Goal: Book appointment/travel/reservation

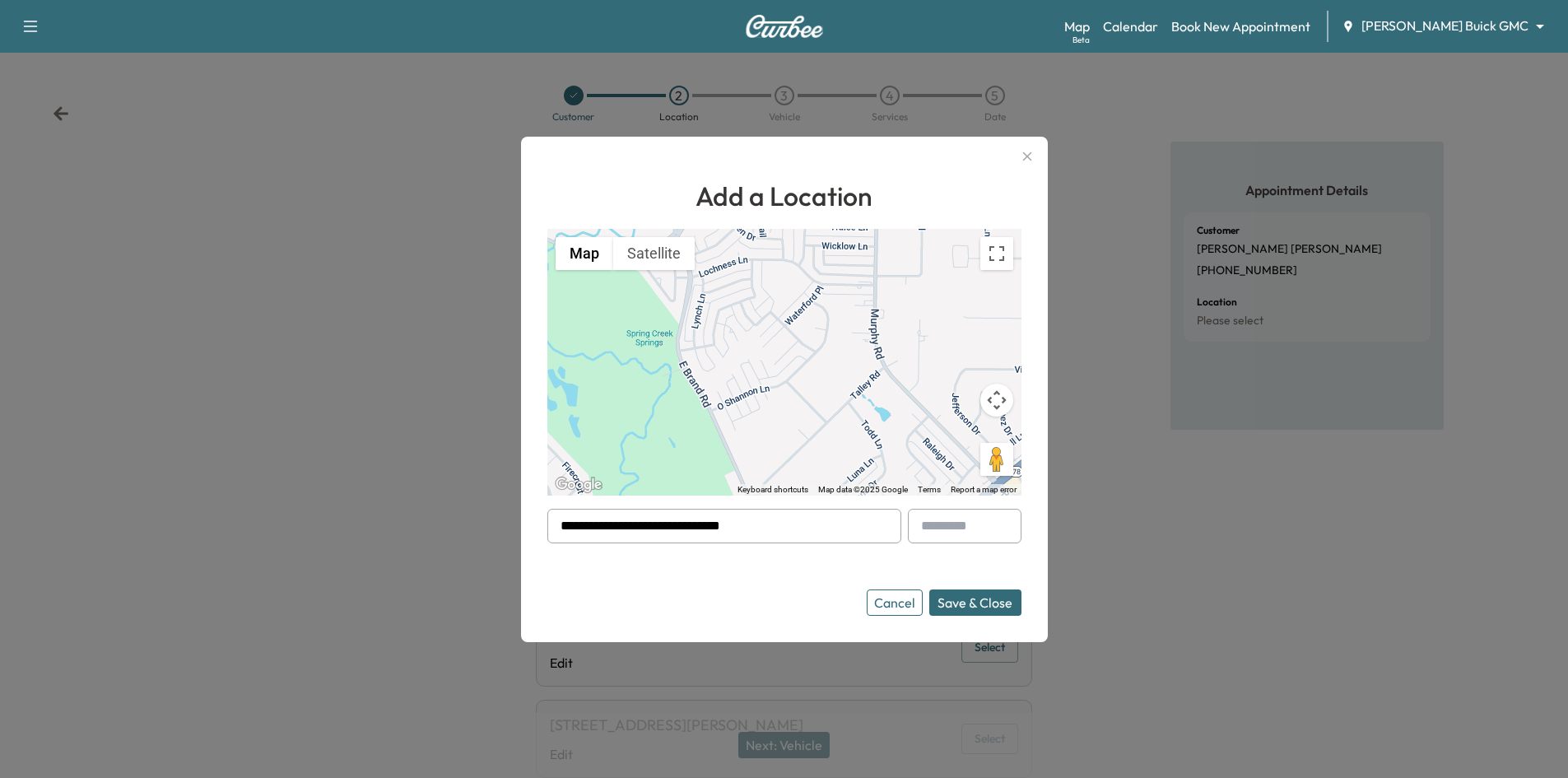
click at [899, 603] on button "Cancel" at bounding box center [894, 602] width 56 height 26
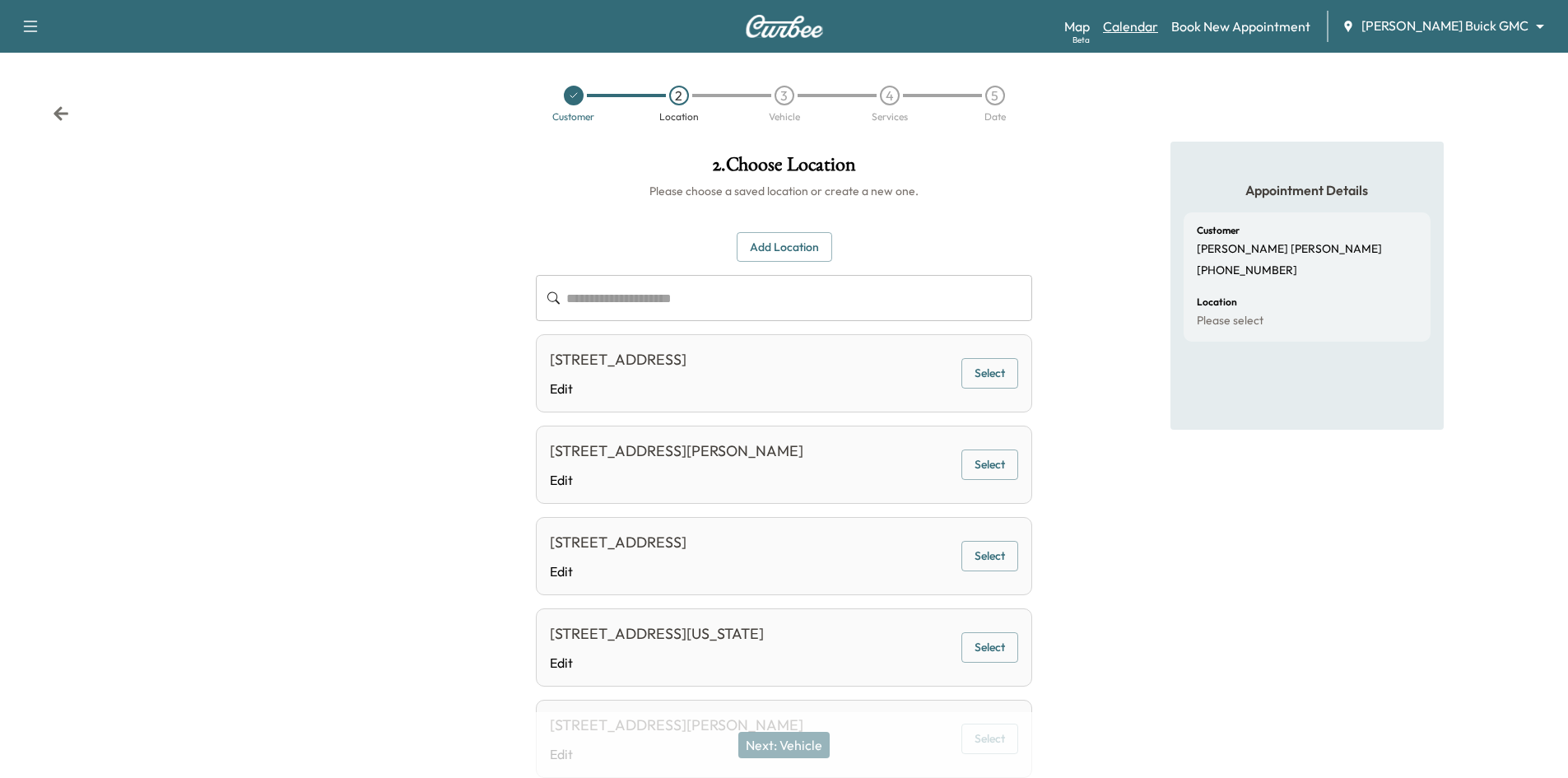
click at [1158, 33] on link "Calendar" at bounding box center [1130, 26] width 55 height 20
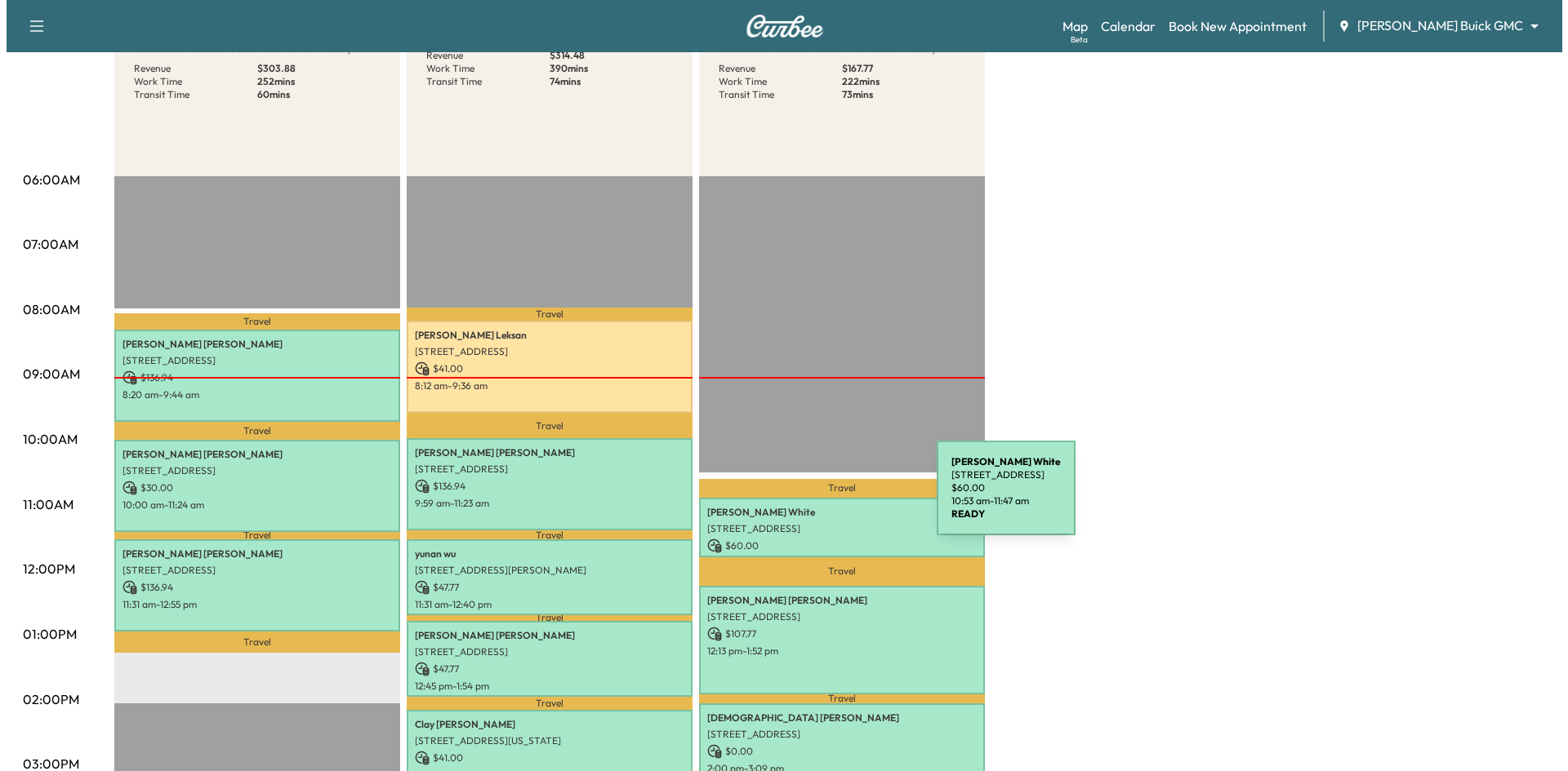
scroll to position [245, 0]
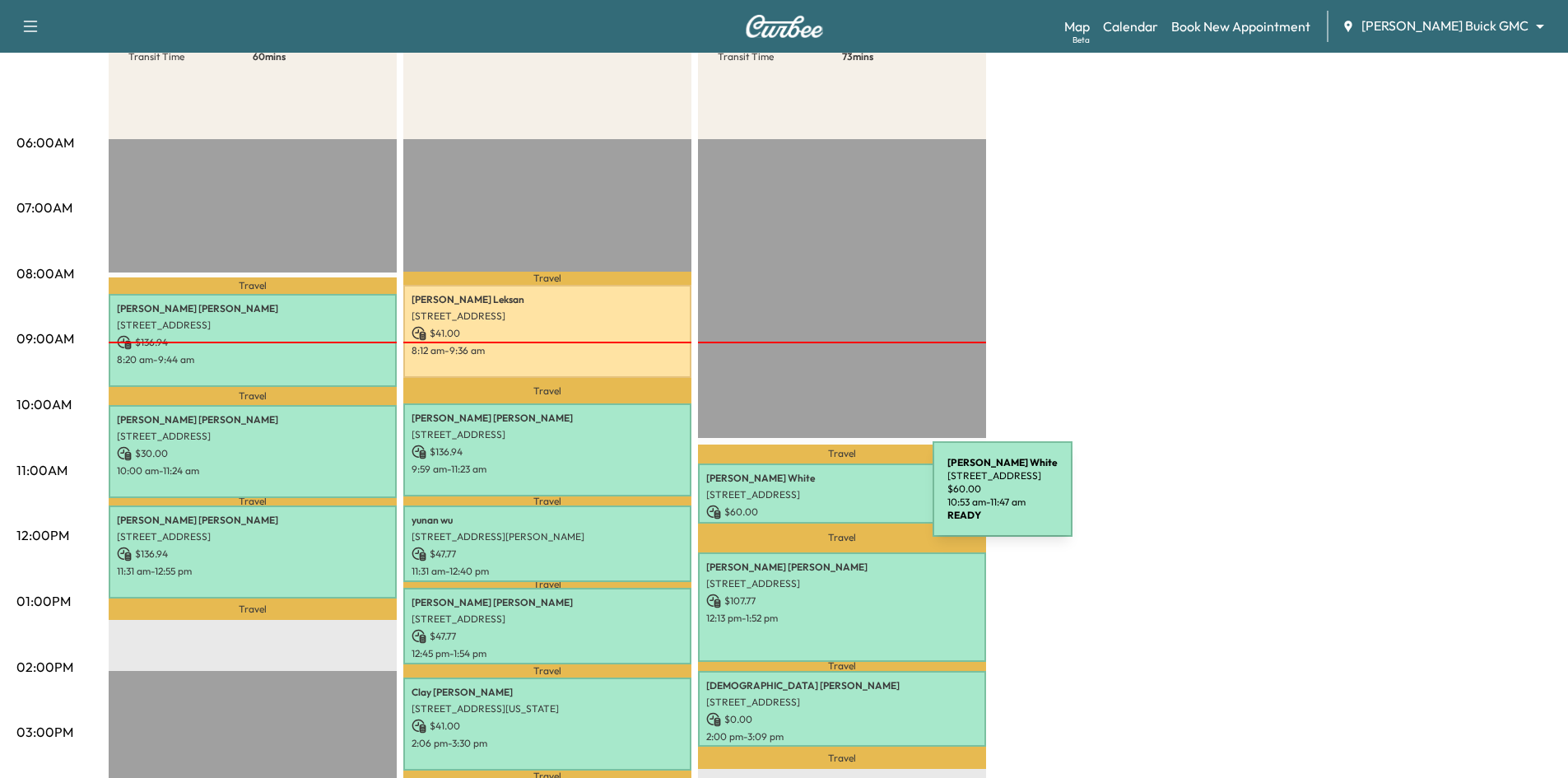
click at [809, 499] on div "Dave White 1452 ROYAL OAKS DR, FRISCO, TX 75036, USA $ 60.00 10:53 am - 11:47 am" at bounding box center [842, 494] width 288 height 60
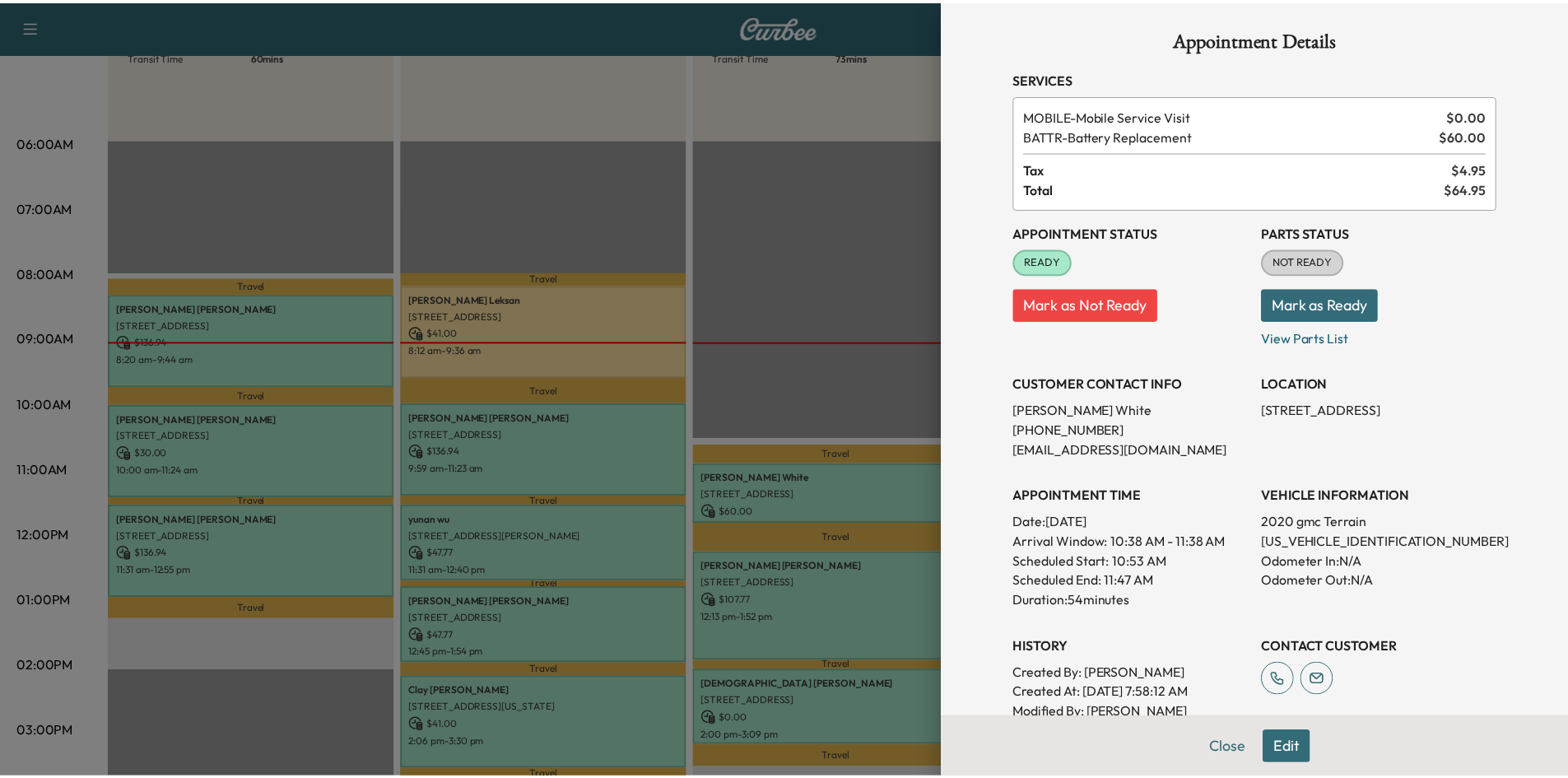
scroll to position [0, 0]
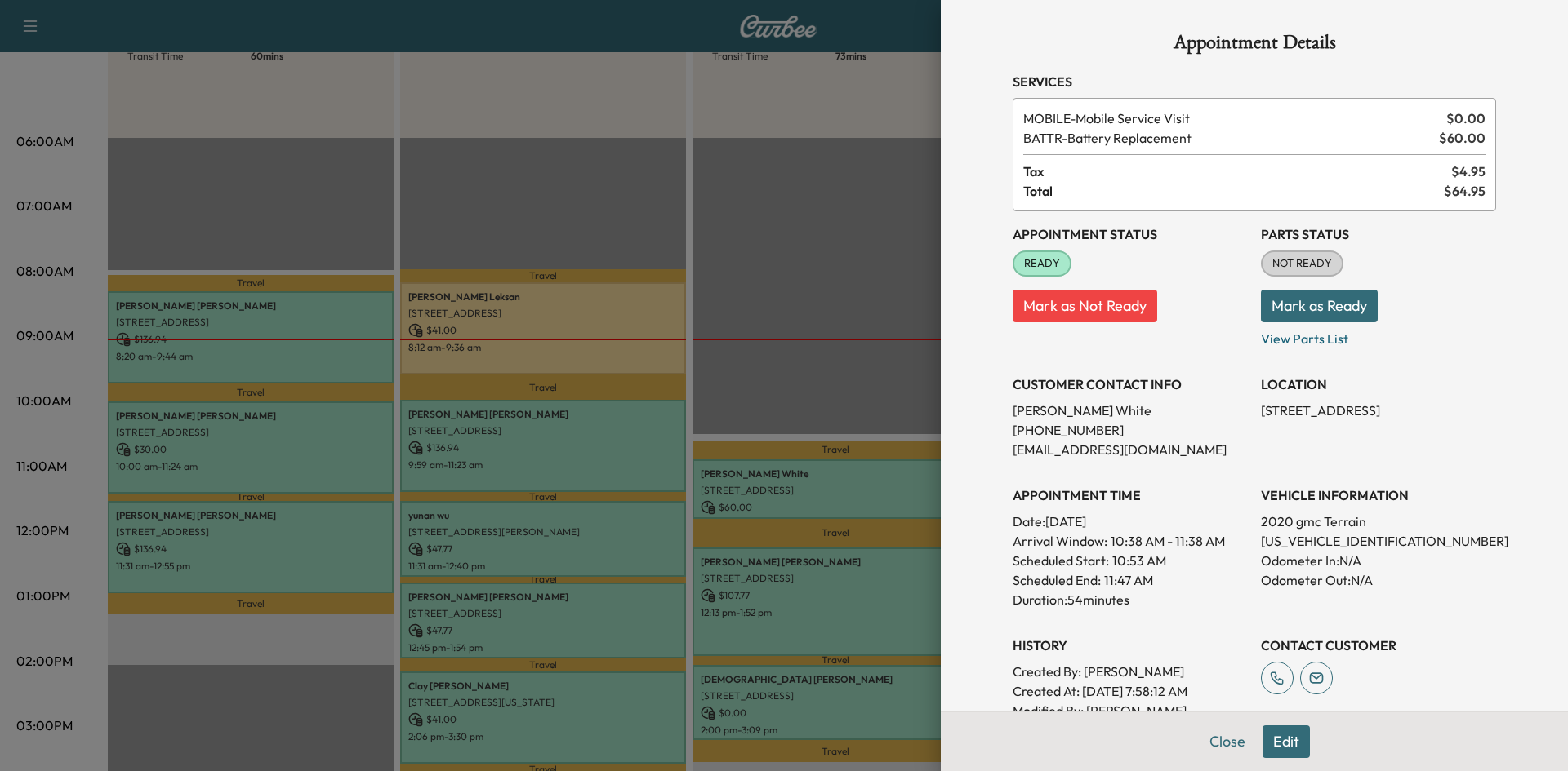
click at [865, 299] on div at bounding box center [784, 385] width 1568 height 771
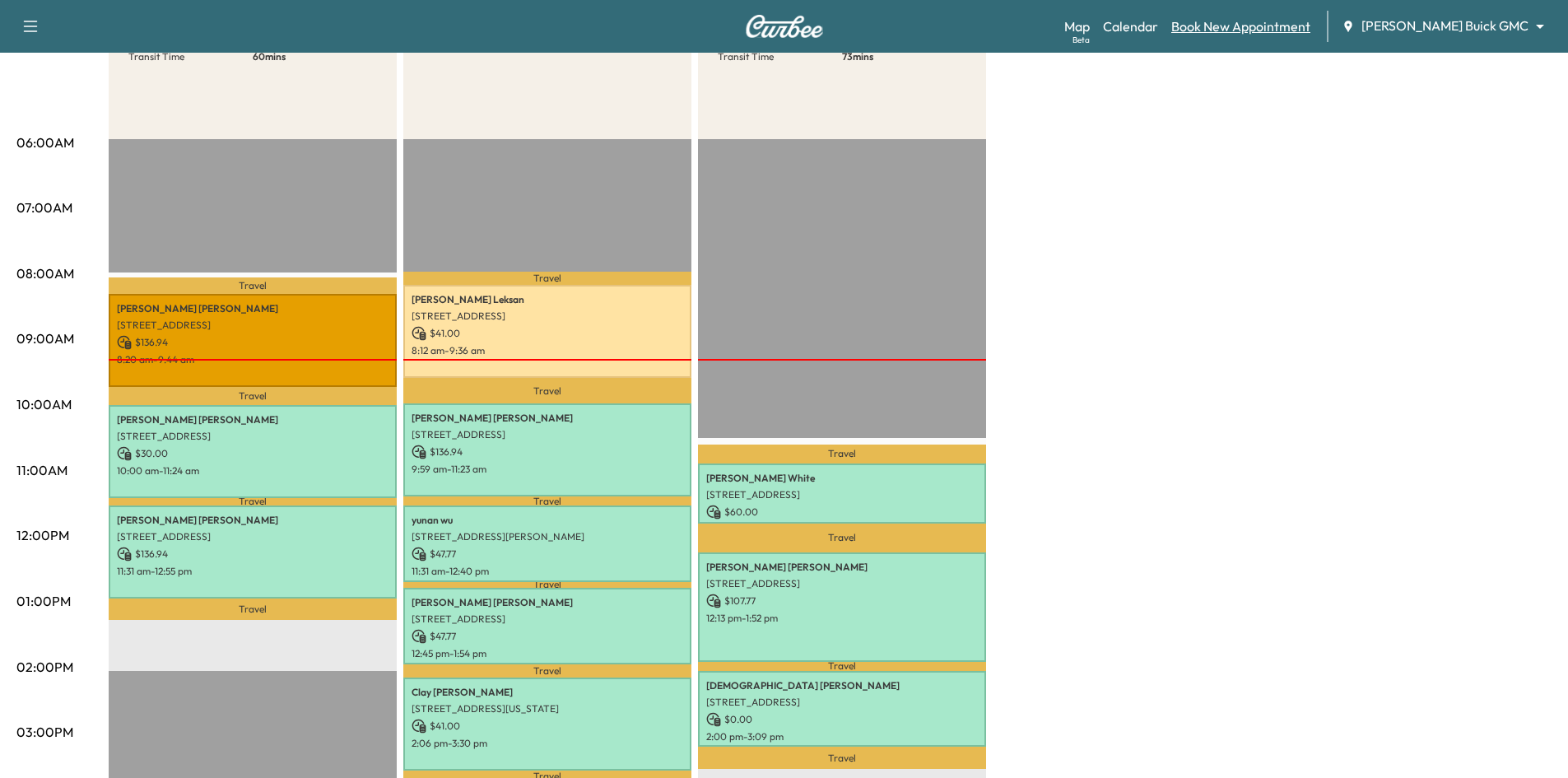
click at [1255, 31] on link "Book New Appointment" at bounding box center [1241, 26] width 139 height 20
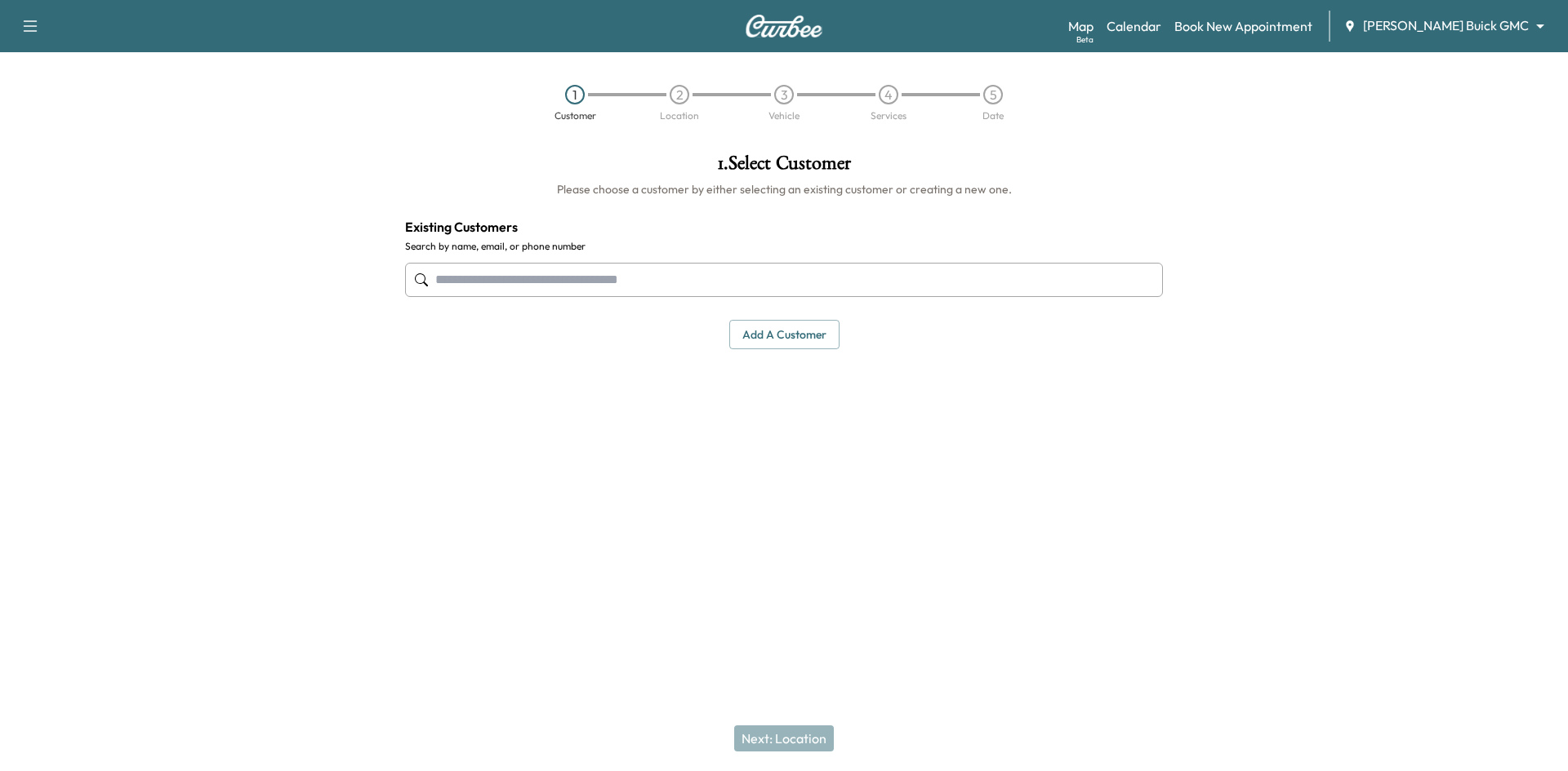
click at [811, 281] on input "text" at bounding box center [784, 280] width 758 height 34
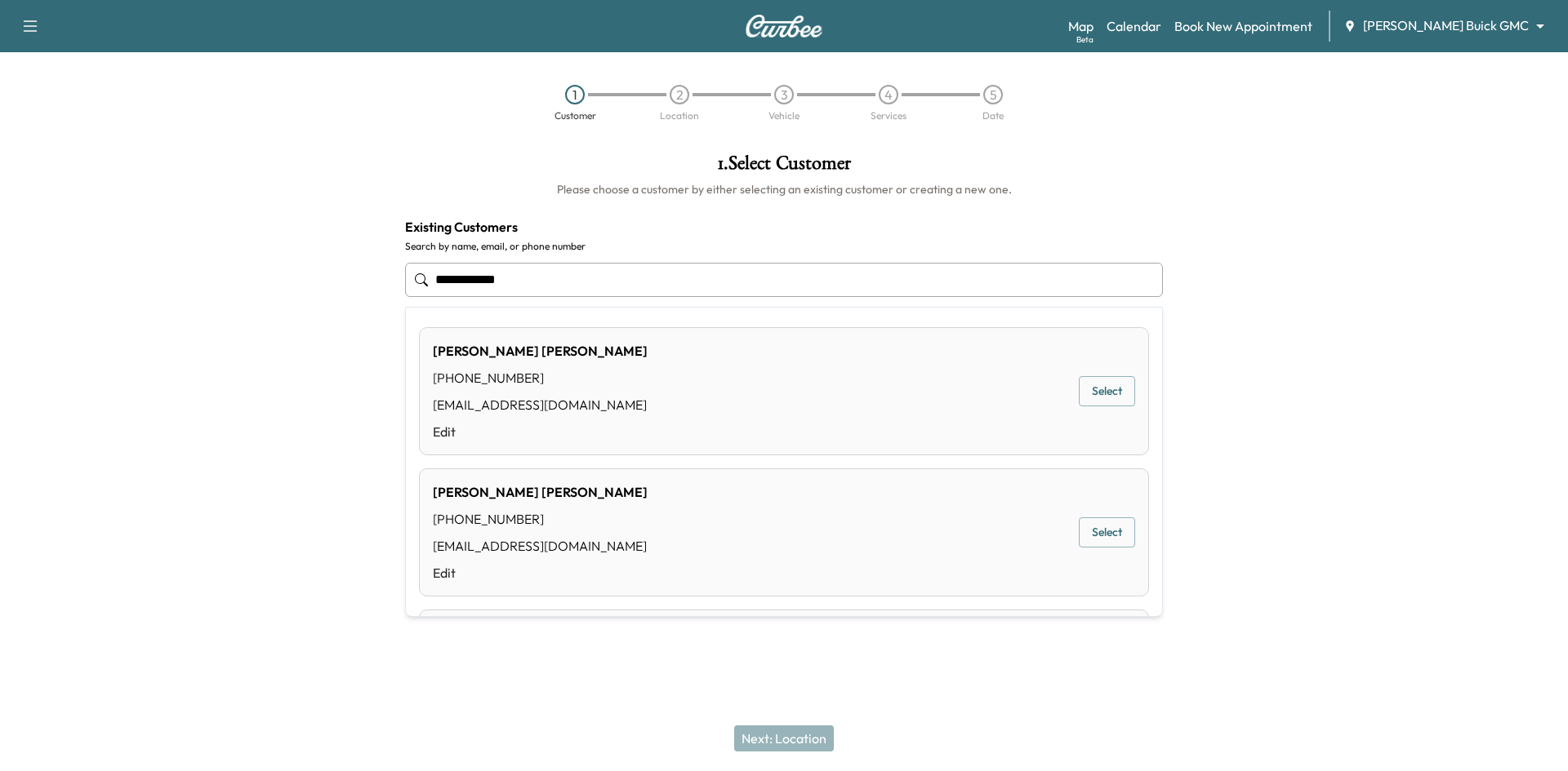
click at [1092, 395] on button "Select" at bounding box center [1106, 391] width 57 height 31
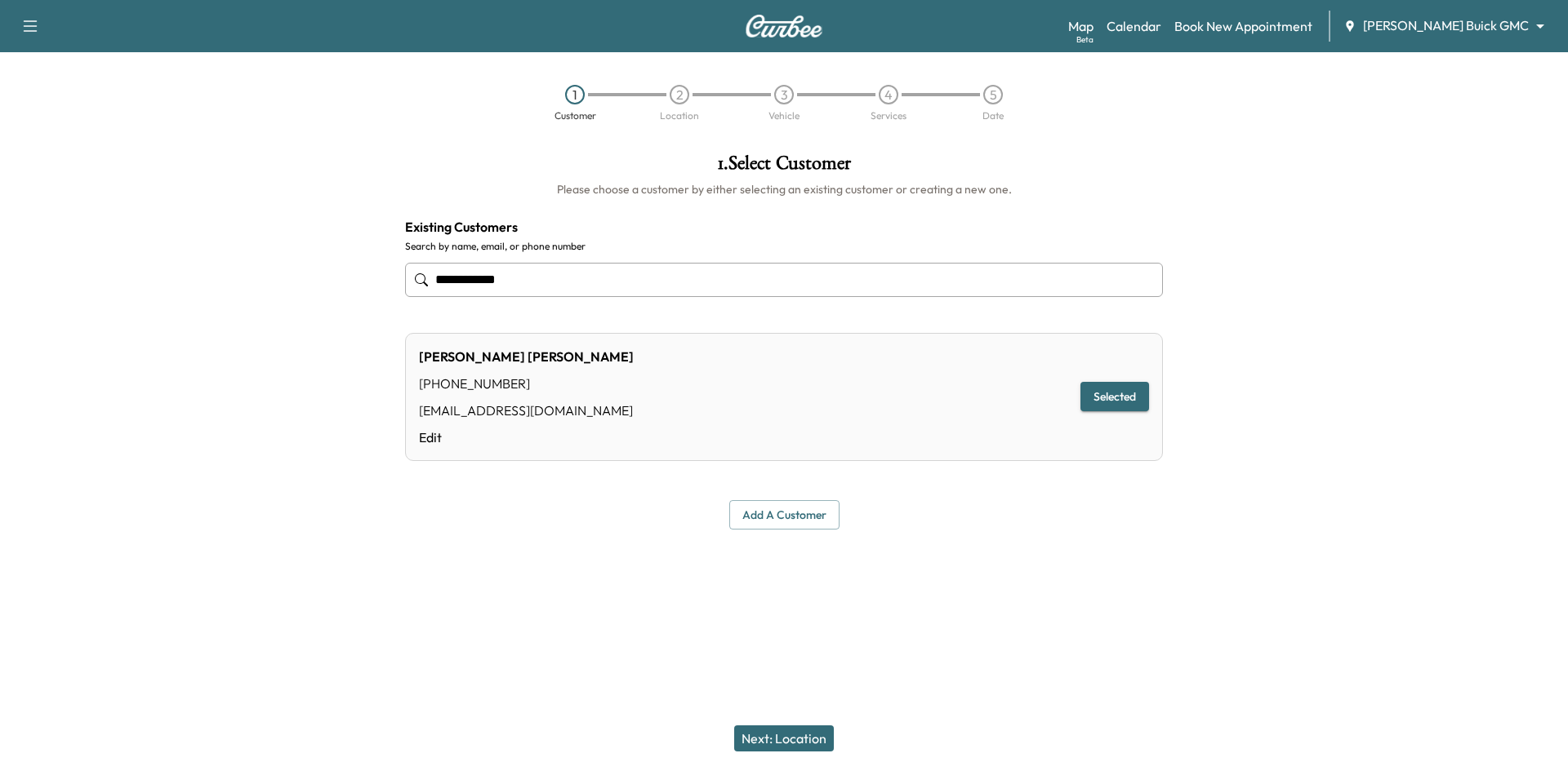
type input "**********"
click at [795, 739] on button "Next: Location" at bounding box center [783, 738] width 100 height 26
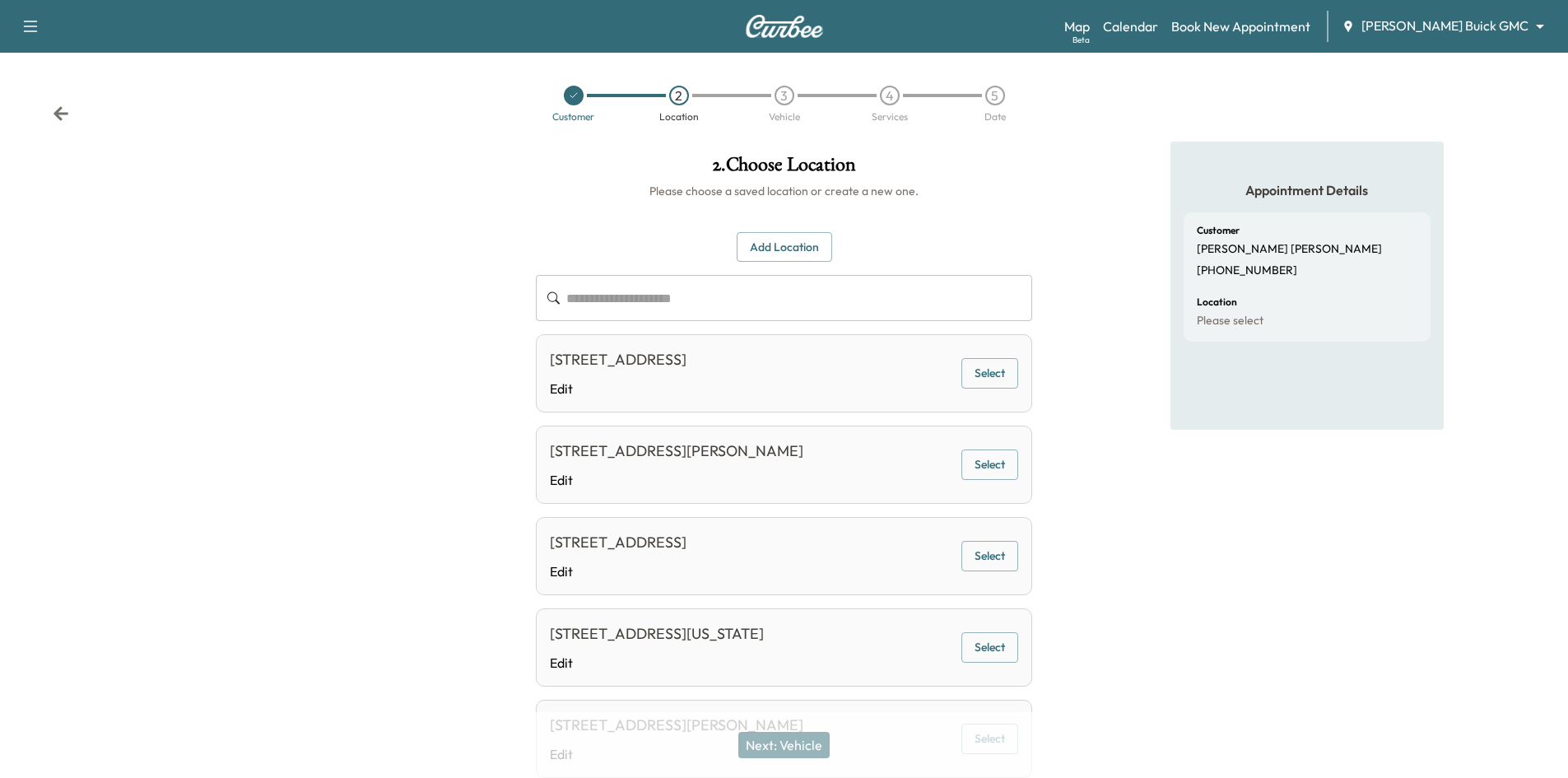
click at [777, 249] on button "Add Location" at bounding box center [784, 247] width 95 height 31
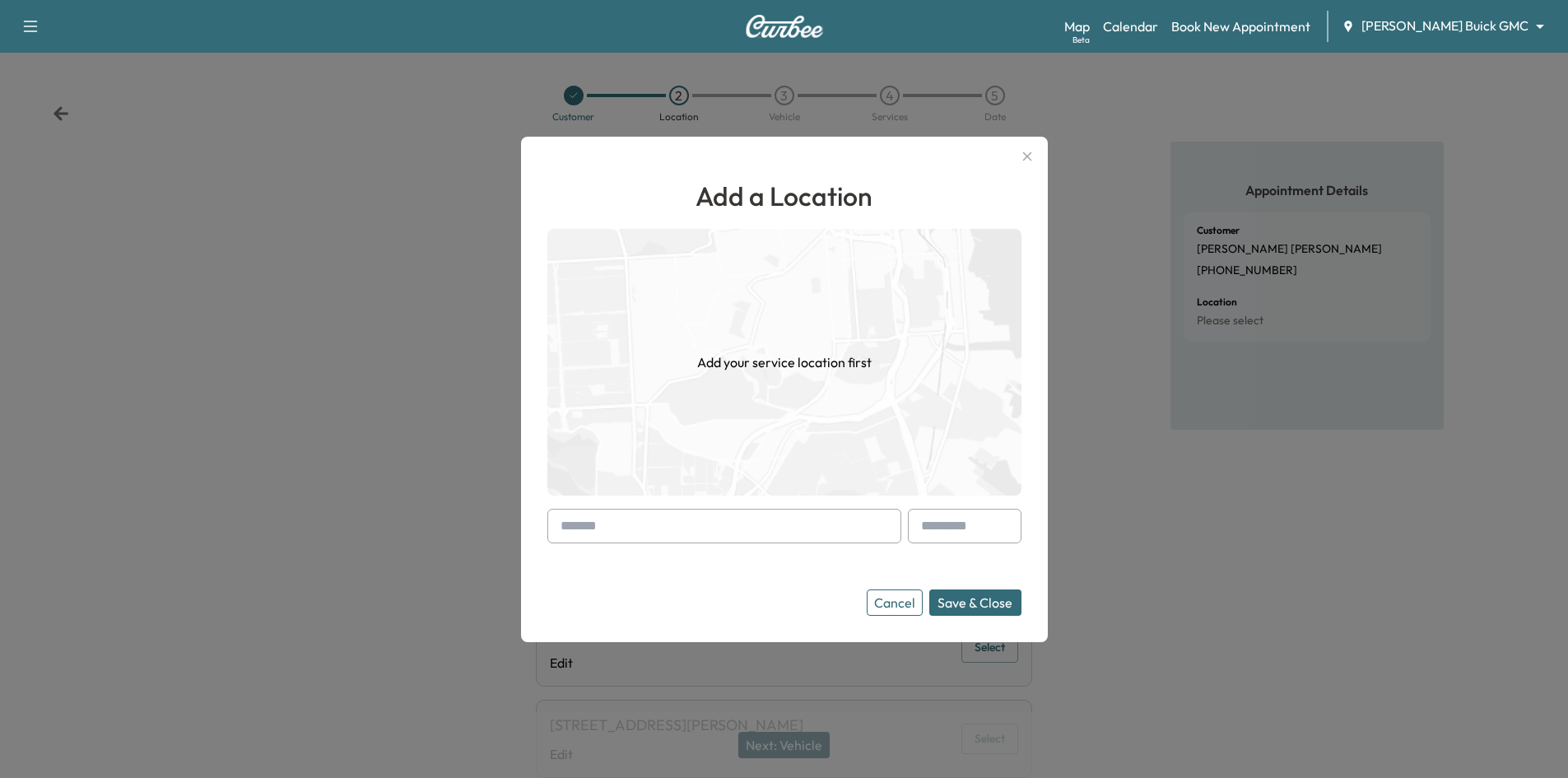
click at [770, 521] on input "text" at bounding box center [724, 526] width 354 height 34
paste input "**********"
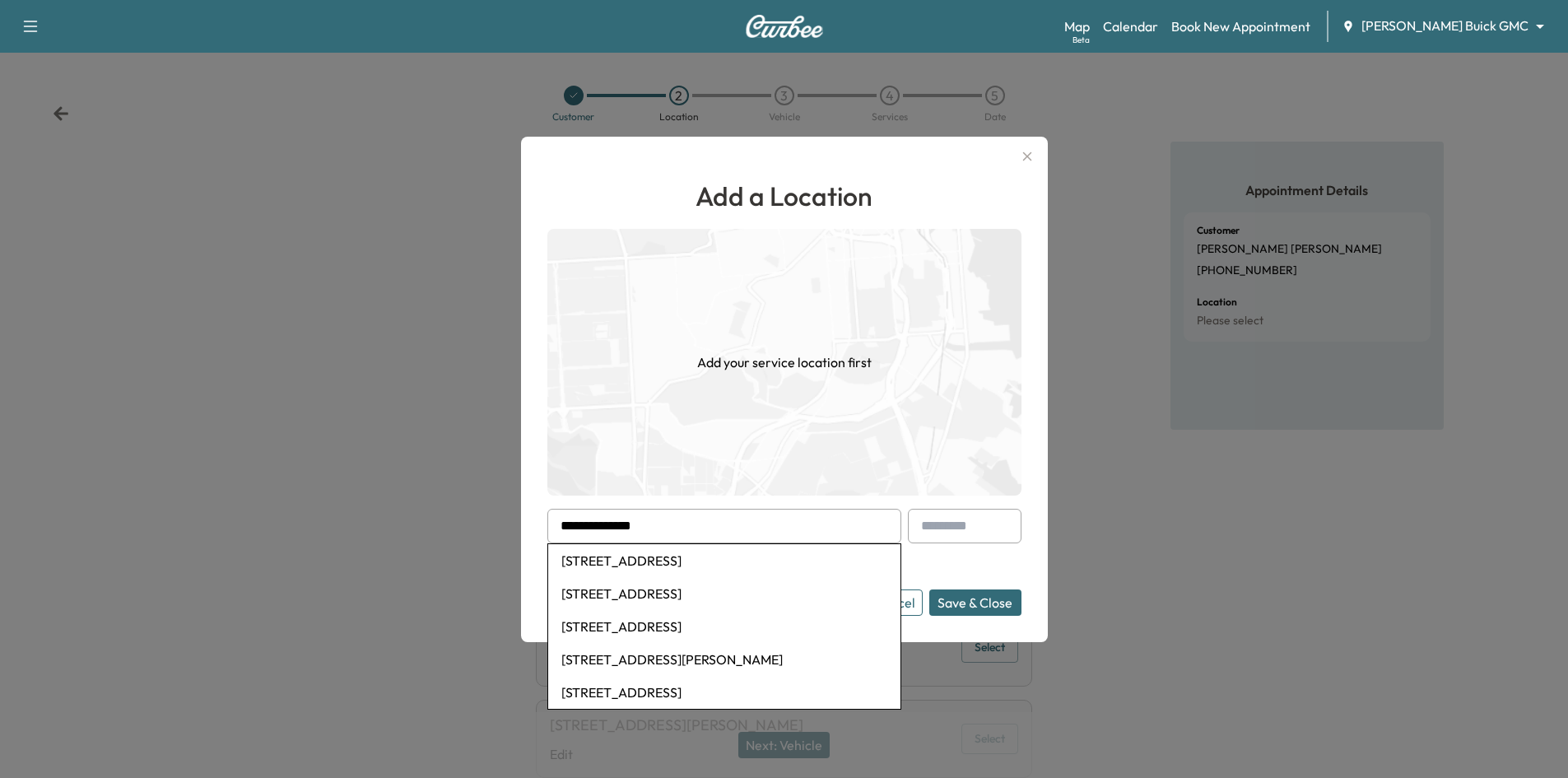
click at [703, 558] on li "7802 Scotia Drive, Dallas, TX, USA" at bounding box center [724, 561] width 352 height 33
type input "**********"
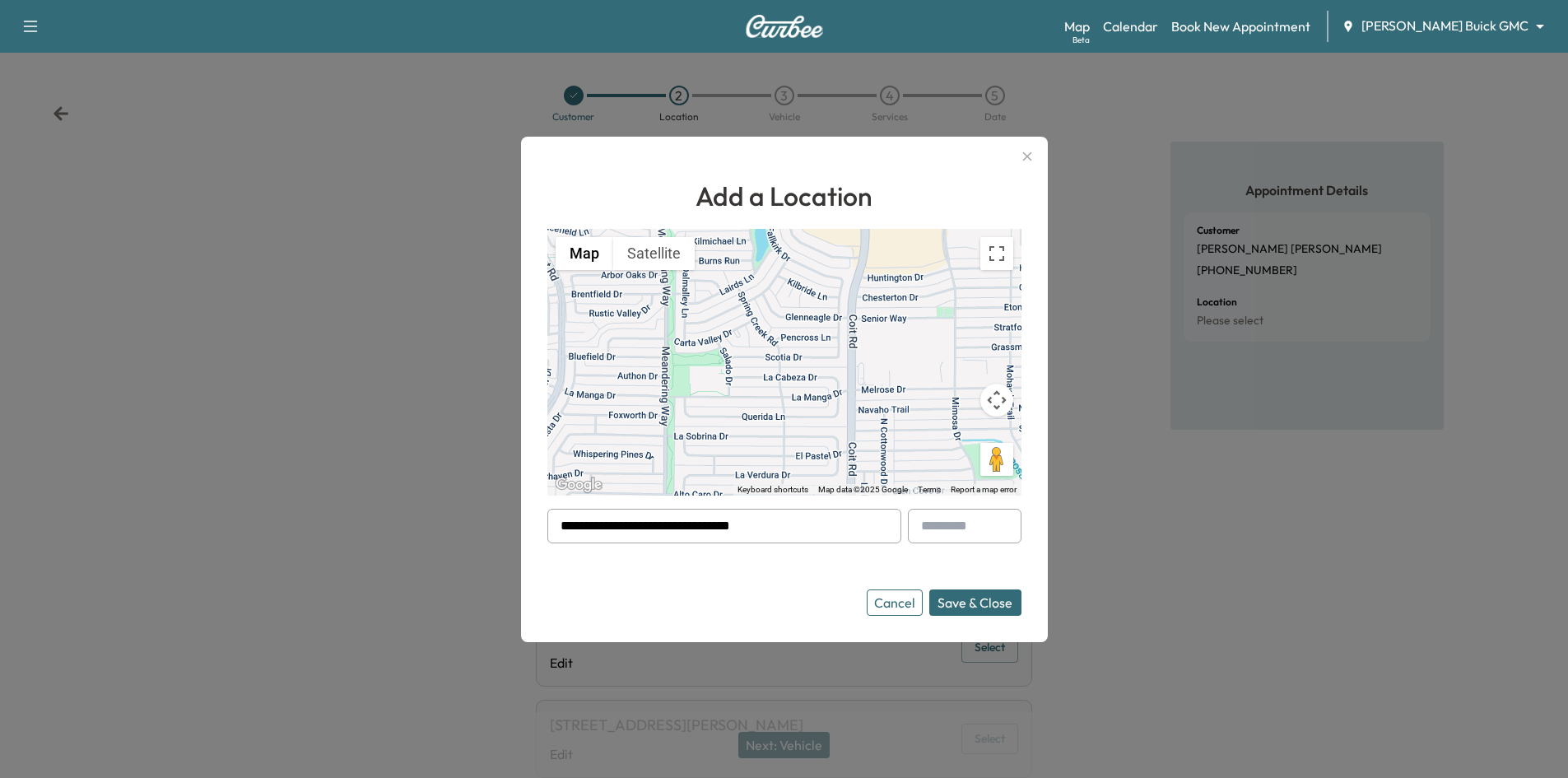
drag, startPoint x: 685, startPoint y: 533, endPoint x: 362, endPoint y: 540, distance: 323.1
click at [339, 534] on div "**********" at bounding box center [784, 389] width 1568 height 778
paste input "**********"
type input "**********"
drag, startPoint x: 703, startPoint y: 531, endPoint x: 405, endPoint y: 552, distance: 298.7
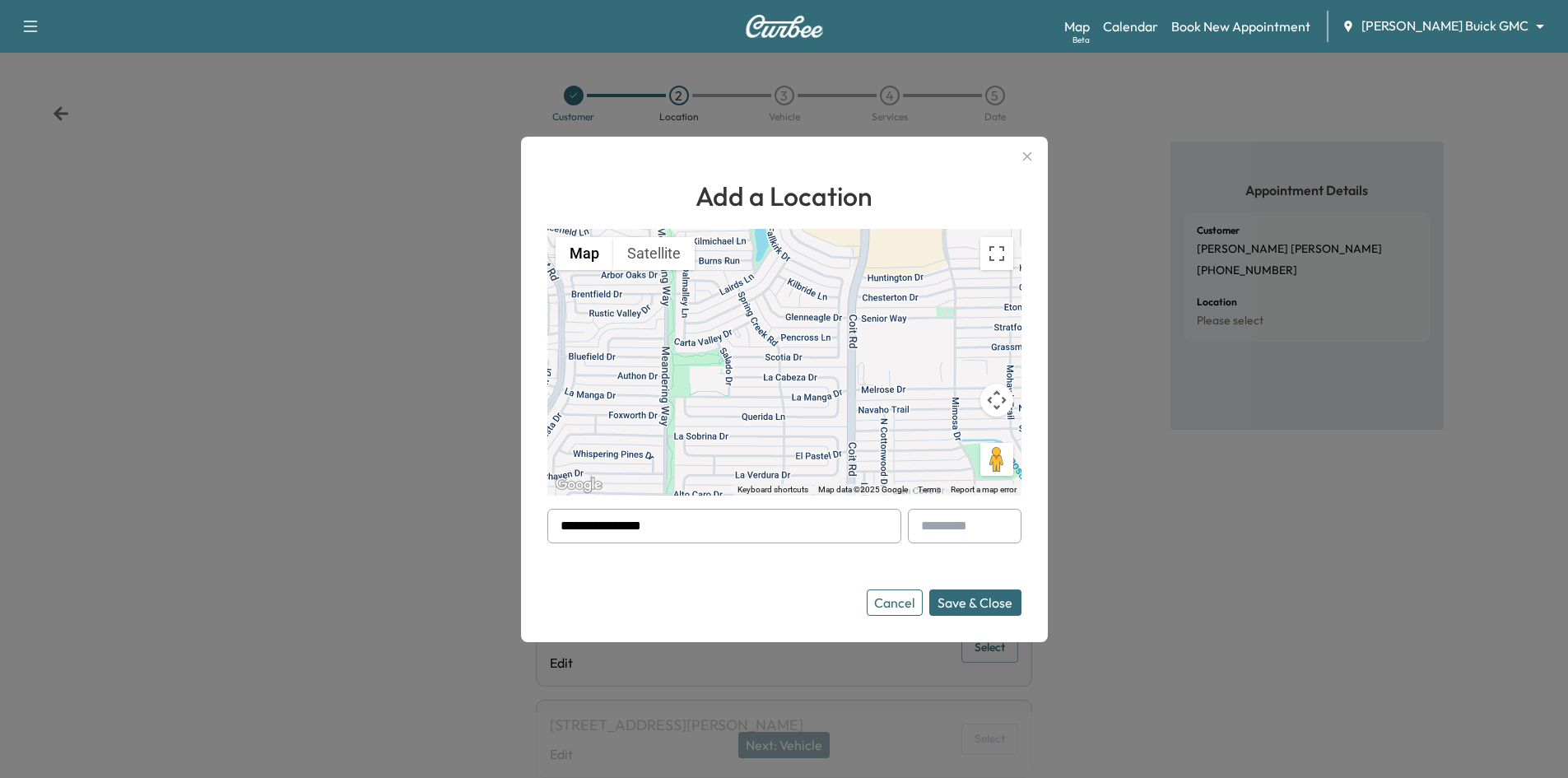
click at [405, 552] on div "**********" at bounding box center [784, 389] width 1568 height 778
click at [703, 526] on input "text" at bounding box center [724, 526] width 354 height 34
paste input "**********"
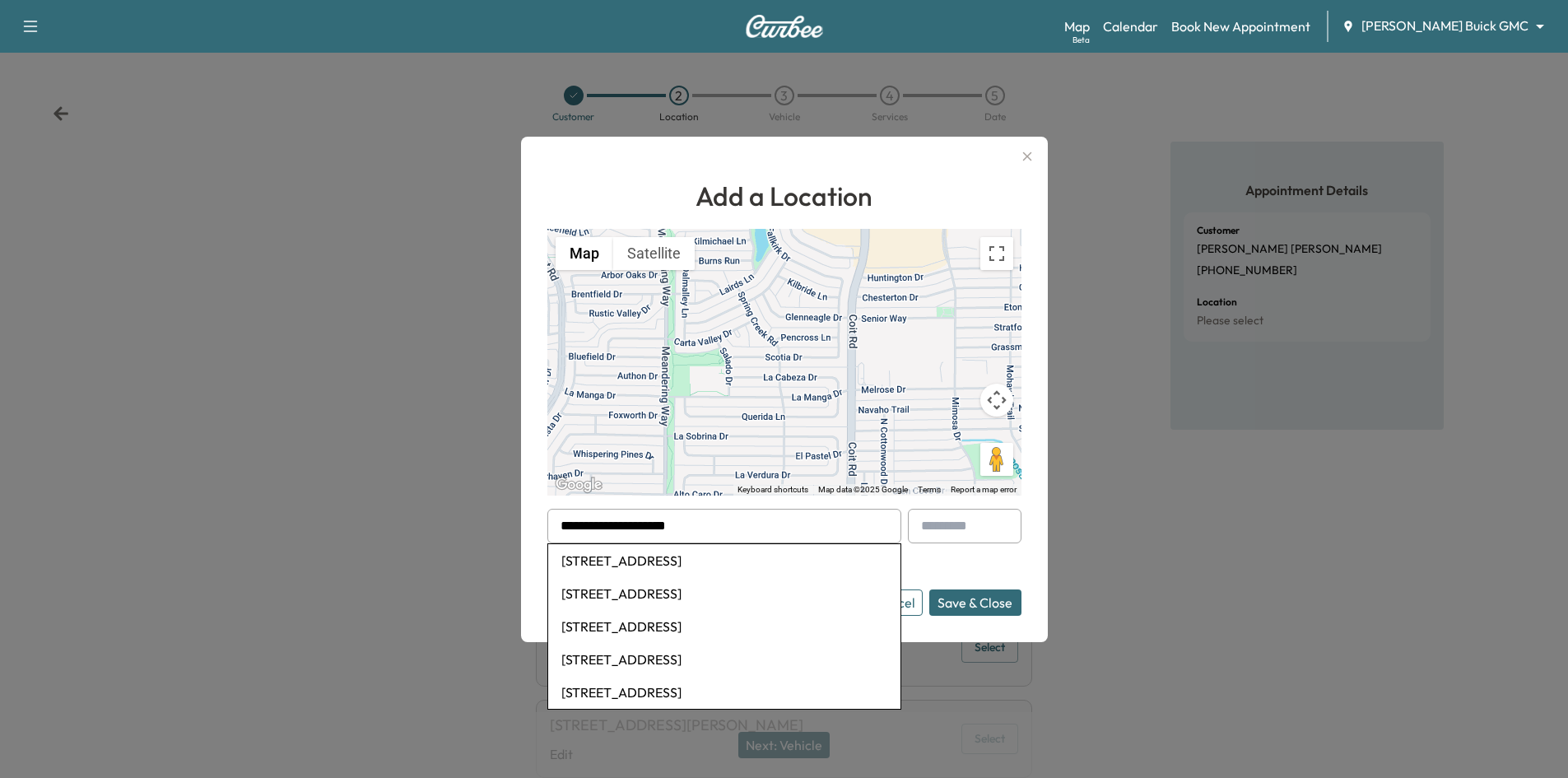
click at [712, 567] on li "1222 Pecan Valley Drive, Garland, TX, USA" at bounding box center [724, 561] width 352 height 33
type input "**********"
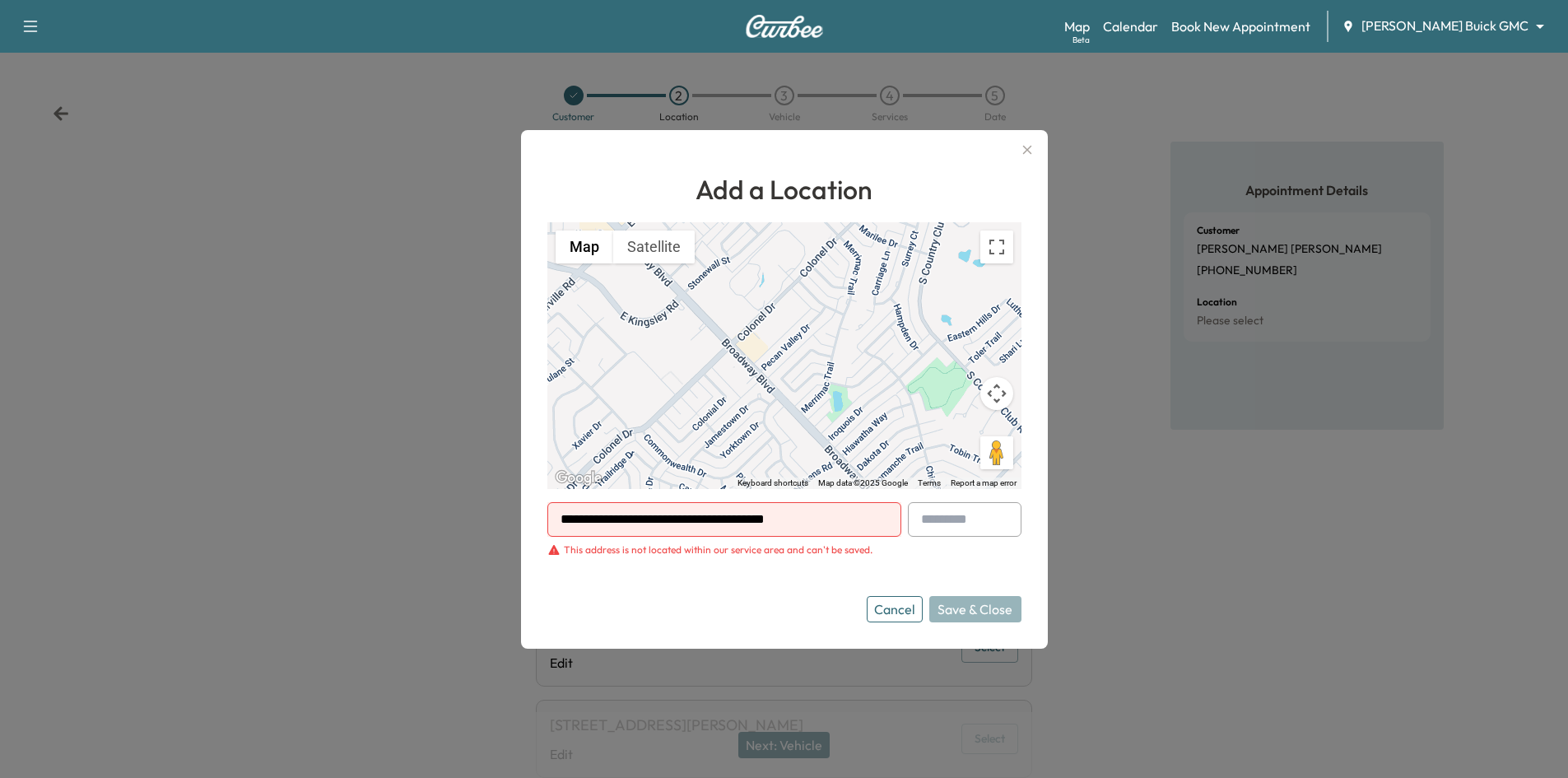
drag, startPoint x: 893, startPoint y: 611, endPoint x: 904, endPoint y: 606, distance: 12.1
click at [900, 609] on button "Cancel" at bounding box center [894, 609] width 56 height 26
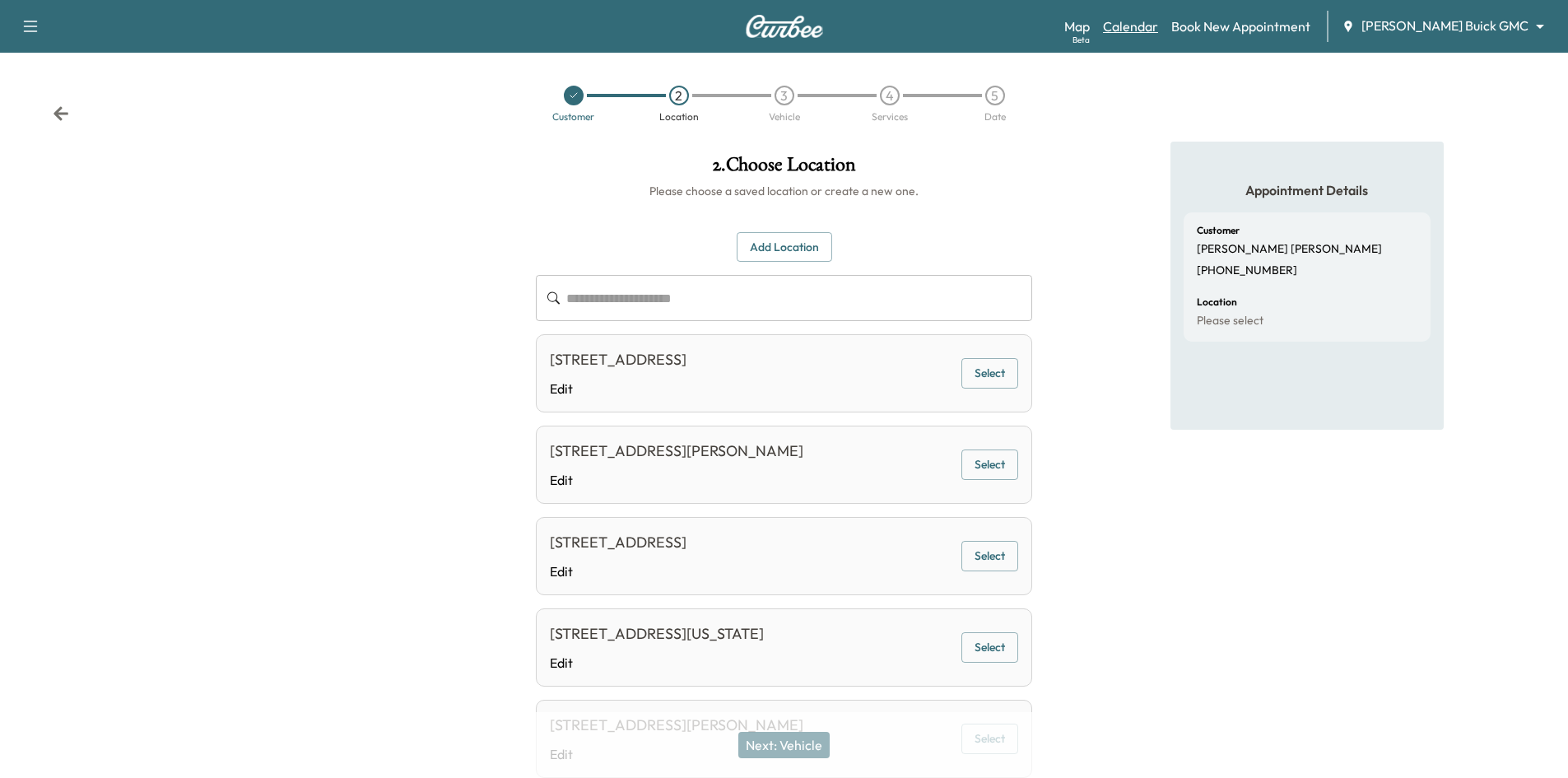
click at [1158, 27] on link "Calendar" at bounding box center [1130, 26] width 55 height 20
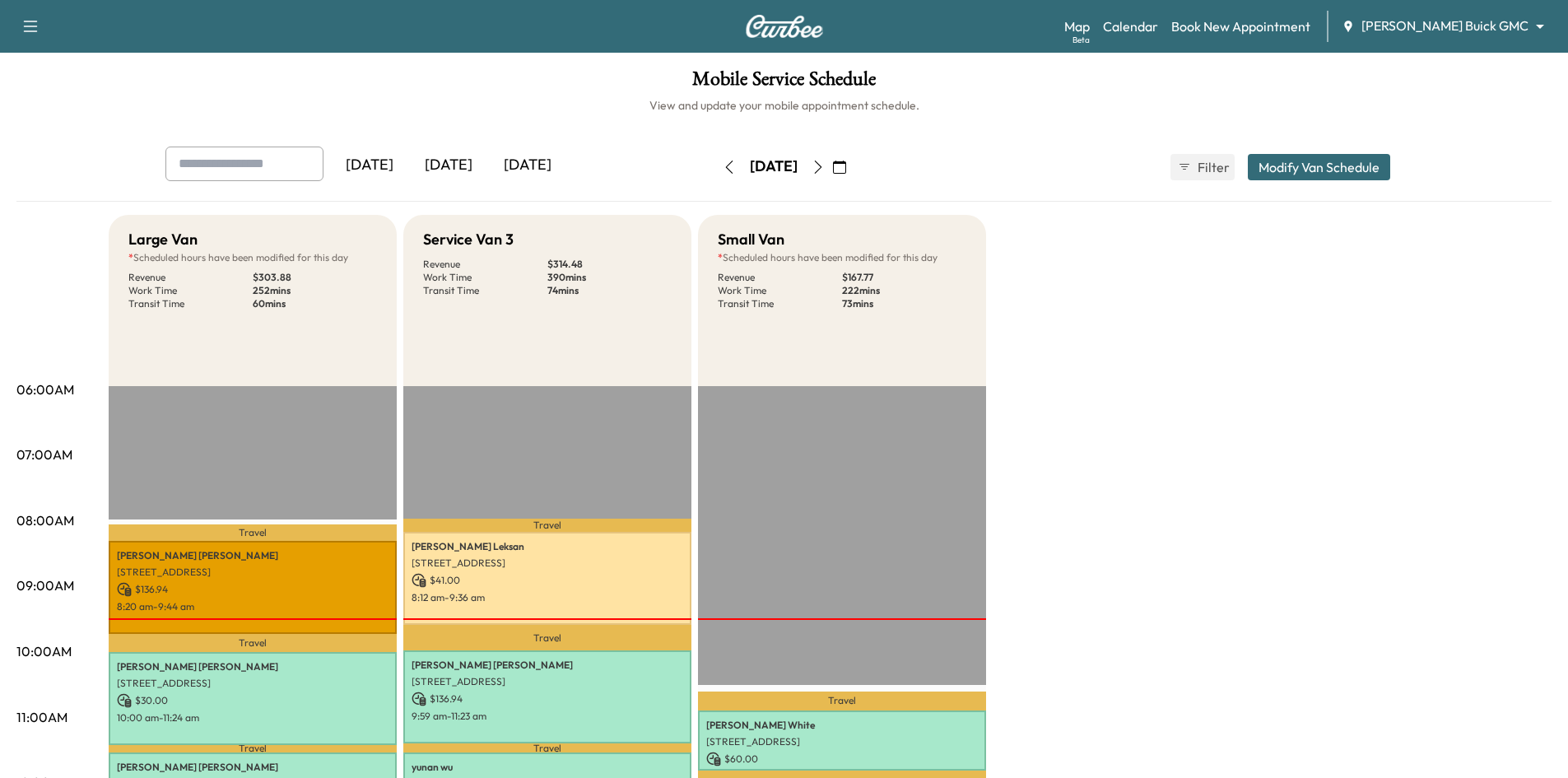
click at [543, 168] on div "[DATE]" at bounding box center [527, 166] width 79 height 38
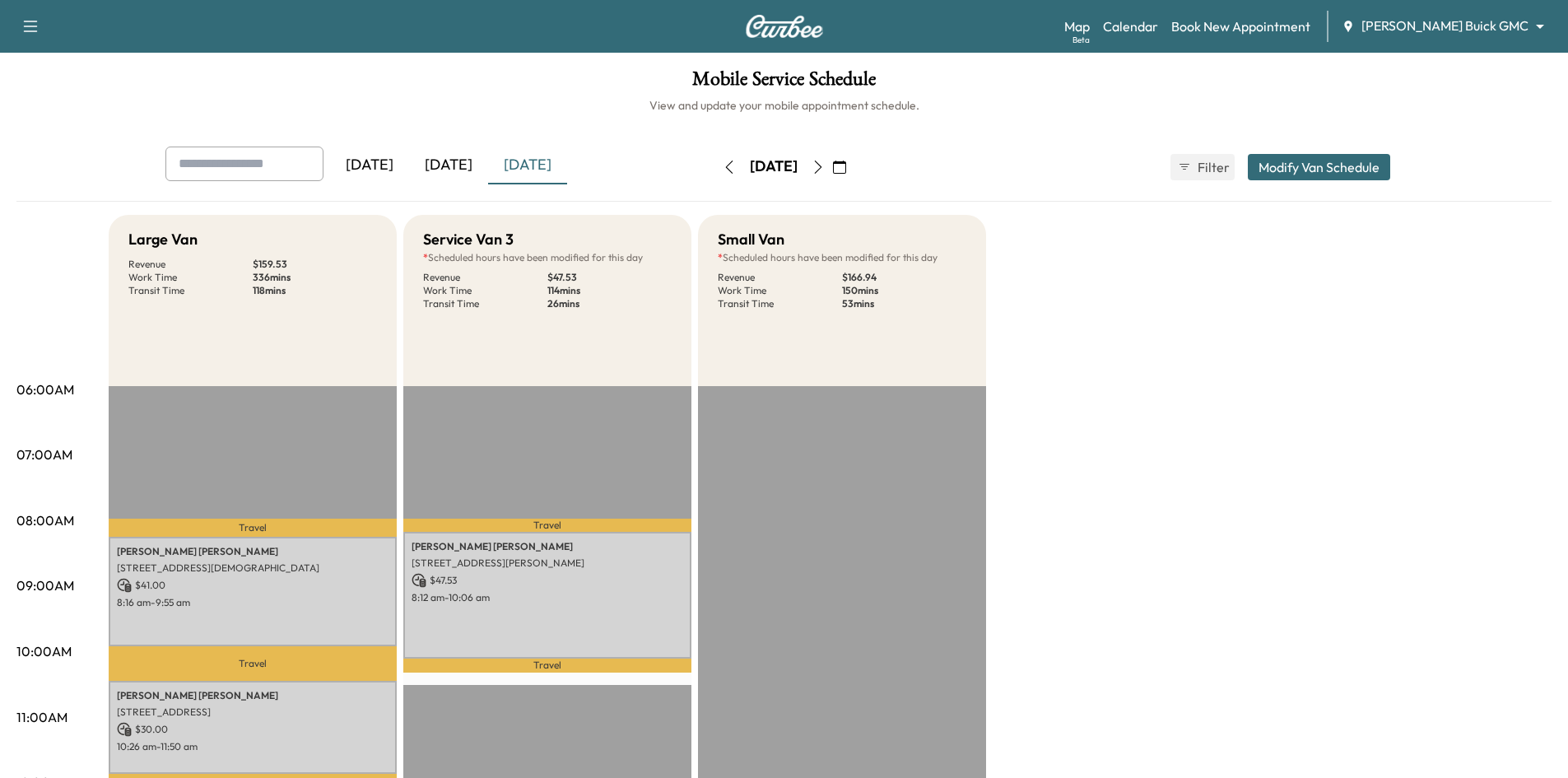
click at [446, 160] on div "[DATE]" at bounding box center [448, 166] width 79 height 38
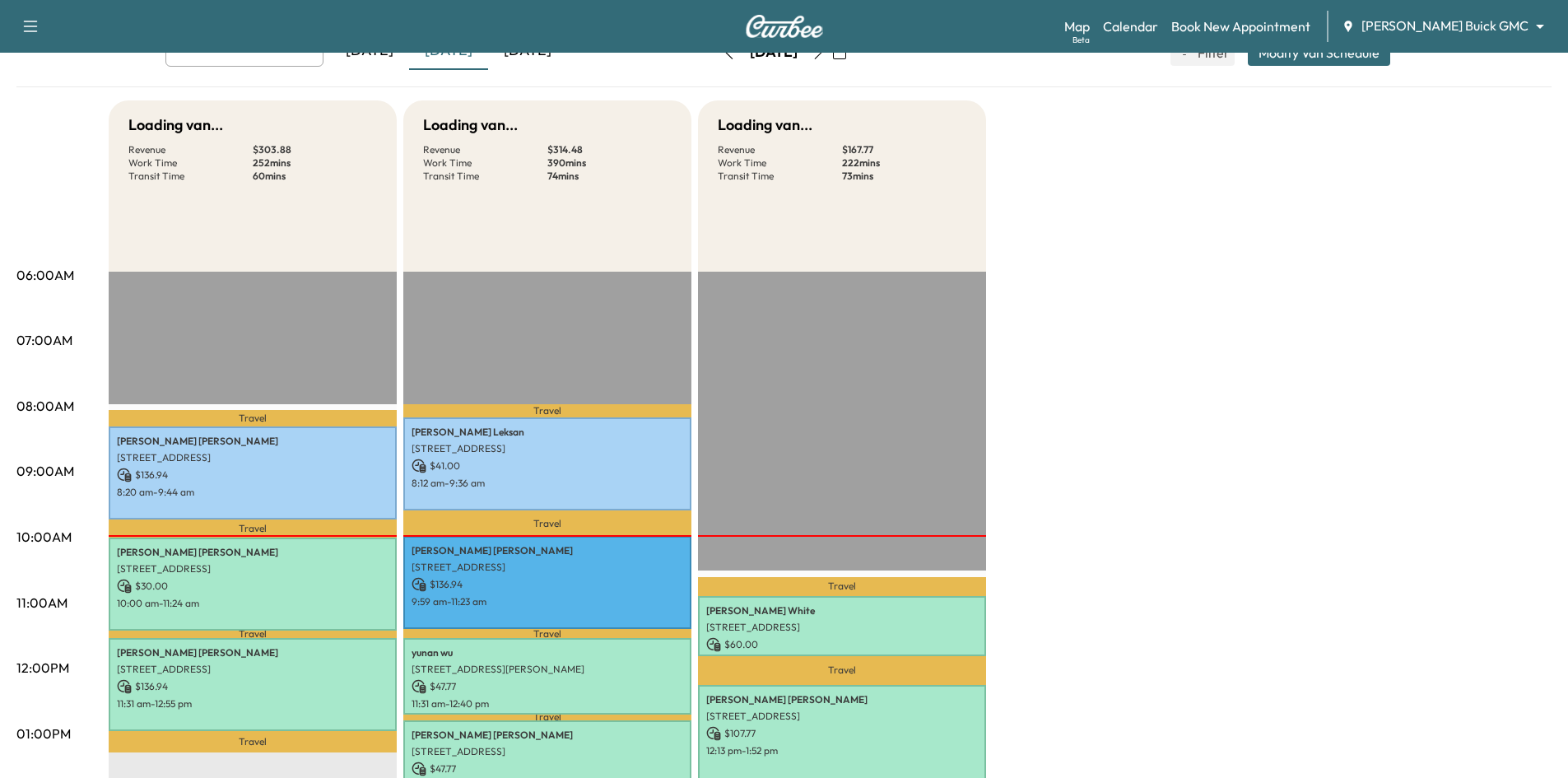
scroll to position [247, 0]
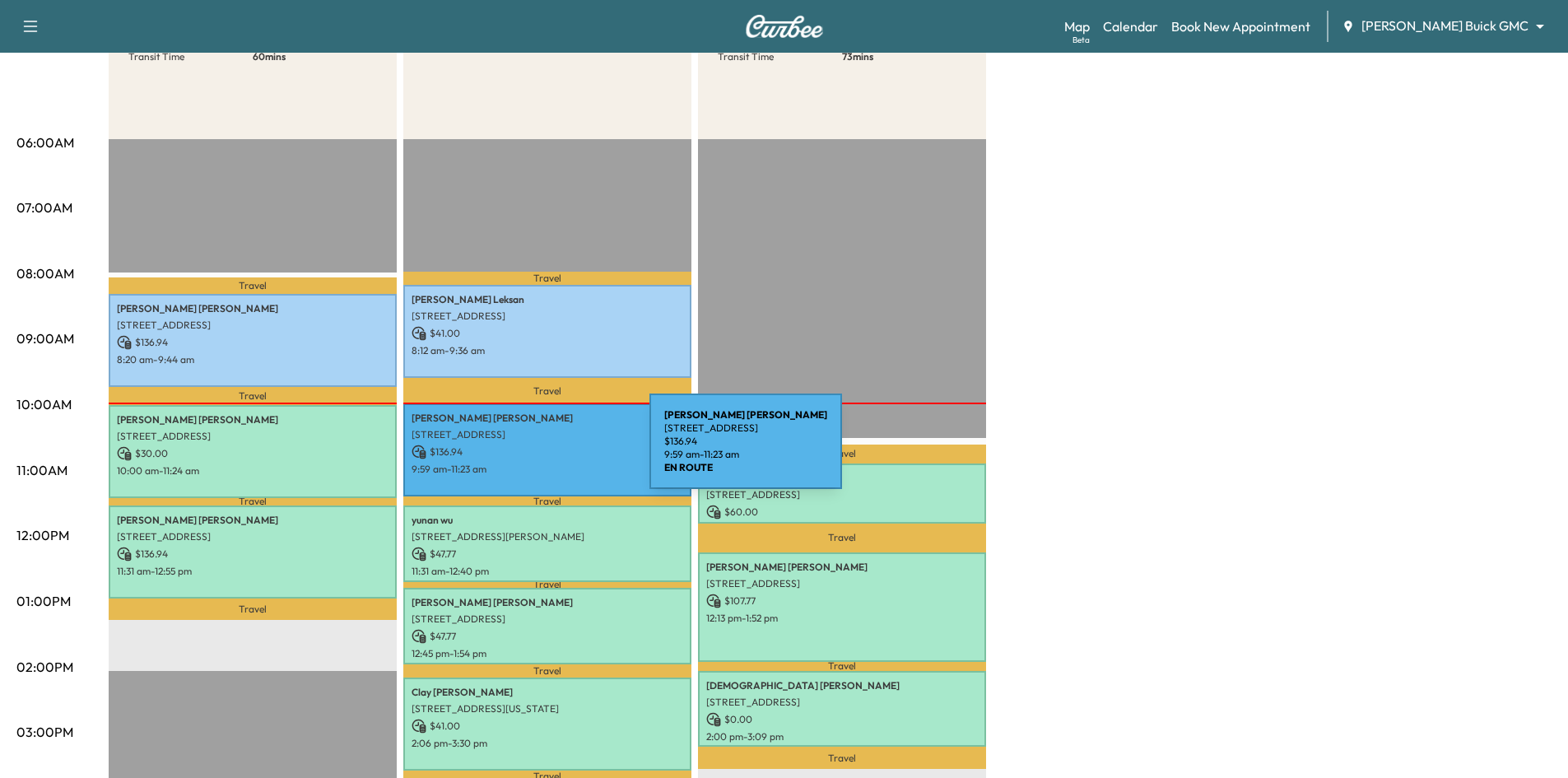
click at [526, 451] on p "$ 136.94" at bounding box center [548, 452] width 272 height 14
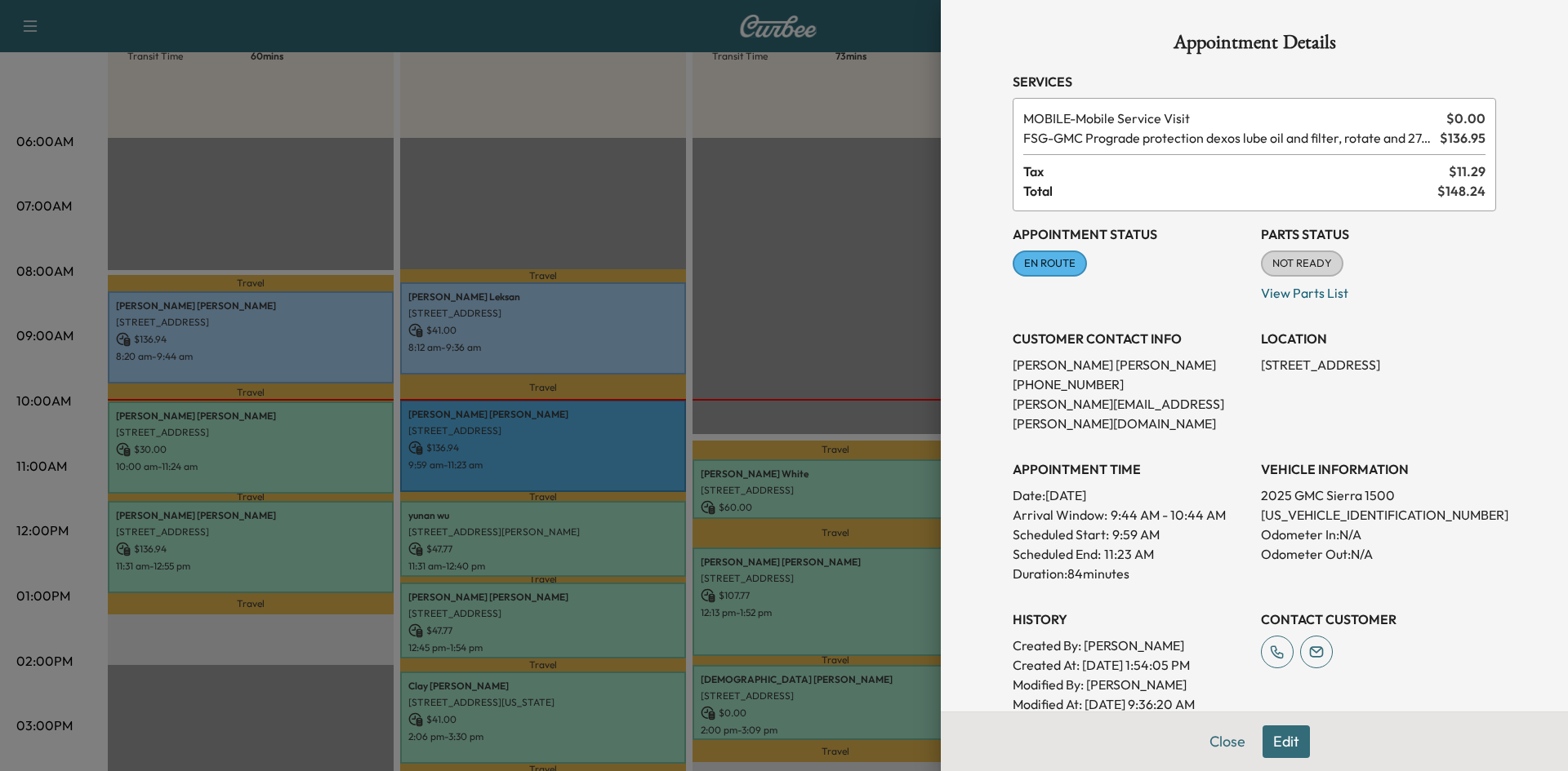
click at [522, 446] on div at bounding box center [784, 385] width 1568 height 771
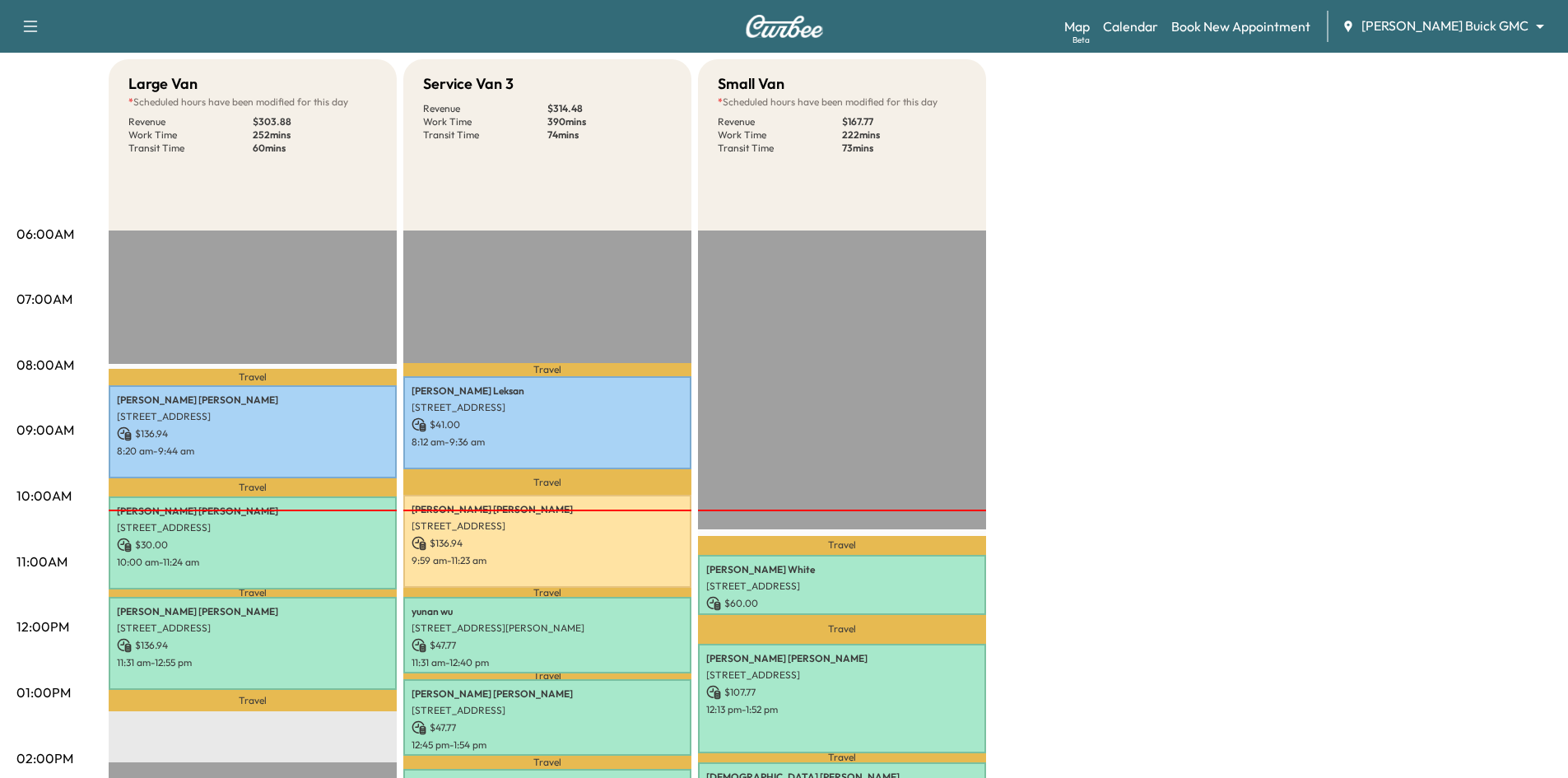
scroll to position [0, 0]
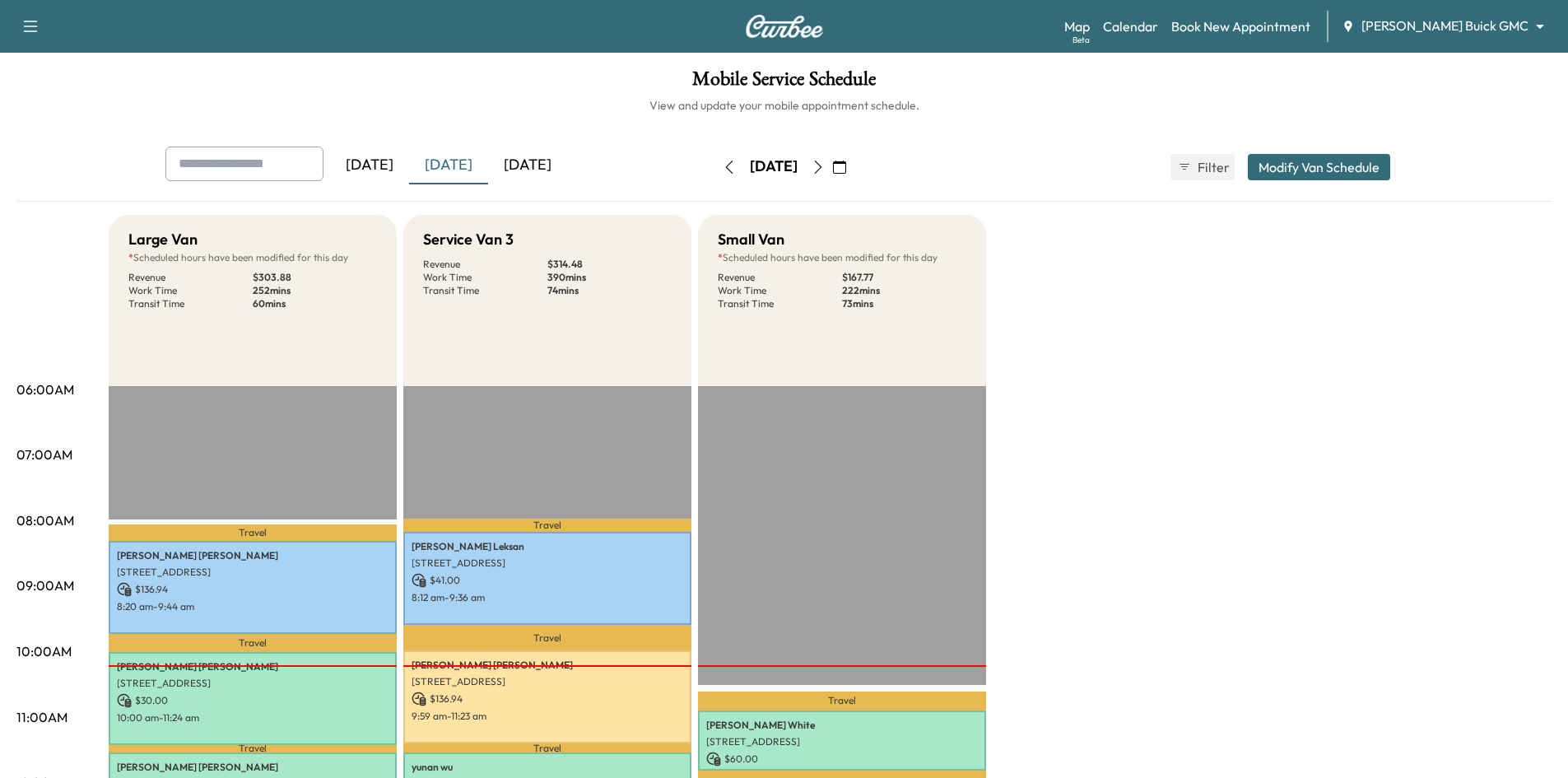
click at [825, 170] on icon "button" at bounding box center [817, 167] width 14 height 14
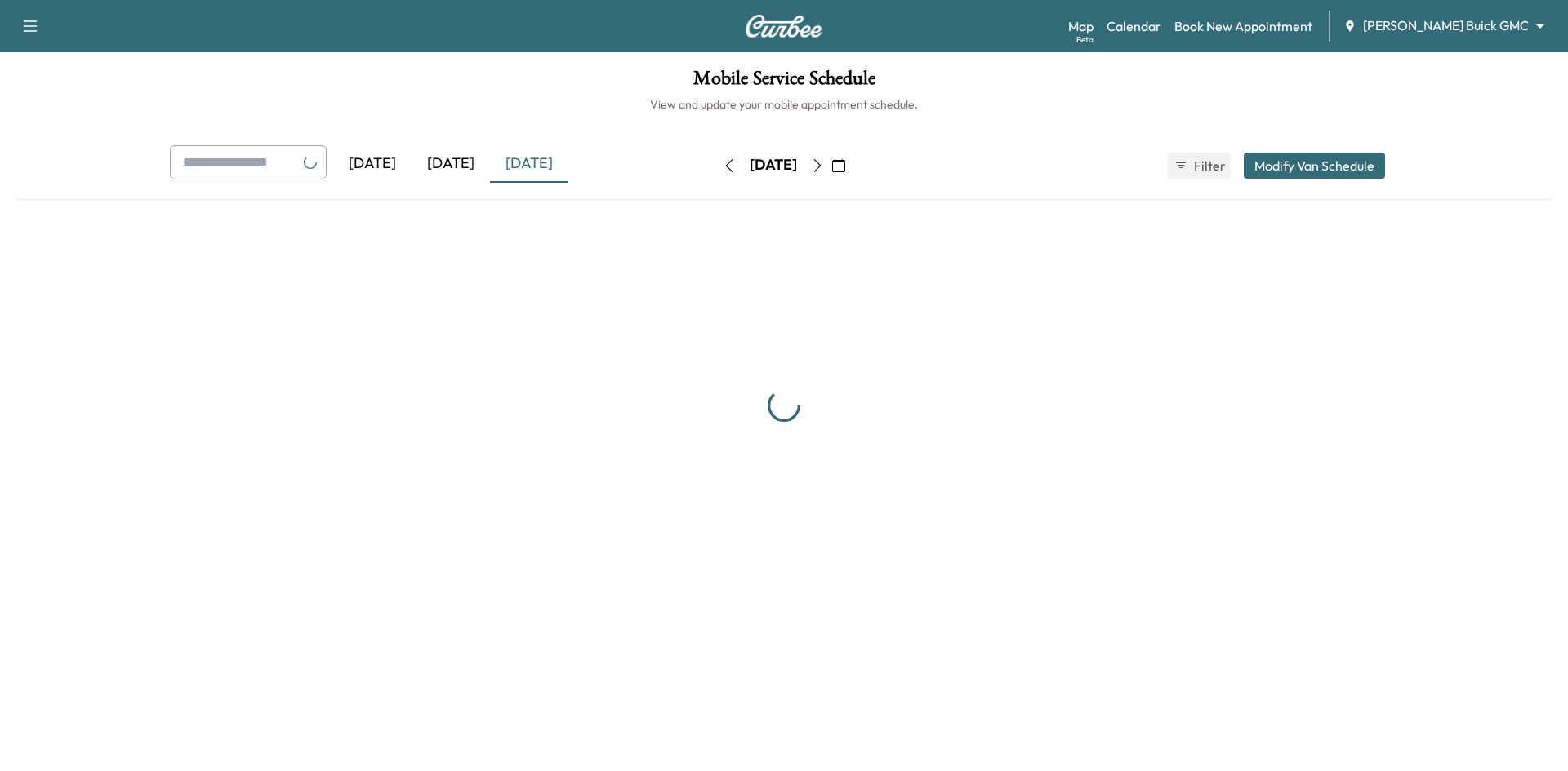
click at [824, 169] on icon "button" at bounding box center [817, 165] width 13 height 13
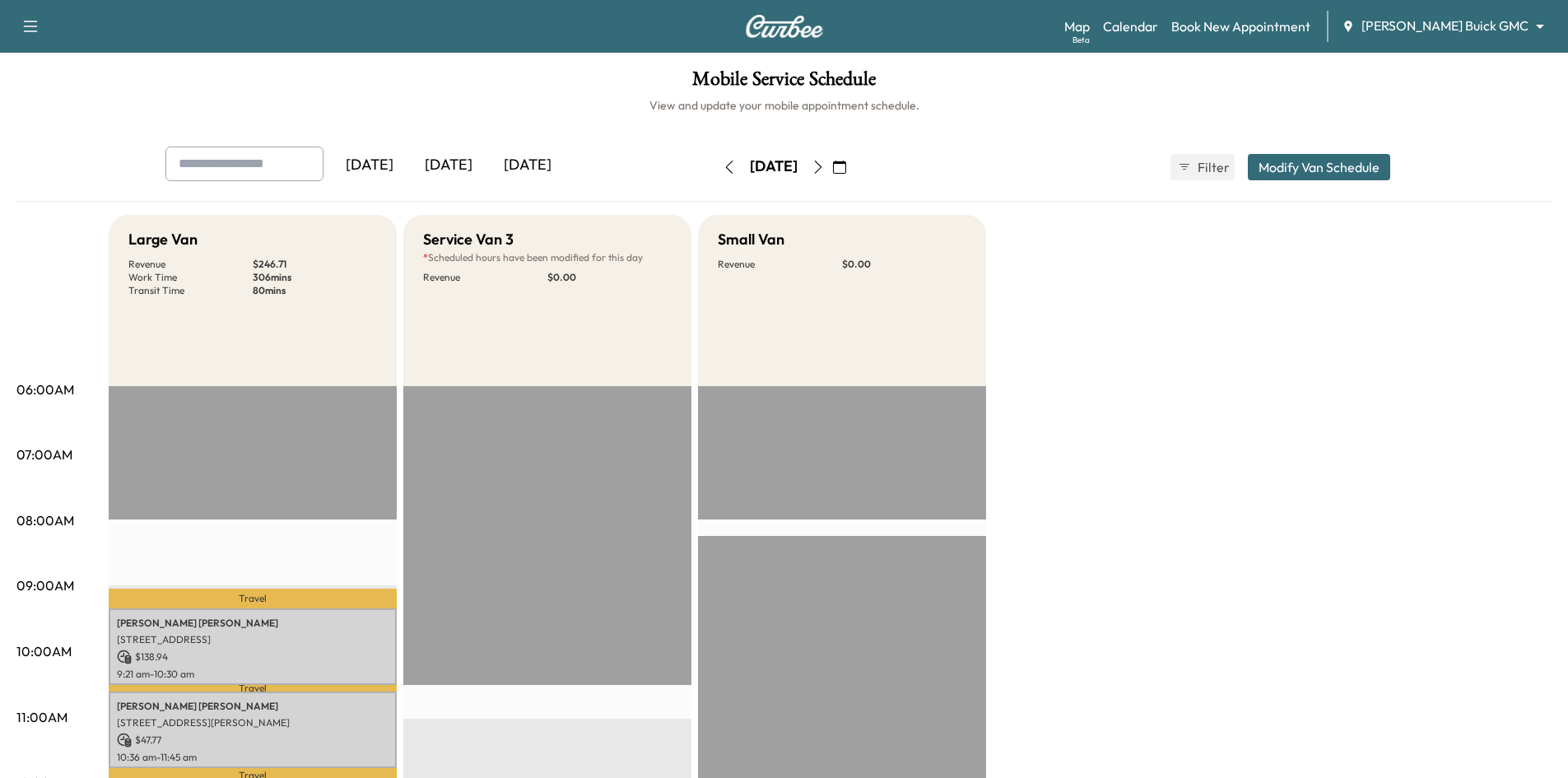
click at [463, 158] on div "[DATE]" at bounding box center [448, 166] width 79 height 38
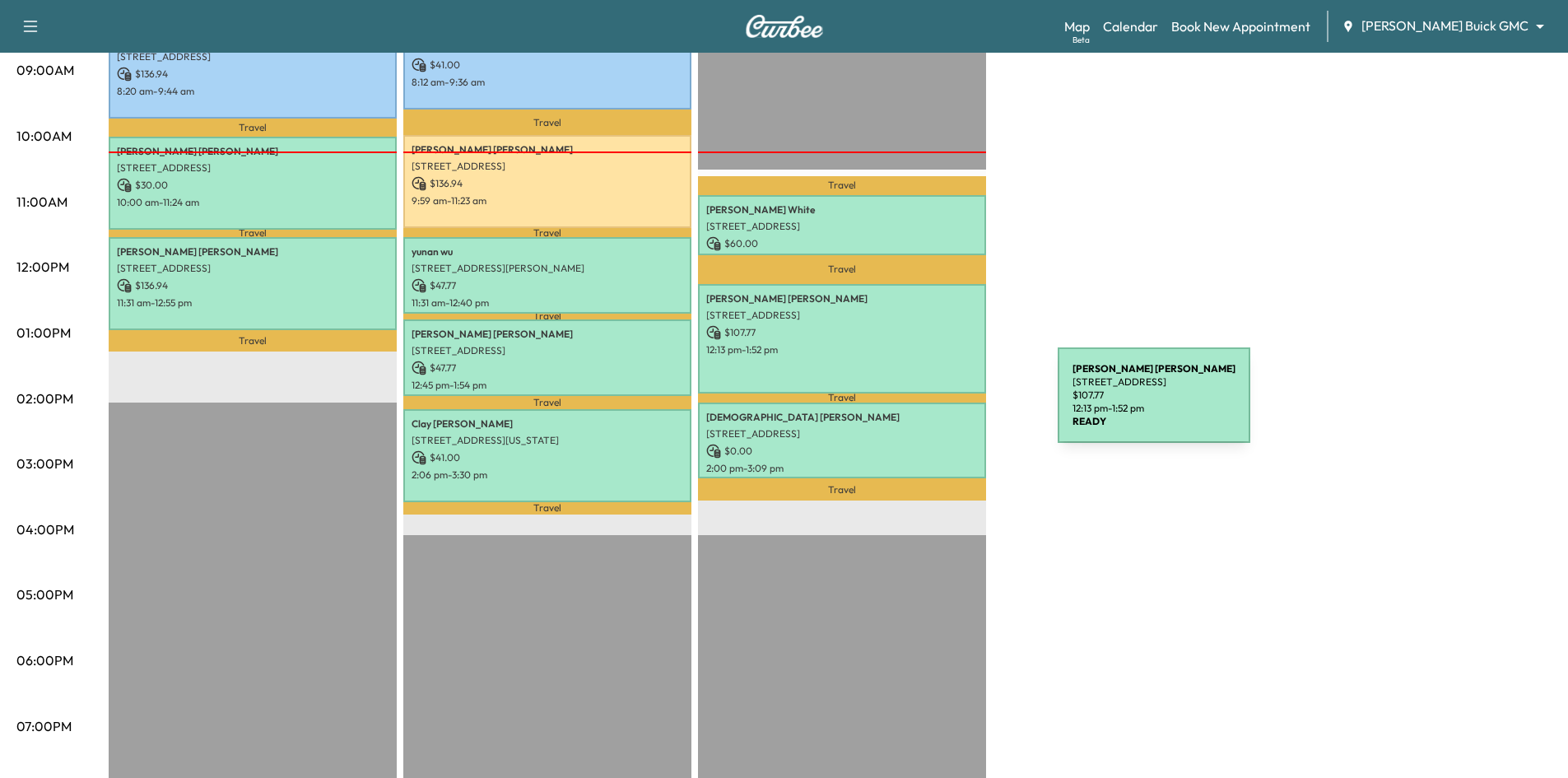
scroll to position [412, 0]
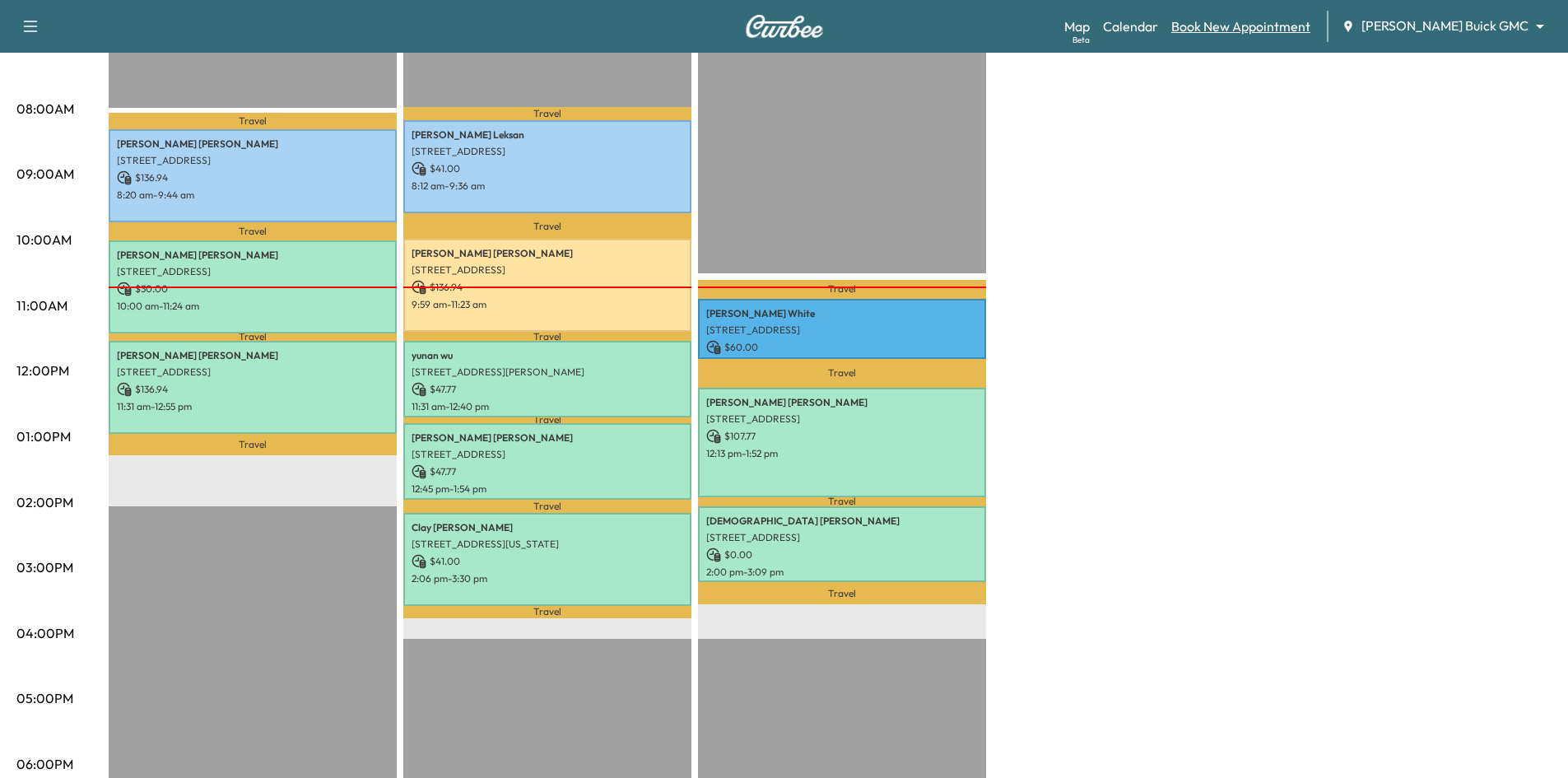
click at [1280, 26] on link "Book New Appointment" at bounding box center [1241, 26] width 139 height 20
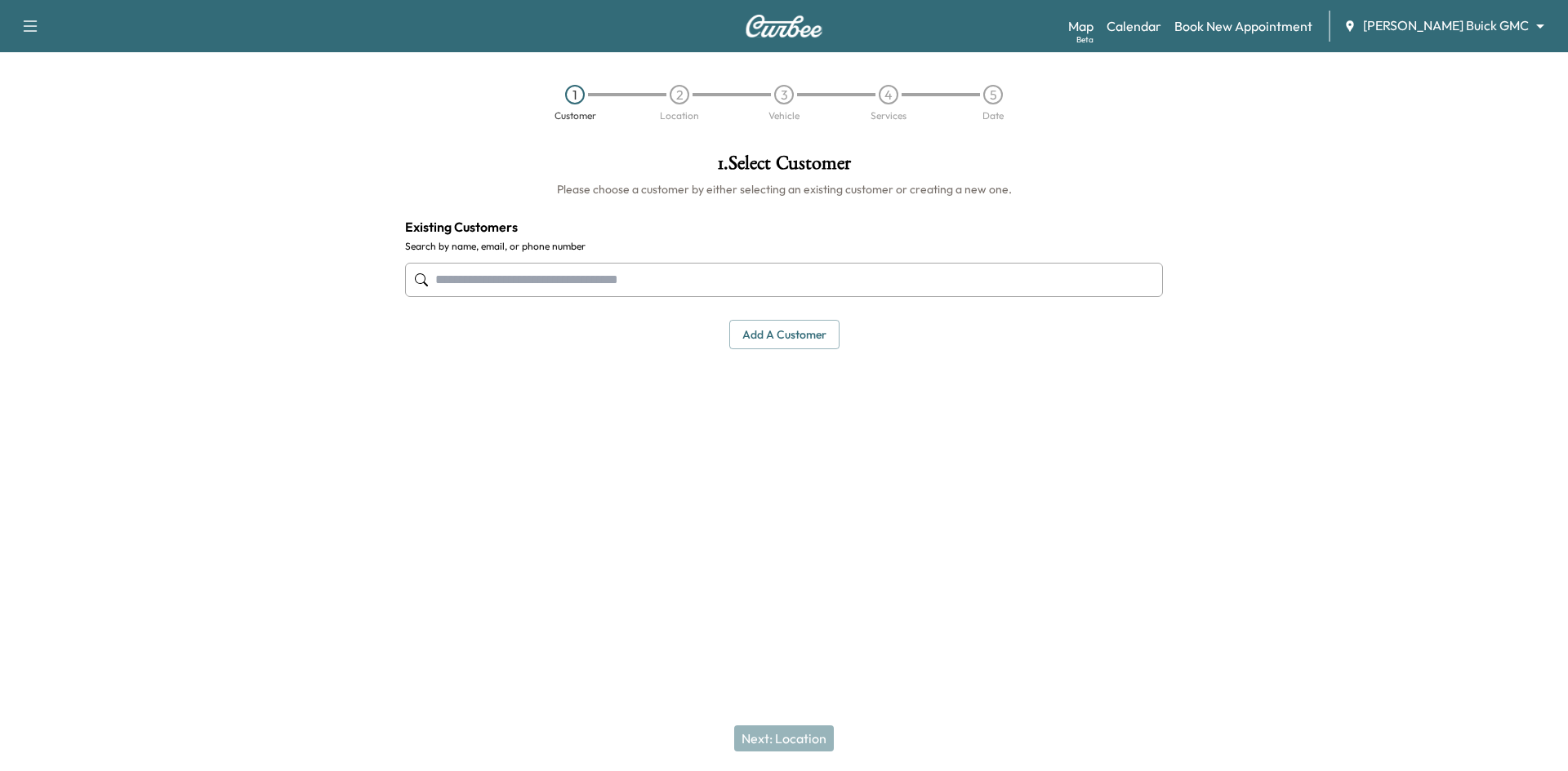
click at [874, 287] on input "text" at bounding box center [784, 280] width 758 height 34
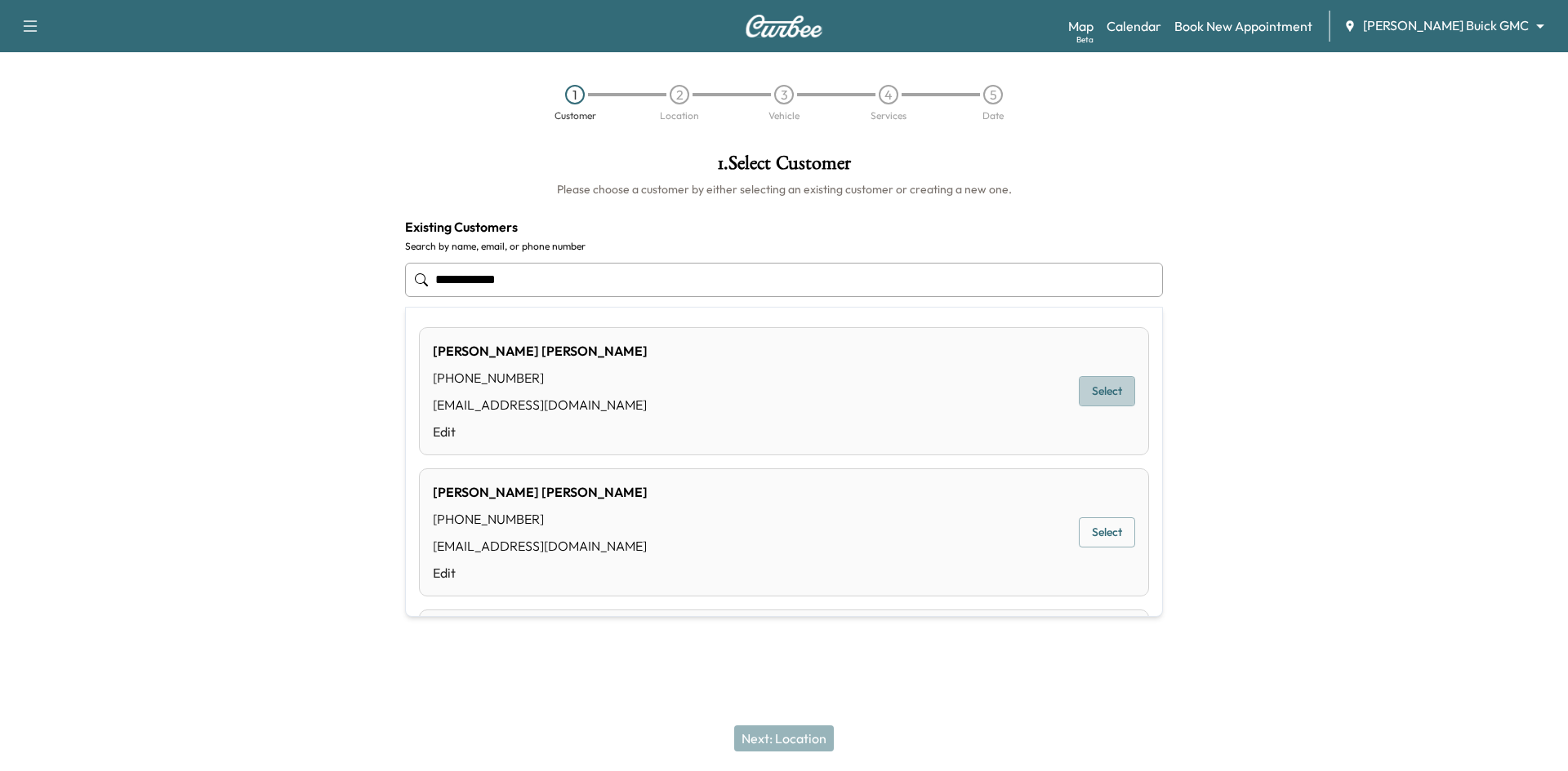
click at [1089, 396] on button "Select" at bounding box center [1106, 391] width 57 height 31
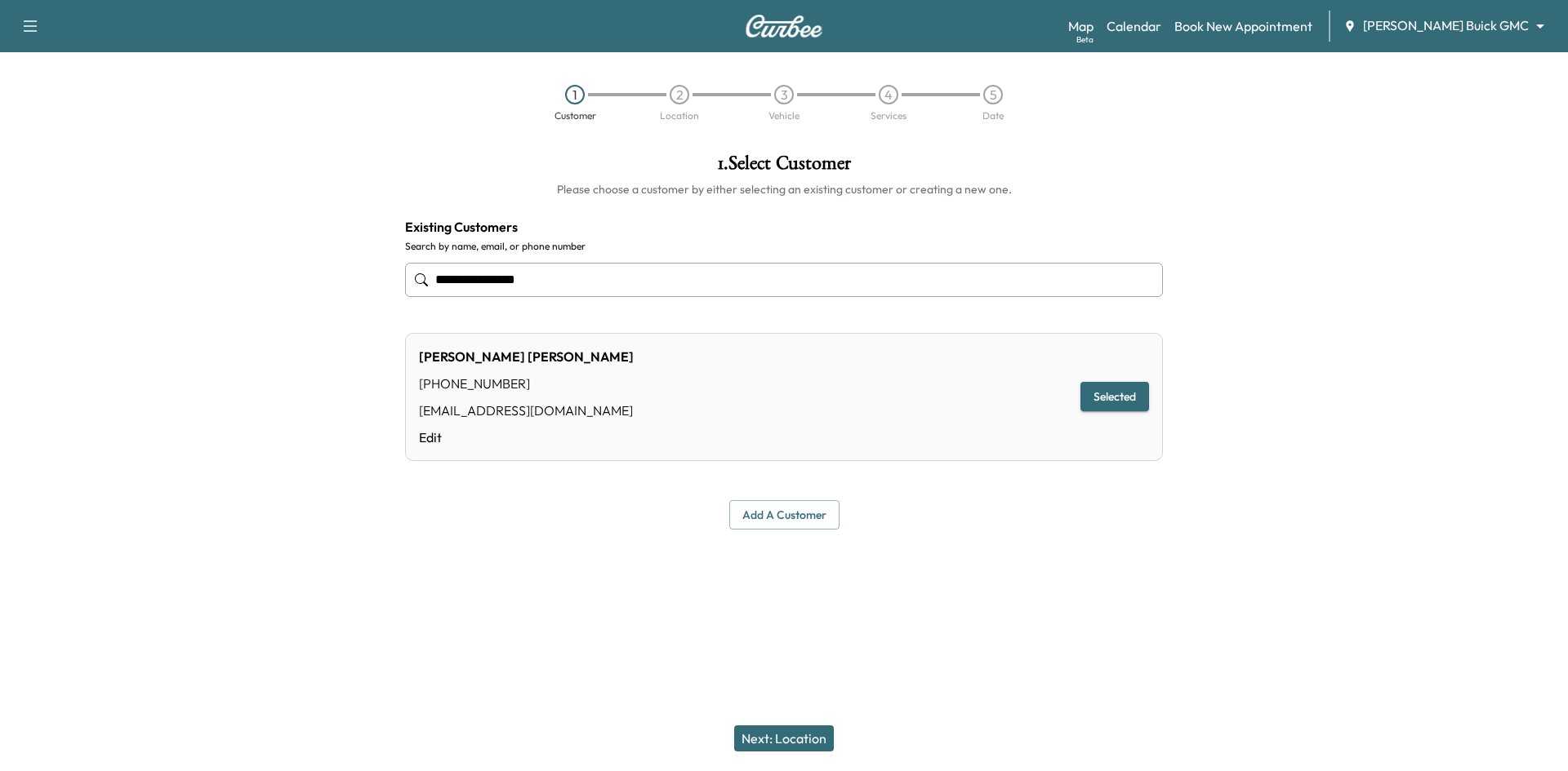
type input "**********"
click at [1123, 403] on button "Selected" at bounding box center [1114, 397] width 68 height 31
click at [788, 739] on button "Next: Location" at bounding box center [783, 738] width 100 height 26
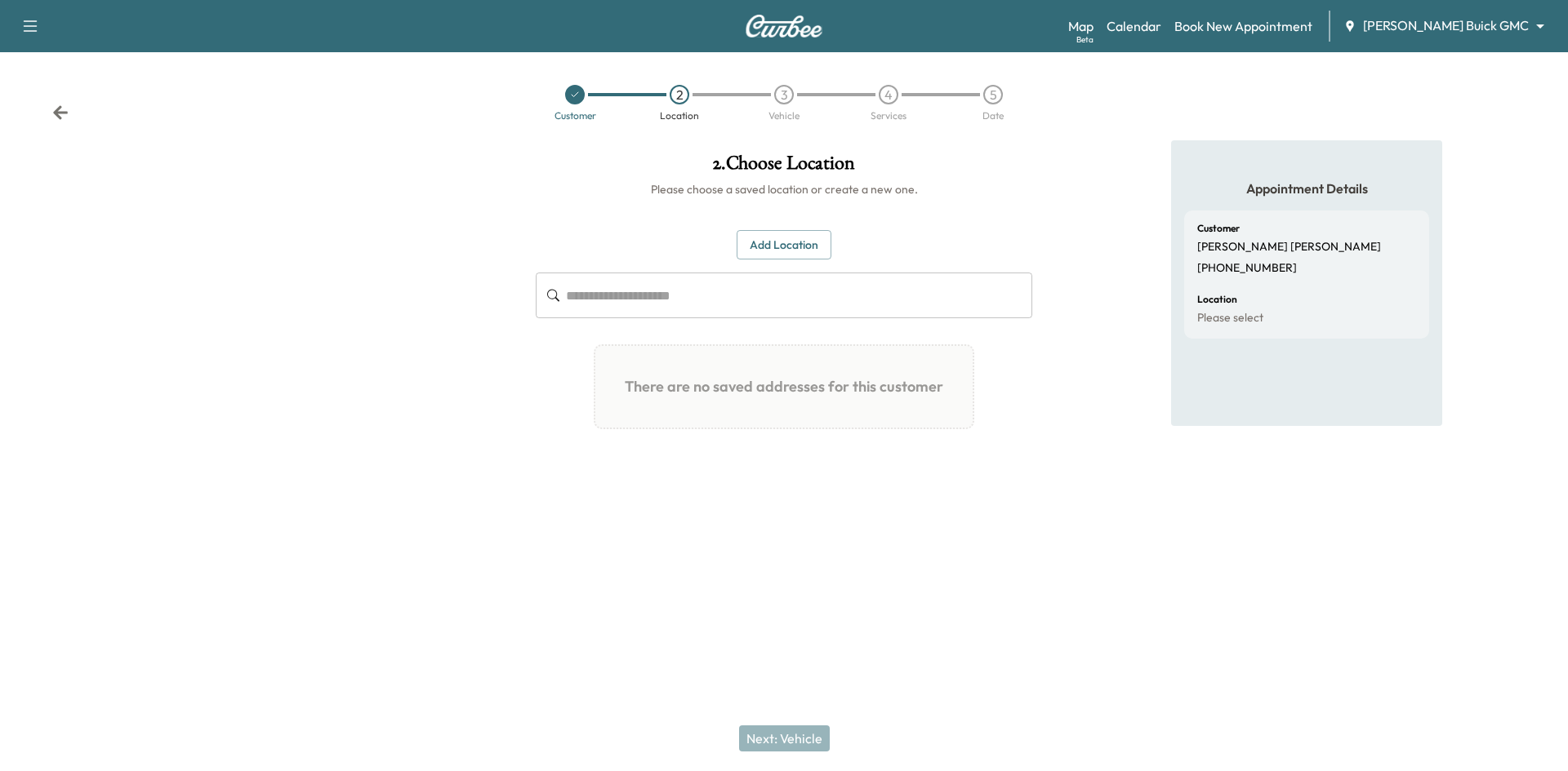
click at [785, 243] on button "Add Location" at bounding box center [783, 245] width 94 height 31
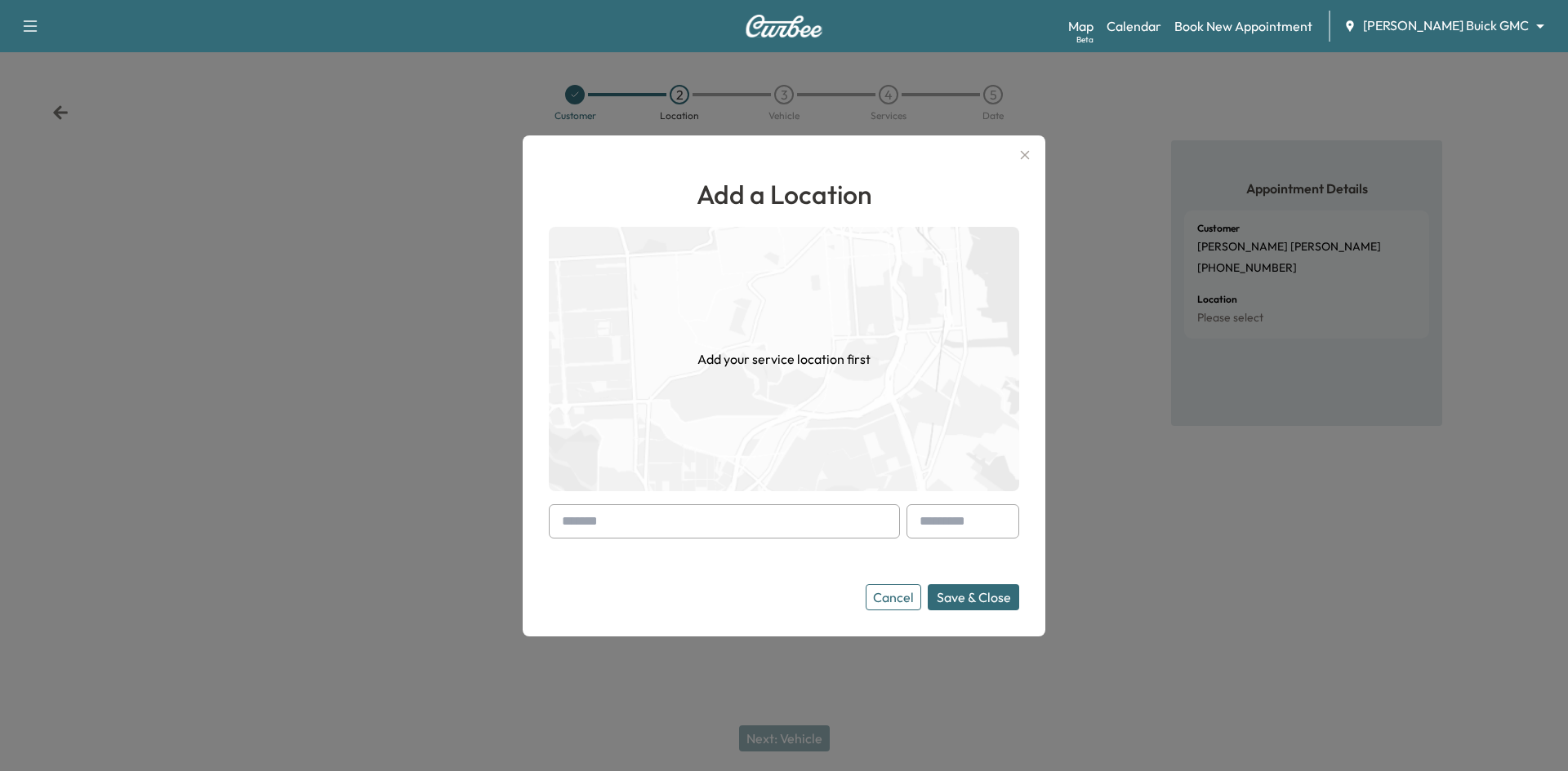
click at [736, 230] on button "Add Location" at bounding box center [783, 245] width 94 height 31
click at [832, 526] on input "text" at bounding box center [724, 521] width 351 height 34
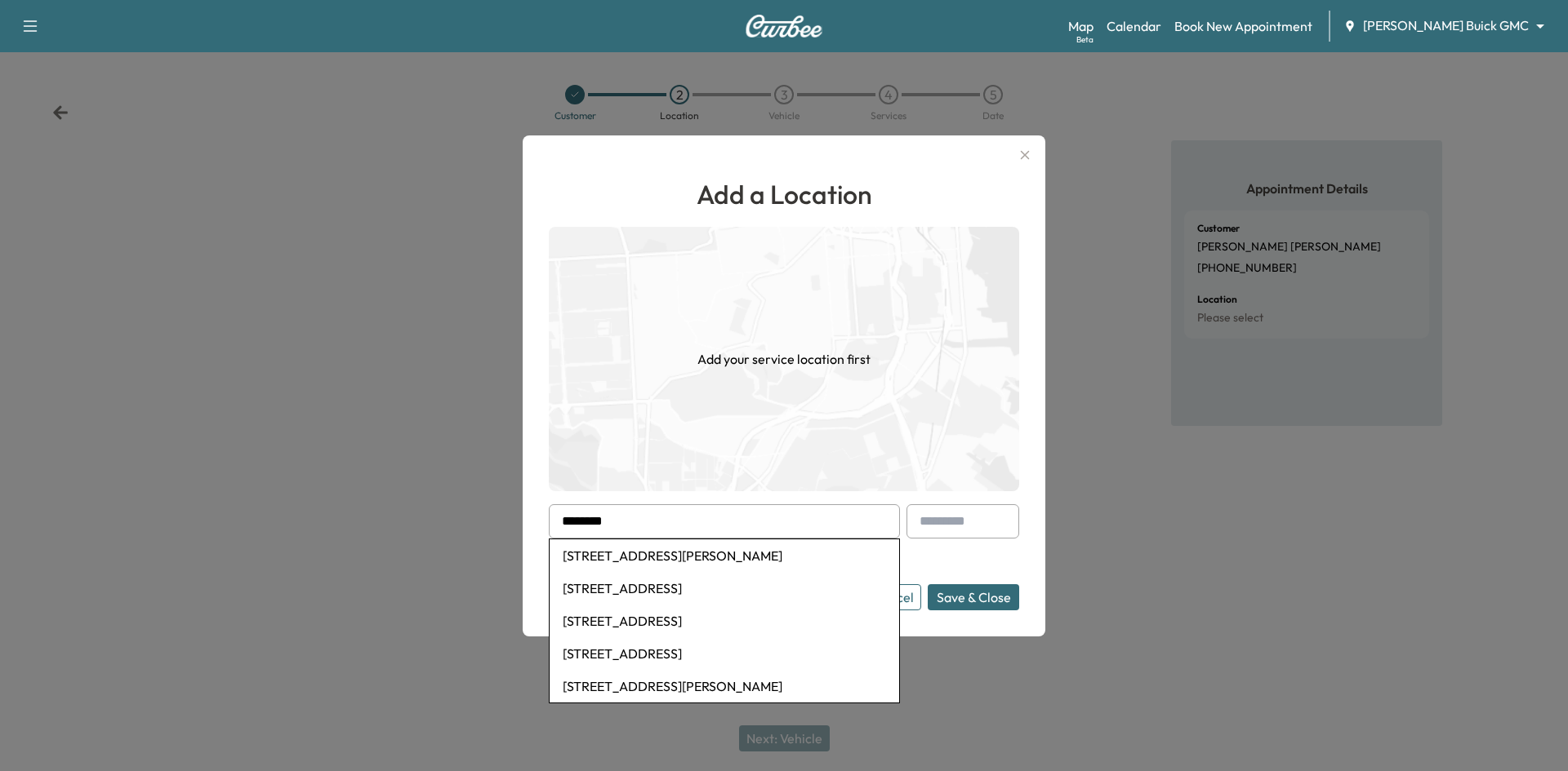
click at [792, 557] on li "3301 President George Bush Turnpike, Dallas, TX, USA" at bounding box center [724, 556] width 349 height 32
type input "**********"
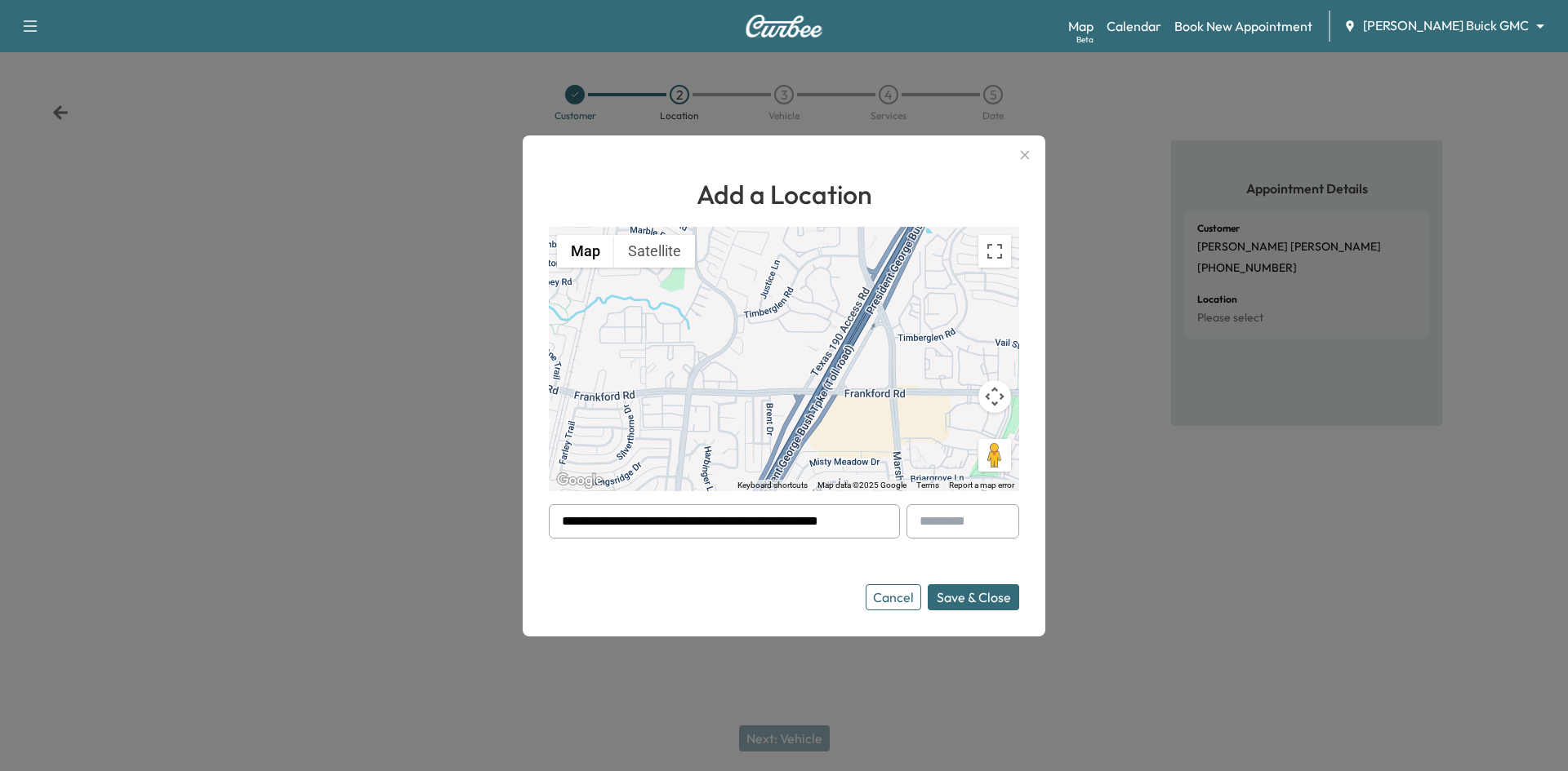
click at [974, 604] on button "Save & Close" at bounding box center [973, 597] width 92 height 26
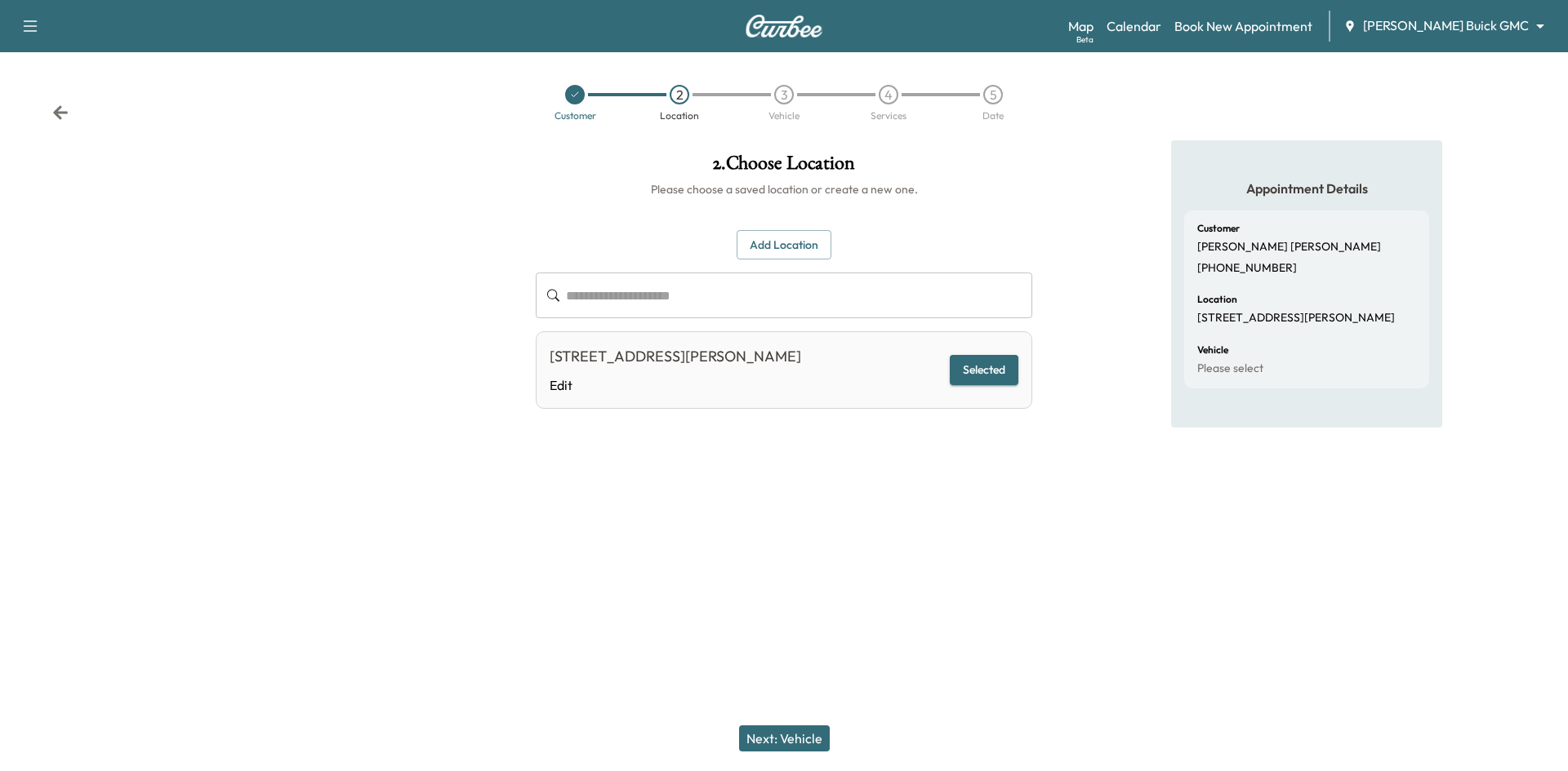
click at [810, 744] on button "Next: Vehicle" at bounding box center [784, 738] width 91 height 26
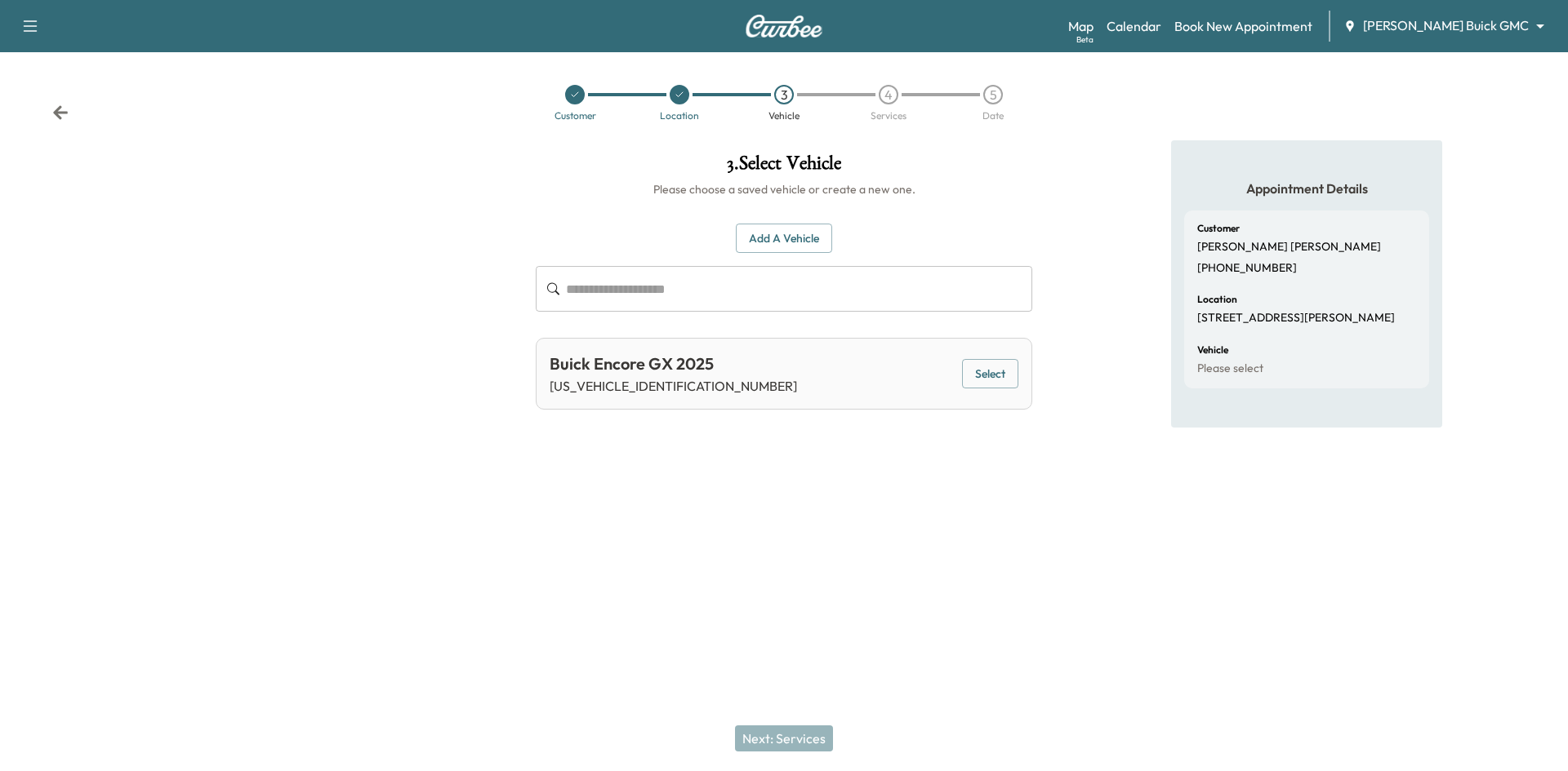
click at [995, 374] on button "Select" at bounding box center [990, 374] width 57 height 31
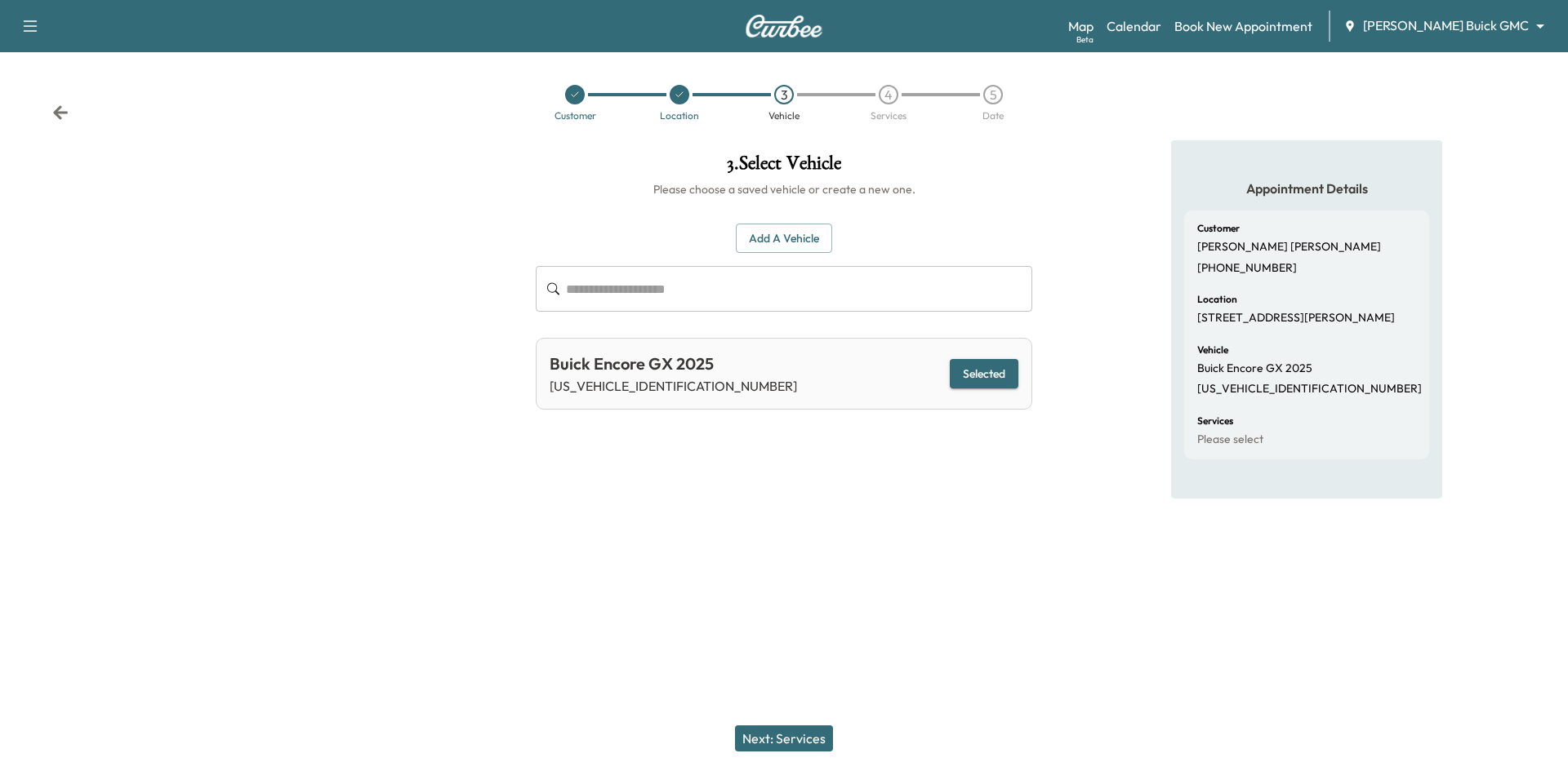
drag, startPoint x: 797, startPoint y: 740, endPoint x: 820, endPoint y: 706, distance: 41.0
click at [797, 740] on button "Next: Services" at bounding box center [783, 738] width 98 height 26
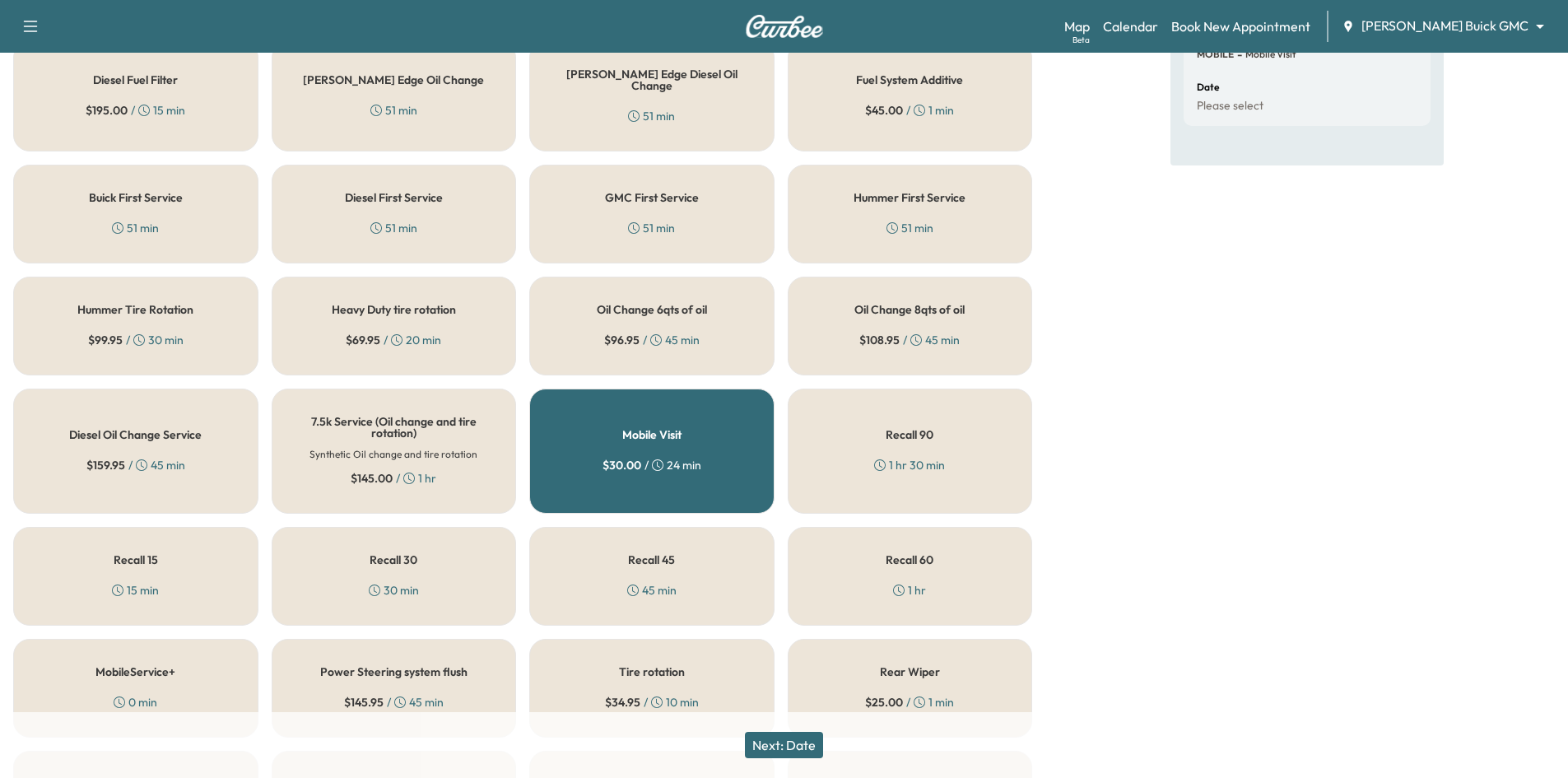
scroll to position [412, 0]
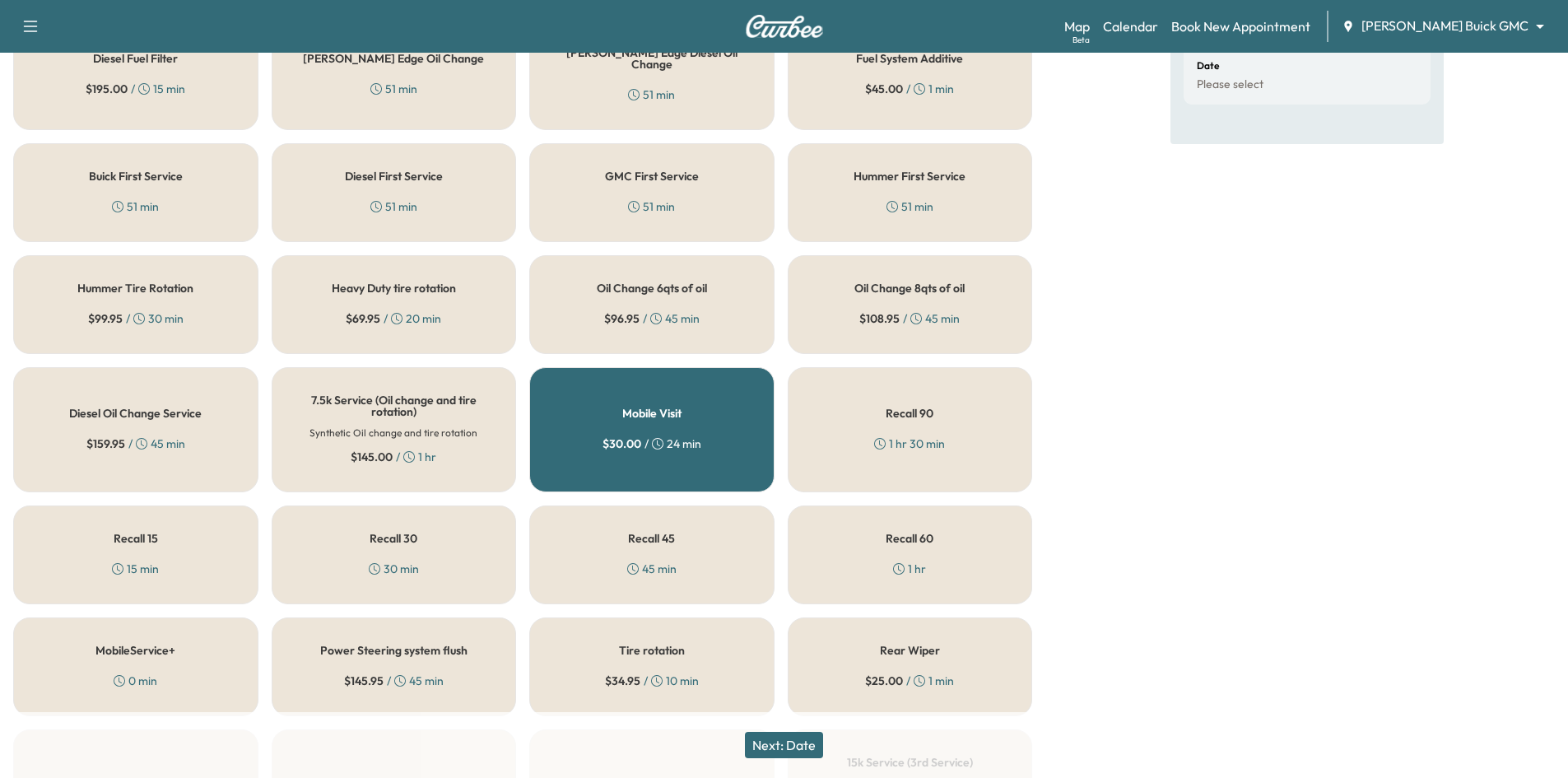
click at [666, 283] on h5 "Oil Change 6qts of oil" at bounding box center [652, 288] width 110 height 12
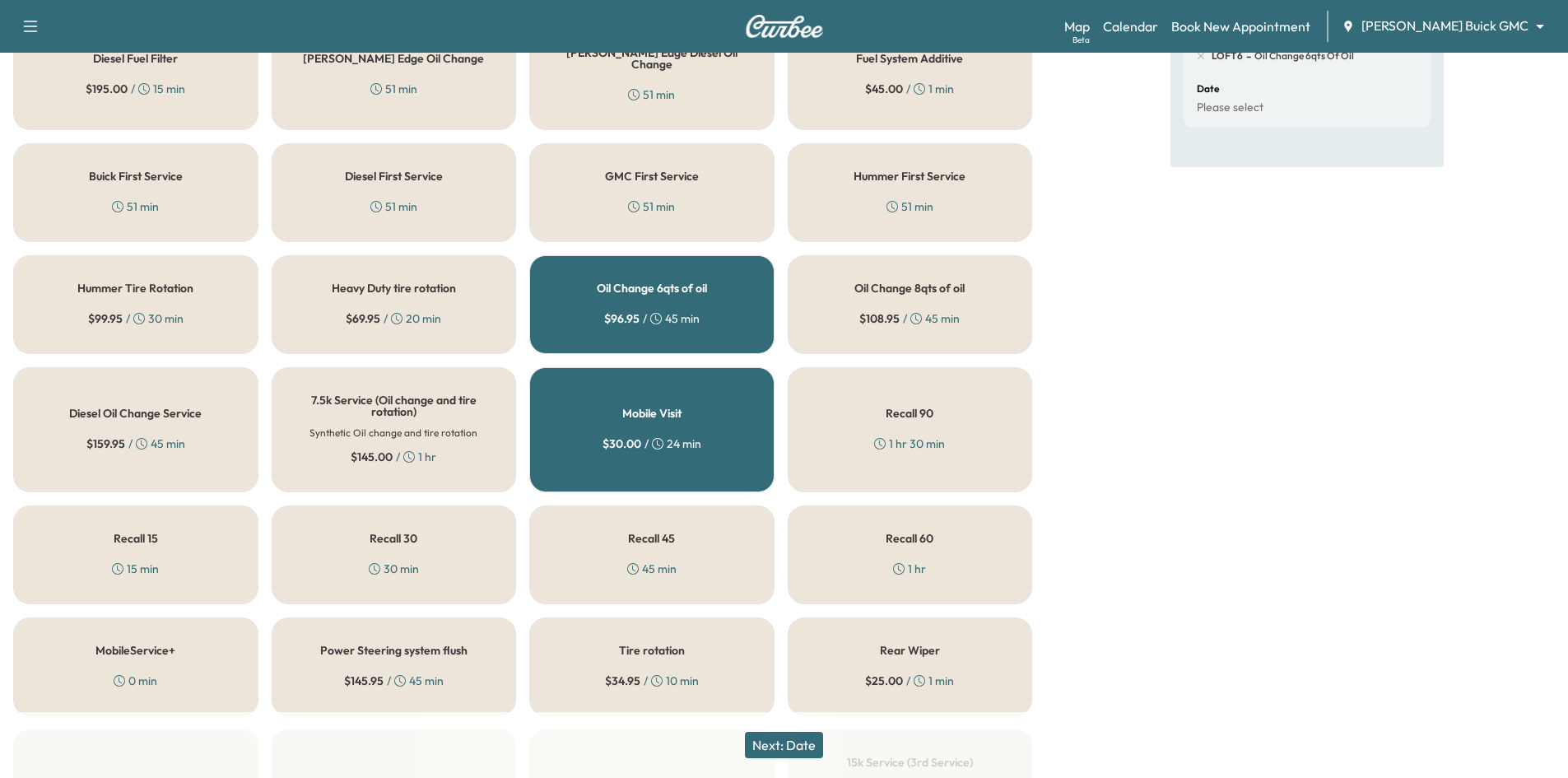
drag, startPoint x: 785, startPoint y: 750, endPoint x: 783, endPoint y: 737, distance: 13.2
click at [785, 748] on button "Next: Date" at bounding box center [784, 744] width 78 height 26
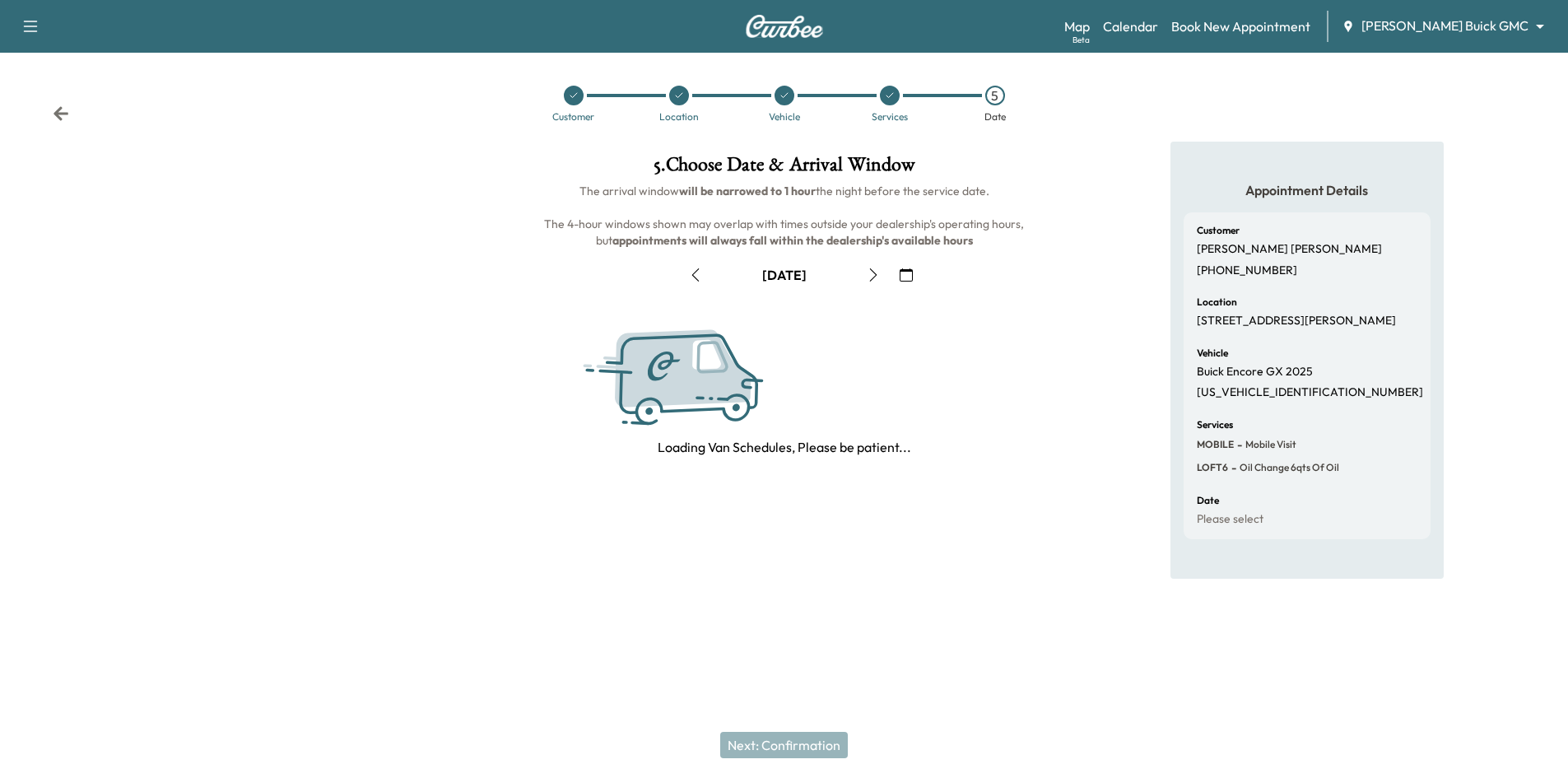
scroll to position [0, 0]
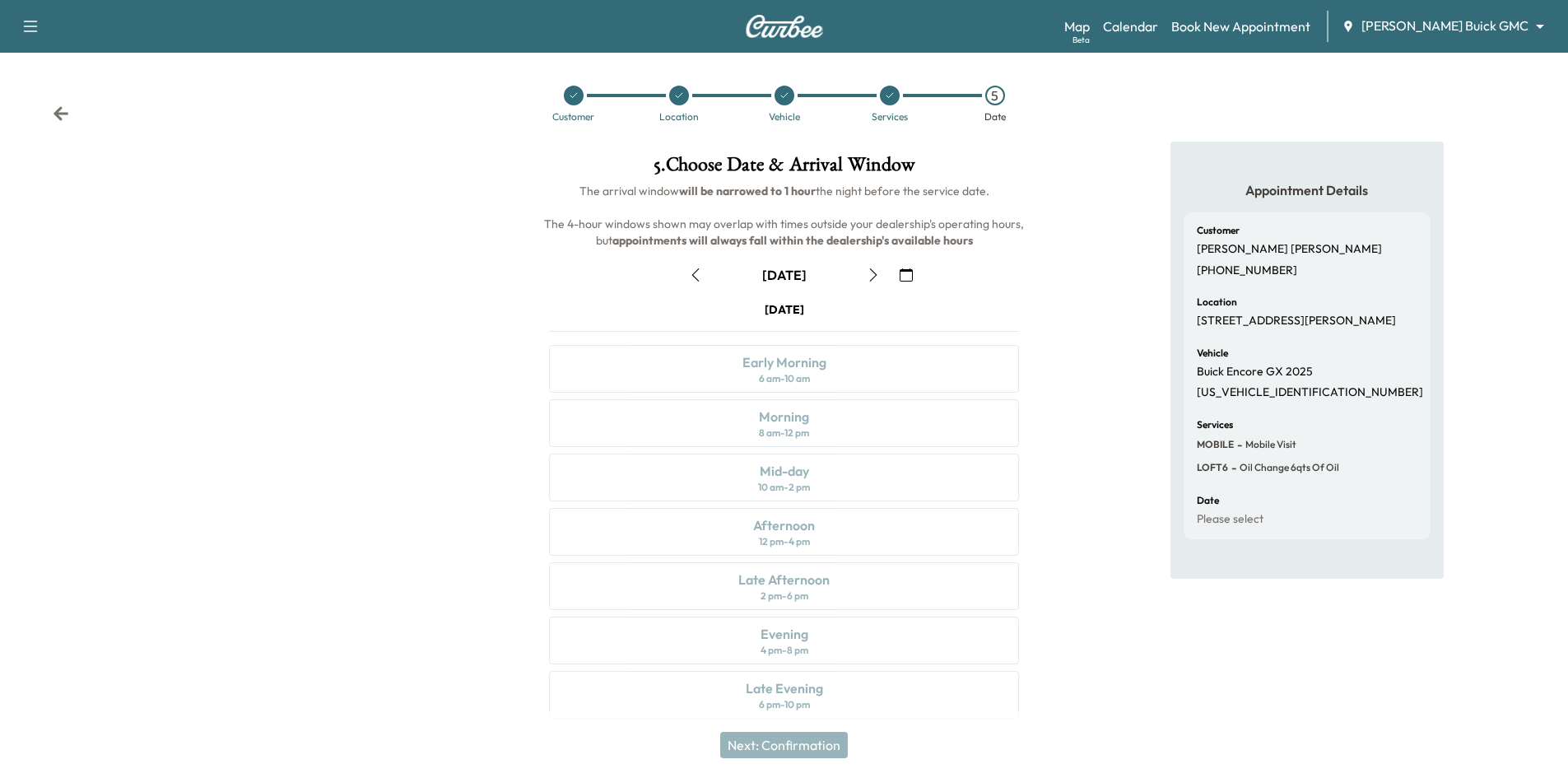
click at [876, 276] on icon "button" at bounding box center [873, 274] width 14 height 14
click at [904, 269] on icon "button" at bounding box center [906, 274] width 14 height 14
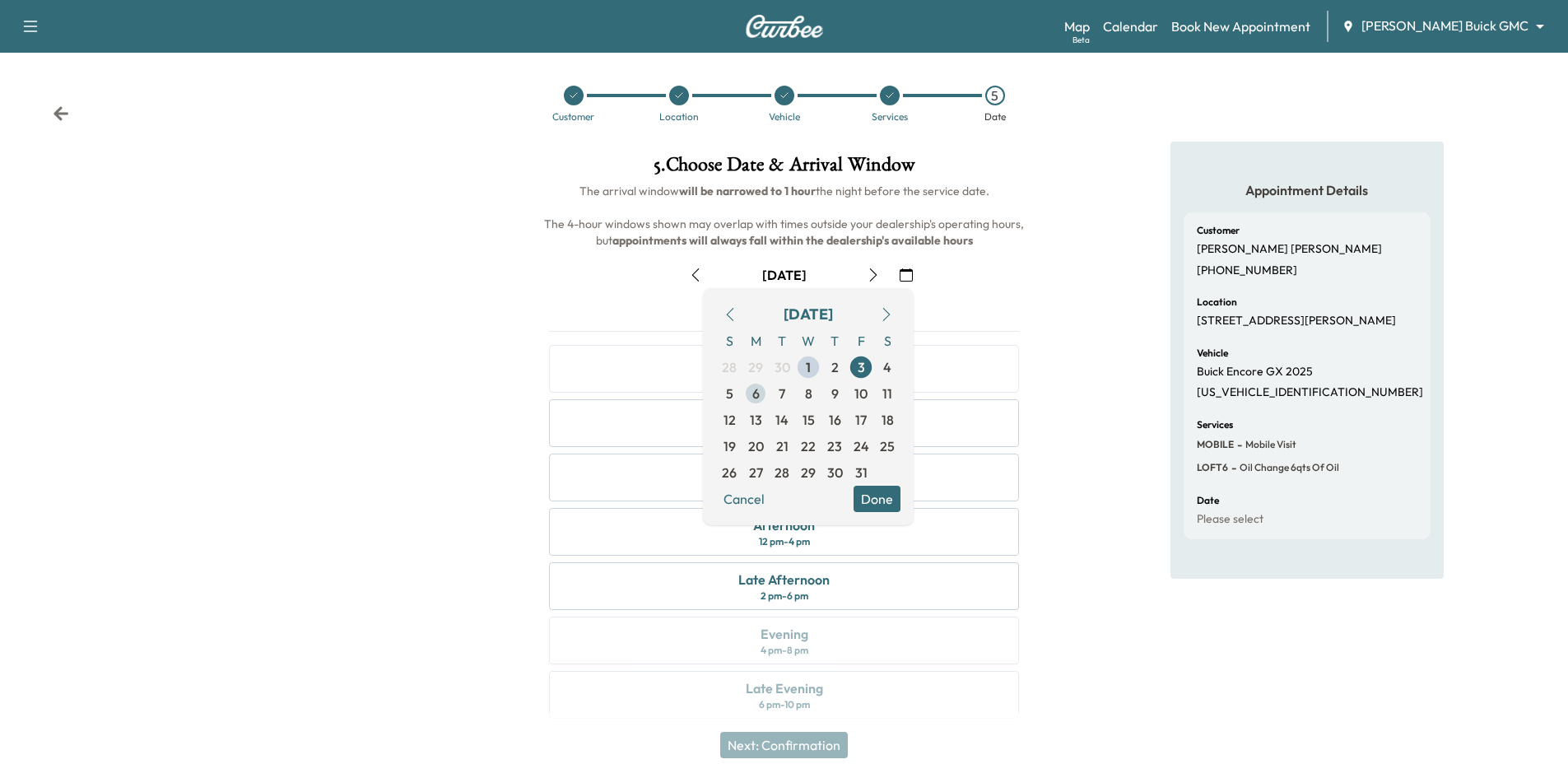
click at [757, 401] on span "6" at bounding box center [756, 394] width 7 height 20
click at [881, 504] on button "Done" at bounding box center [877, 498] width 47 height 26
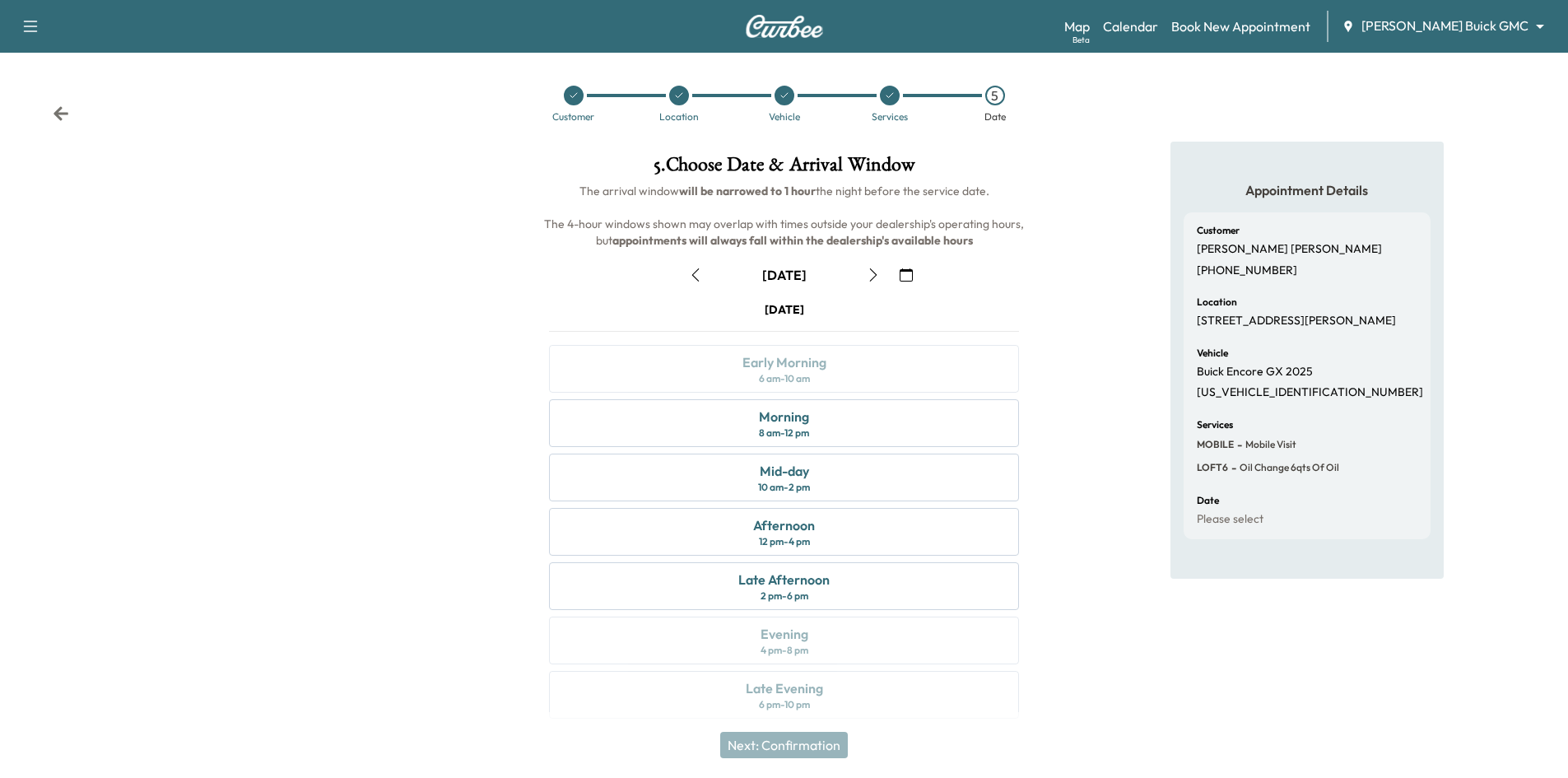
click at [915, 280] on button "button" at bounding box center [906, 274] width 28 height 26
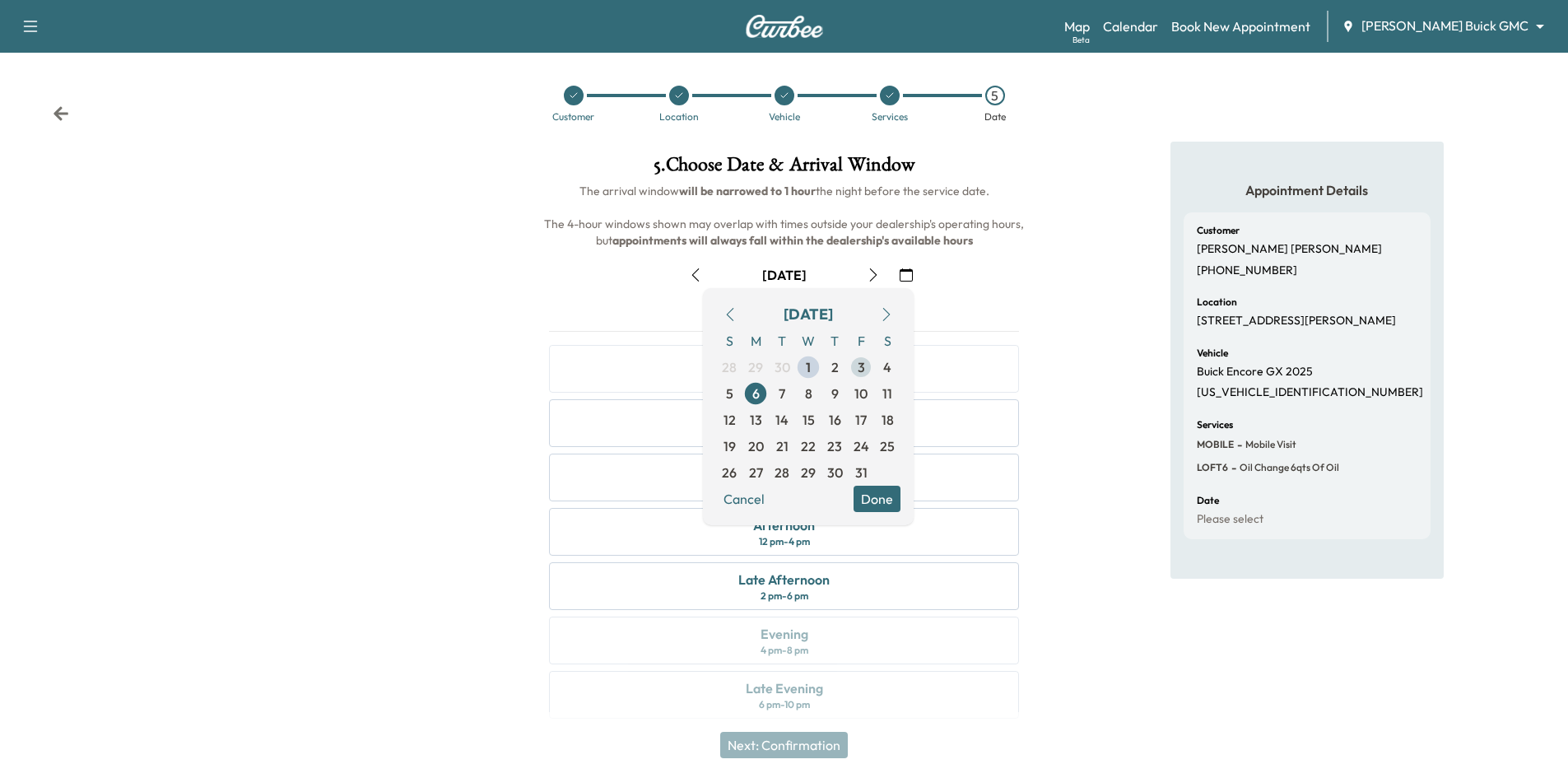
click at [864, 373] on span "3" at bounding box center [861, 368] width 7 height 20
drag, startPoint x: 1037, startPoint y: 259, endPoint x: 1046, endPoint y: 249, distance: 13.5
click at [1039, 255] on div "5 . Choose Date & Arrival Window The arrival window will be narrowed to 1 hour …" at bounding box center [783, 439] width 522 height 597
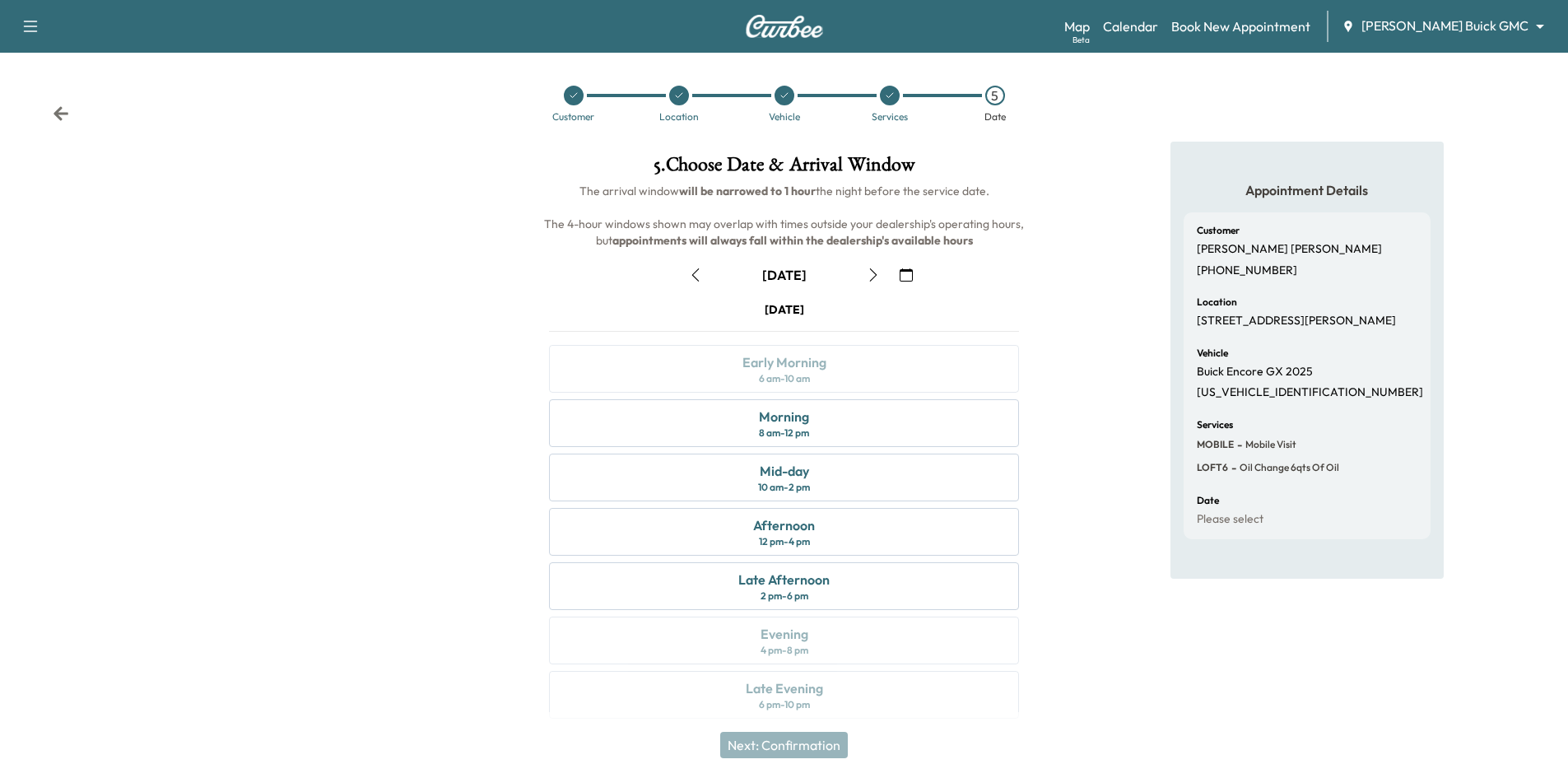
click at [571, 108] on div "Customer" at bounding box center [574, 104] width 105 height 36
click at [572, 104] on div at bounding box center [574, 96] width 20 height 20
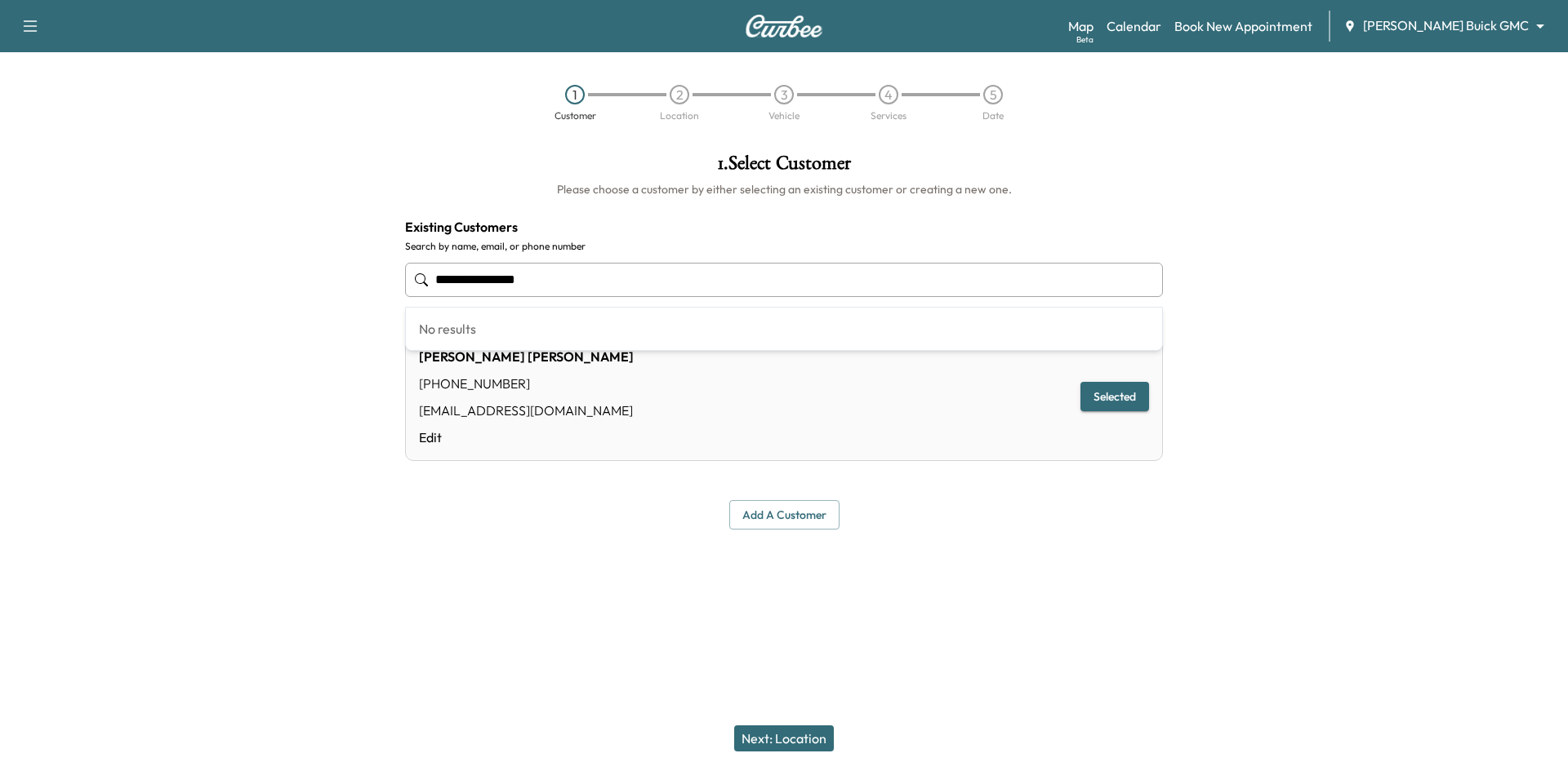
drag, startPoint x: 556, startPoint y: 277, endPoint x: 422, endPoint y: 286, distance: 134.3
click at [417, 292] on input "**********" at bounding box center [784, 280] width 758 height 34
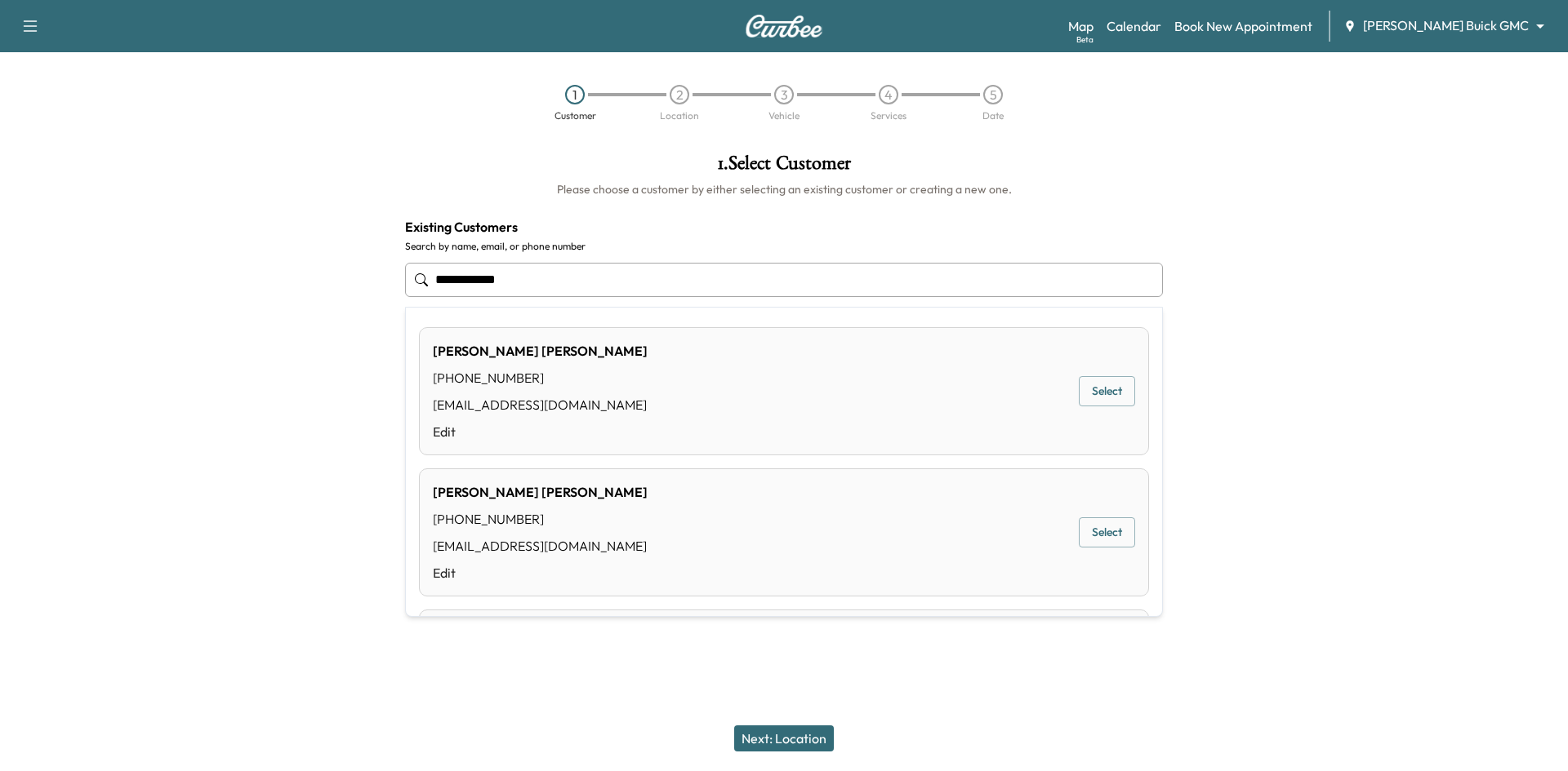
click at [1092, 387] on button "Select" at bounding box center [1106, 391] width 57 height 31
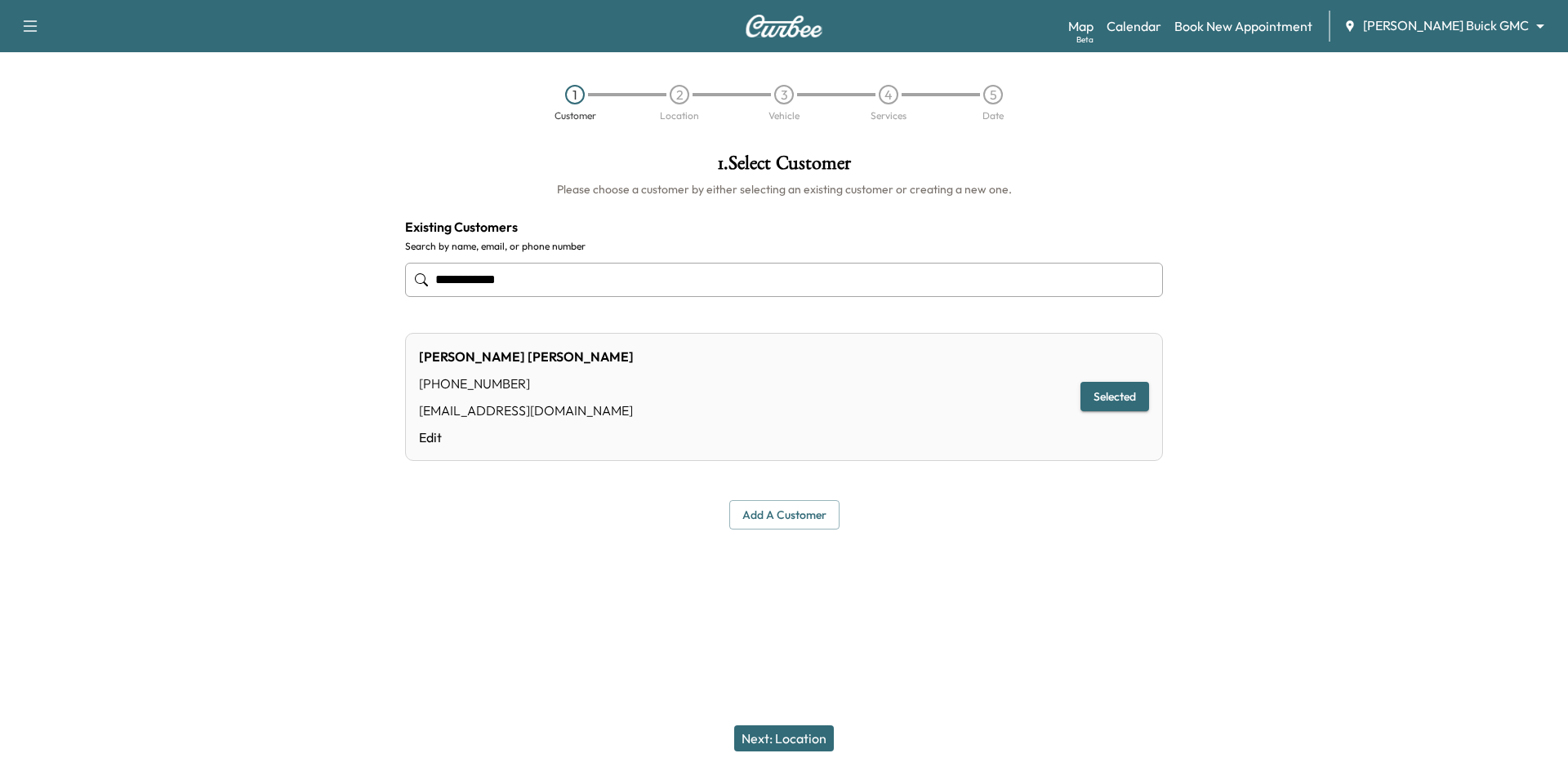
type input "**********"
click at [770, 723] on div "Next: Location" at bounding box center [784, 738] width 1568 height 66
click at [778, 729] on button "Next: Location" at bounding box center [783, 738] width 100 height 26
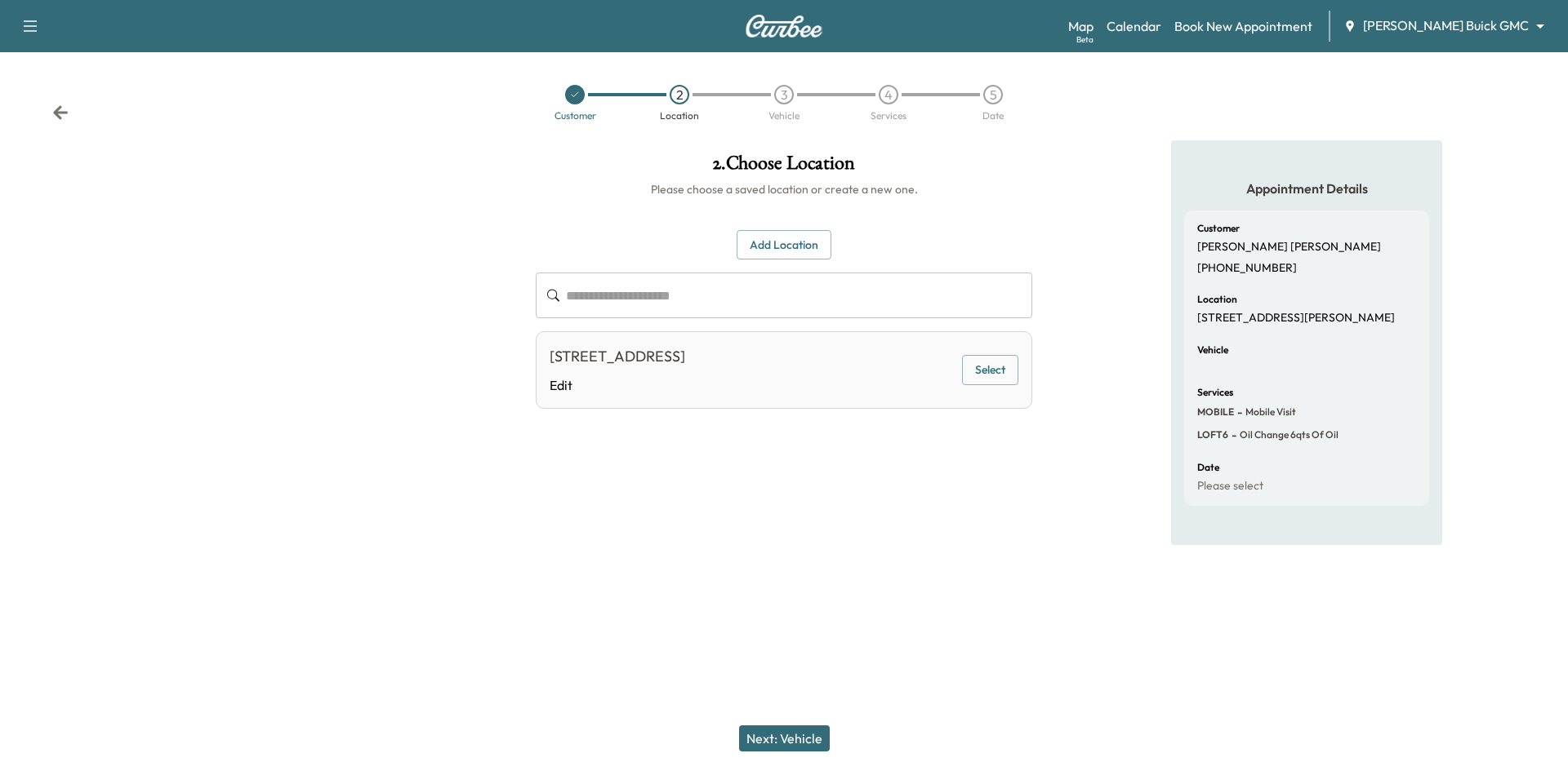
click at [970, 367] on button "Select" at bounding box center [990, 370] width 57 height 31
click at [770, 717] on div "Next: Vehicle" at bounding box center [784, 738] width 1568 height 66
click at [783, 735] on button "Next: Vehicle" at bounding box center [784, 738] width 91 height 26
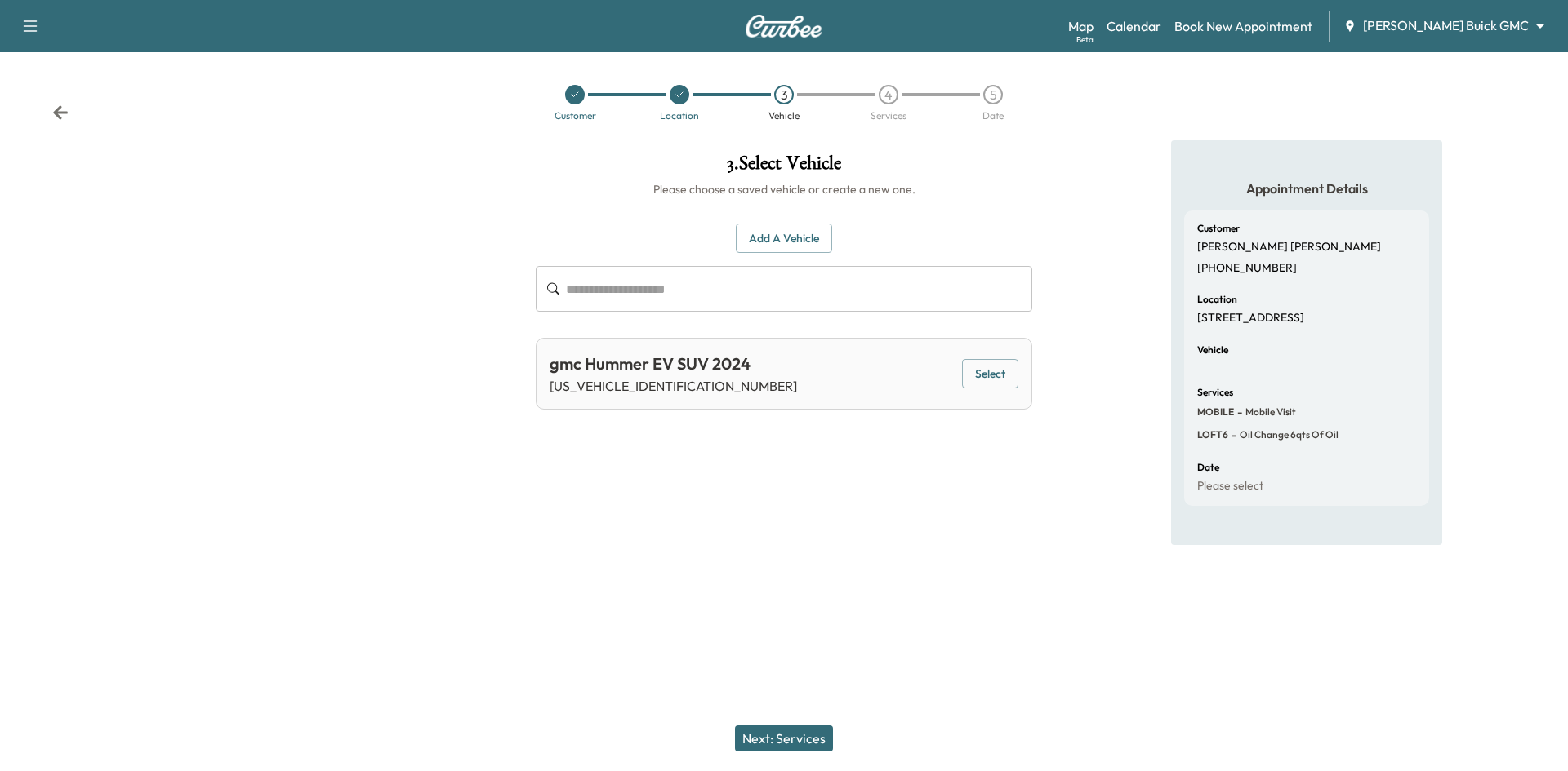
click at [1008, 381] on button "Select" at bounding box center [990, 374] width 57 height 31
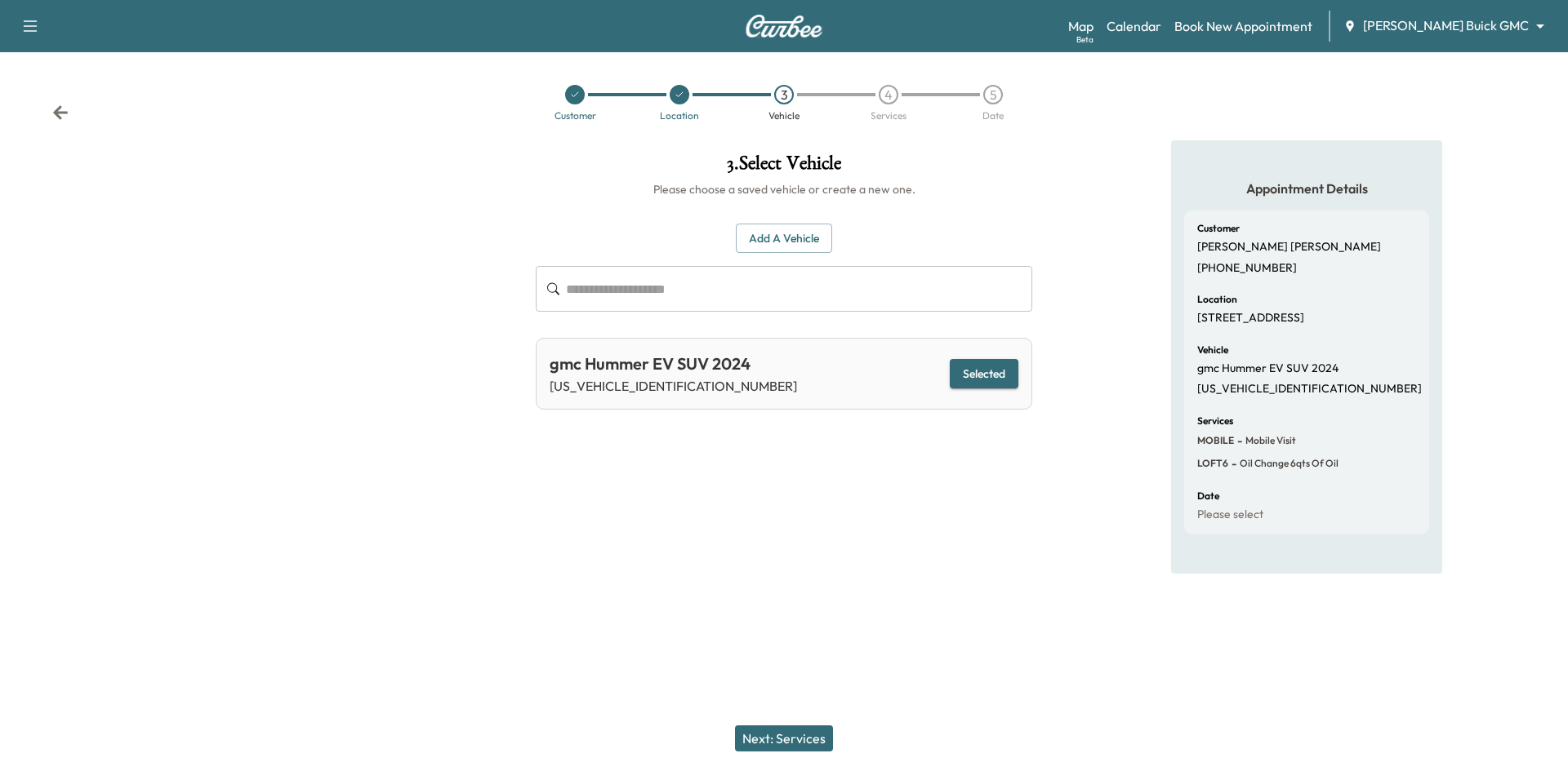
click at [798, 740] on button "Next: Services" at bounding box center [783, 738] width 98 height 26
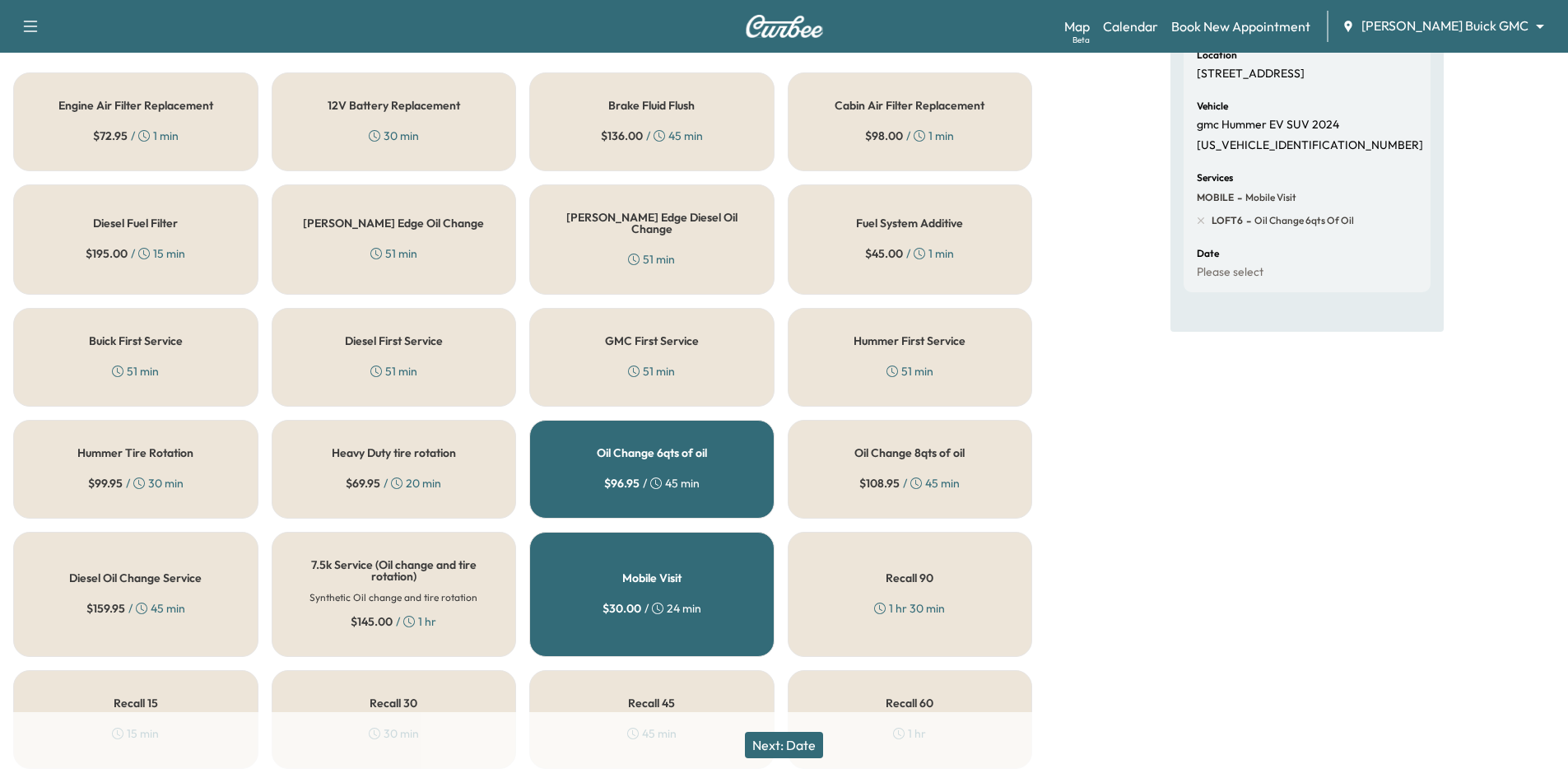
click at [685, 475] on div "$ 96.95 / 45 min" at bounding box center [651, 484] width 95 height 16
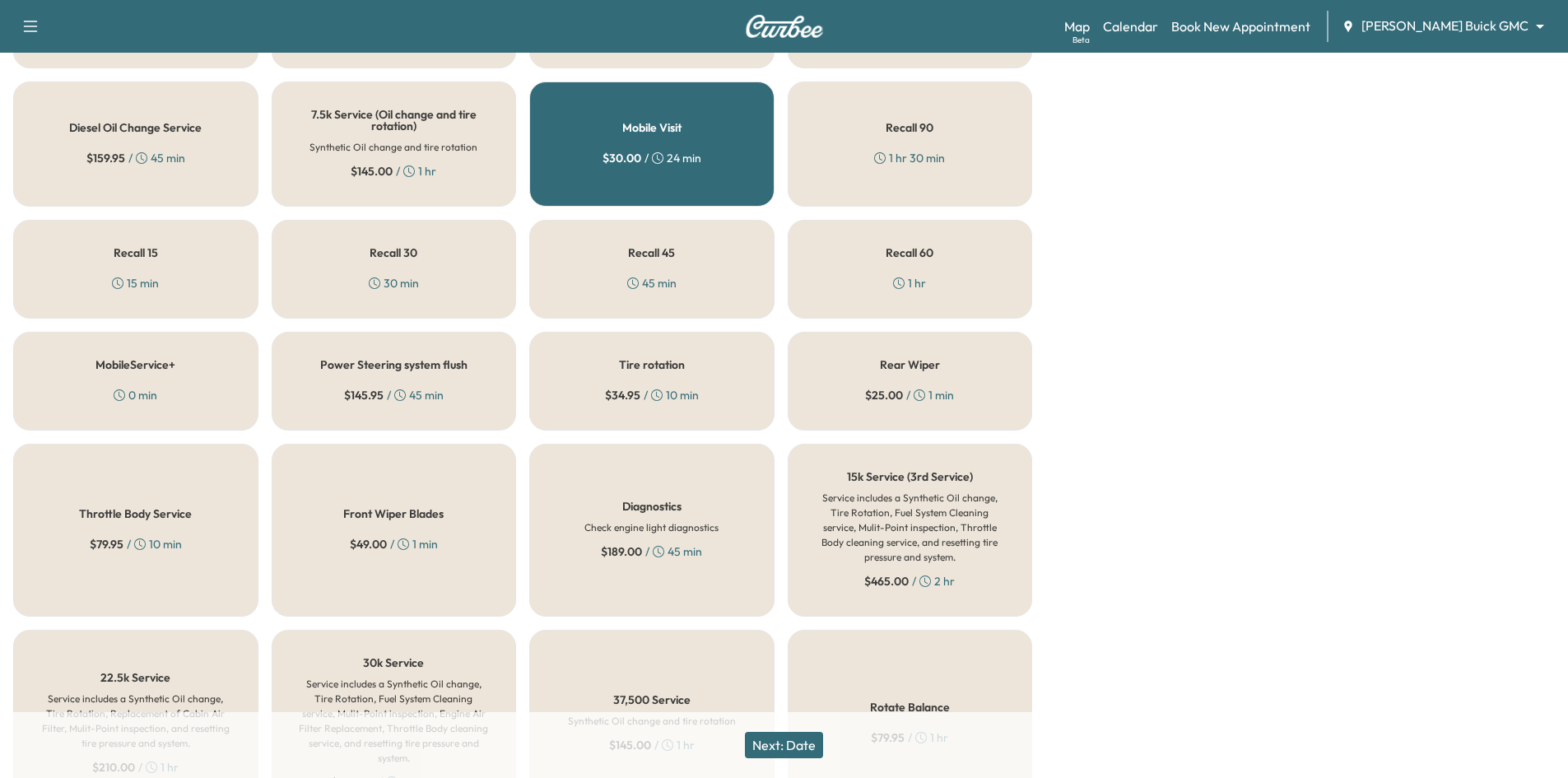
scroll to position [615, 0]
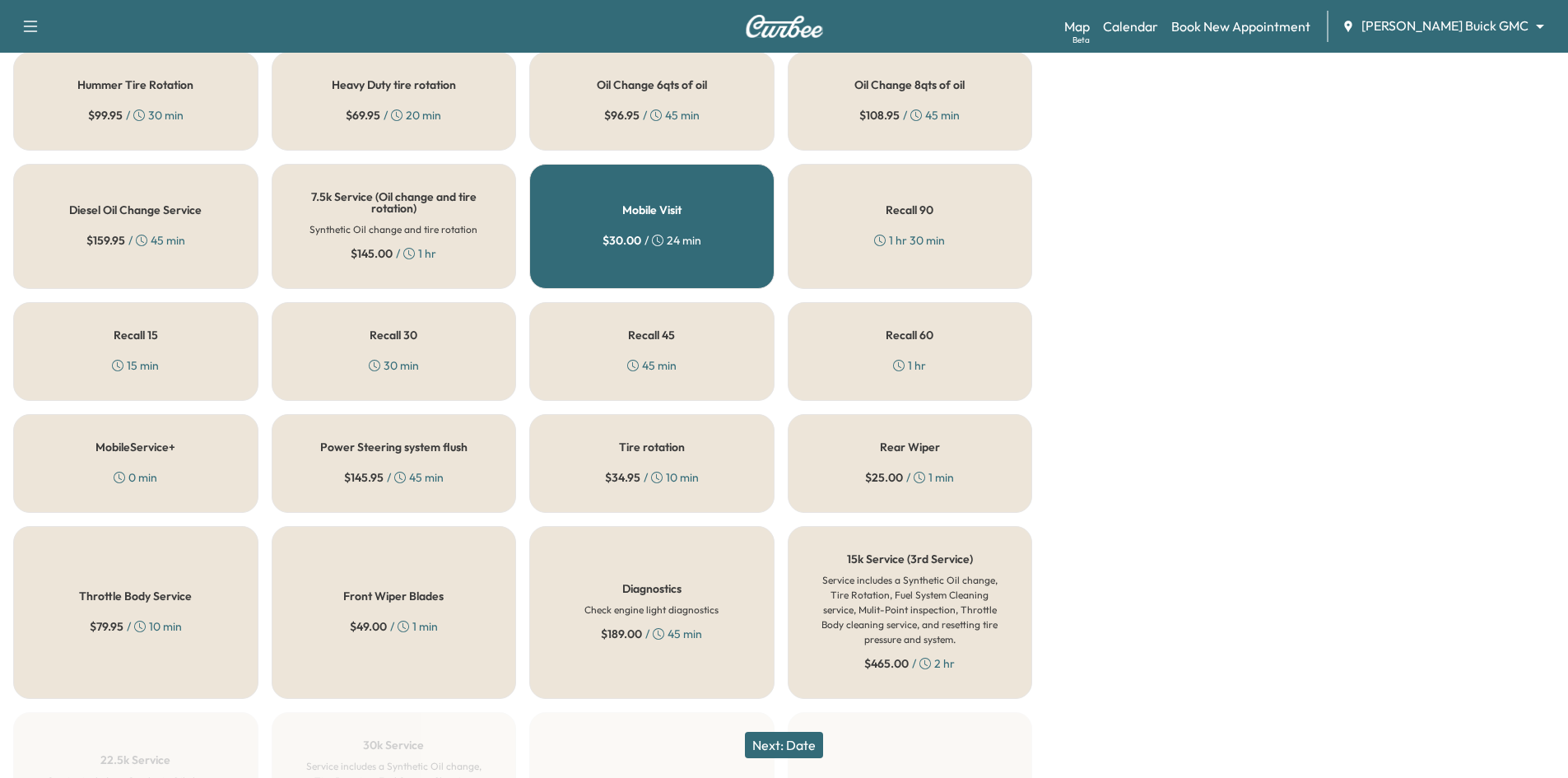
click at [704, 442] on div "Tire rotation $ 34.95 / 10 min" at bounding box center [652, 463] width 245 height 99
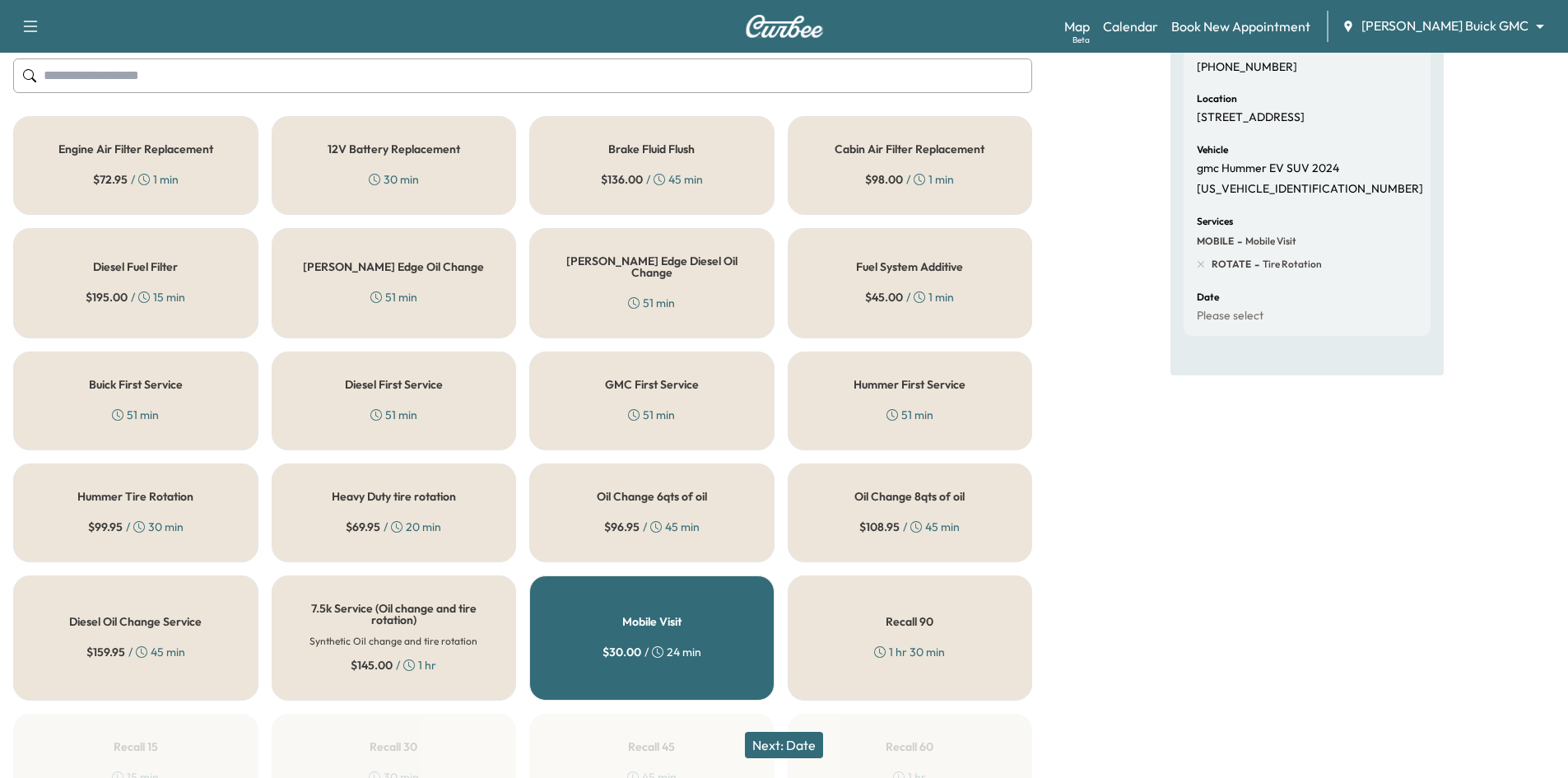
scroll to position [39, 0]
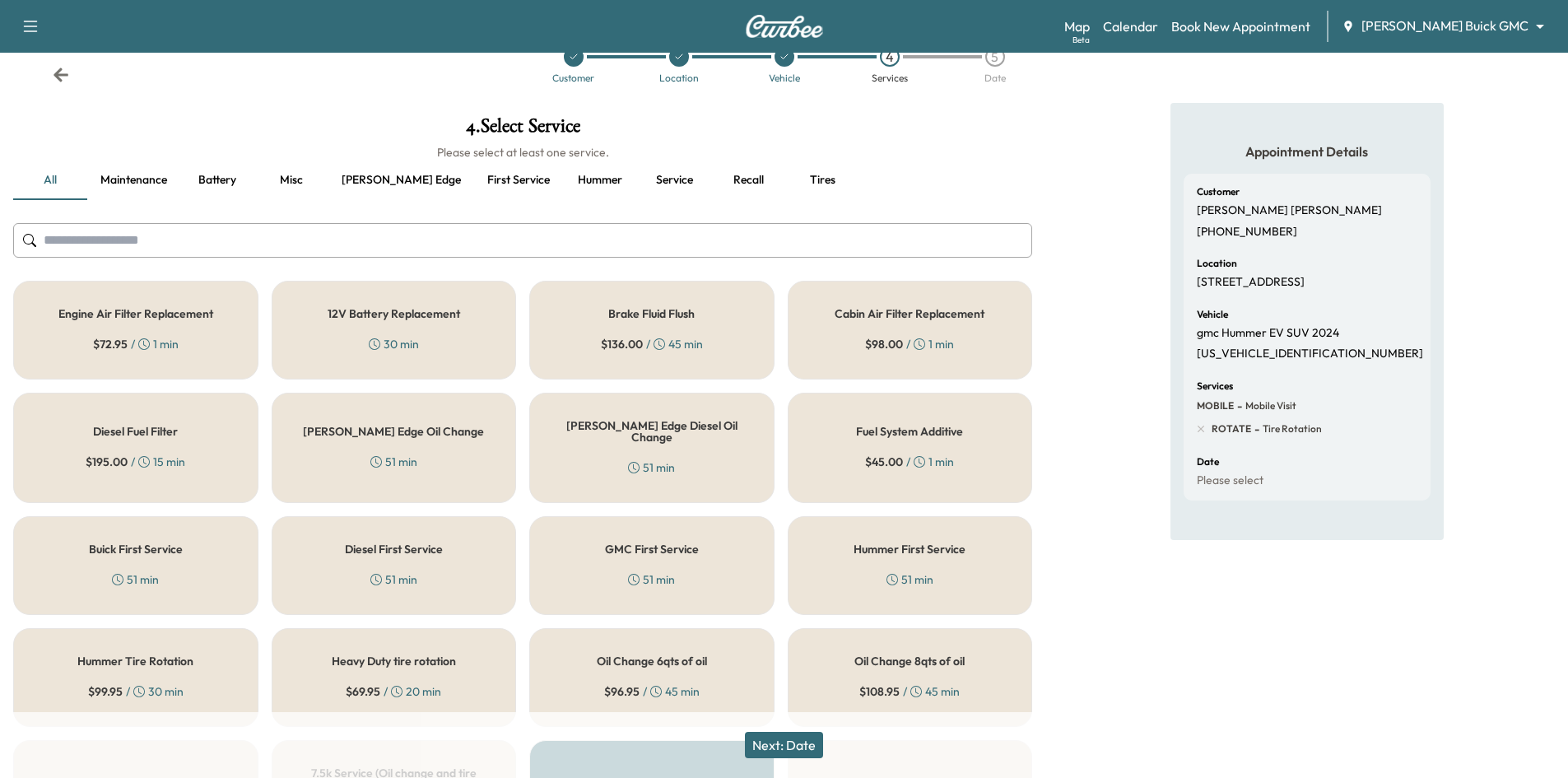
click at [712, 183] on button "Recall" at bounding box center [749, 180] width 74 height 40
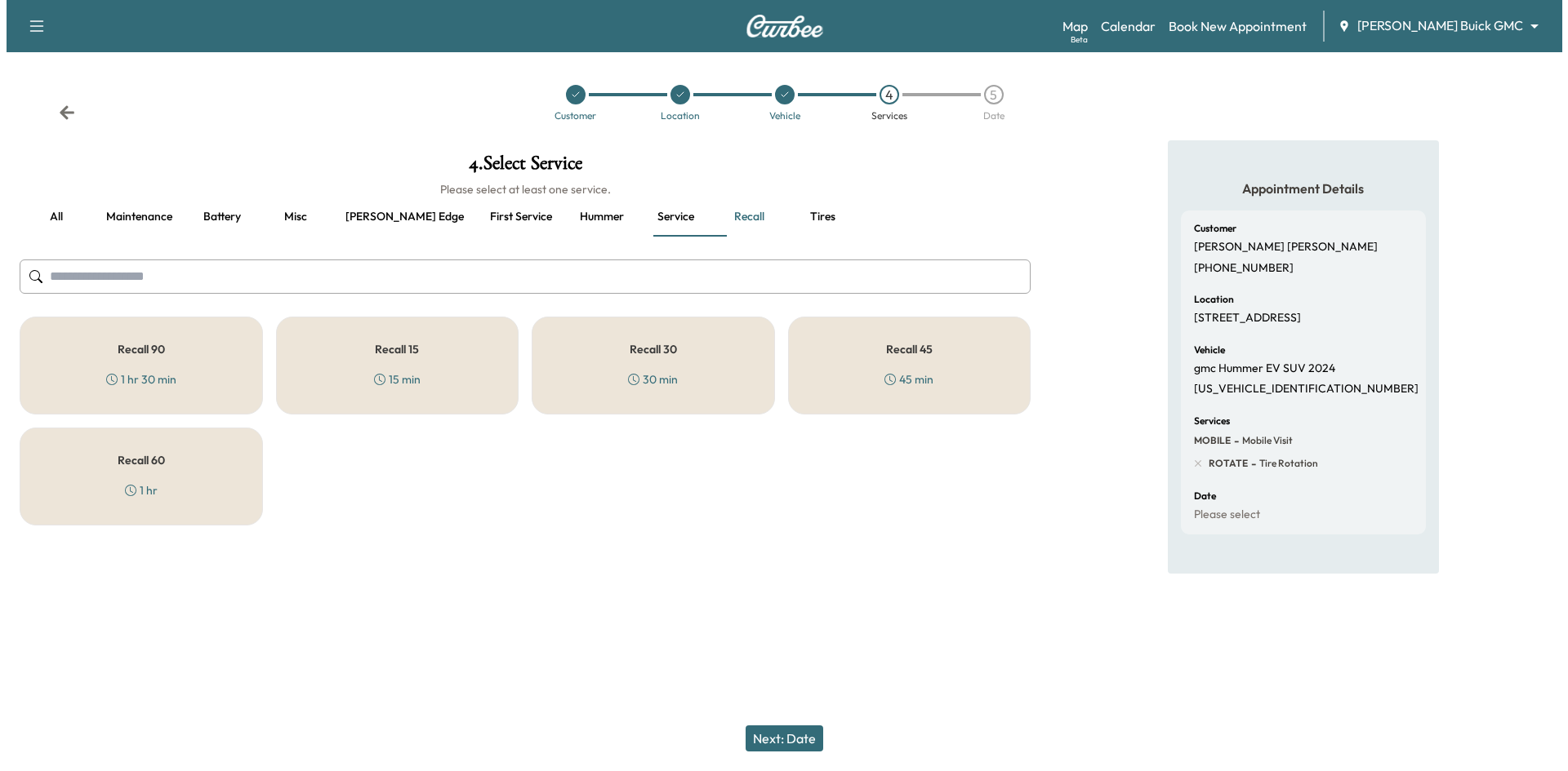
scroll to position [0, 0]
click at [679, 331] on div "Recall 30 30 min" at bounding box center [651, 365] width 245 height 98
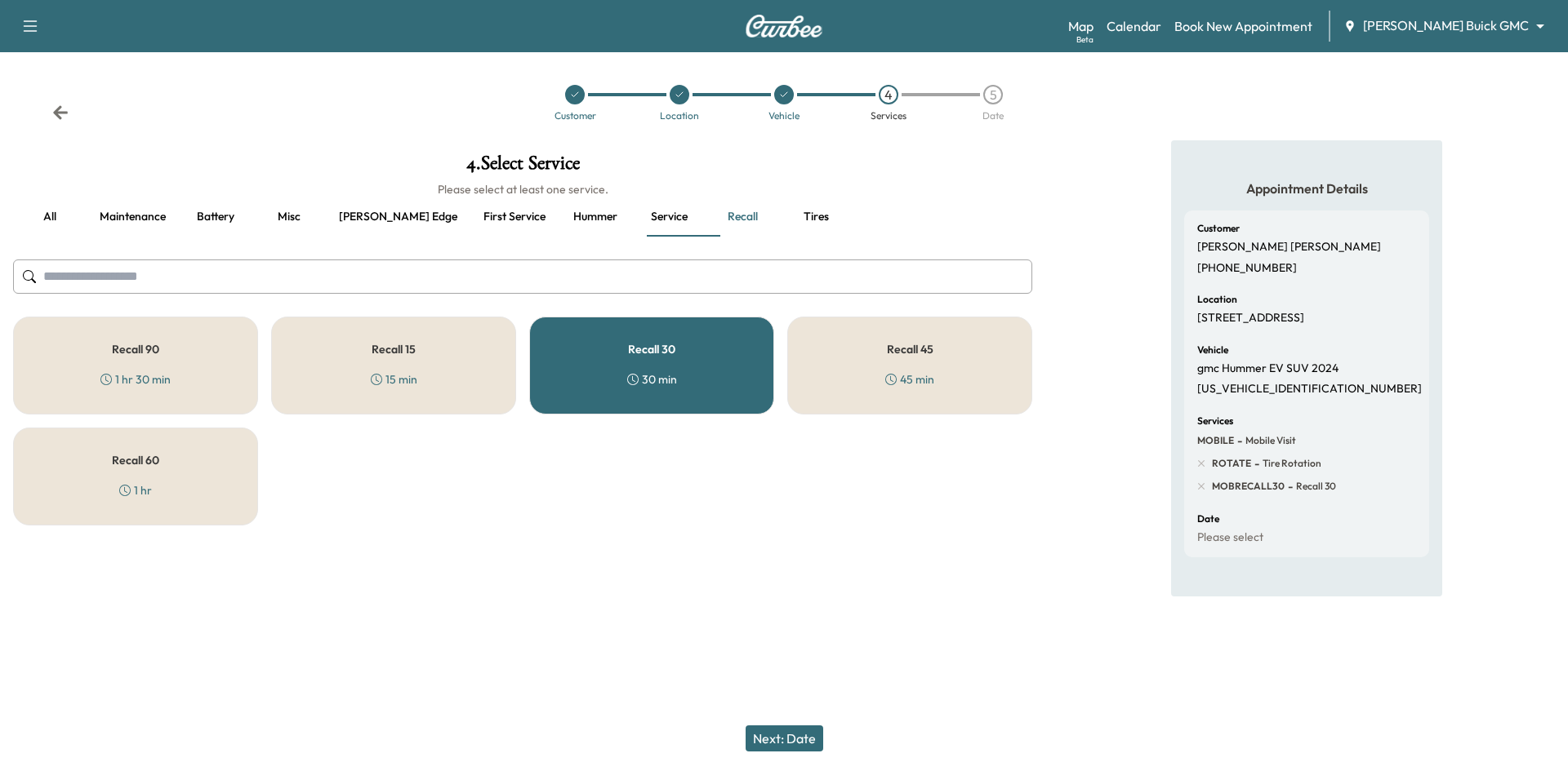
click at [788, 733] on button "Next: Date" at bounding box center [784, 738] width 77 height 26
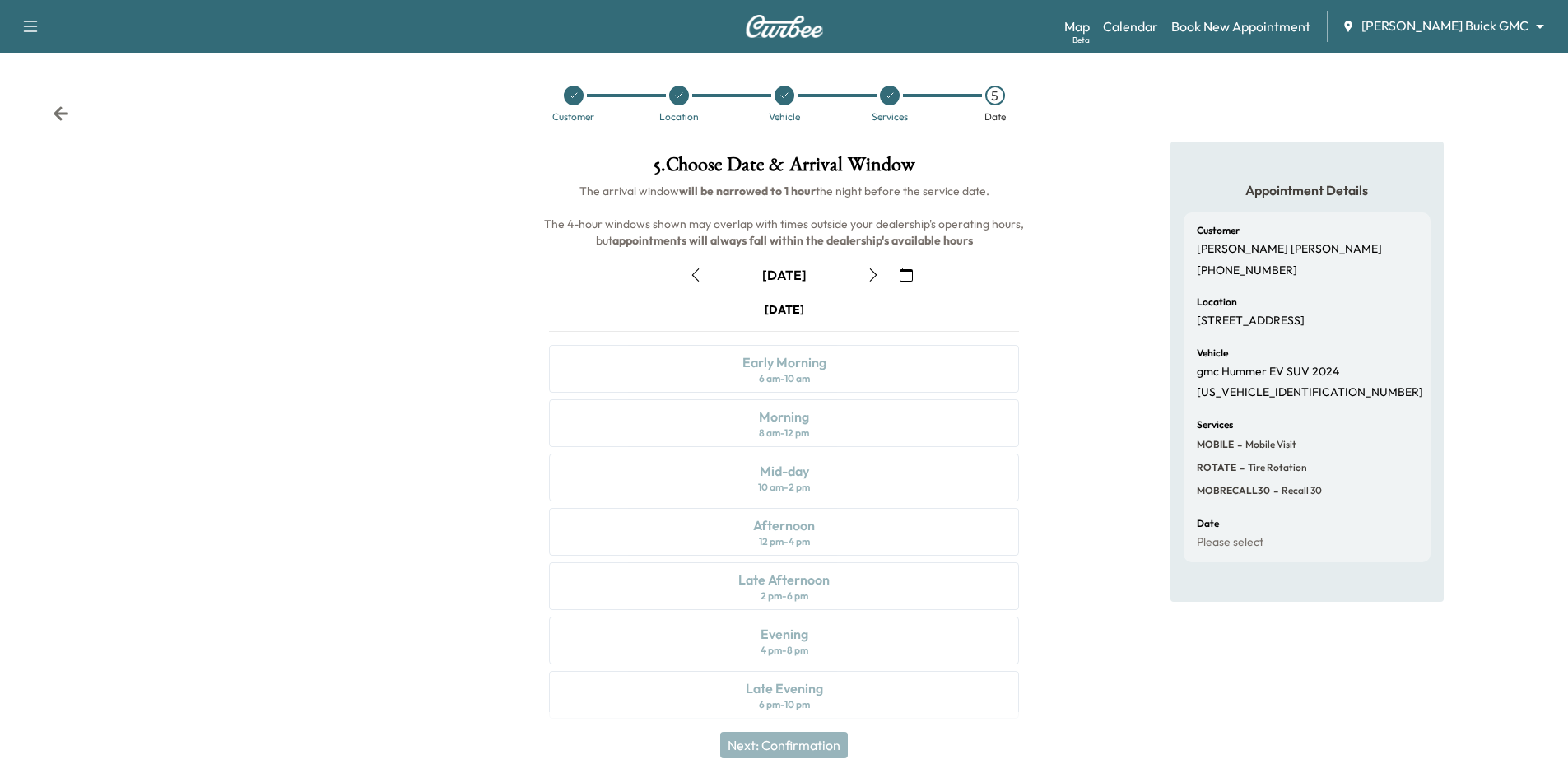
click at [865, 272] on button "button" at bounding box center [873, 274] width 28 height 26
click at [569, 104] on div at bounding box center [574, 96] width 20 height 20
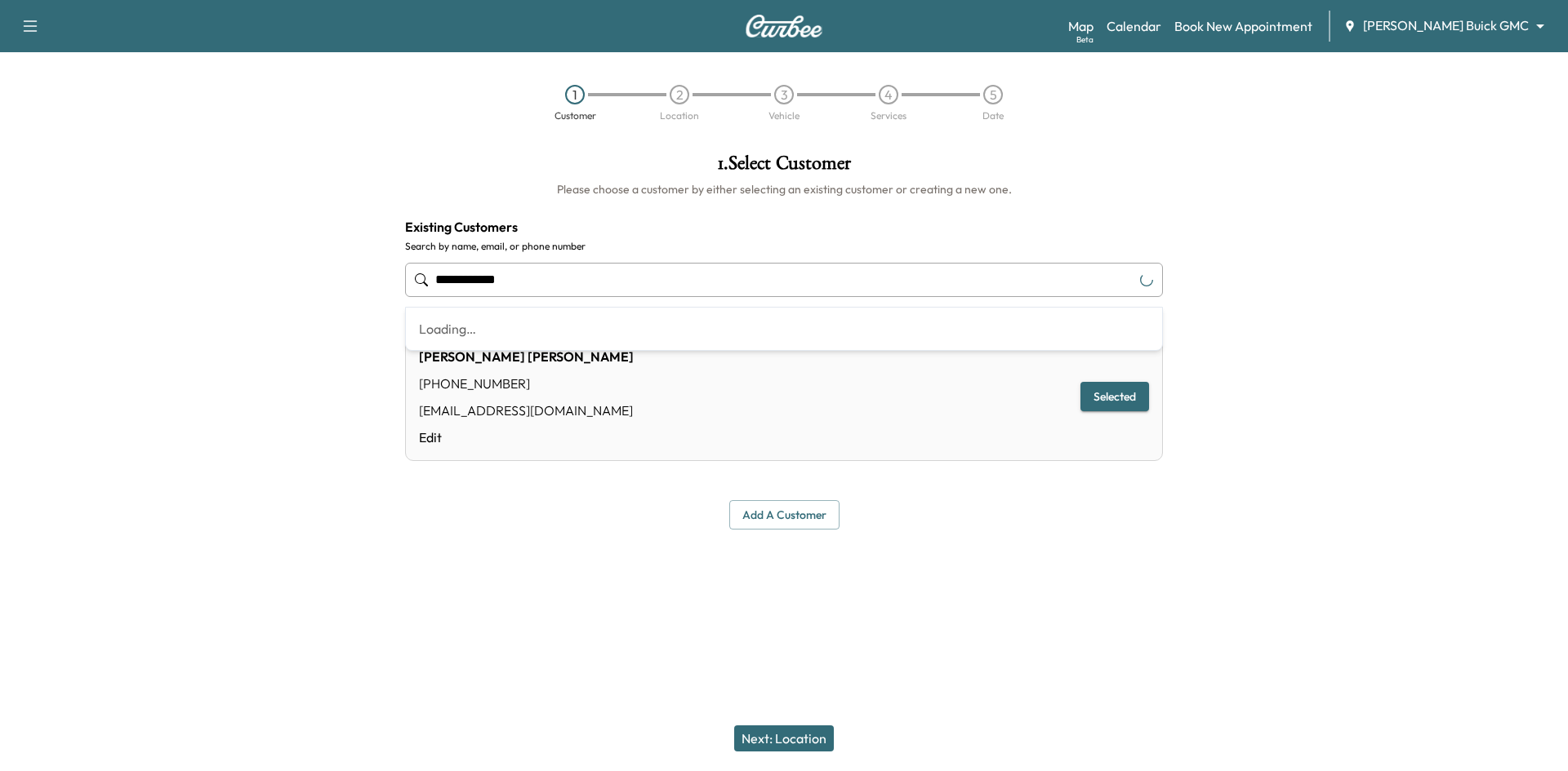
drag, startPoint x: 603, startPoint y: 282, endPoint x: 435, endPoint y: 290, distance: 168.2
click at [434, 290] on input "**********" at bounding box center [784, 280] width 758 height 34
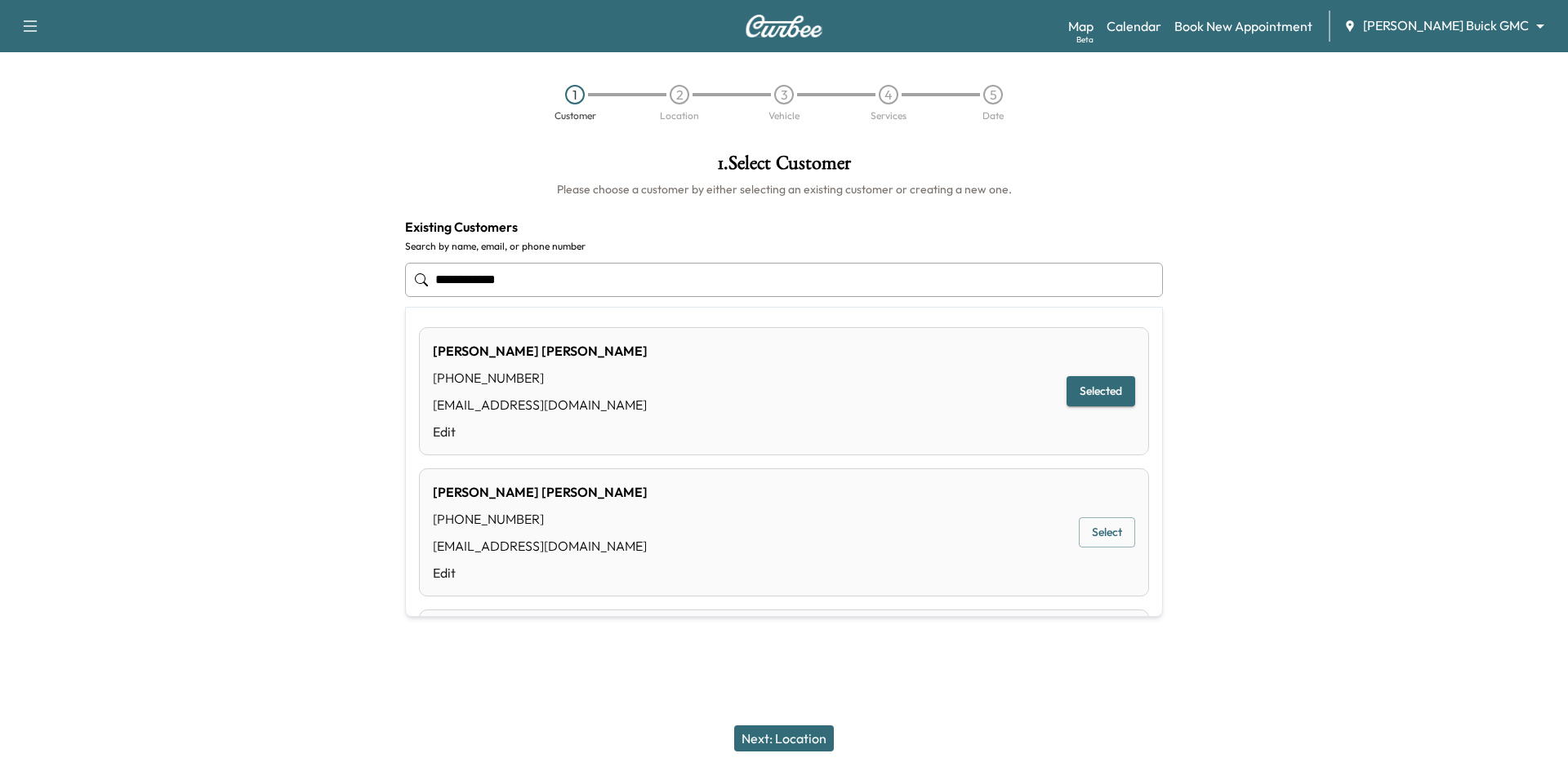
type input "*"
drag, startPoint x: 1073, startPoint y: 387, endPoint x: 1078, endPoint y: 397, distance: 11.2
click at [1079, 390] on button "Select" at bounding box center [1106, 391] width 57 height 31
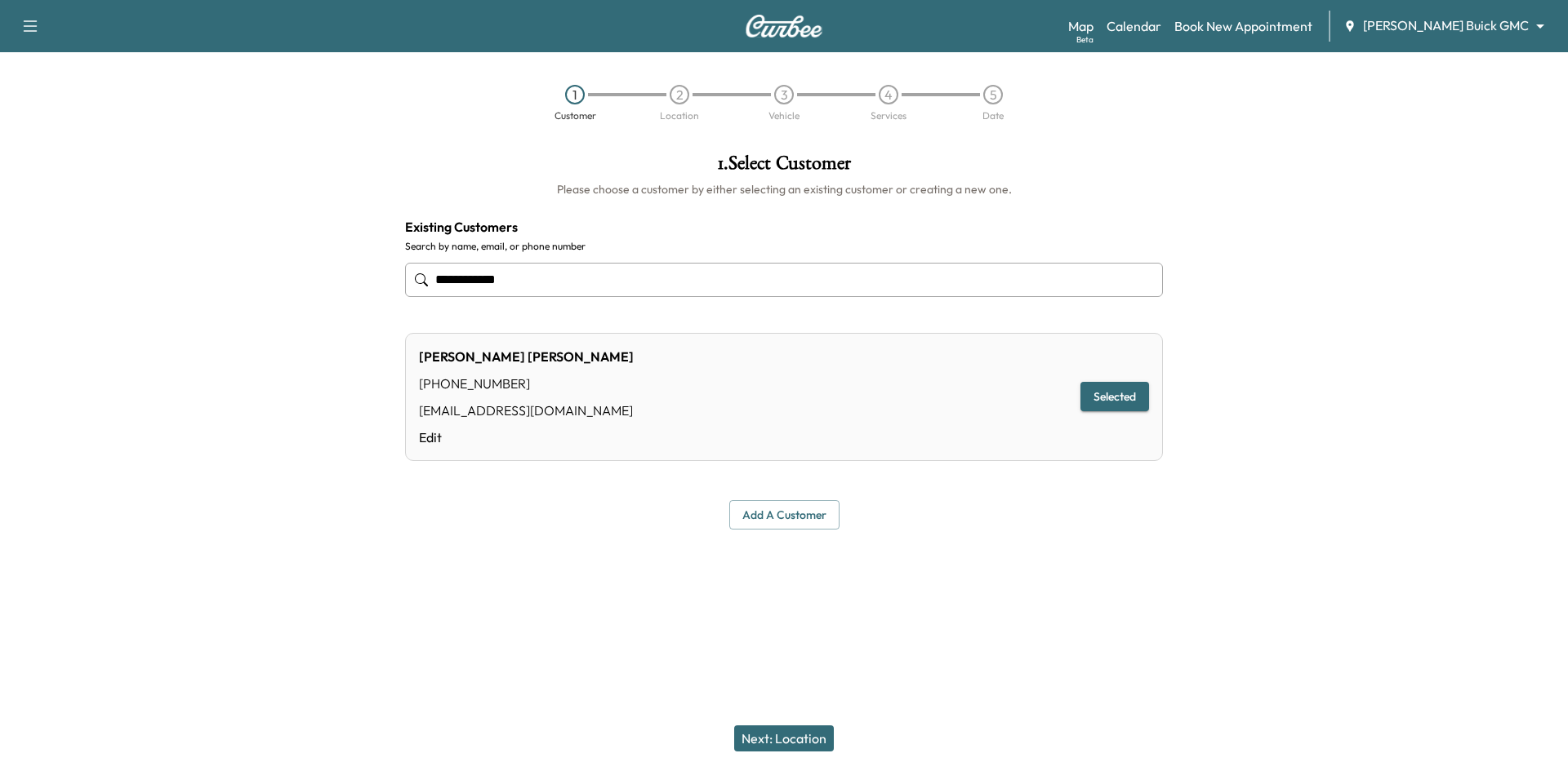
type input "**********"
click at [785, 732] on button "Next: Location" at bounding box center [783, 738] width 100 height 26
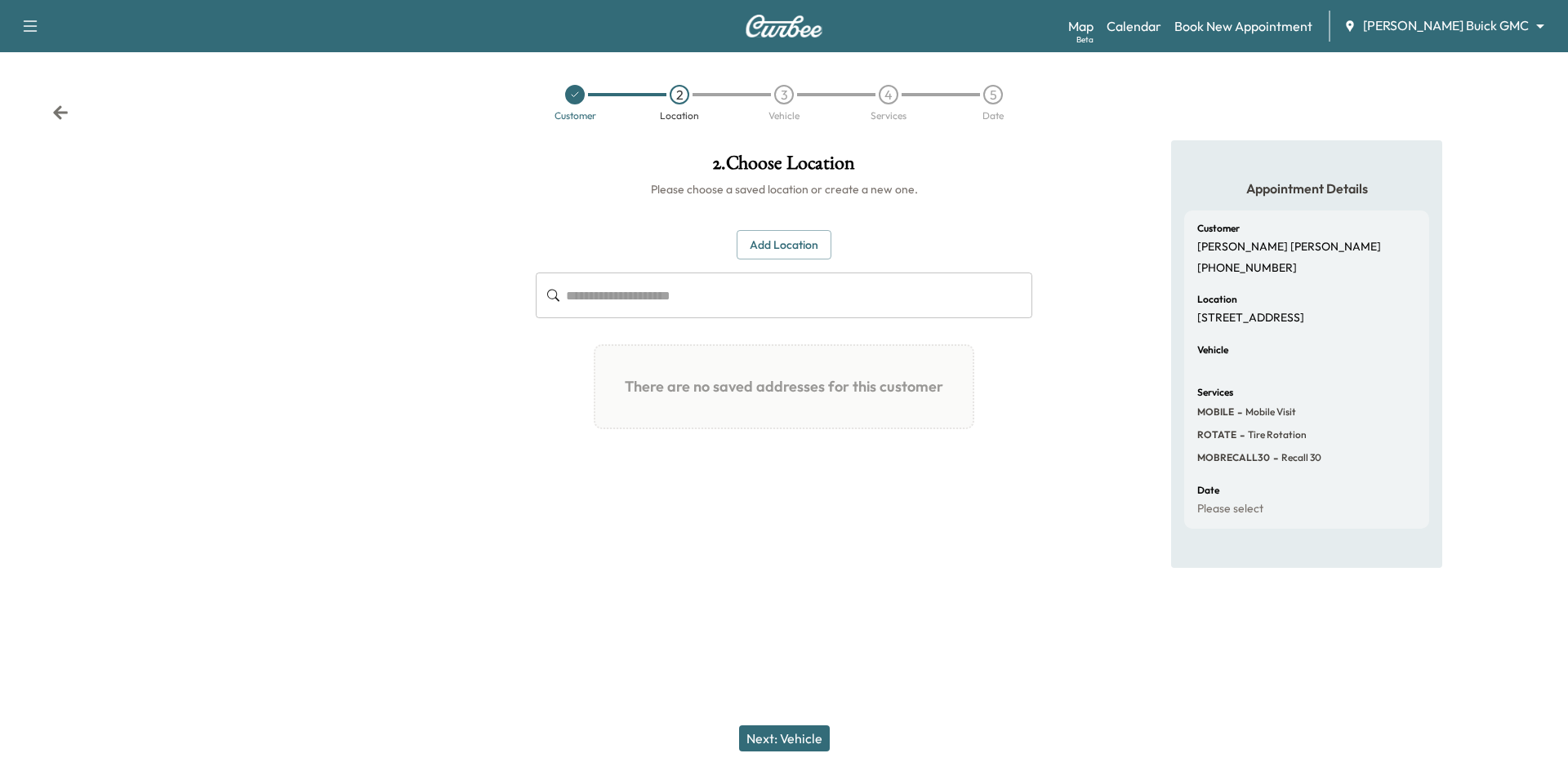
click at [572, 107] on div "Customer" at bounding box center [575, 103] width 104 height 36
click at [578, 98] on icon at bounding box center [575, 94] width 10 height 10
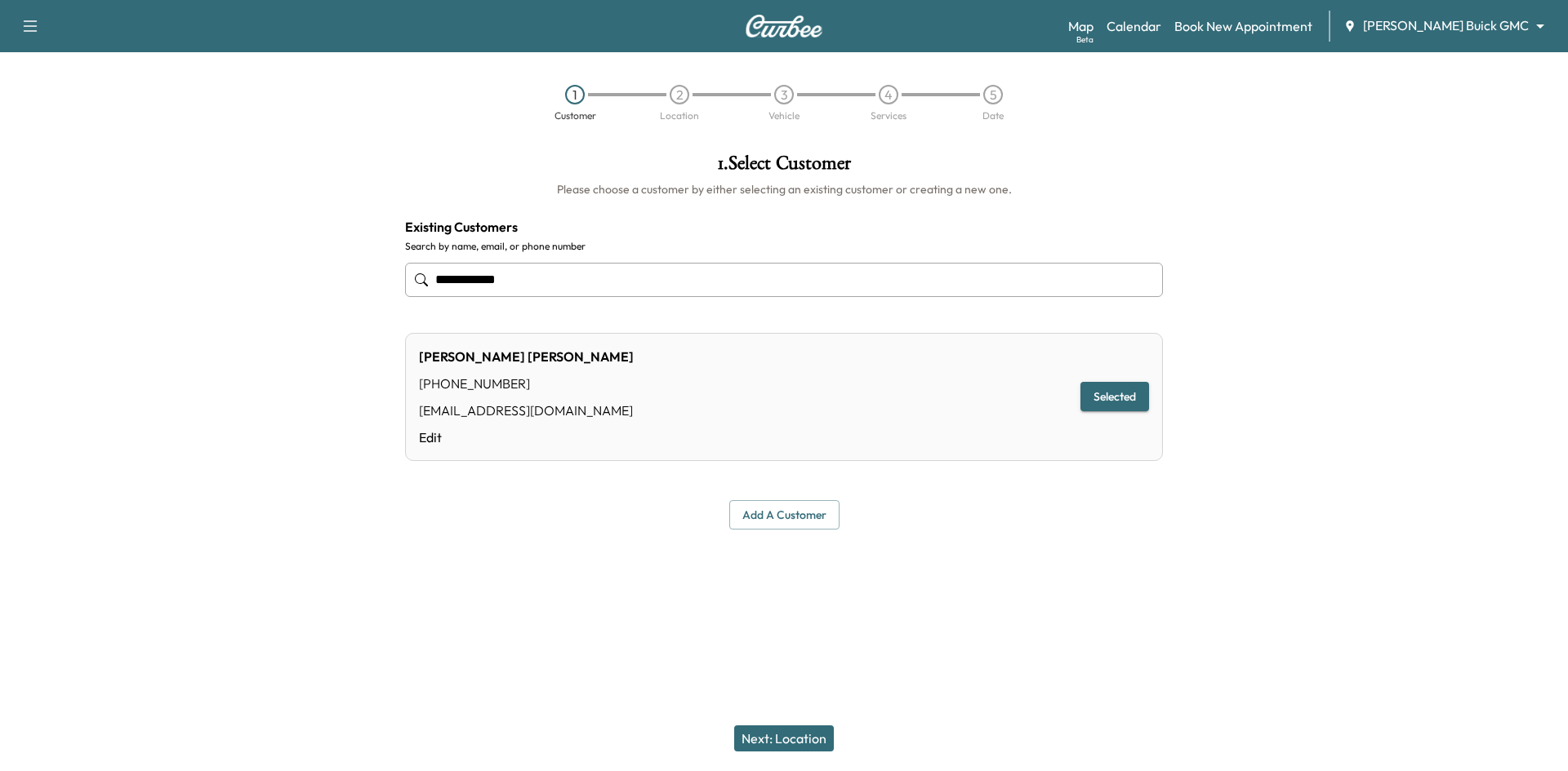
click at [581, 293] on input "**********" at bounding box center [784, 280] width 758 height 34
click at [575, 277] on input "**********" at bounding box center [784, 280] width 758 height 34
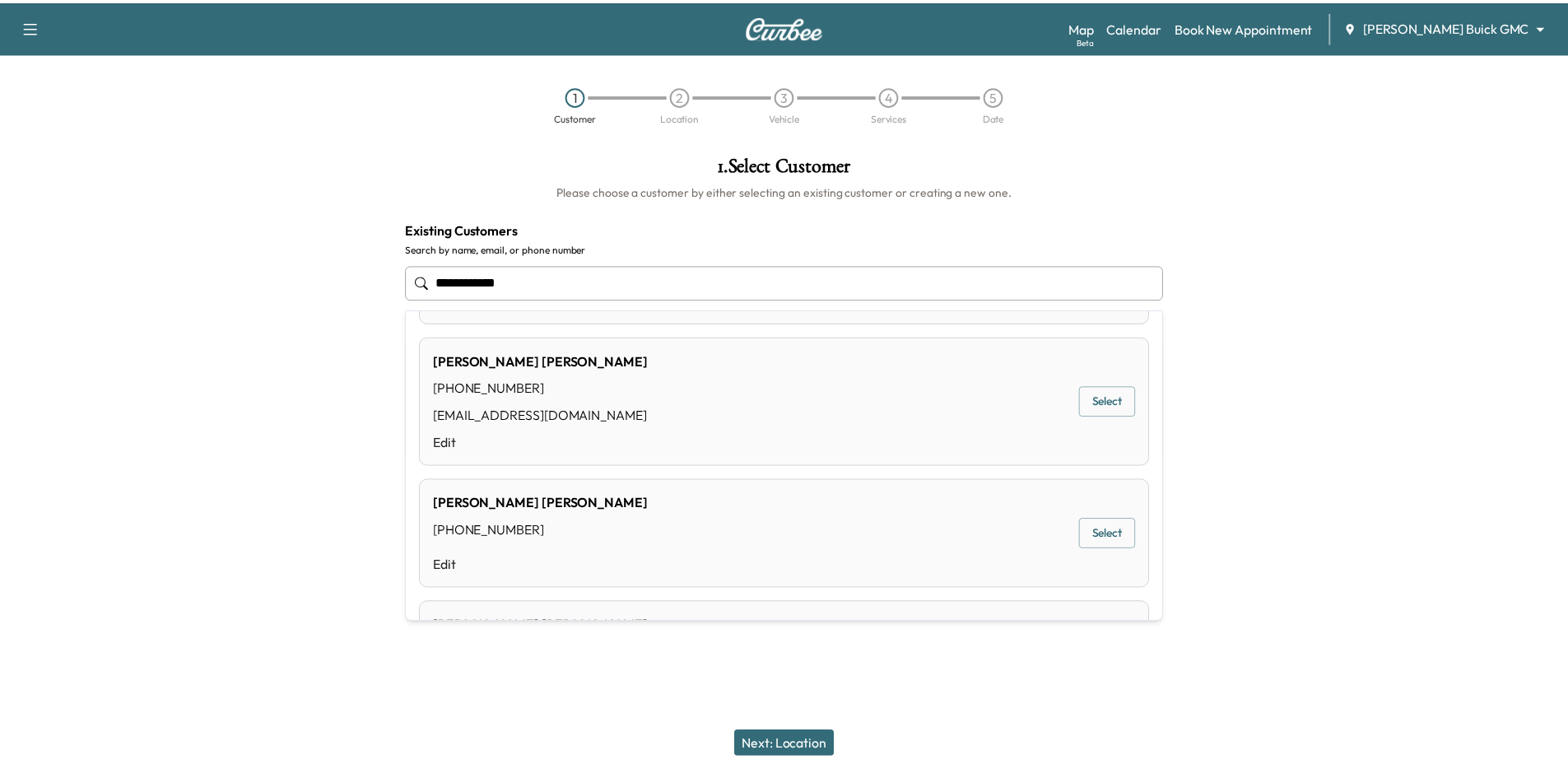
scroll to position [165, 0]
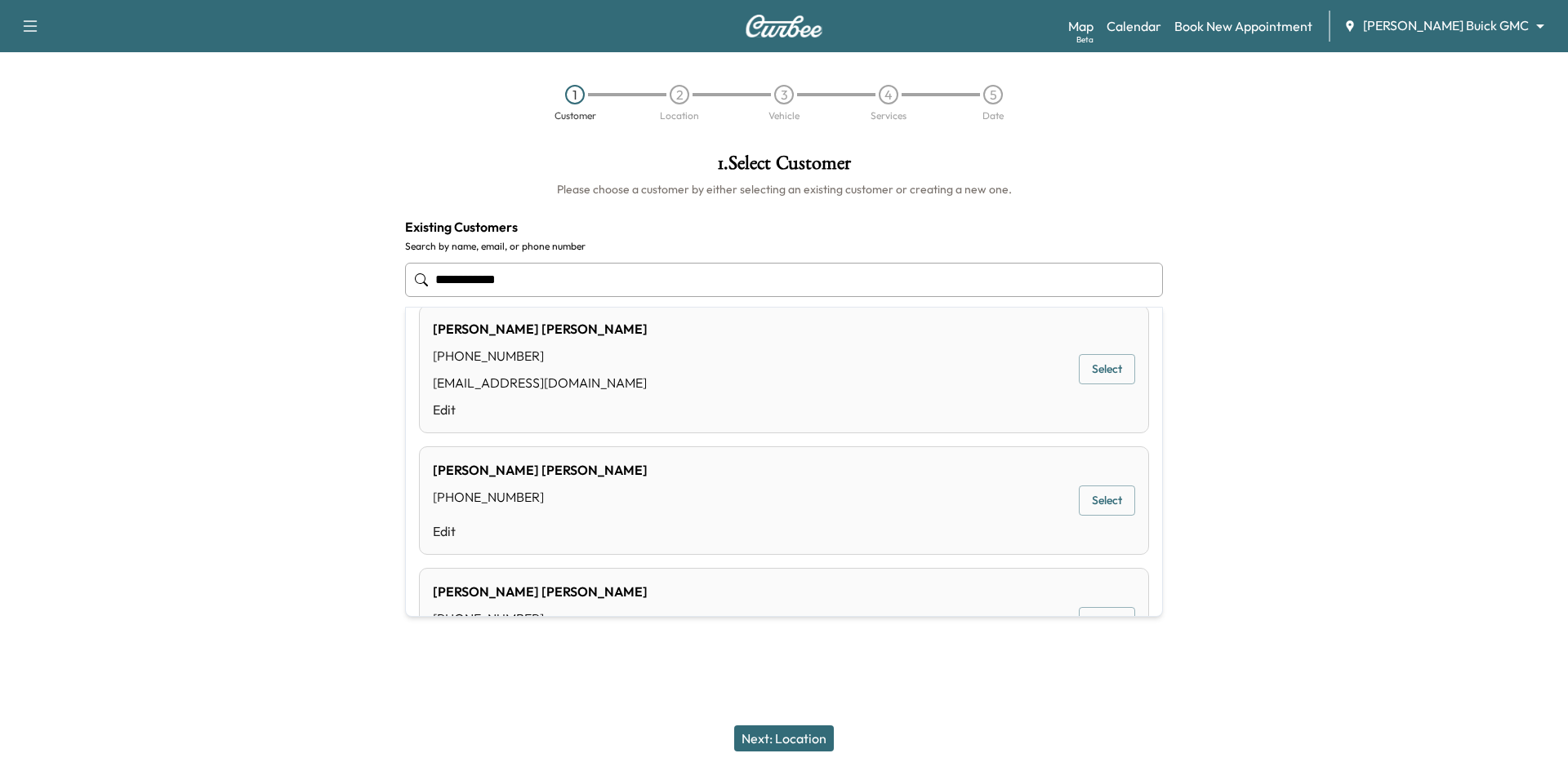
click at [1092, 374] on button "Select" at bounding box center [1106, 370] width 57 height 31
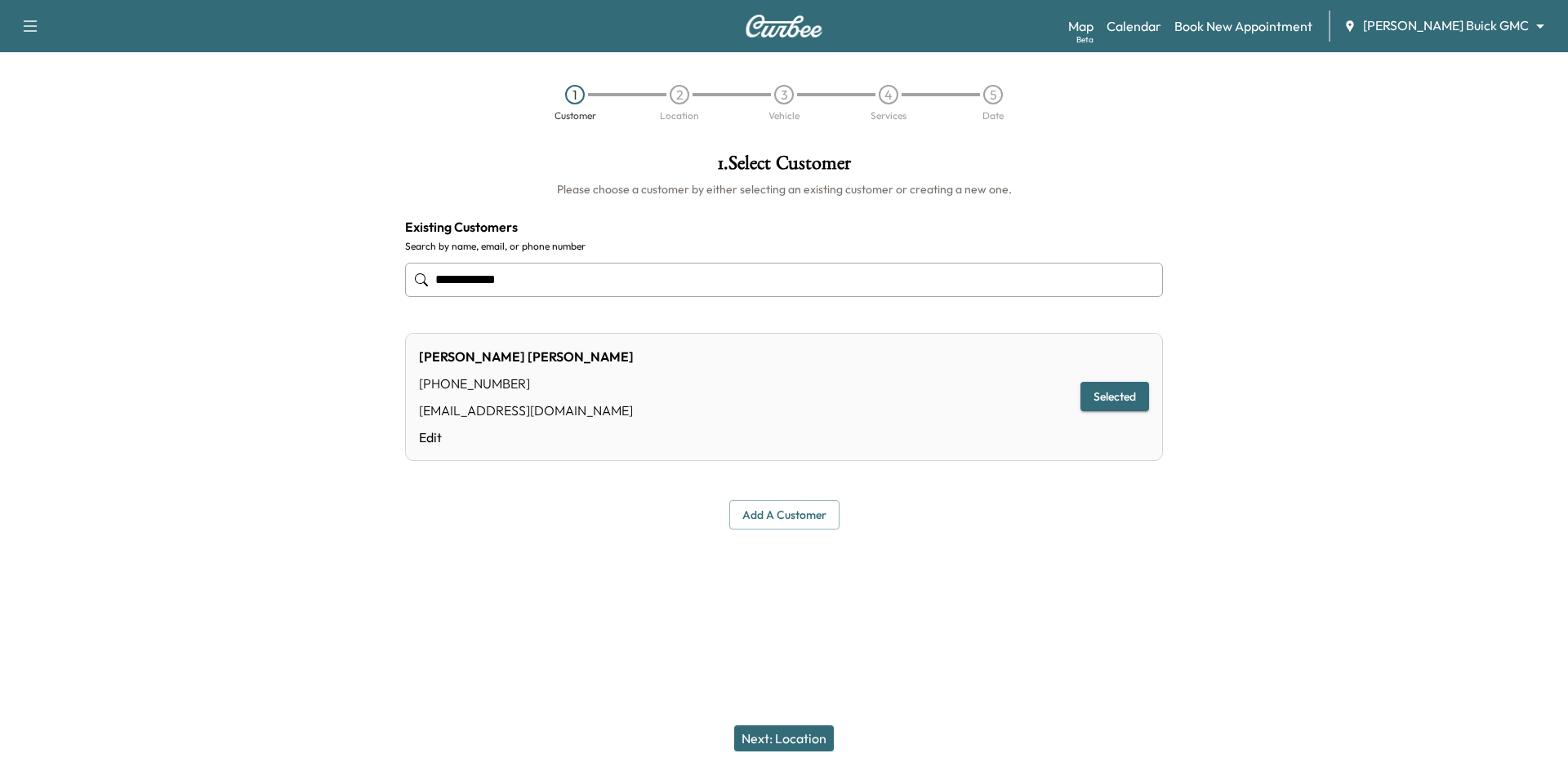
type input "**********"
drag, startPoint x: 780, startPoint y: 742, endPoint x: 788, endPoint y: 731, distance: 13.6
click at [789, 739] on button "Next: Location" at bounding box center [783, 738] width 100 height 26
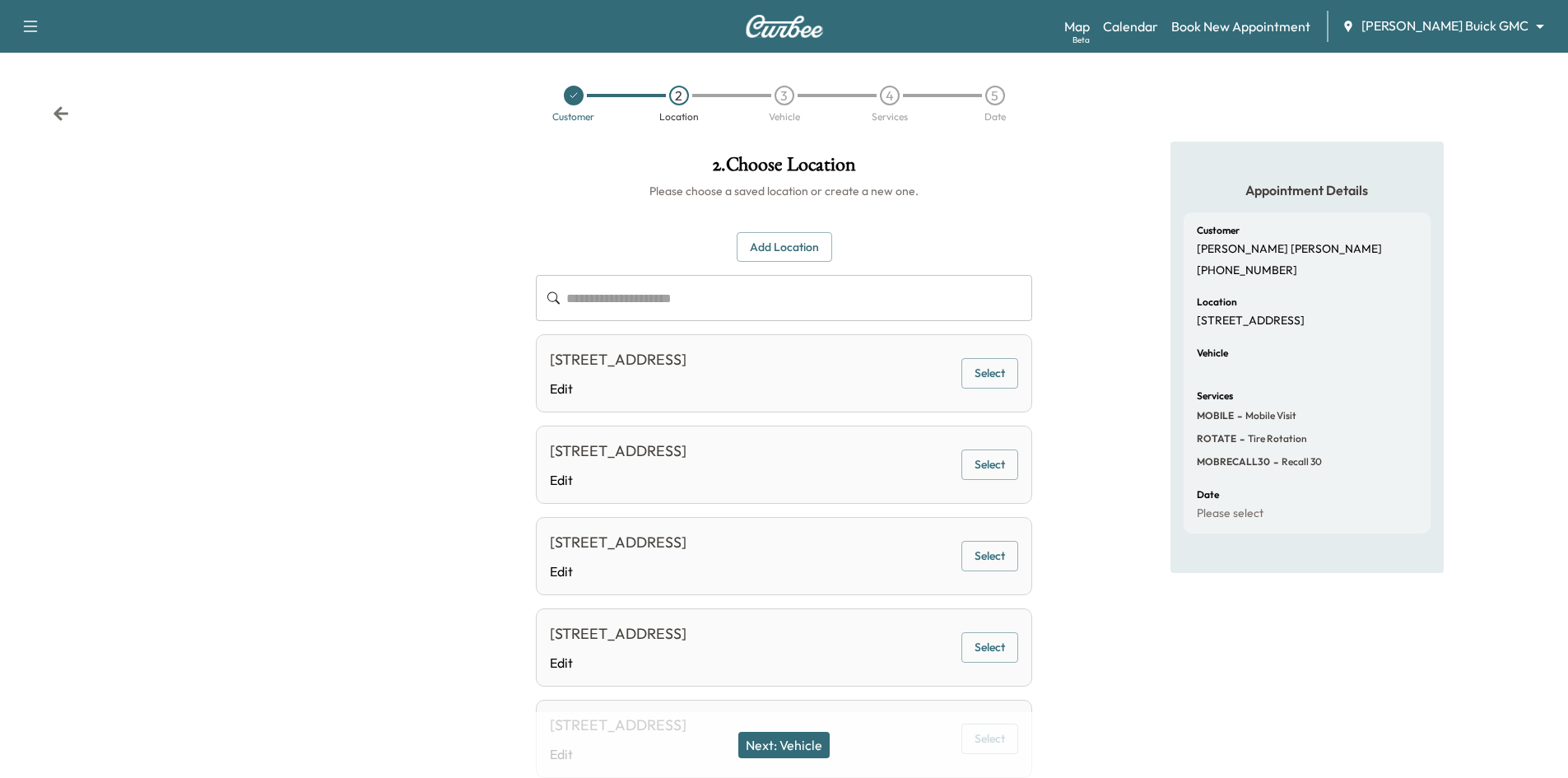
drag, startPoint x: 974, startPoint y: 375, endPoint x: 963, endPoint y: 379, distance: 11.7
click at [972, 375] on button "Select" at bounding box center [990, 373] width 57 height 31
click at [773, 735] on button "Next: Vehicle" at bounding box center [784, 744] width 91 height 26
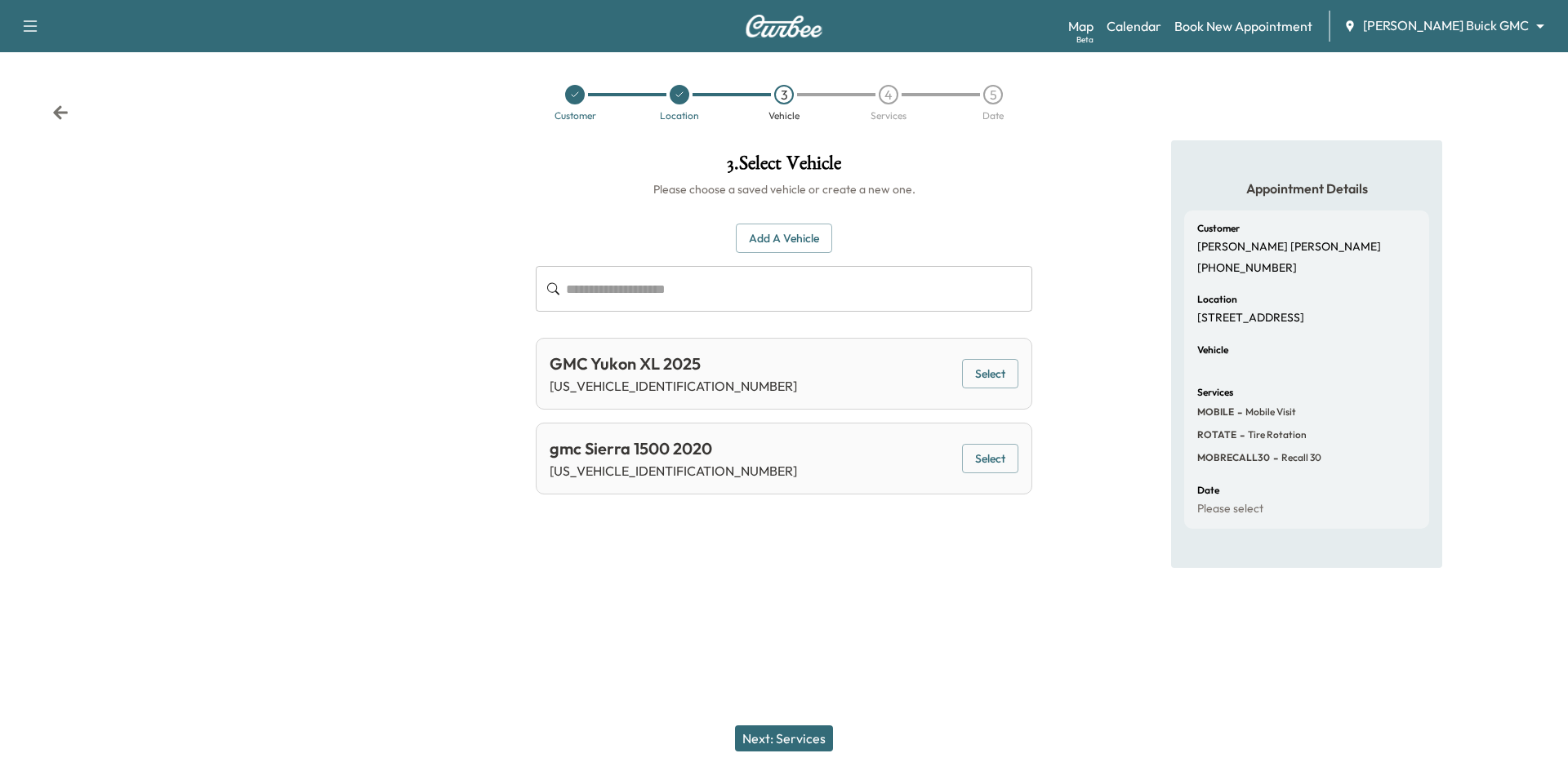
click at [973, 366] on button "Select" at bounding box center [990, 374] width 57 height 31
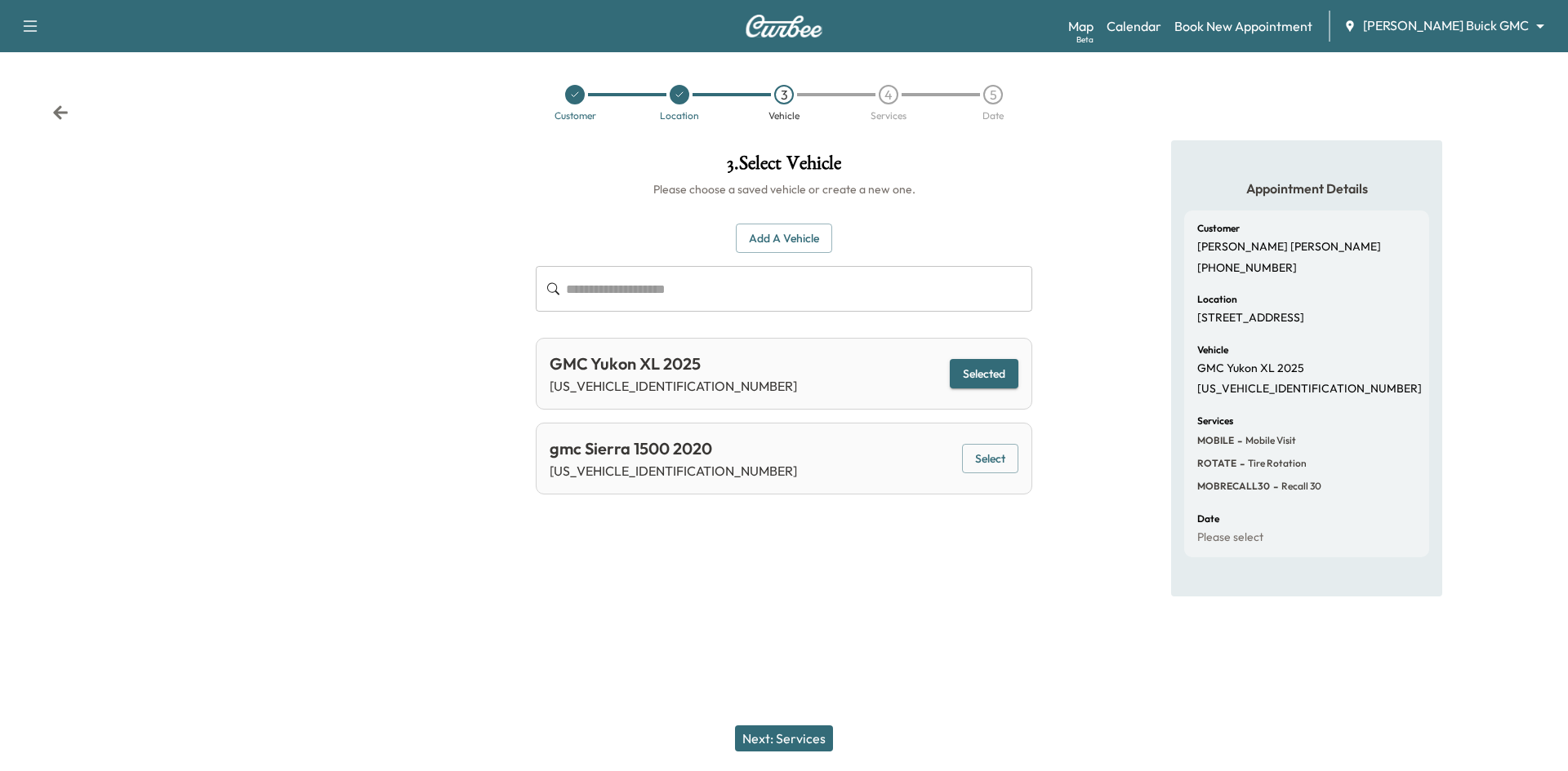
click at [780, 729] on button "Next: Services" at bounding box center [783, 738] width 98 height 26
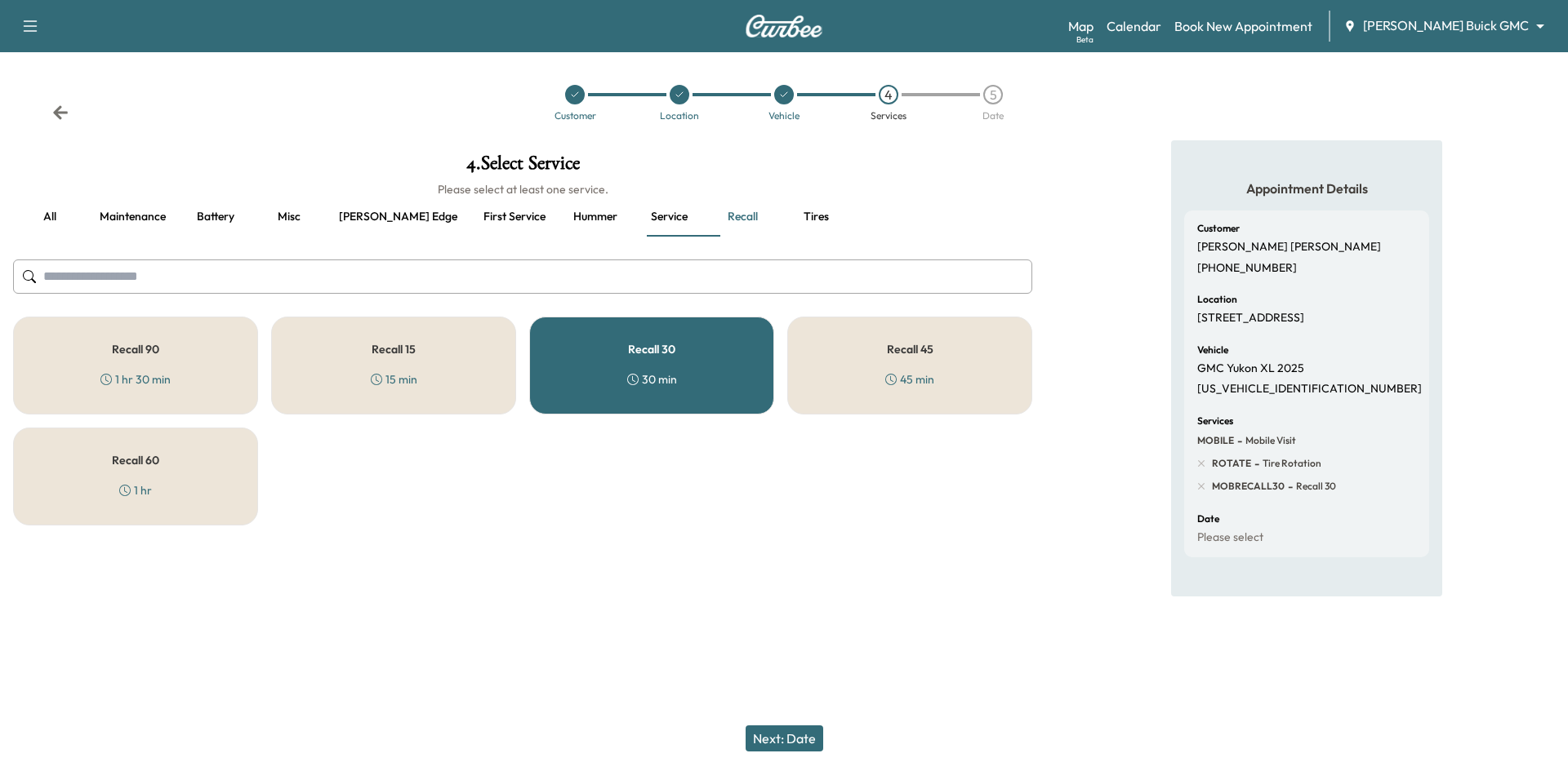
click at [64, 215] on button "all" at bounding box center [50, 217] width 74 height 39
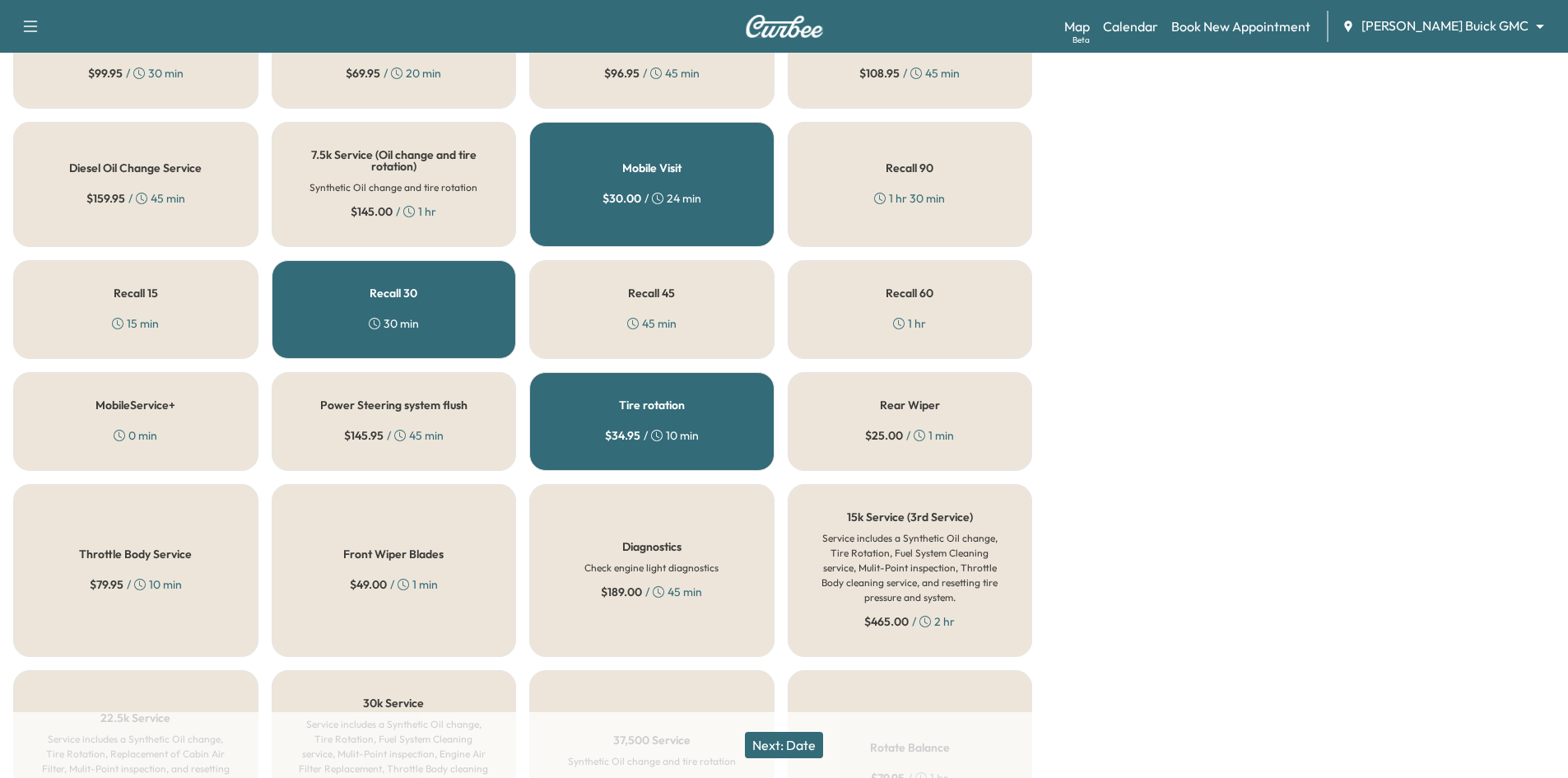
scroll to position [658, 0]
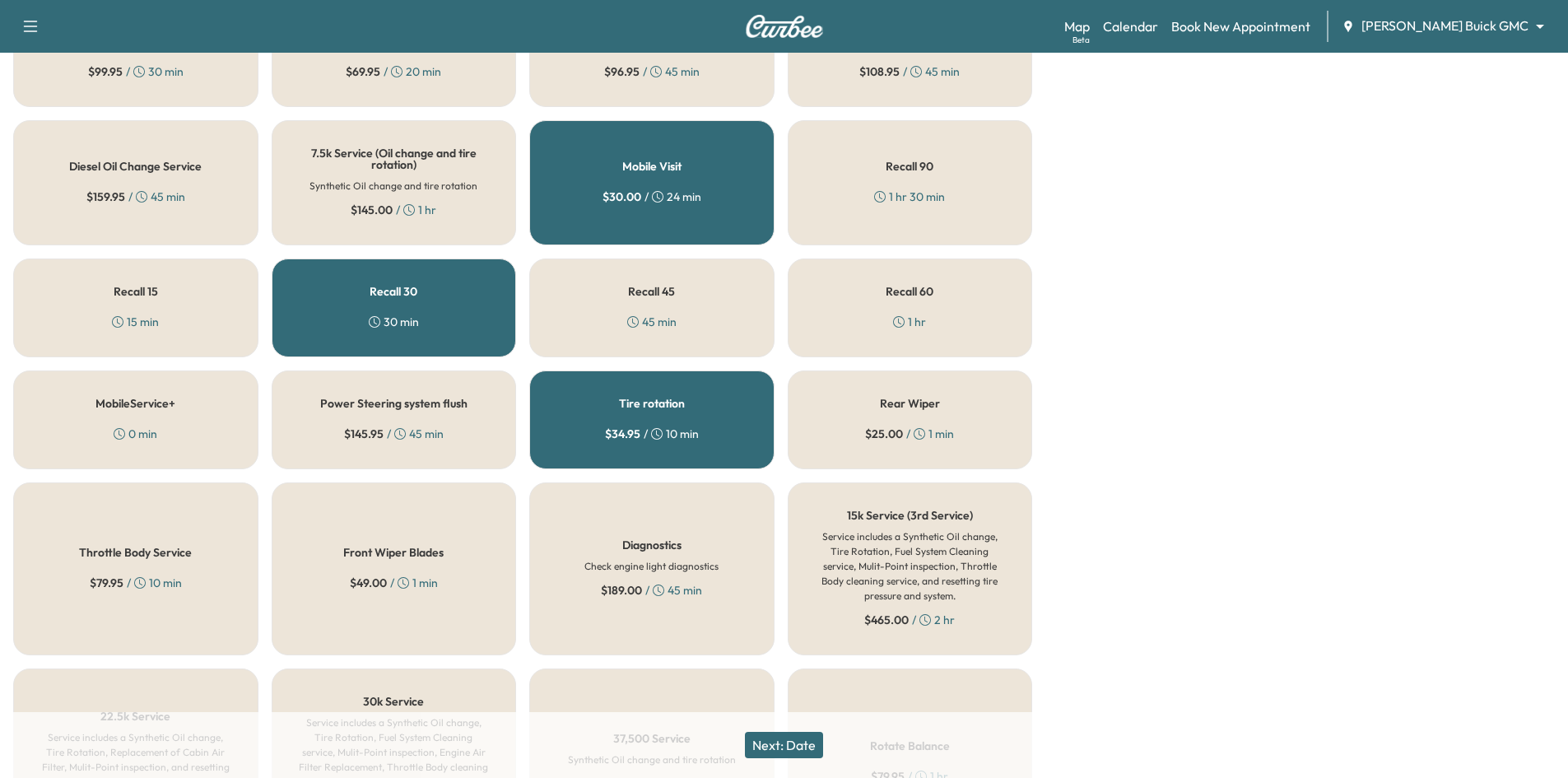
click at [426, 274] on div "Recall 30 30 min" at bounding box center [394, 307] width 245 height 99
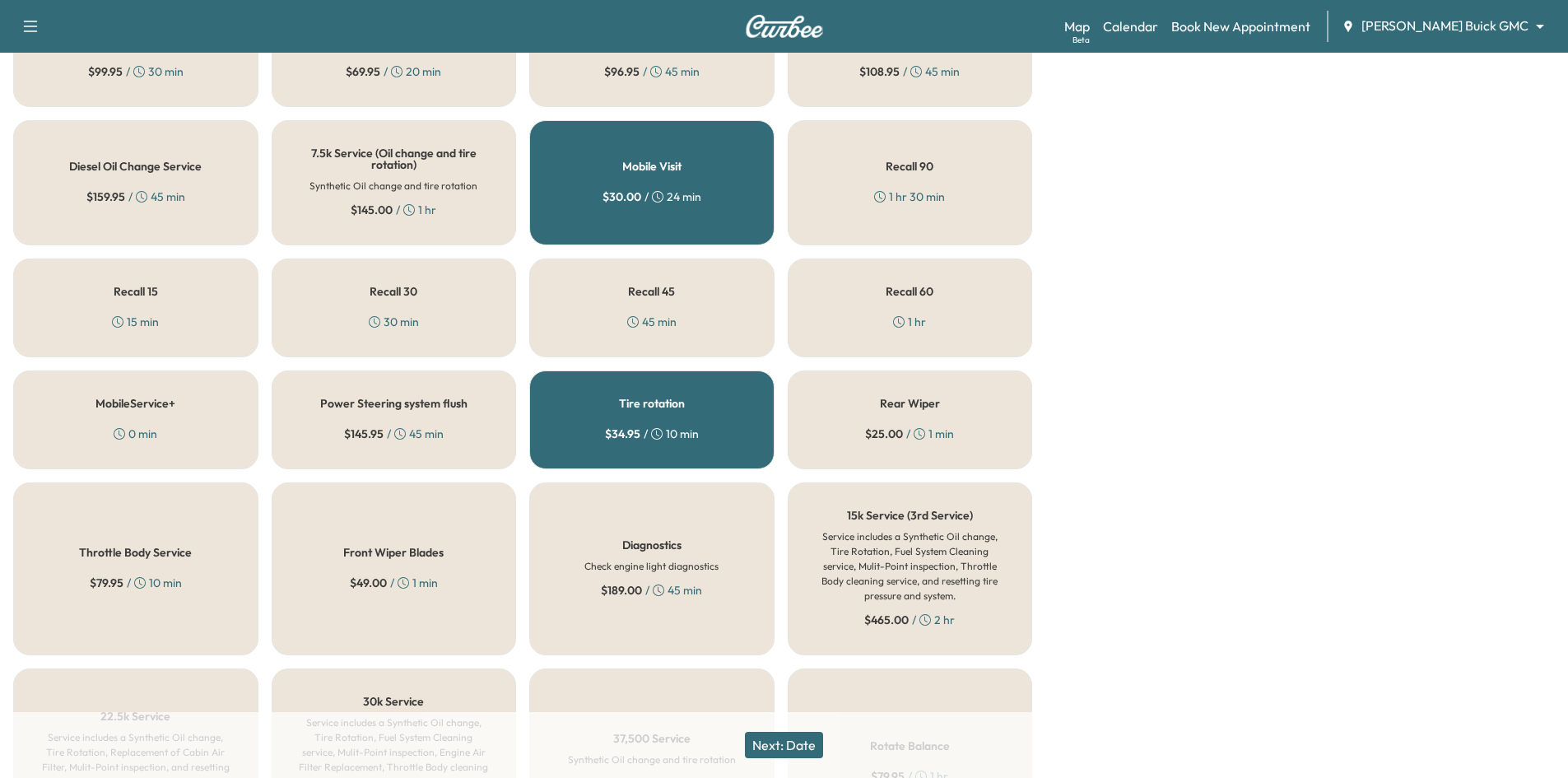
click at [730, 400] on div "Tire rotation $ 34.95 / 10 min" at bounding box center [652, 419] width 245 height 99
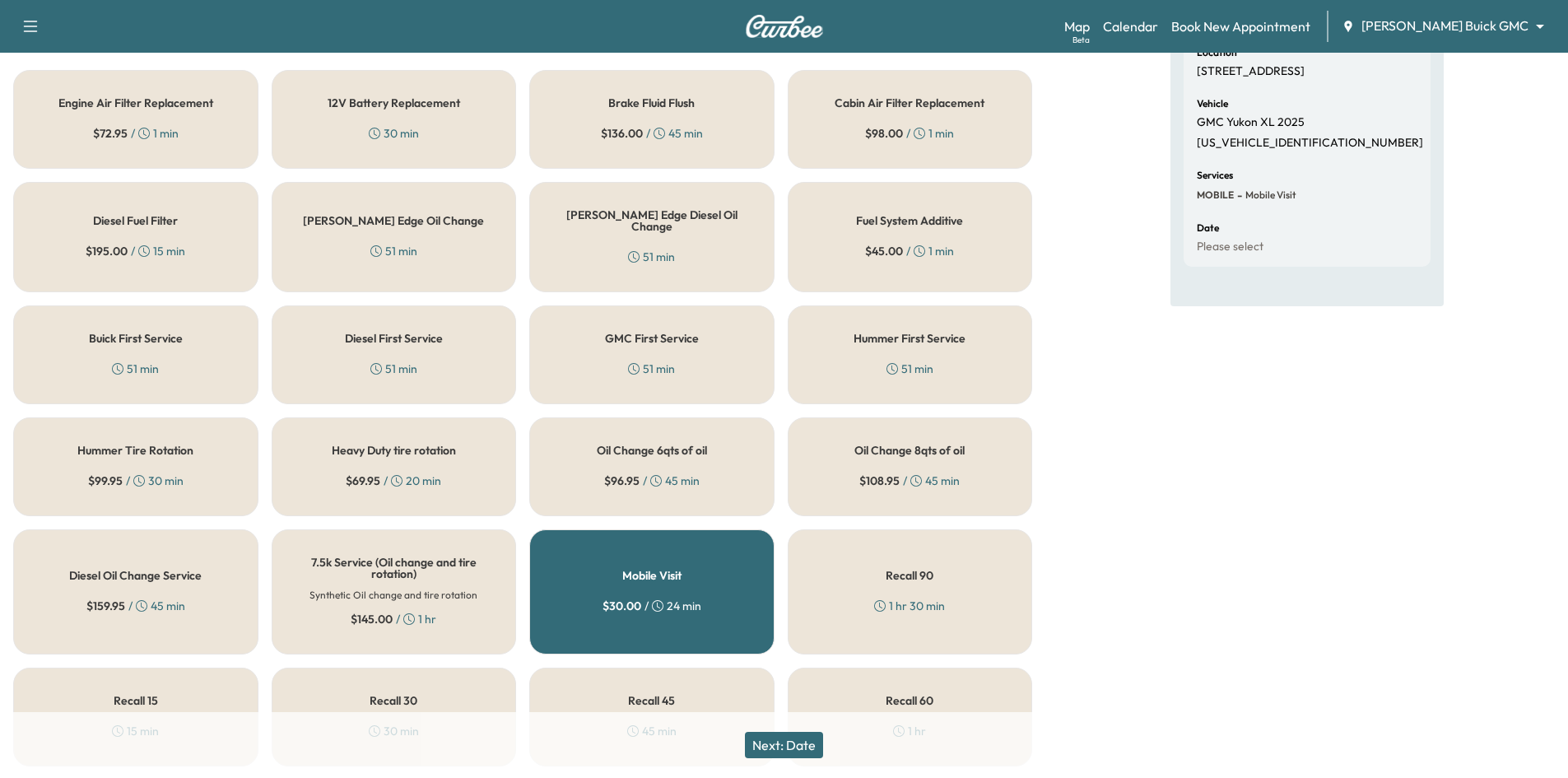
scroll to position [247, 0]
drag, startPoint x: 693, startPoint y: 327, endPoint x: 684, endPoint y: 332, distance: 10.3
click at [689, 335] on h5 "GMC First Service" at bounding box center [652, 341] width 94 height 12
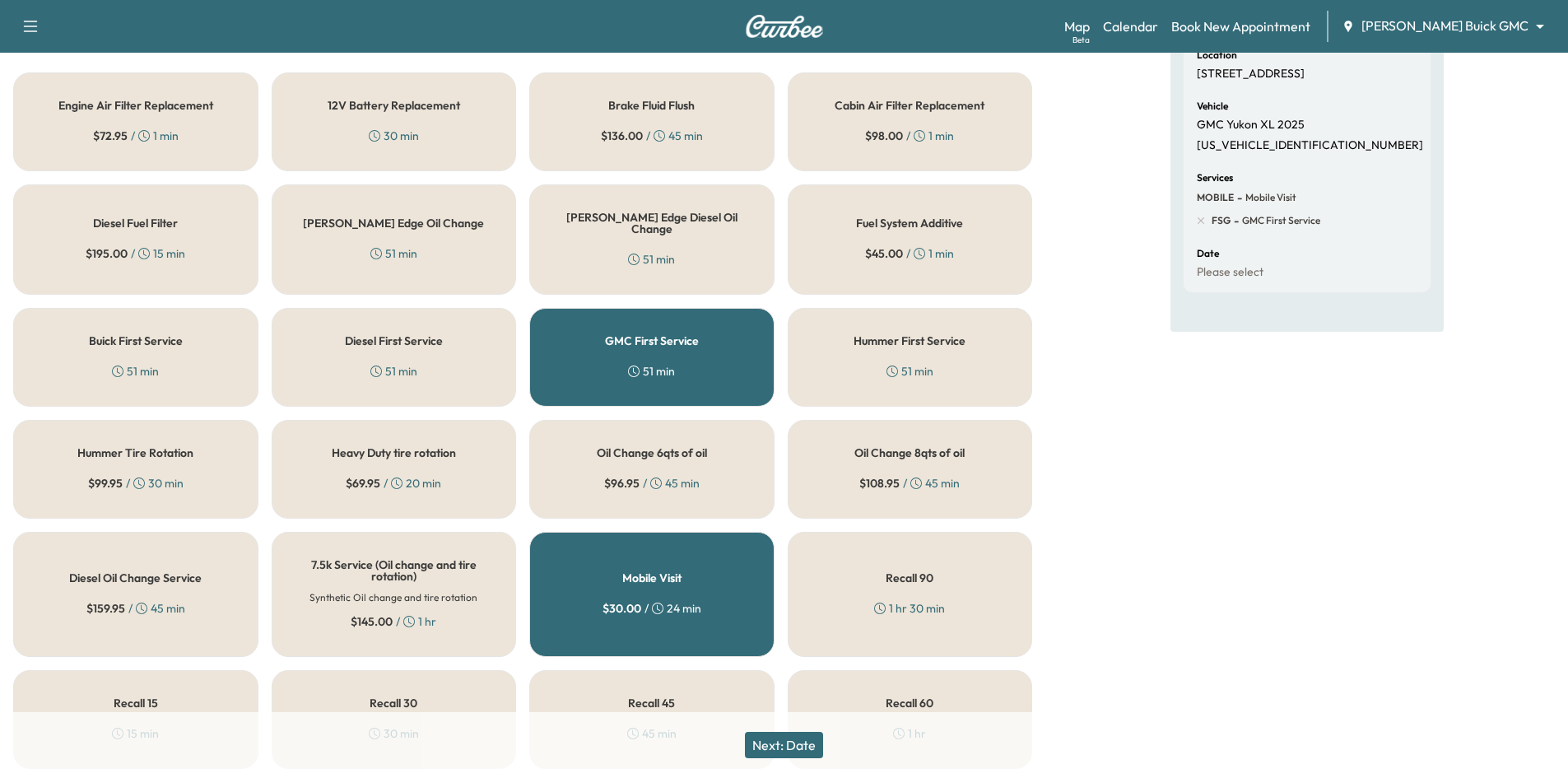
drag, startPoint x: 788, startPoint y: 745, endPoint x: 779, endPoint y: 758, distance: 15.8
click at [784, 748] on button "Next: Date" at bounding box center [784, 744] width 78 height 26
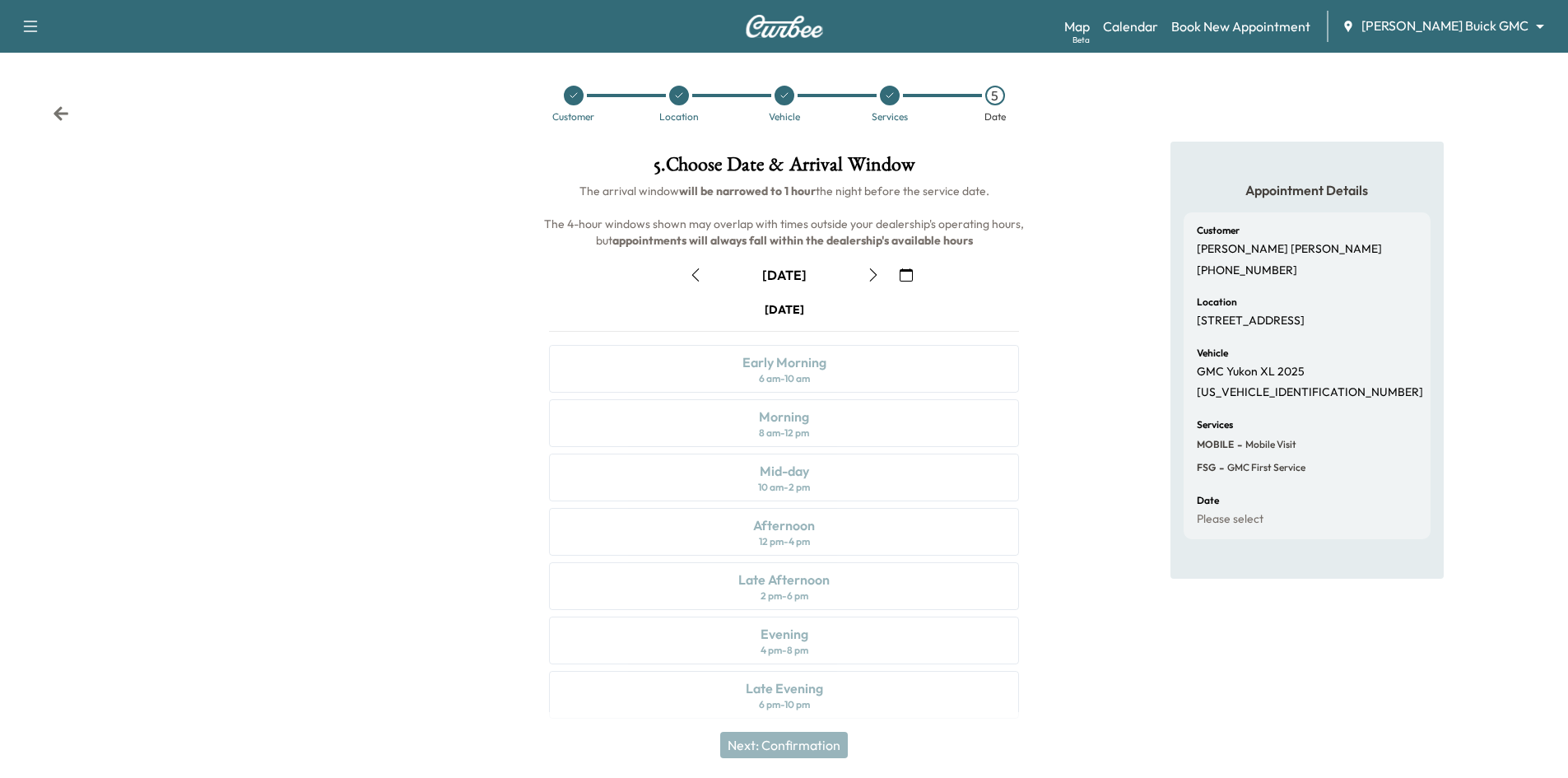
click at [870, 275] on icon "button" at bounding box center [873, 274] width 14 height 14
drag, startPoint x: 576, startPoint y: 97, endPoint x: 577, endPoint y: 108, distance: 11.0
click at [576, 97] on icon at bounding box center [573, 95] width 10 height 10
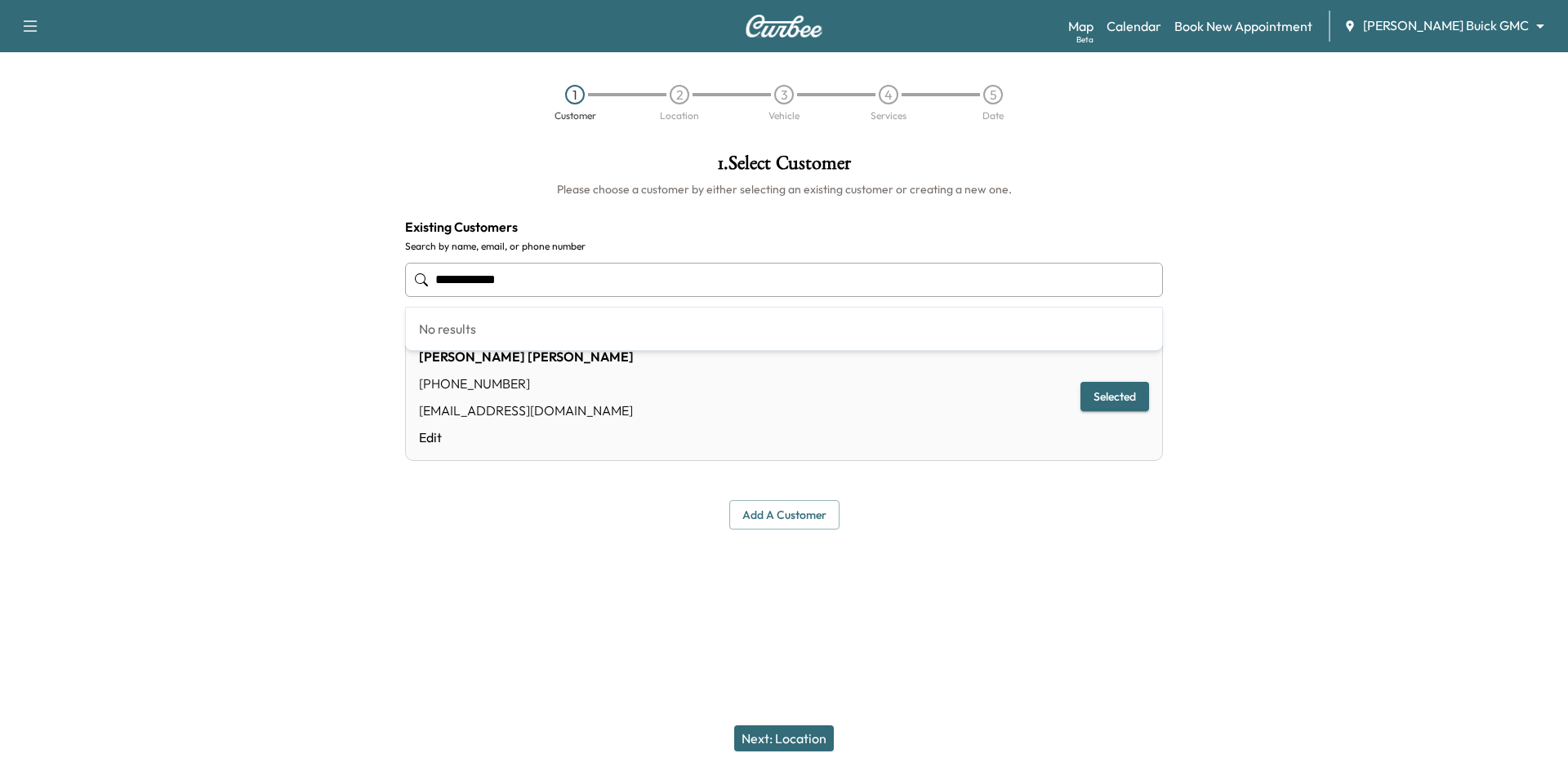
drag, startPoint x: 608, startPoint y: 280, endPoint x: 295, endPoint y: 251, distance: 314.3
click at [286, 250] on div "**********" at bounding box center [784, 341] width 1568 height 402
click at [805, 732] on button "Next: Location" at bounding box center [783, 738] width 100 height 26
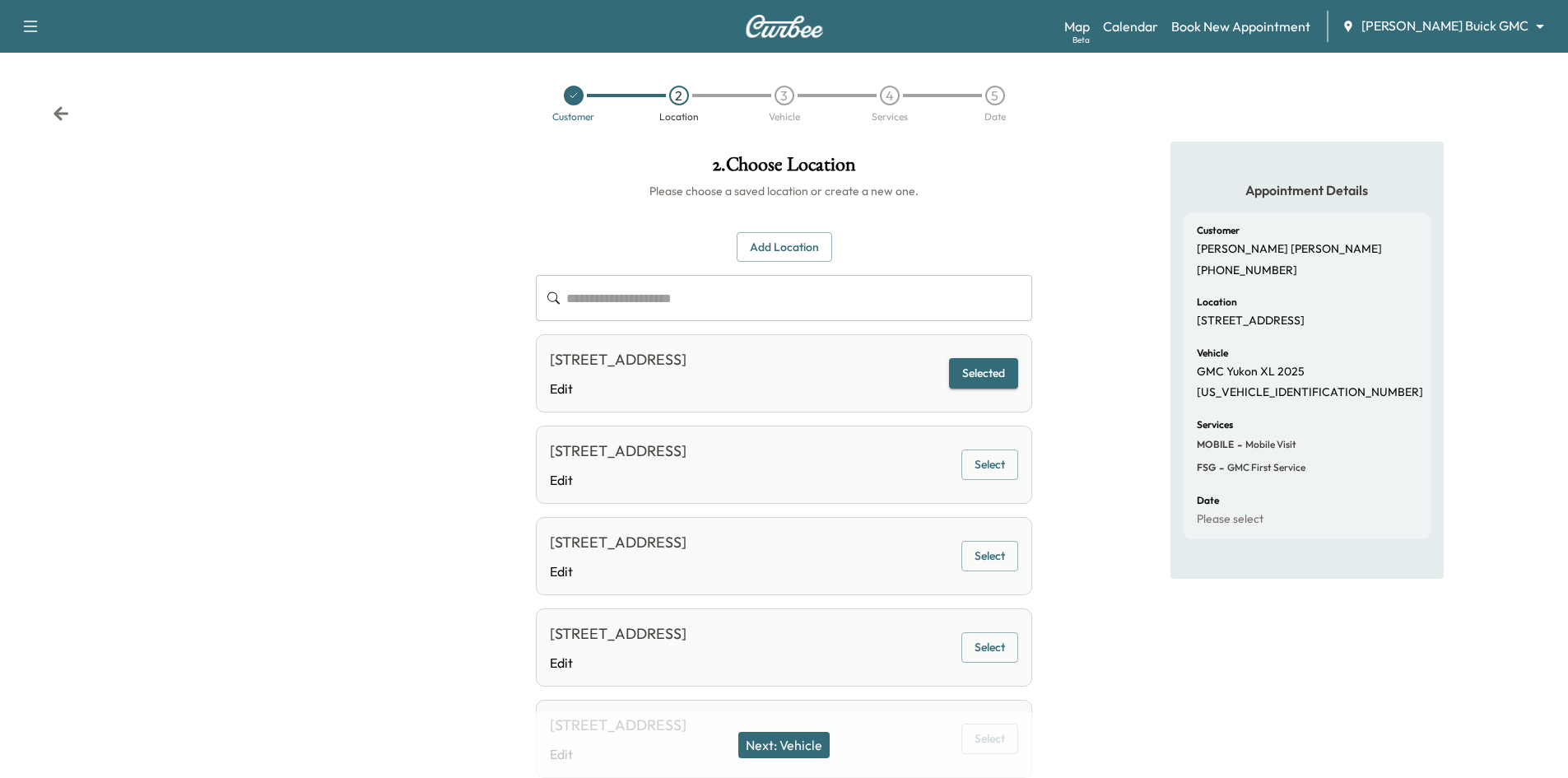
click at [784, 748] on button "Next: Vehicle" at bounding box center [784, 744] width 91 height 26
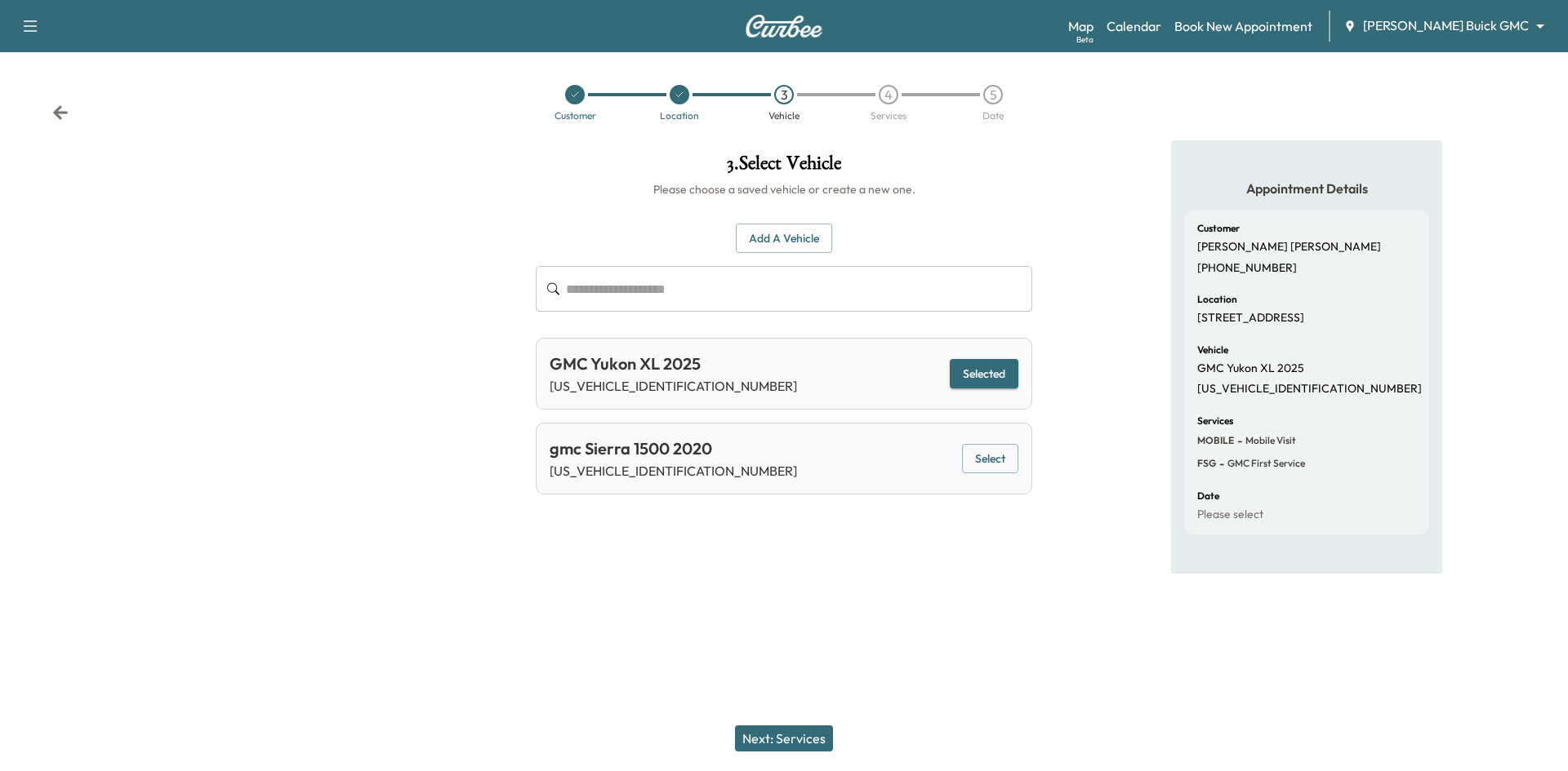
click at [797, 732] on button "Next: Services" at bounding box center [783, 738] width 98 height 26
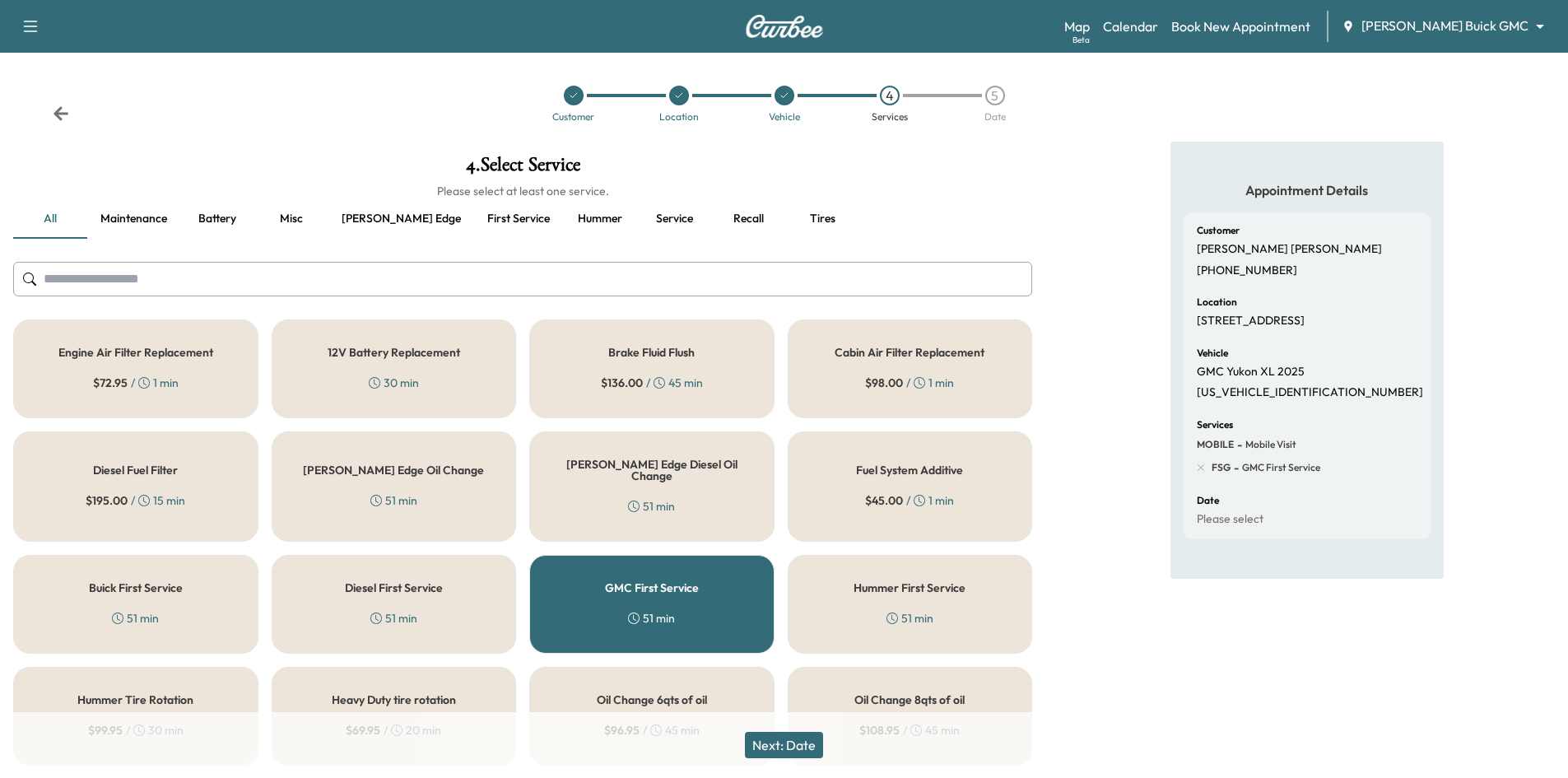
click at [816, 742] on button "Next: Date" at bounding box center [784, 744] width 78 height 26
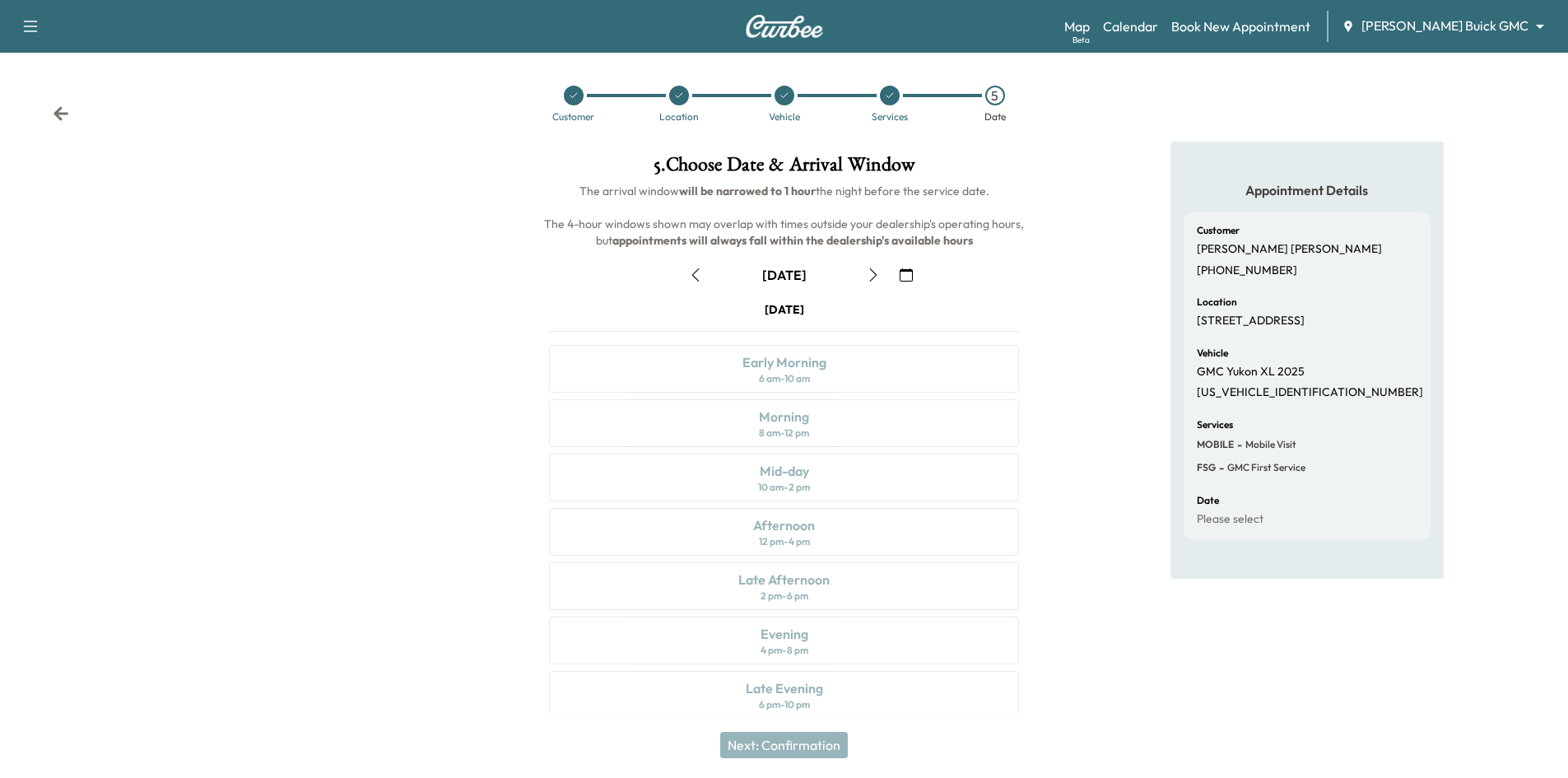
click at [880, 276] on button "button" at bounding box center [873, 274] width 28 height 26
click at [1158, 24] on link "Calendar" at bounding box center [1130, 26] width 55 height 20
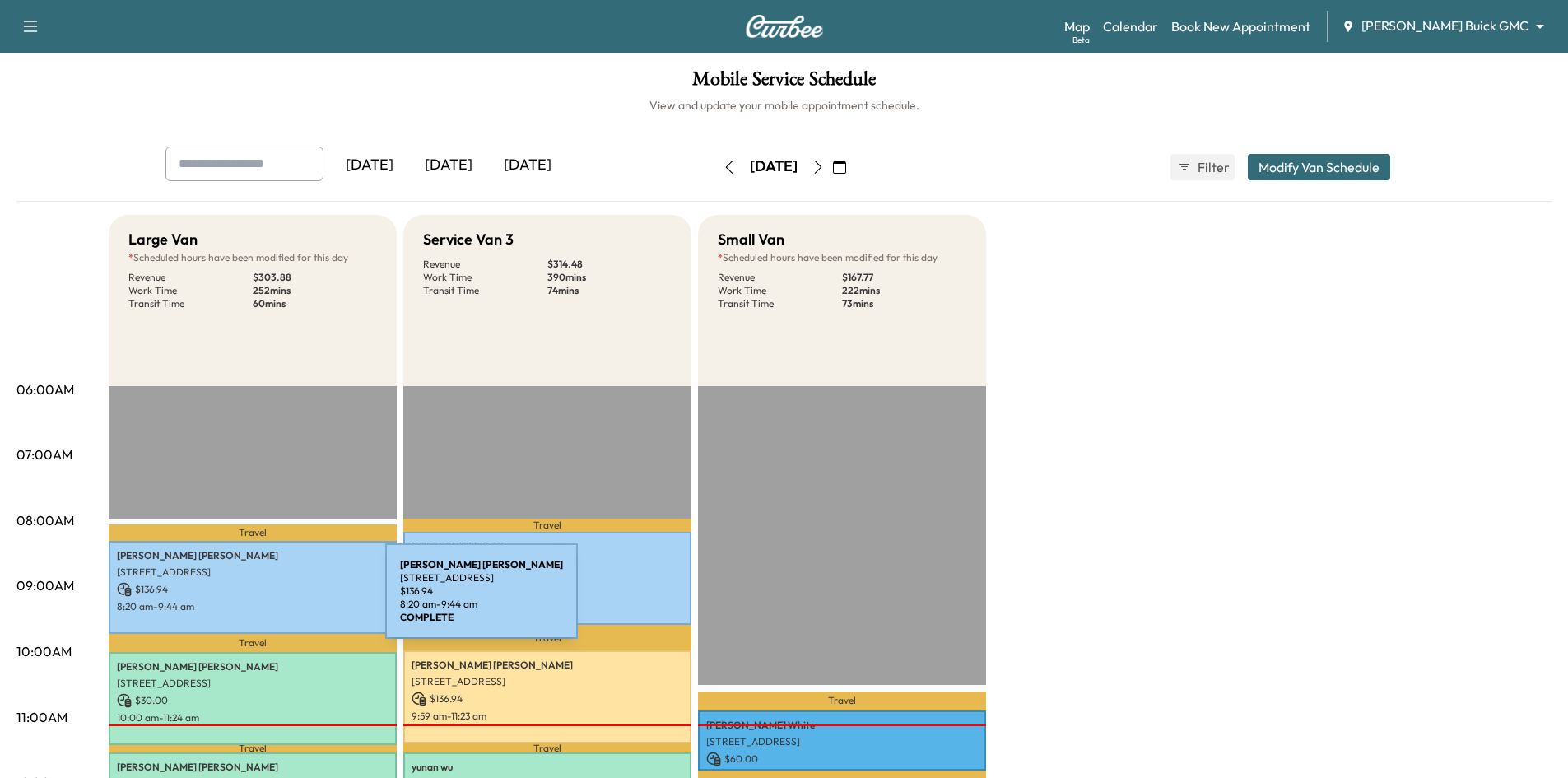
click at [255, 587] on p "$ 136.94" at bounding box center [253, 590] width 272 height 14
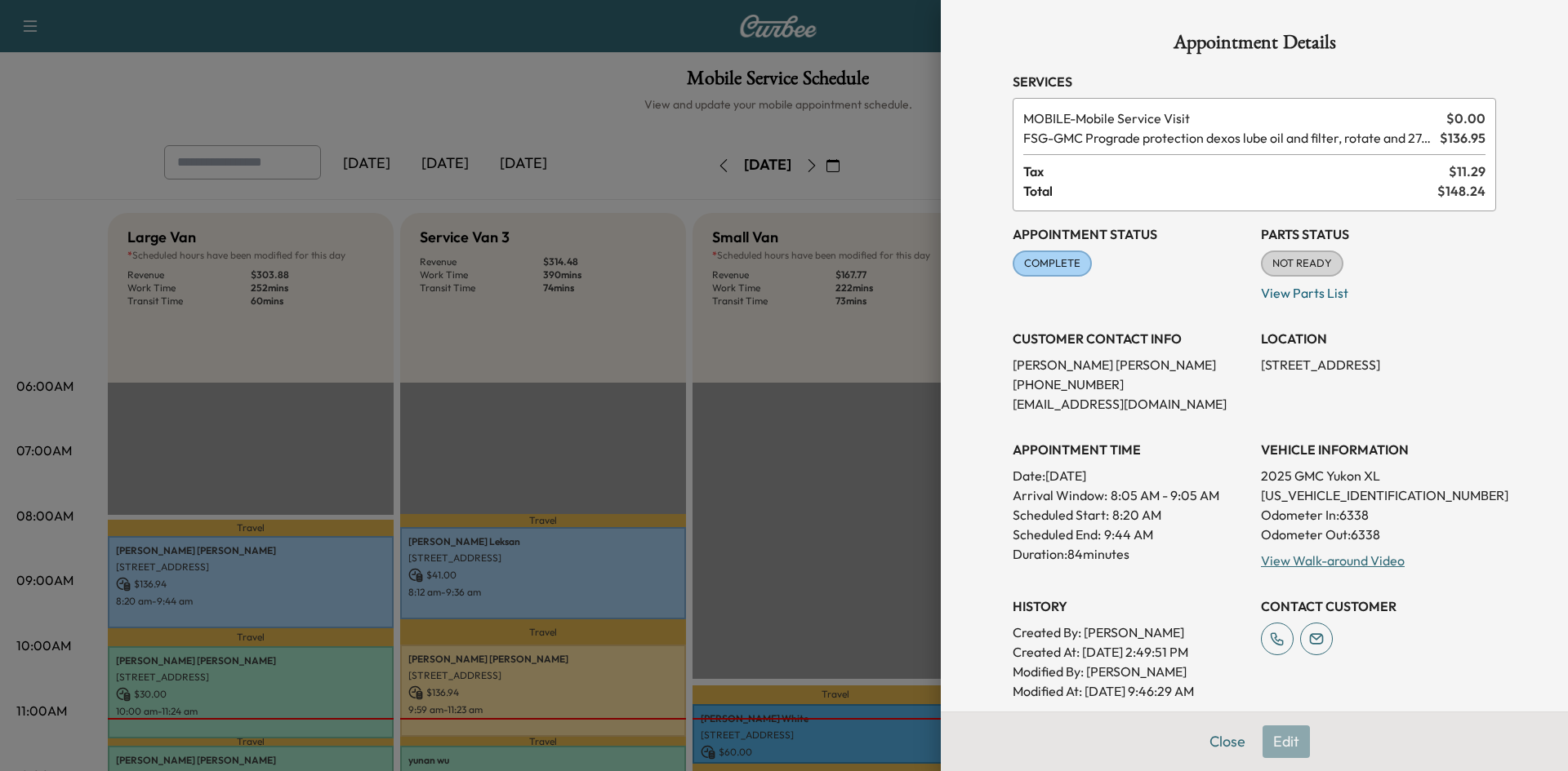
click at [506, 66] on div at bounding box center [784, 385] width 1568 height 771
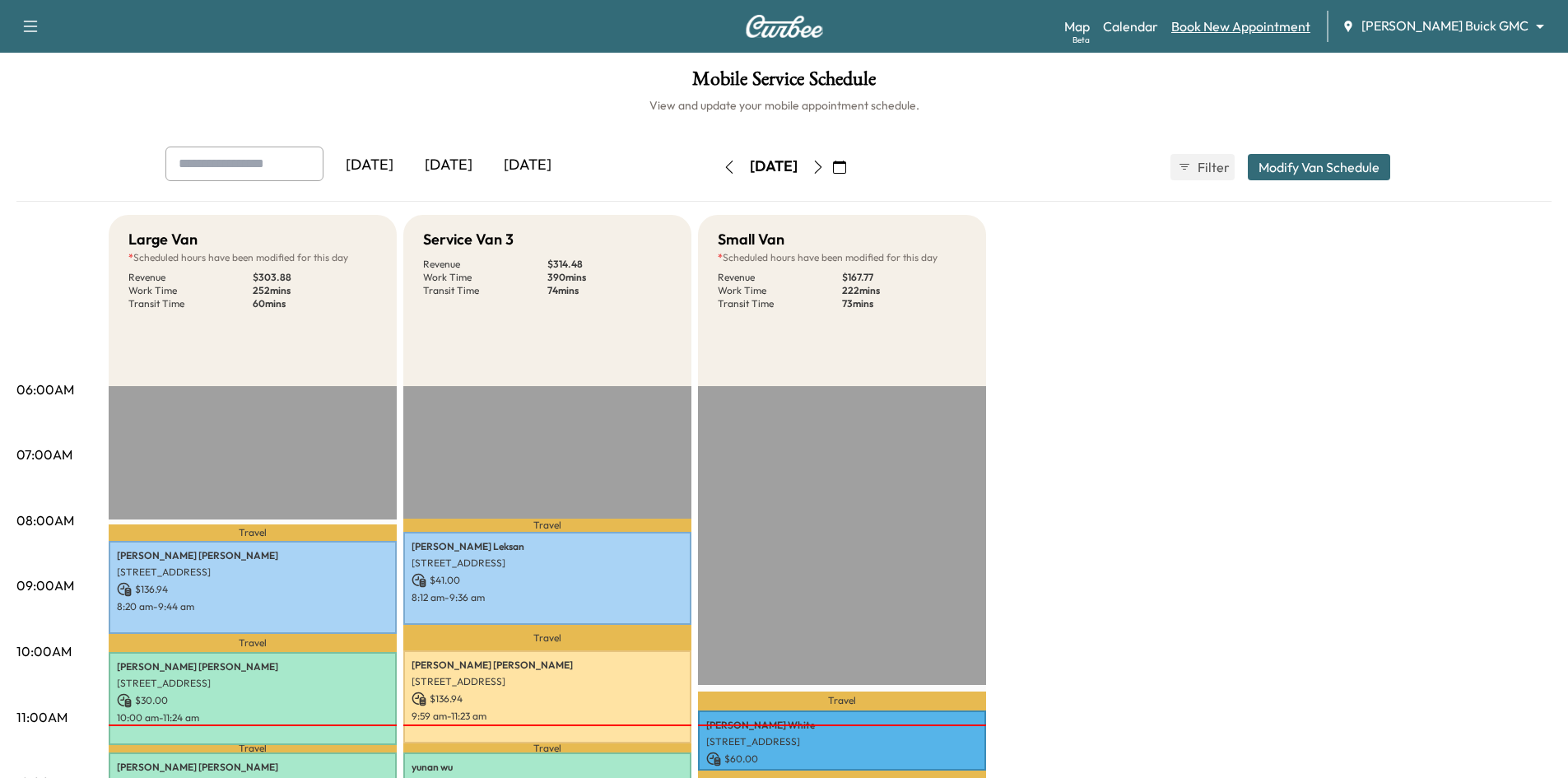
click at [1277, 29] on link "Book New Appointment" at bounding box center [1241, 26] width 139 height 20
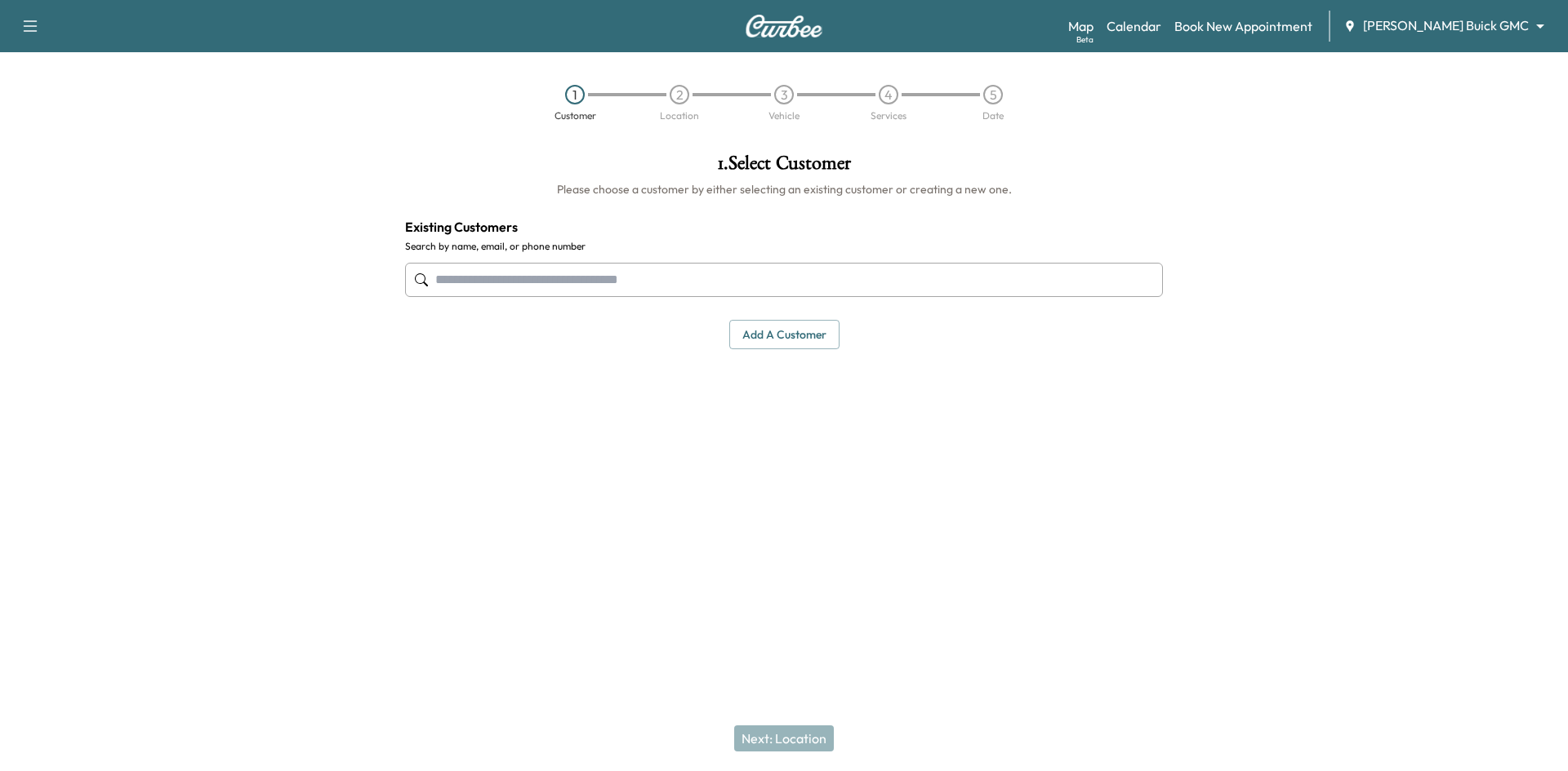
click at [751, 269] on input "text" at bounding box center [784, 280] width 758 height 34
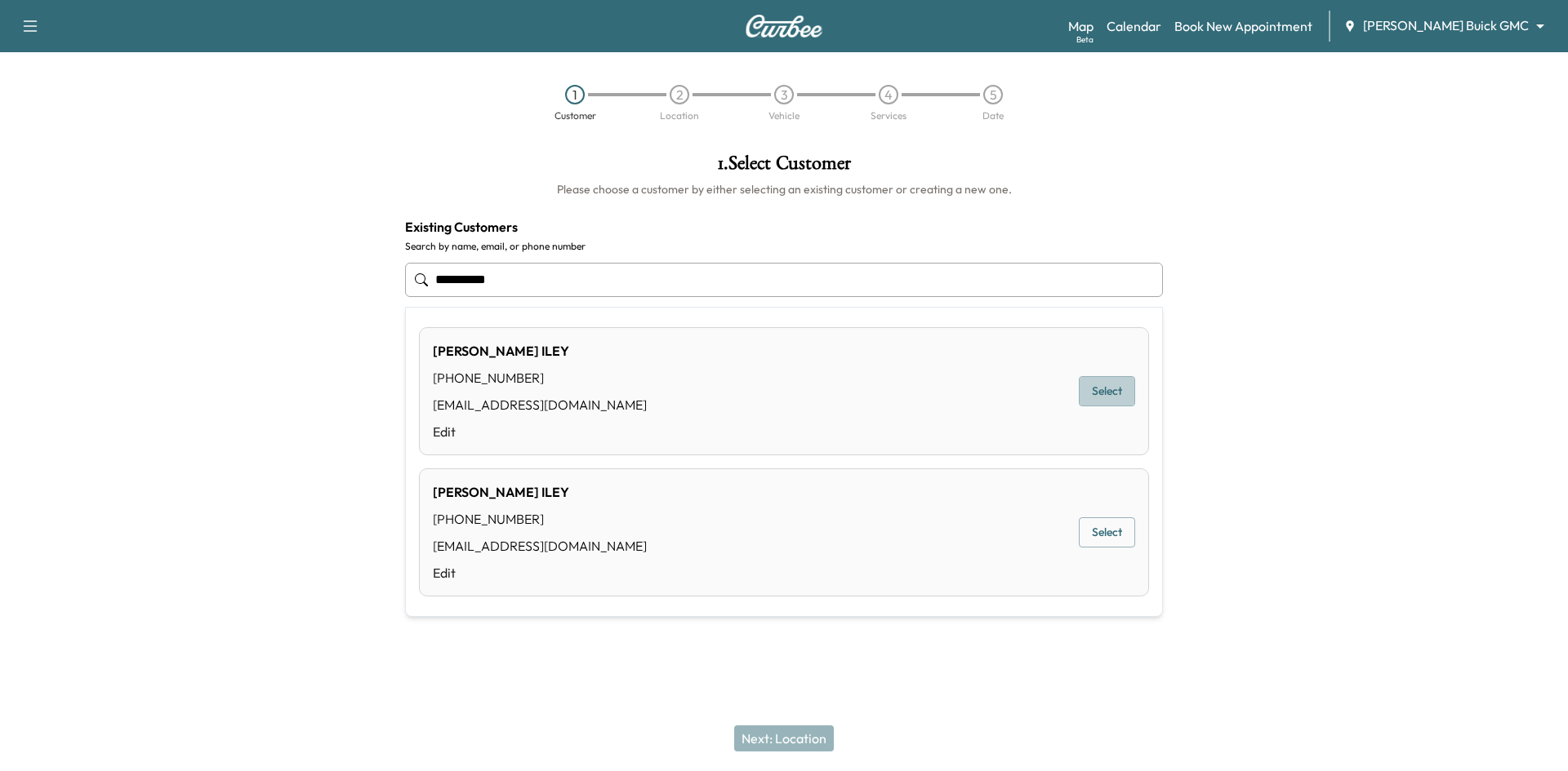
click at [1101, 392] on button "Select" at bounding box center [1106, 391] width 57 height 31
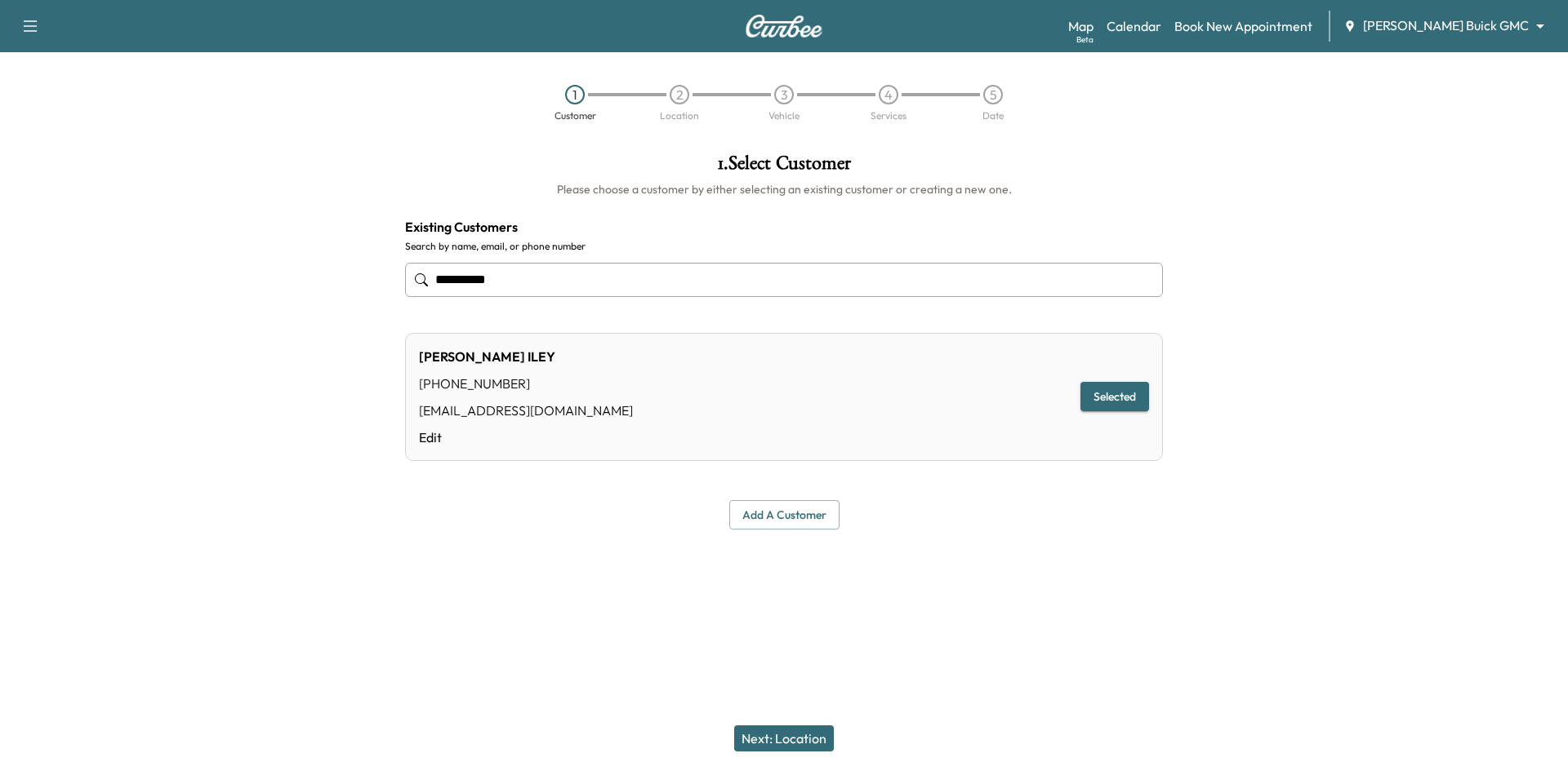
type input "**********"
click at [781, 734] on button "Next: Location" at bounding box center [783, 738] width 100 height 26
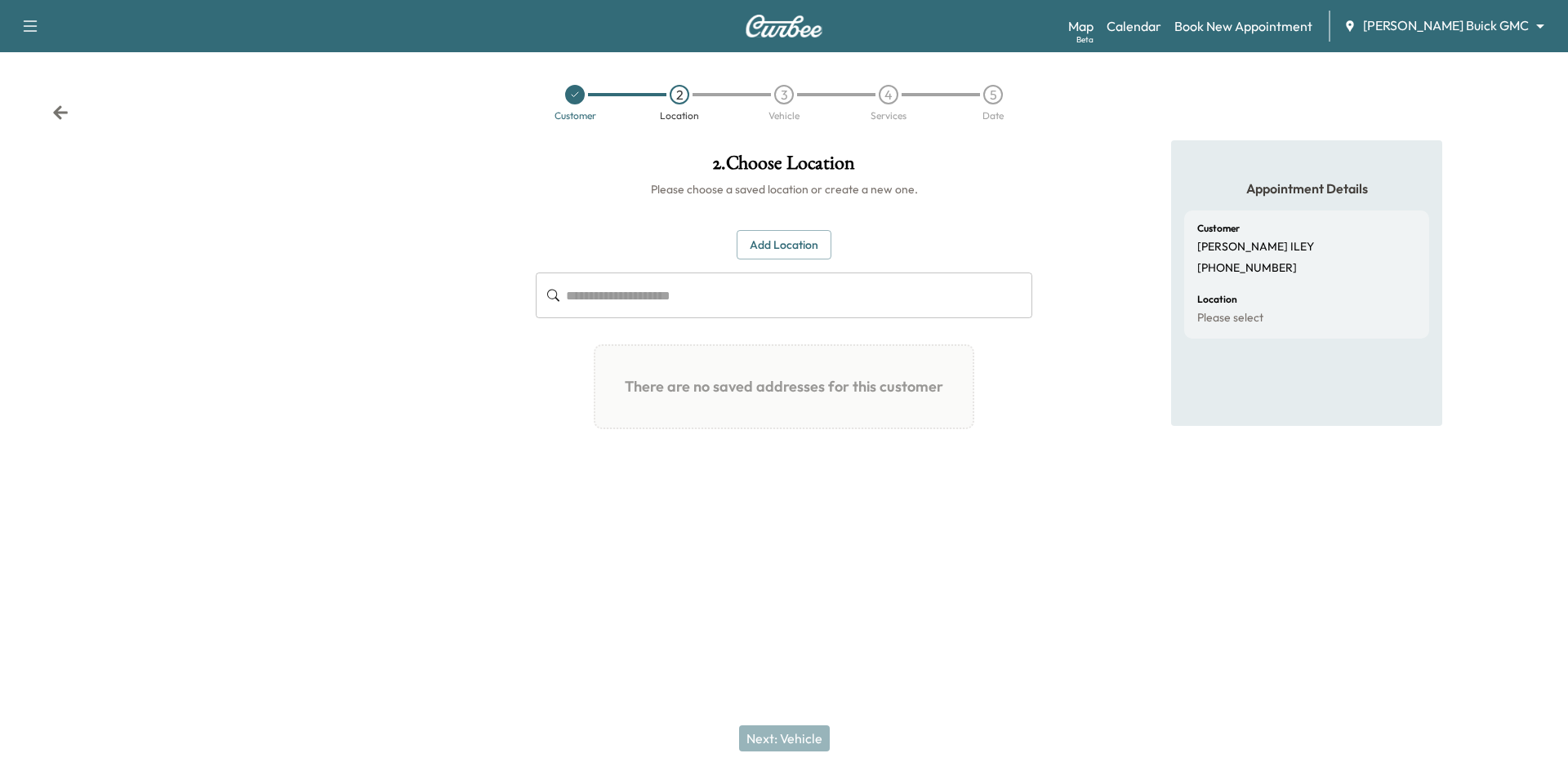
drag, startPoint x: 69, startPoint y: 114, endPoint x: 60, endPoint y: 115, distance: 9.1
click at [67, 114] on div "Customer 2 Location 3 Vehicle 4 Services 5 Date" at bounding box center [784, 96] width 1568 height 88
click at [65, 115] on icon at bounding box center [60, 112] width 16 height 16
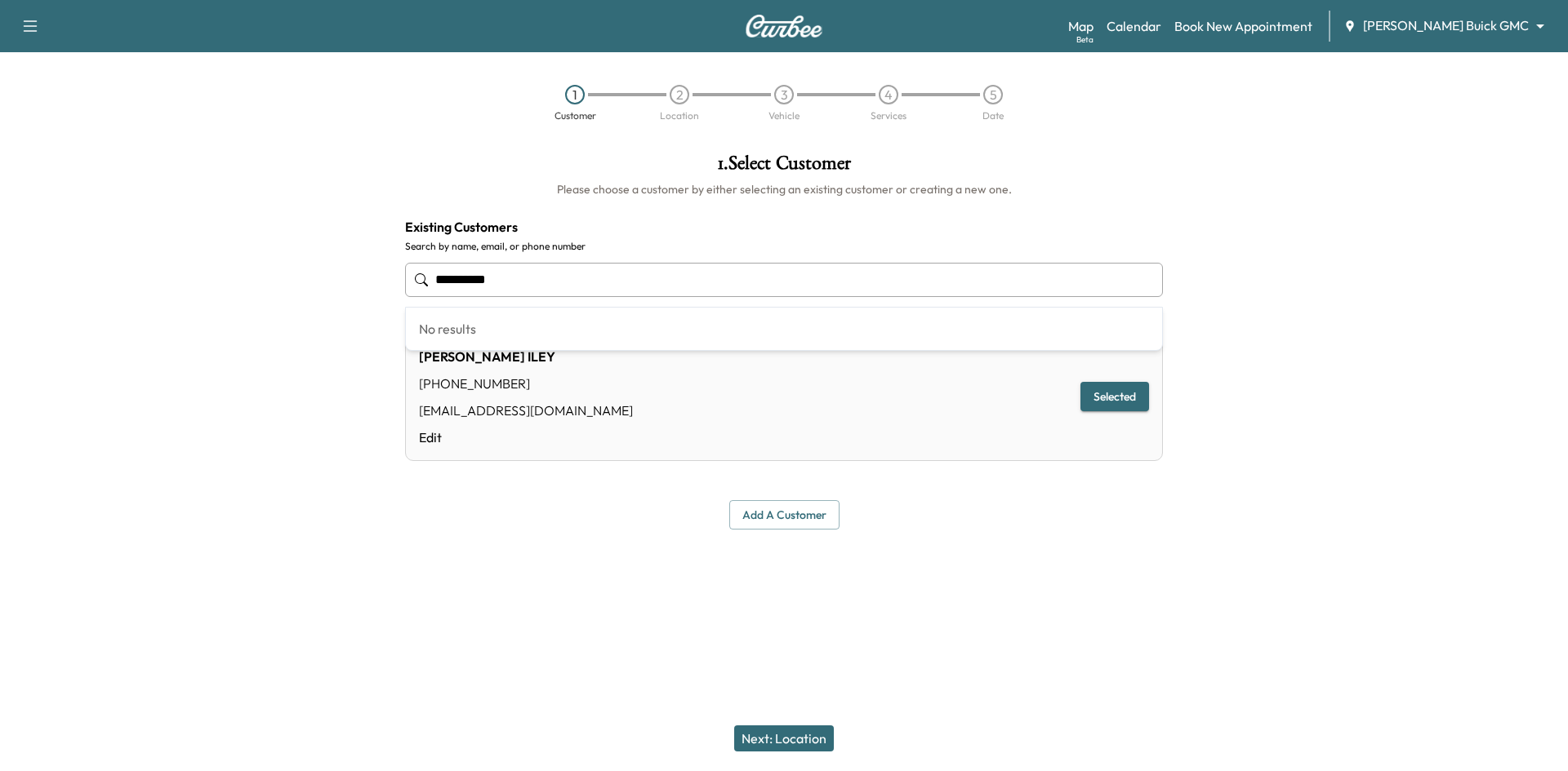
click at [515, 274] on input "**********" at bounding box center [784, 280] width 758 height 34
click at [515, 276] on input "**********" at bounding box center [784, 280] width 758 height 34
drag, startPoint x: 517, startPoint y: 273, endPoint x: 479, endPoint y: 276, distance: 38.1
click at [479, 276] on input "**********" at bounding box center [784, 280] width 758 height 34
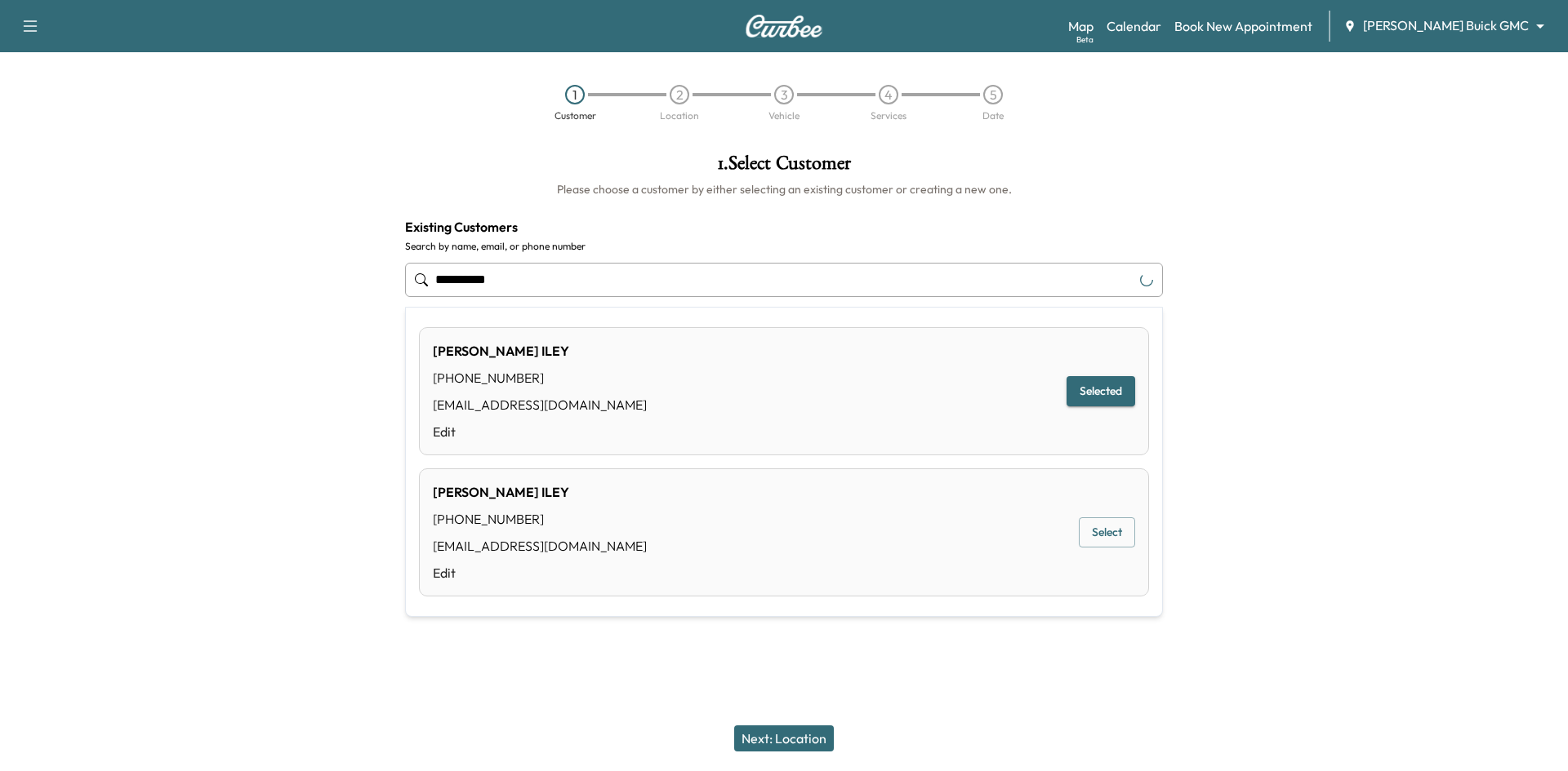
click at [1119, 539] on button "Select" at bounding box center [1106, 532] width 57 height 31
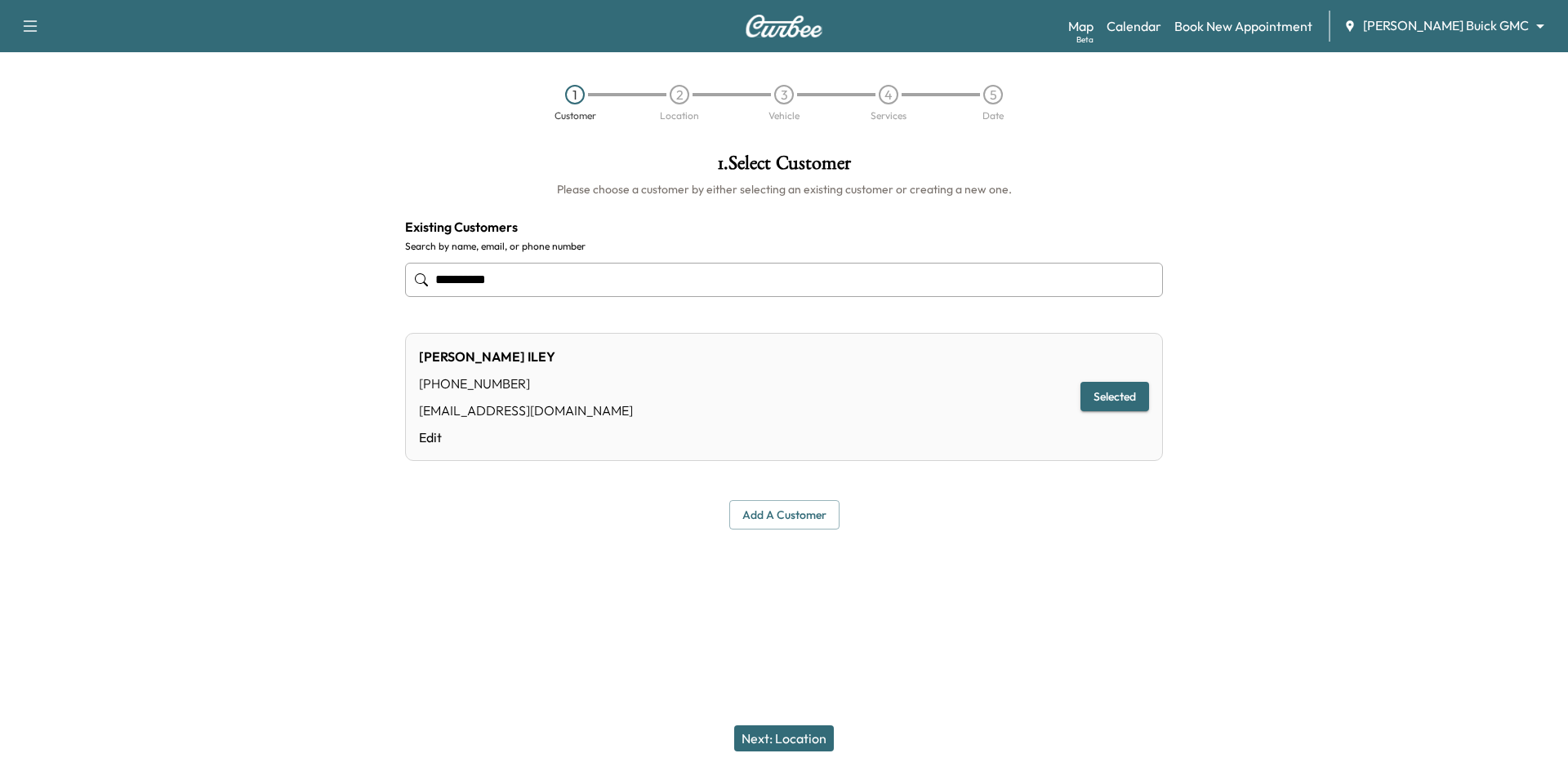
type input "**********"
click at [765, 731] on button "Next: Location" at bounding box center [783, 738] width 100 height 26
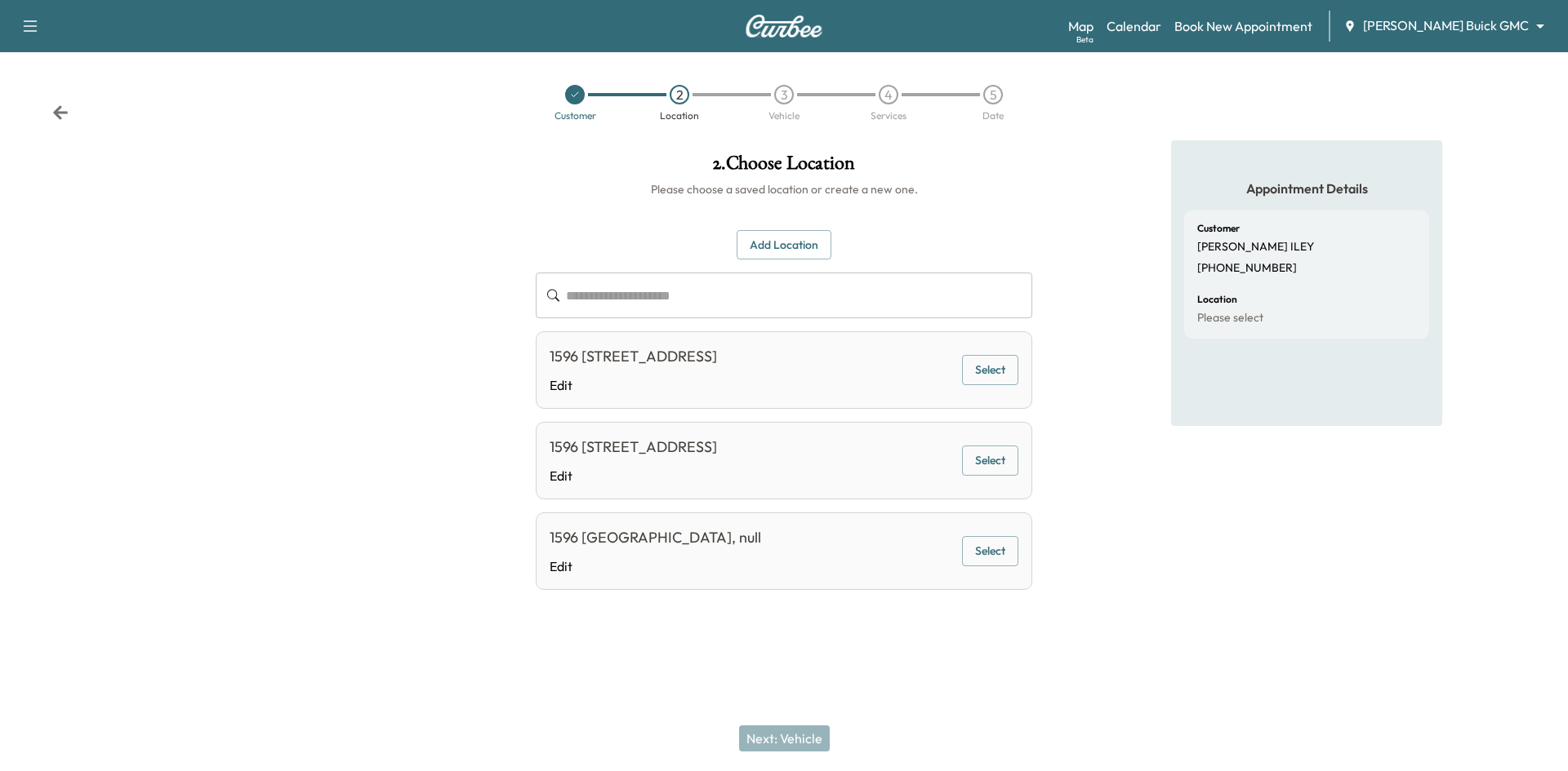
click at [970, 370] on button "Select" at bounding box center [990, 370] width 57 height 31
click at [797, 737] on button "Next: Vehicle" at bounding box center [784, 738] width 91 height 26
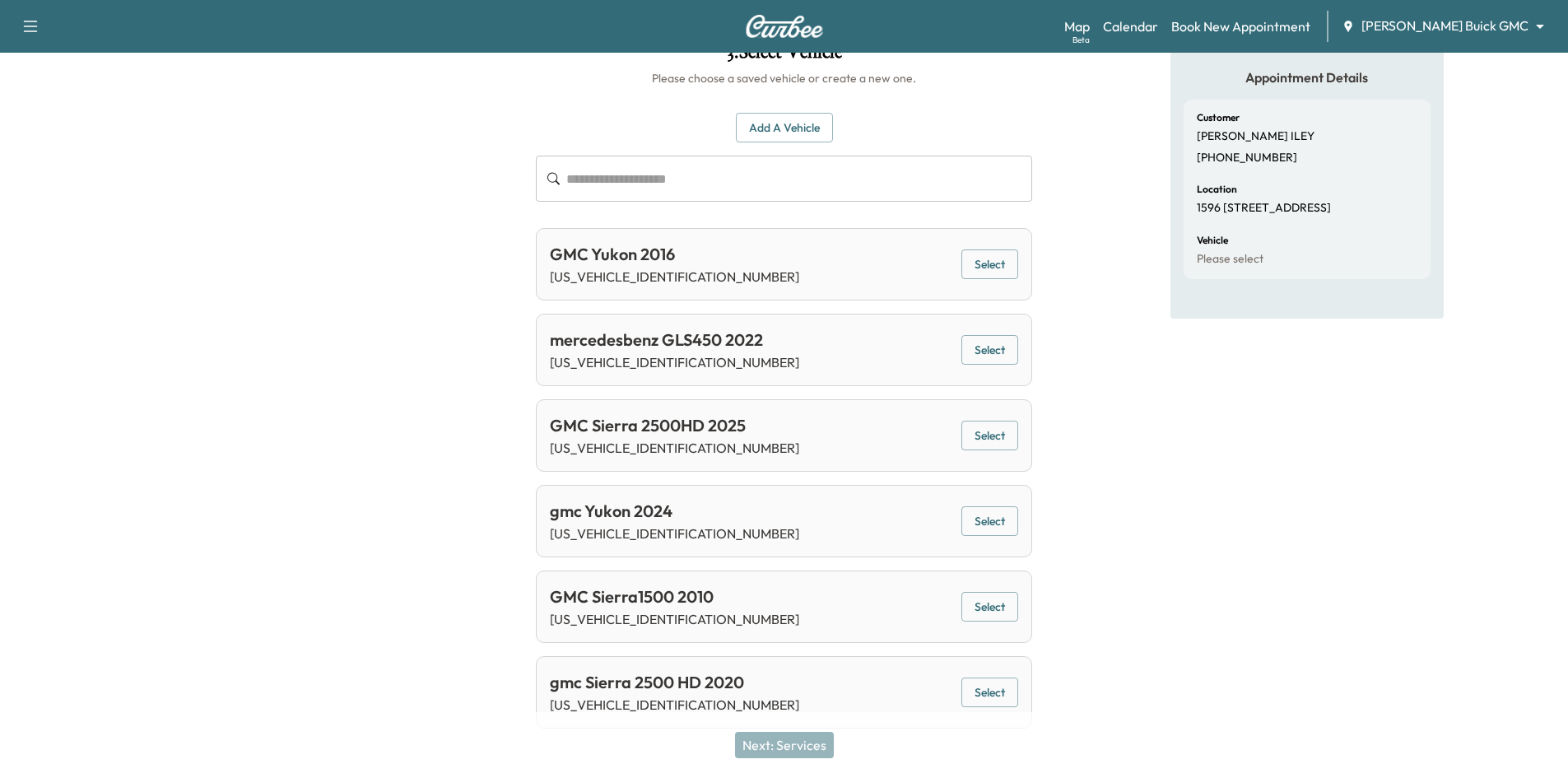
scroll to position [130, 0]
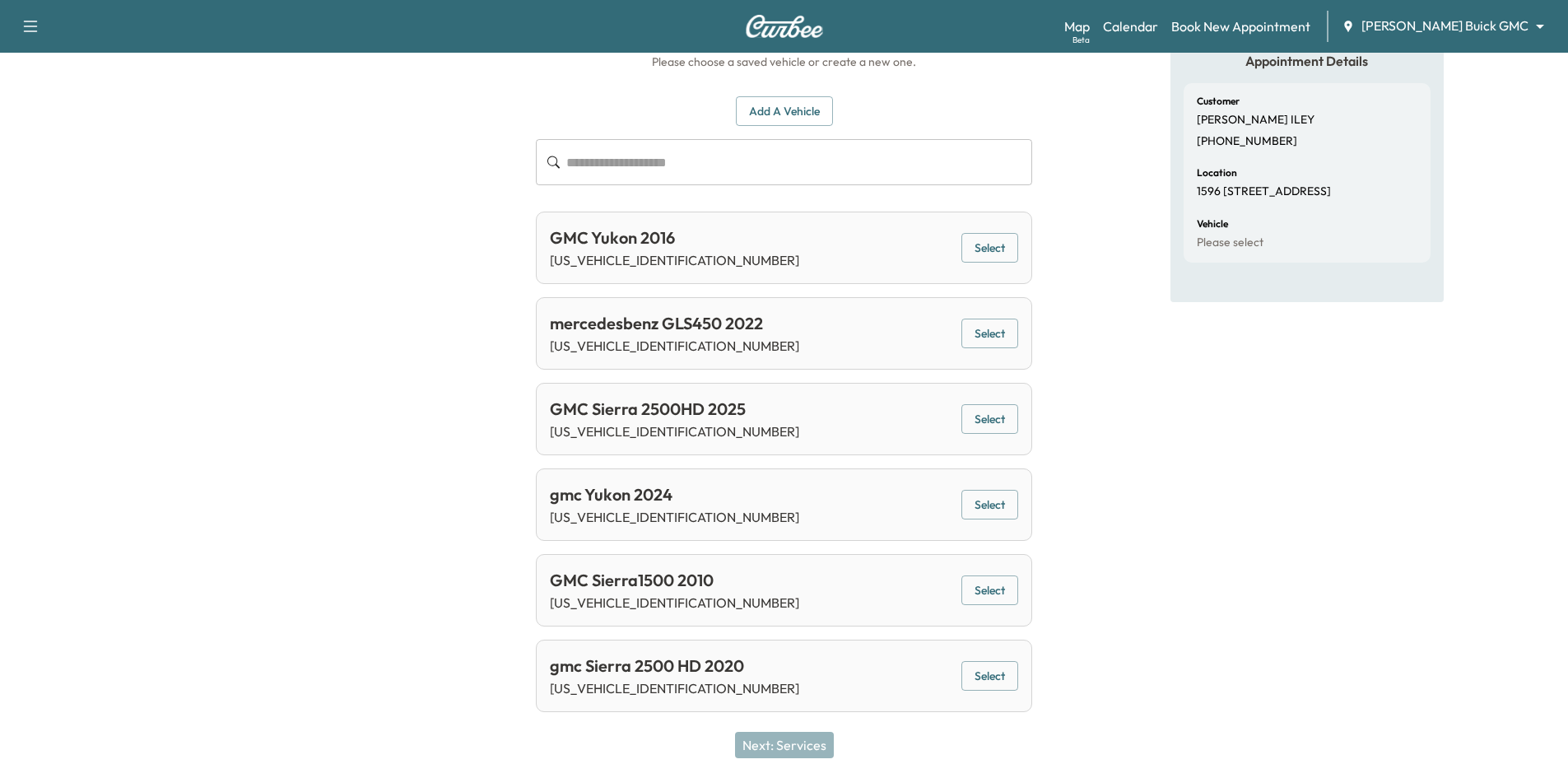
drag, startPoint x: 981, startPoint y: 501, endPoint x: 976, endPoint y: 514, distance: 13.9
click at [981, 503] on button "Select" at bounding box center [990, 505] width 57 height 31
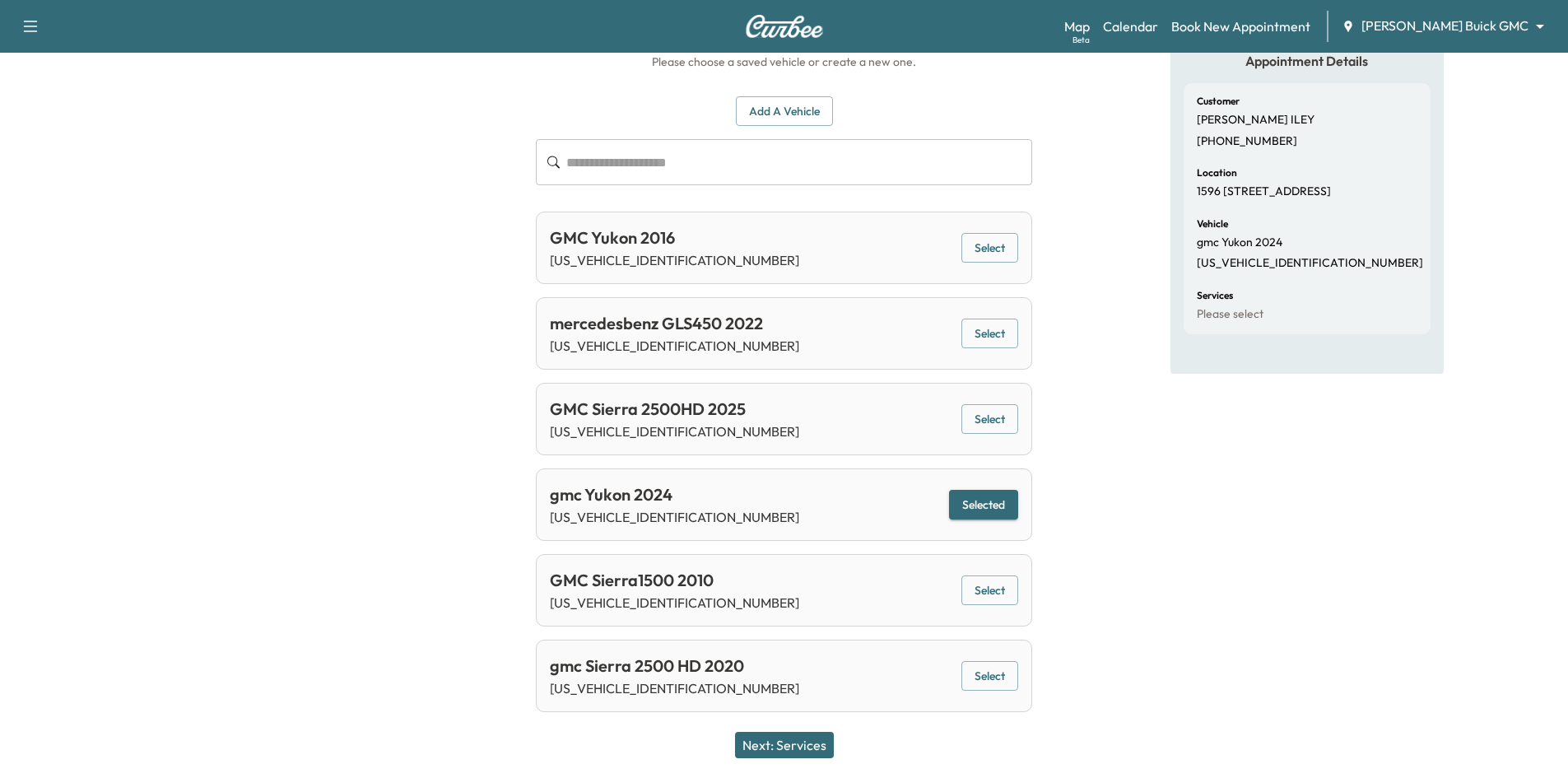
click at [809, 739] on button "Next: Services" at bounding box center [784, 744] width 99 height 26
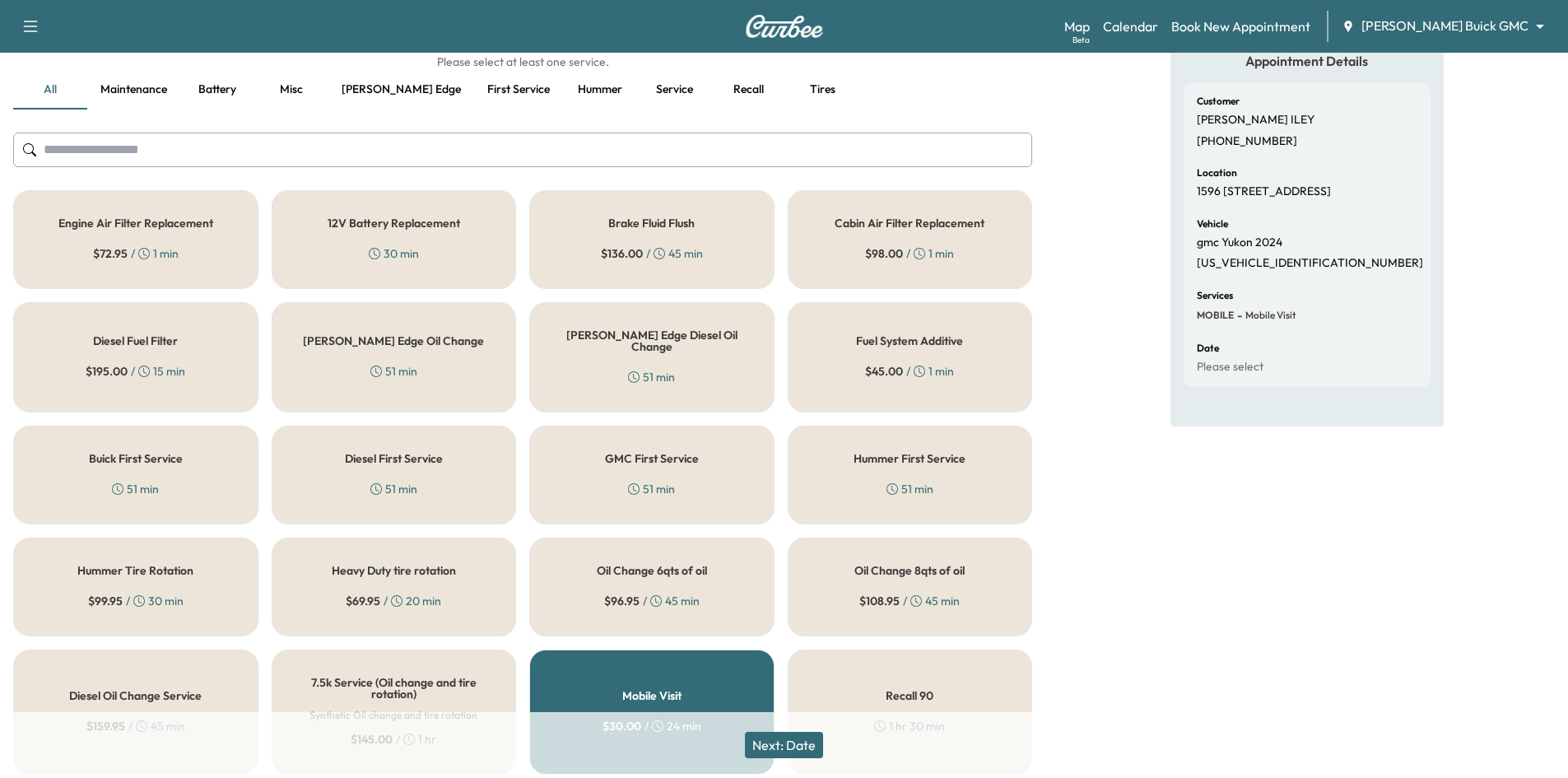
click at [940, 571] on div "Oil Change 8qts of oil $ 108.95 / 45 min" at bounding box center [910, 587] width 245 height 99
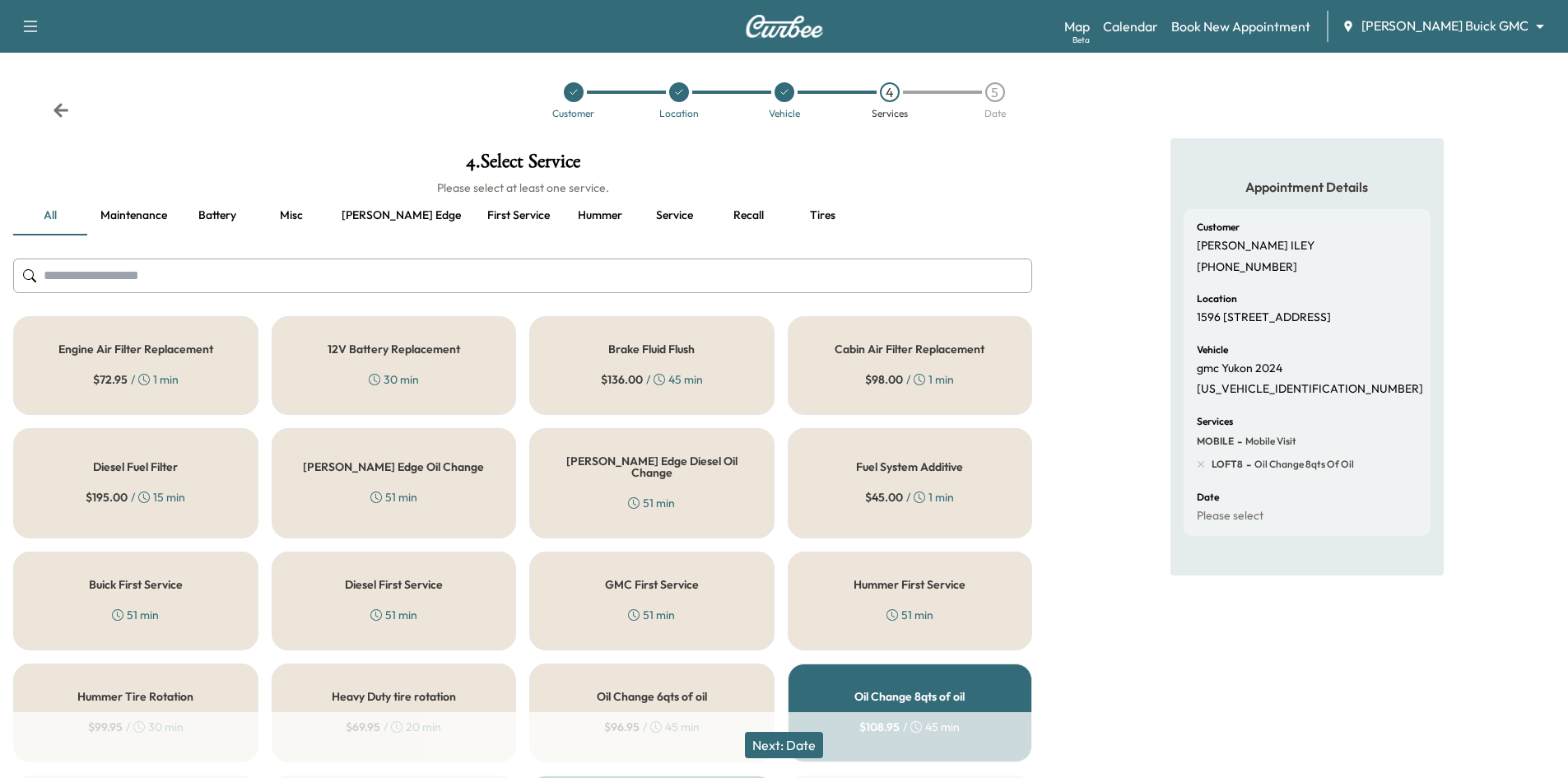
scroll to position [0, 0]
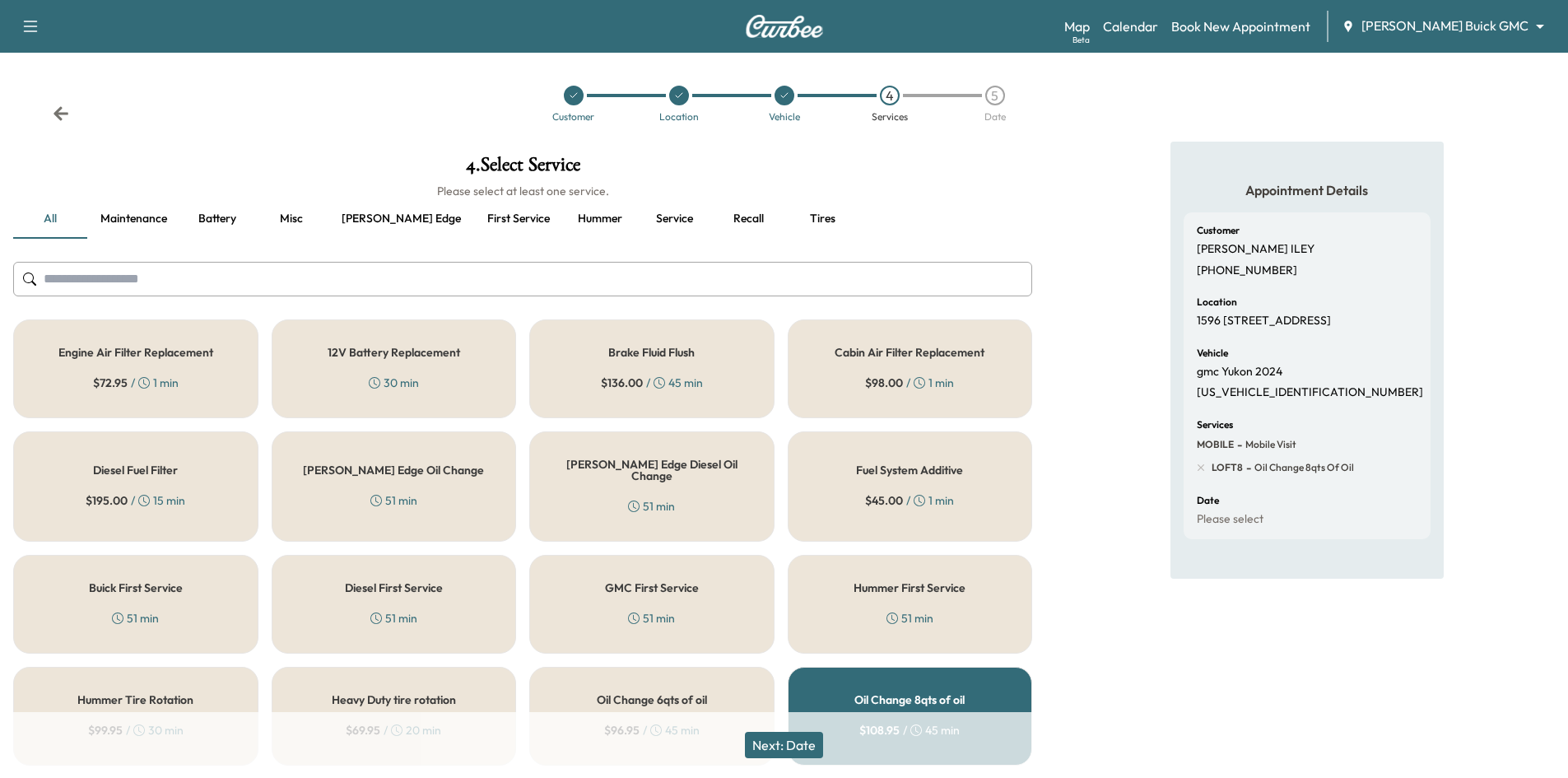
drag, startPoint x: 685, startPoint y: 215, endPoint x: 684, endPoint y: 241, distance: 26.0
click at [712, 220] on button "Recall" at bounding box center [749, 219] width 74 height 40
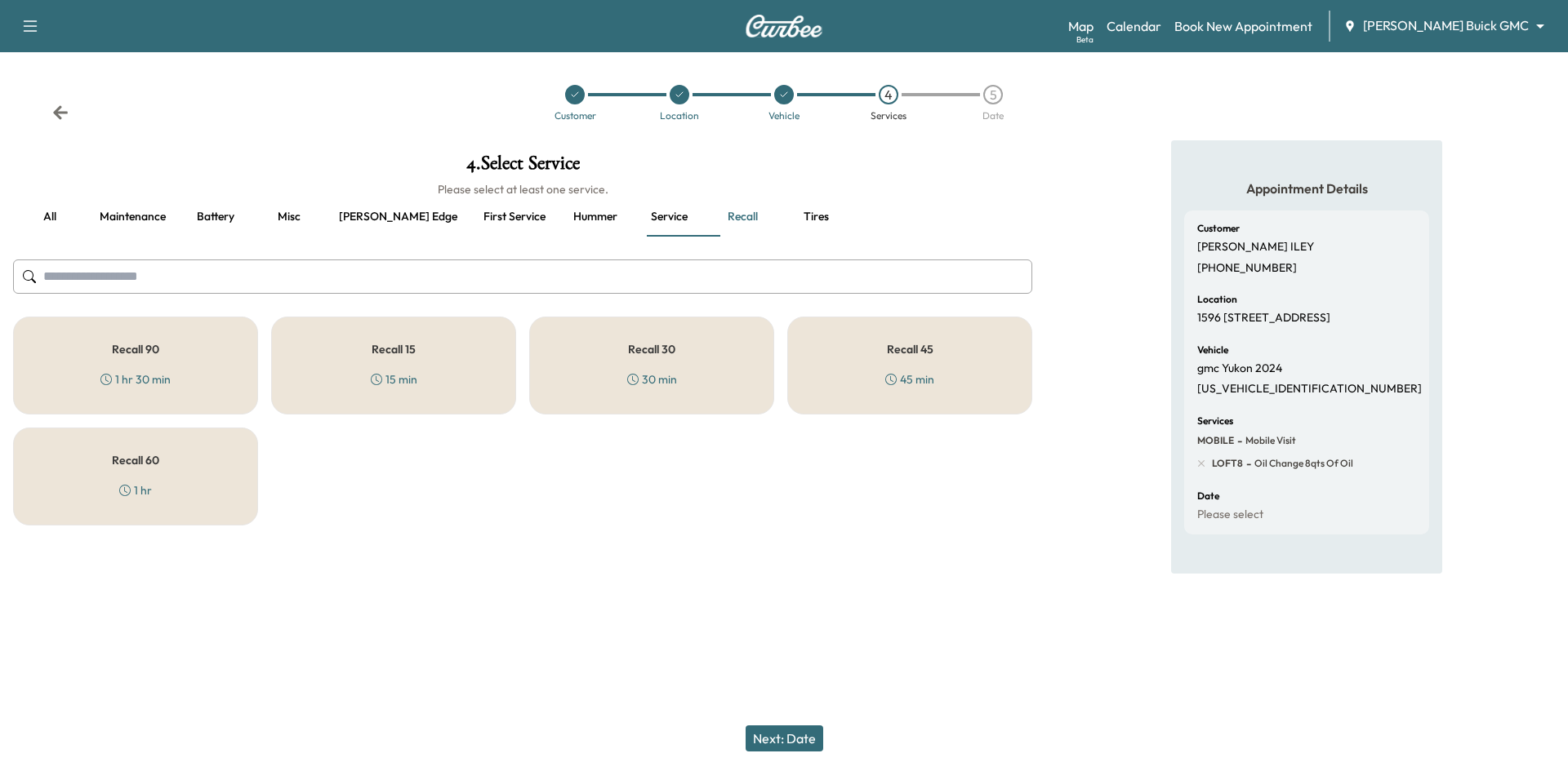
click at [683, 341] on div "Recall 30 30 min" at bounding box center [651, 365] width 245 height 98
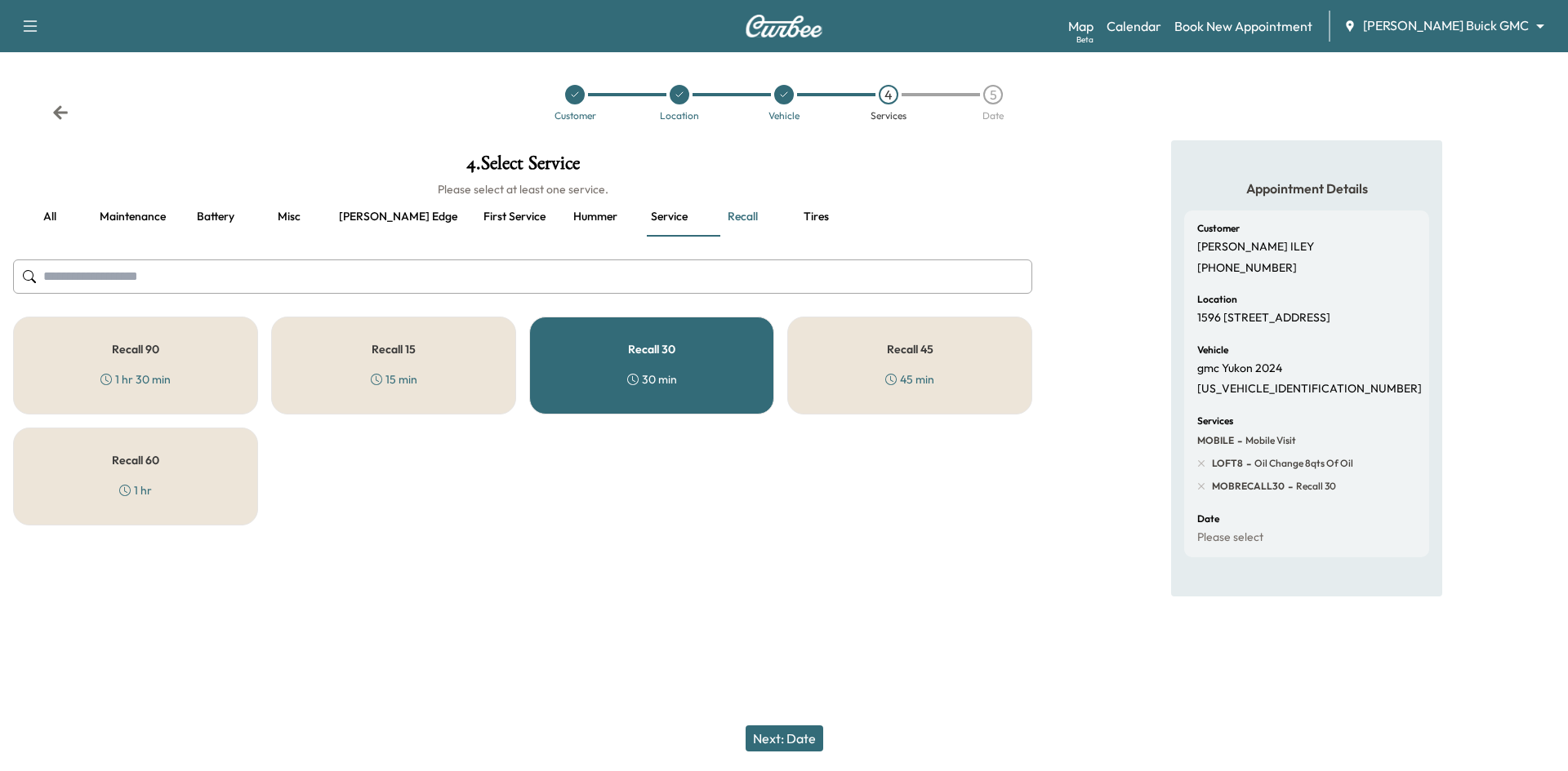
click at [770, 741] on button "Next: Date" at bounding box center [784, 738] width 77 height 26
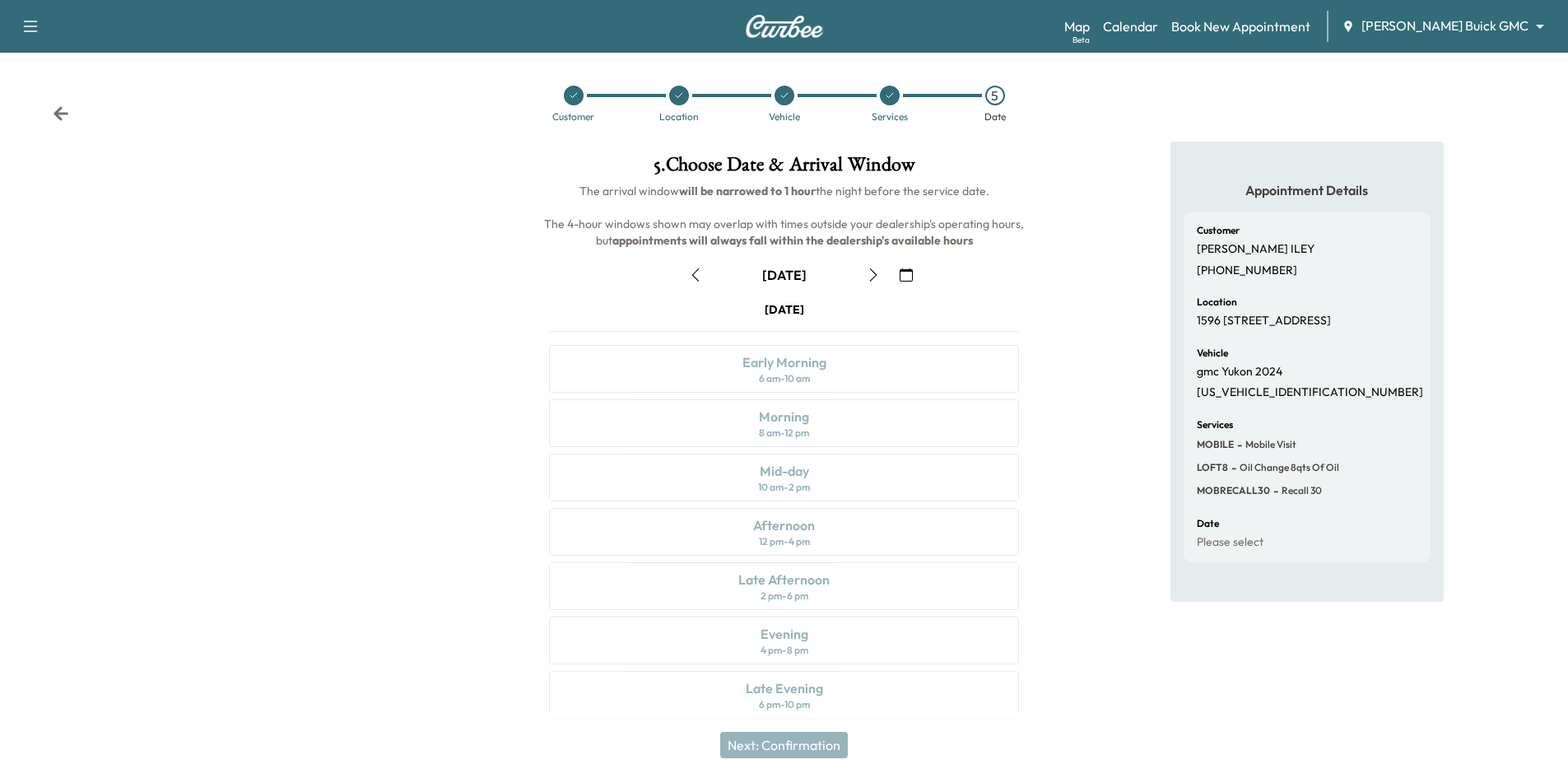
click at [884, 274] on button "button" at bounding box center [873, 274] width 28 height 26
click at [1158, 25] on link "Calendar" at bounding box center [1130, 26] width 55 height 20
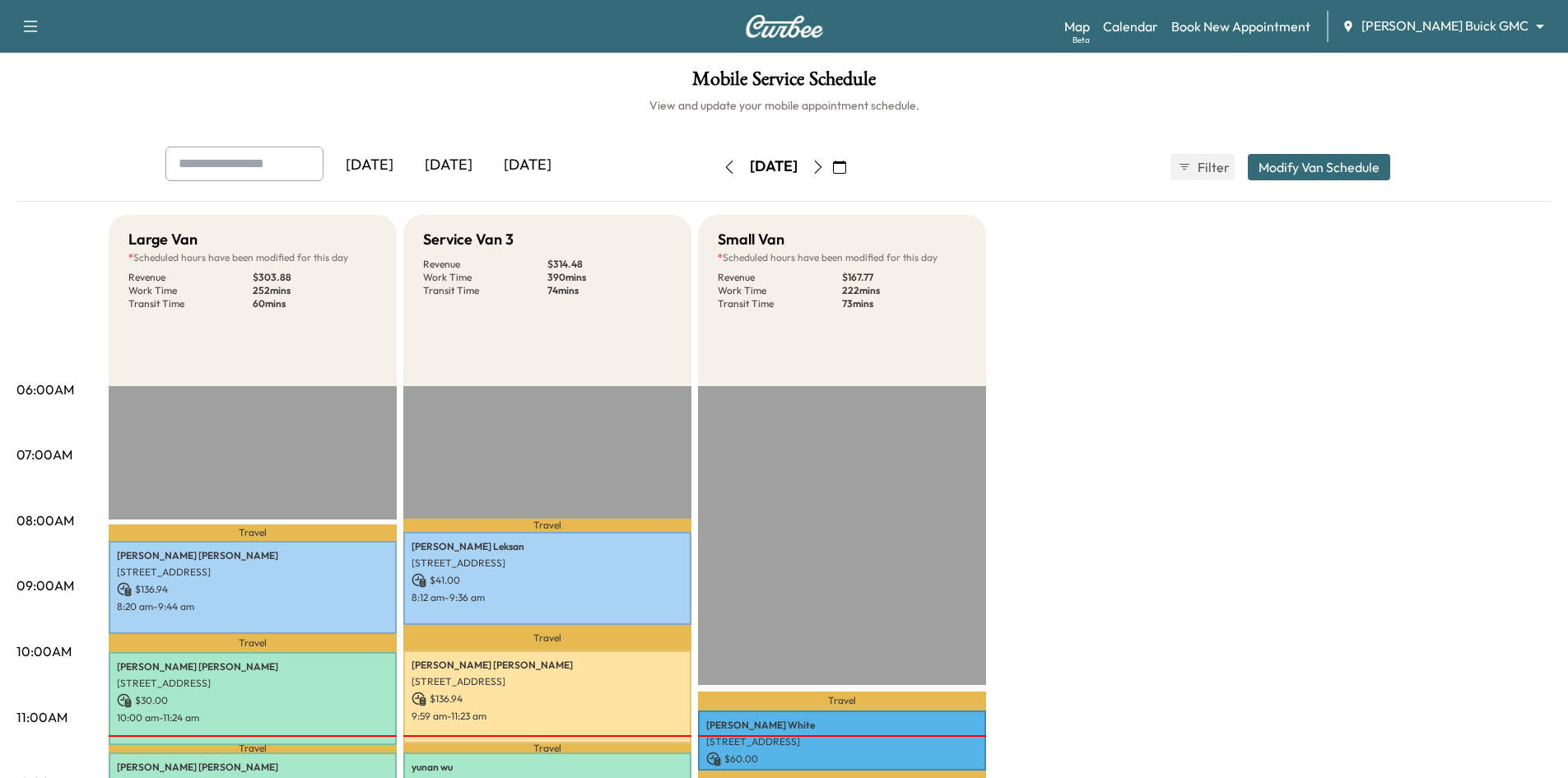
click at [825, 171] on icon "button" at bounding box center [817, 167] width 14 height 14
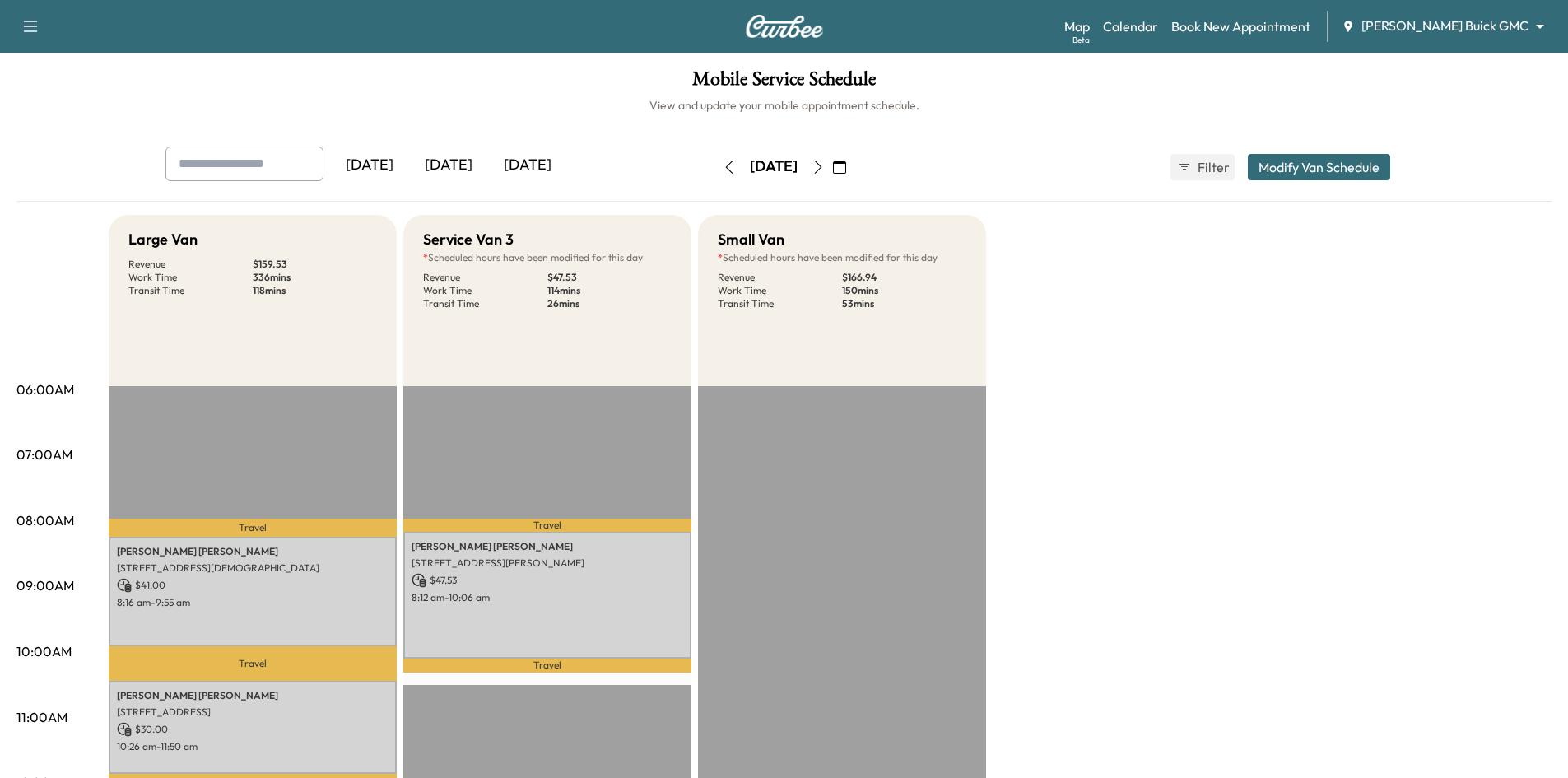
click at [467, 164] on div "[DATE]" at bounding box center [448, 166] width 79 height 38
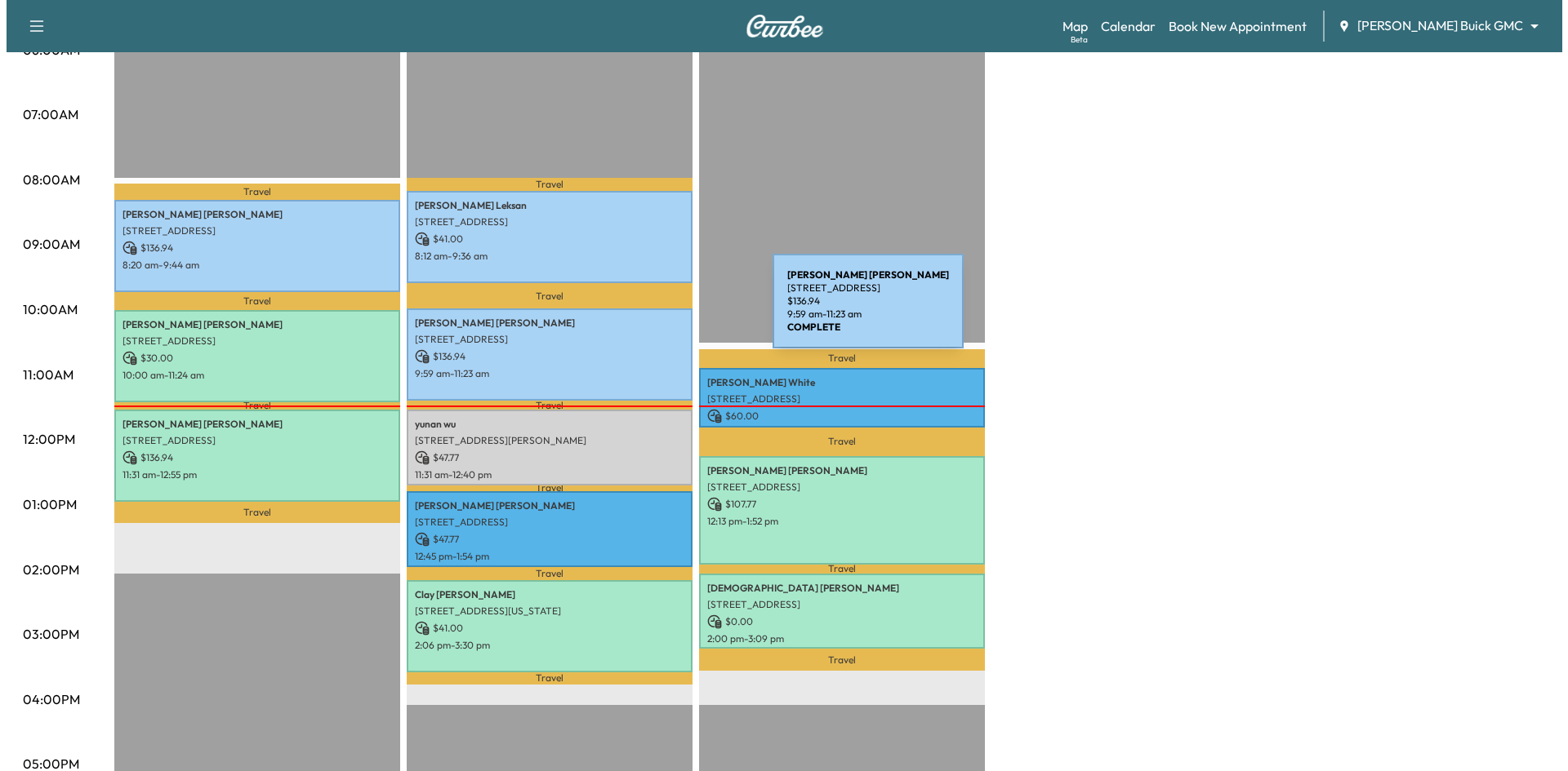
scroll to position [408, 0]
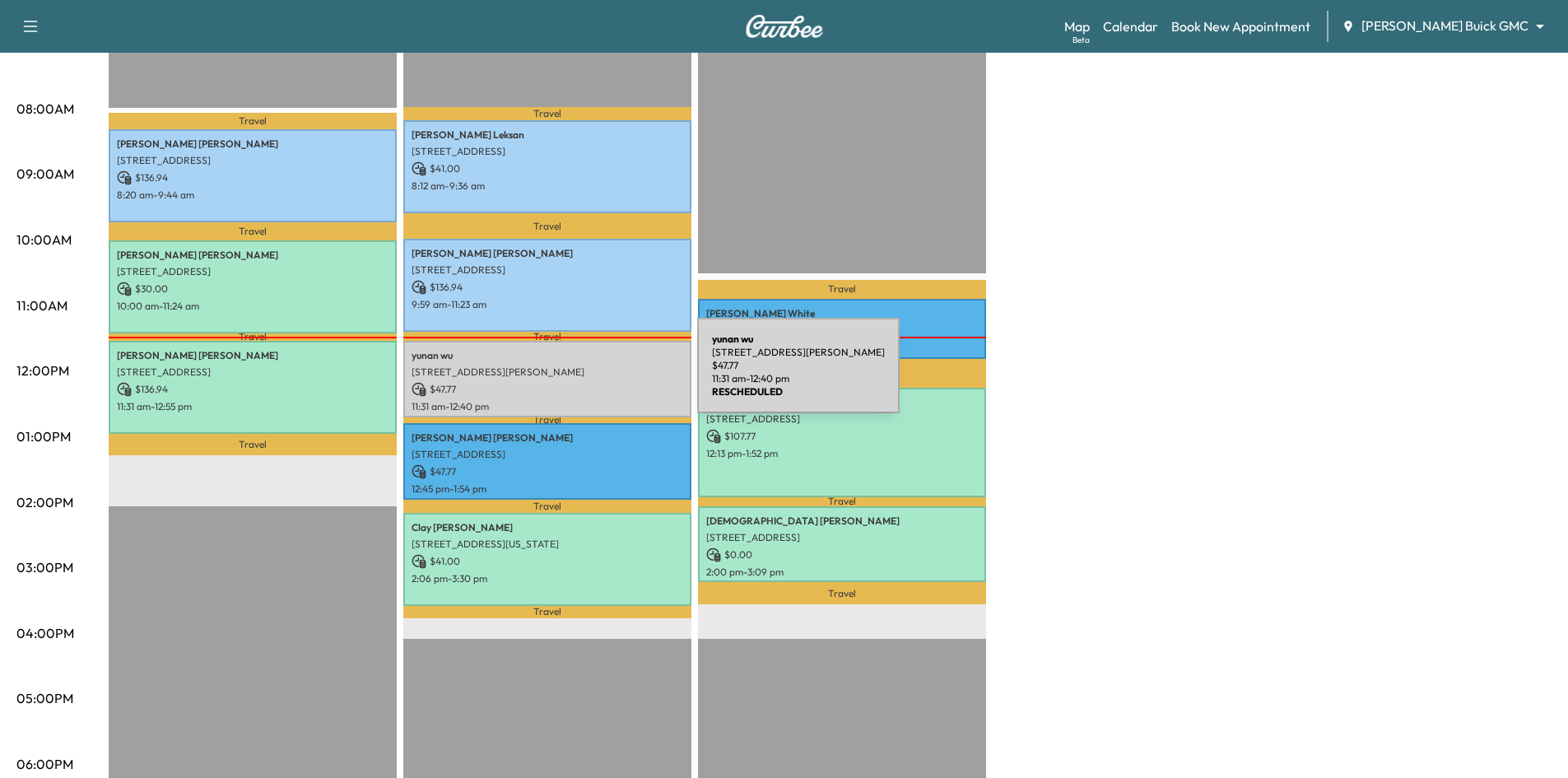
click at [574, 376] on div "yunan wu 601 Patton Blvd, Plano, TX 75075, USA $ 47.77 11:31 am - 12:40 pm" at bounding box center [547, 379] width 288 height 77
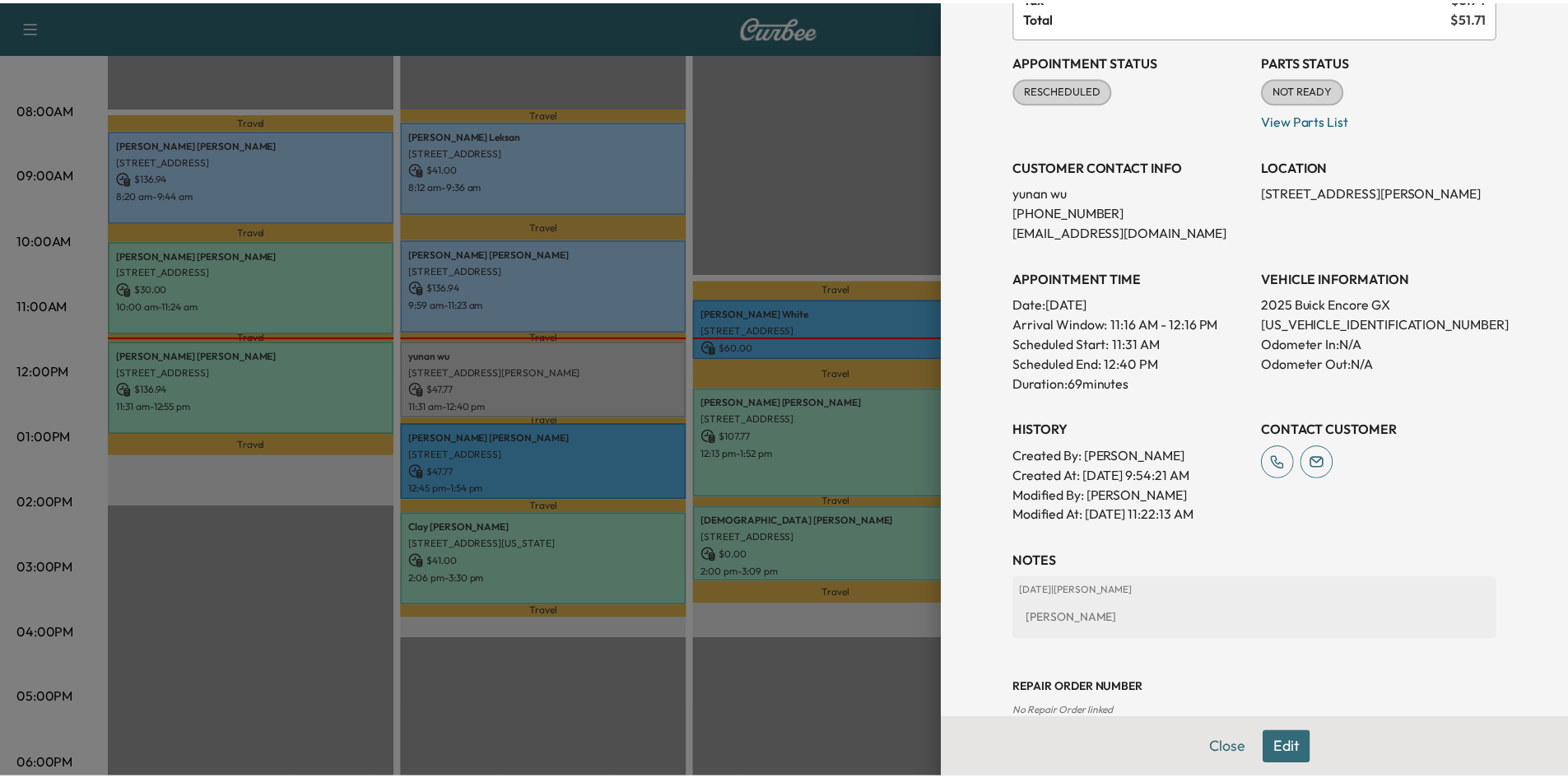
scroll to position [285, 0]
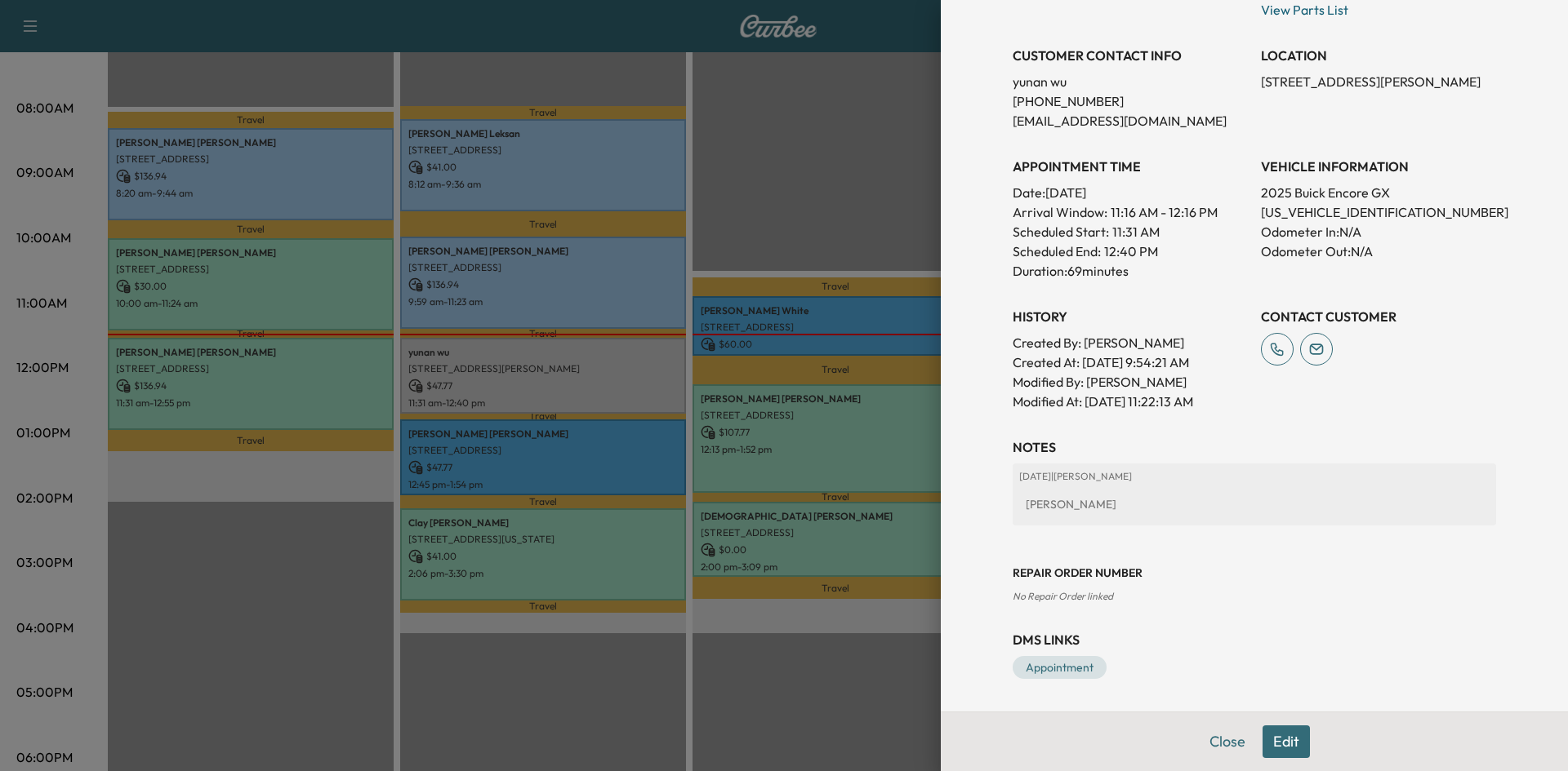
click at [625, 390] on div at bounding box center [784, 385] width 1568 height 771
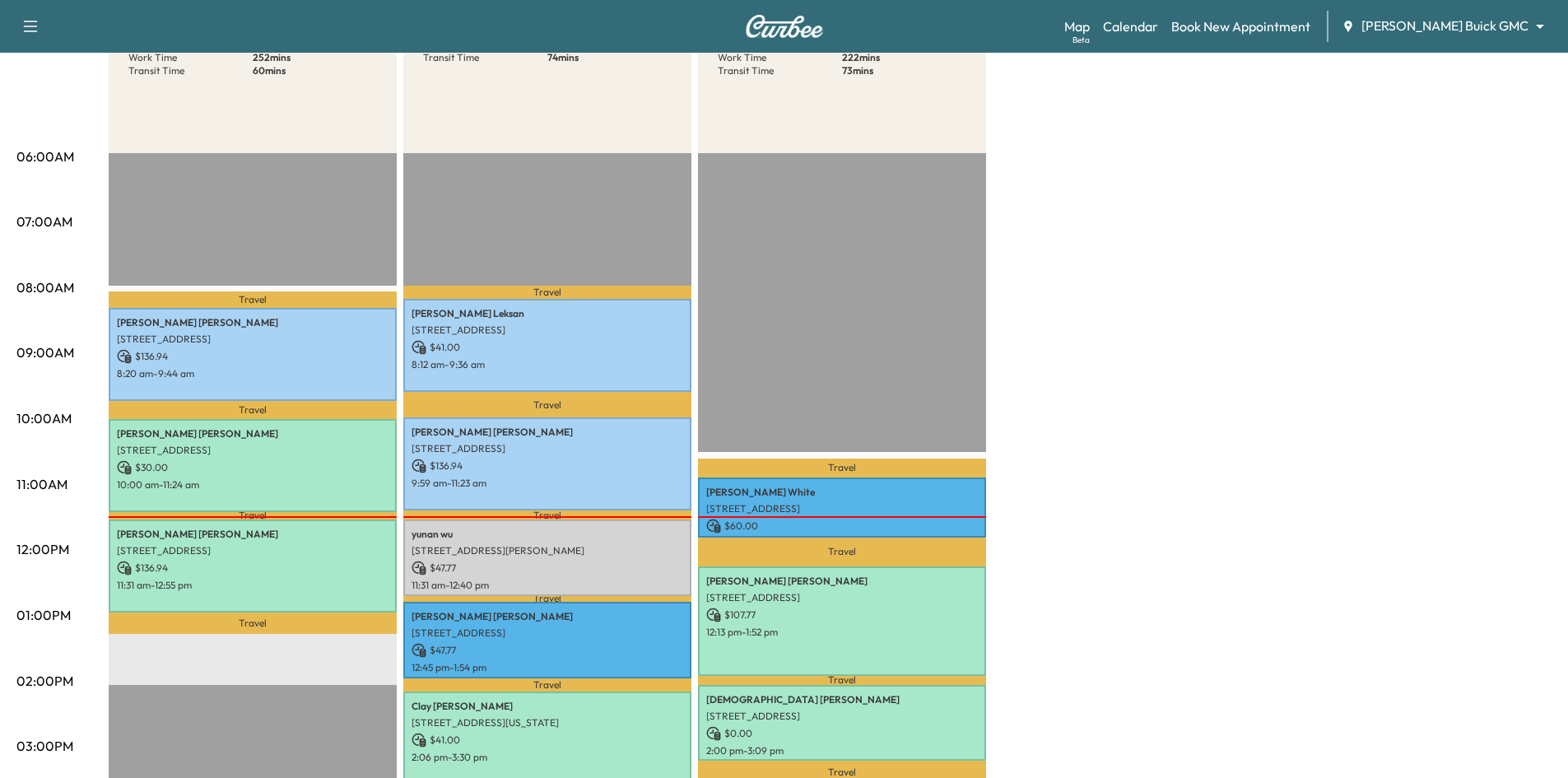
scroll to position [82, 0]
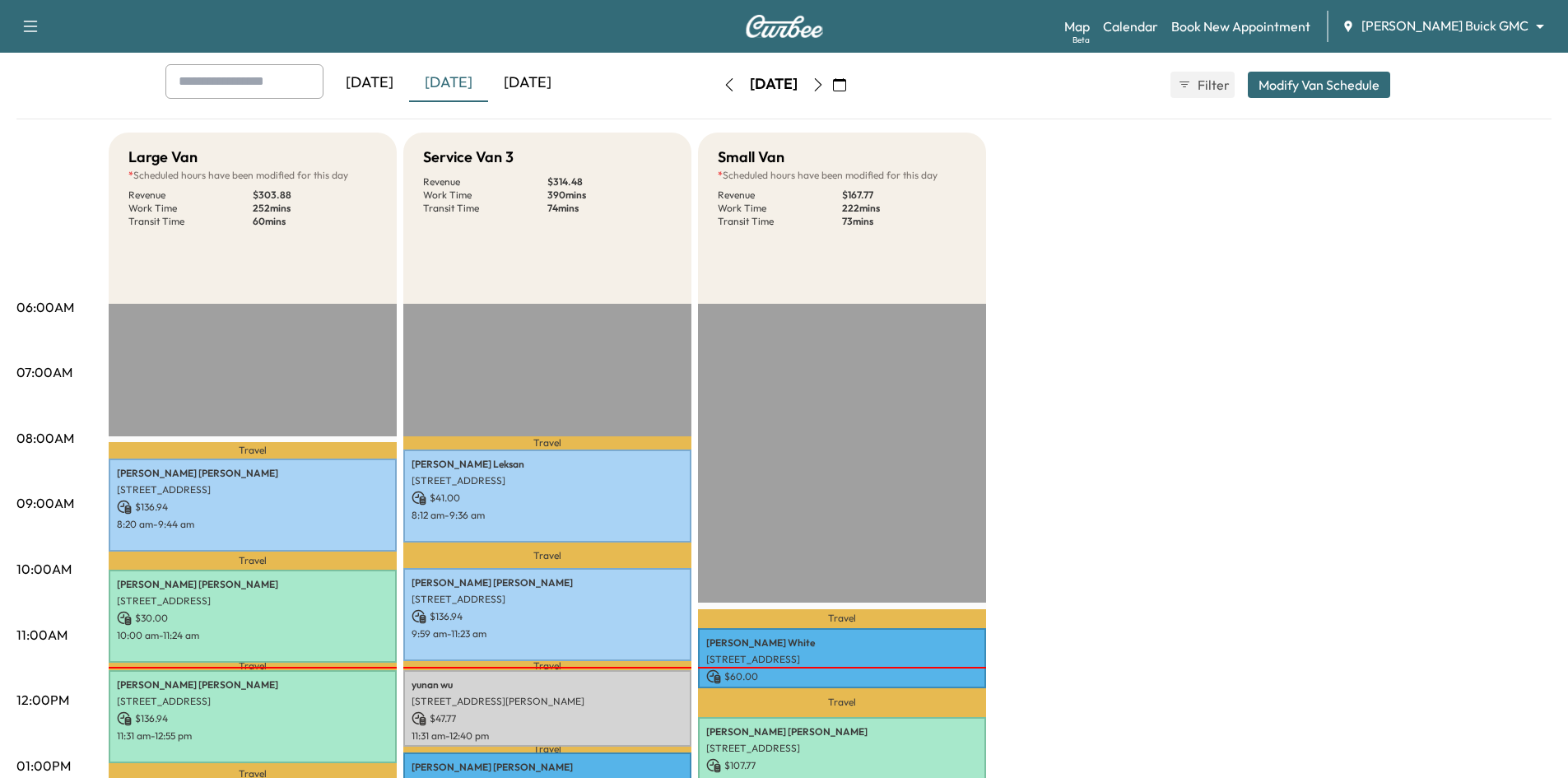
click at [825, 83] on icon "button" at bounding box center [817, 84] width 14 height 14
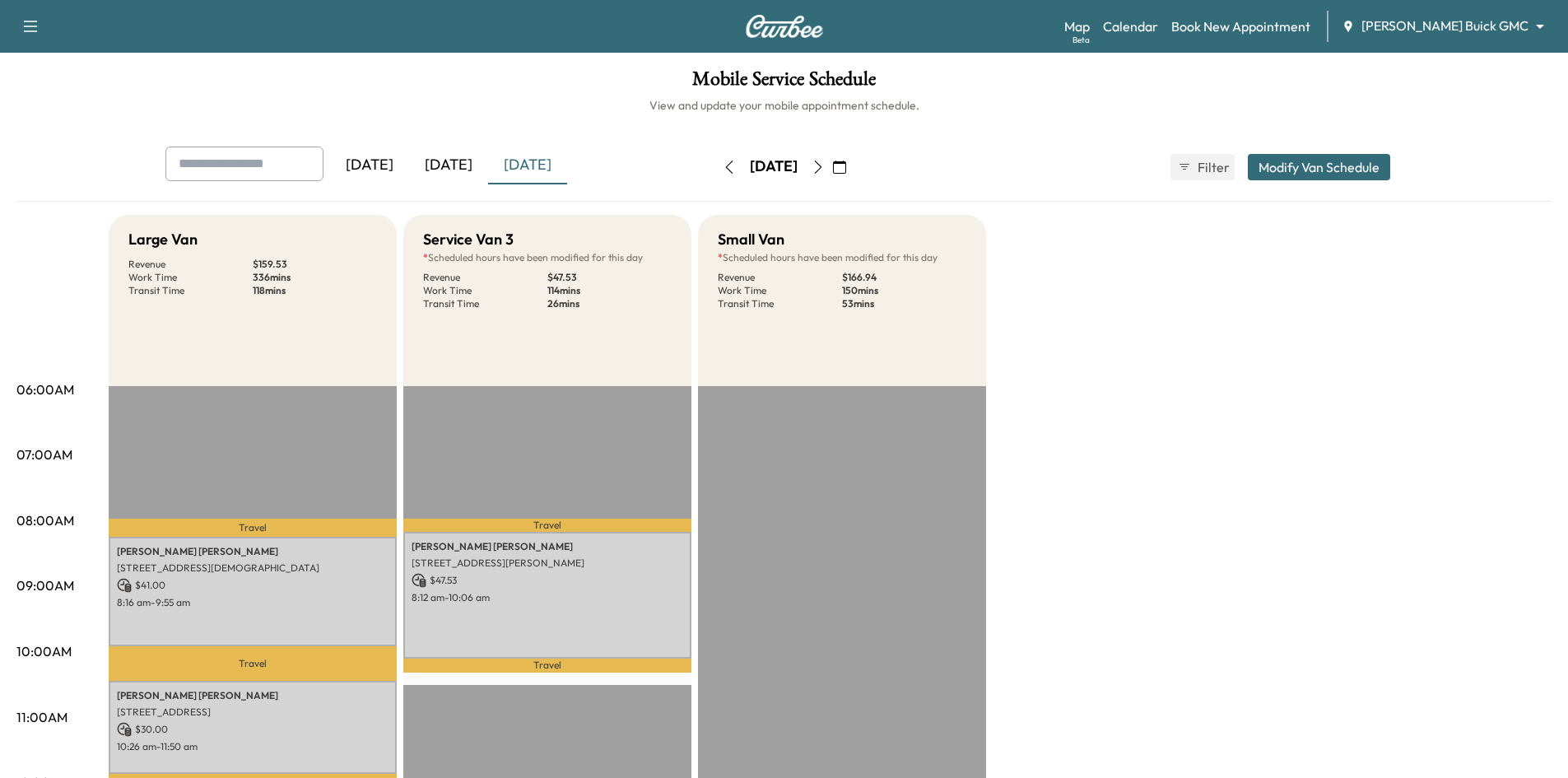
click at [821, 168] on icon "button" at bounding box center [817, 167] width 7 height 14
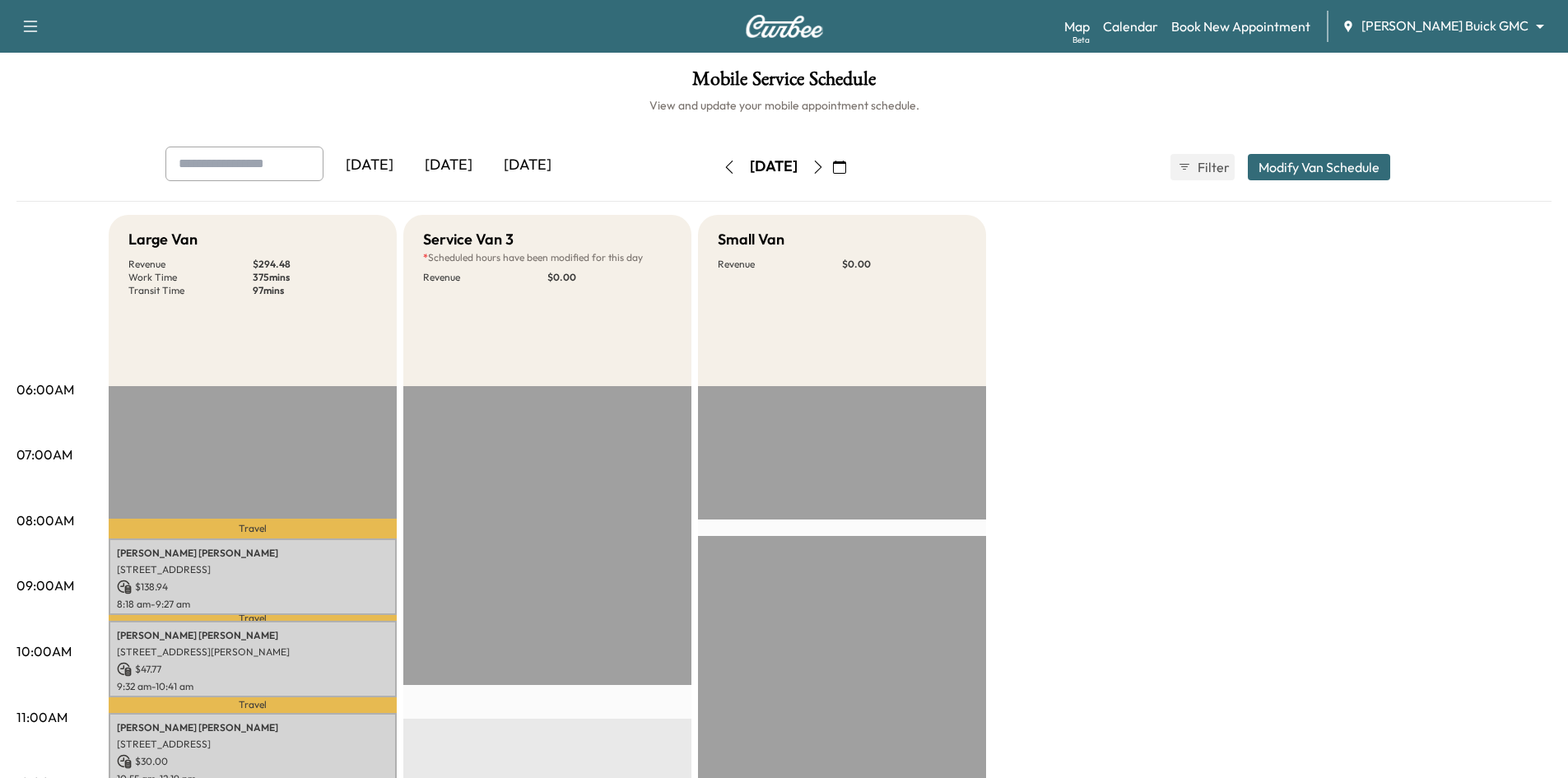
click at [825, 168] on icon "button" at bounding box center [817, 167] width 14 height 14
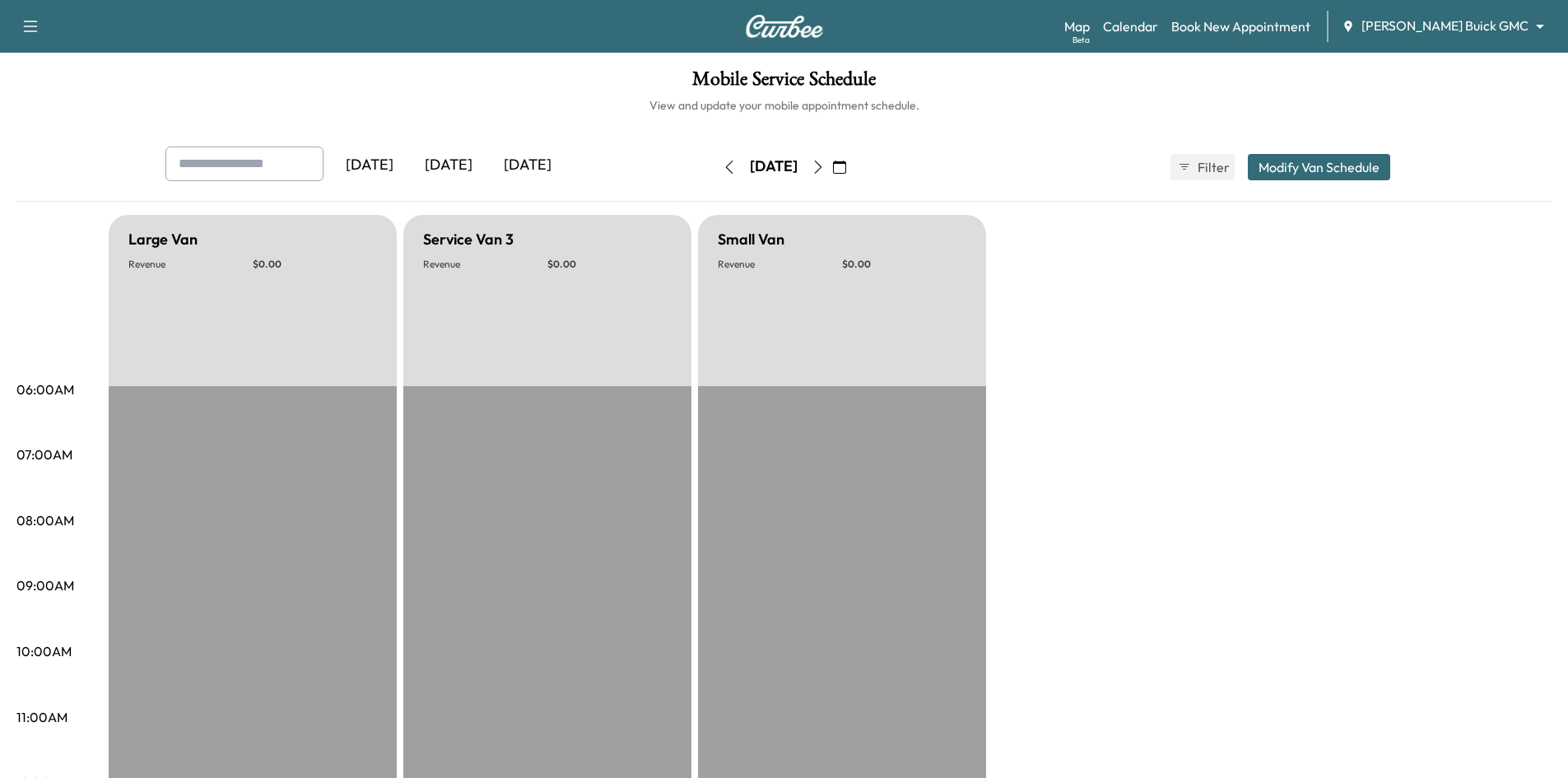
click at [821, 168] on icon "button" at bounding box center [817, 167] width 7 height 14
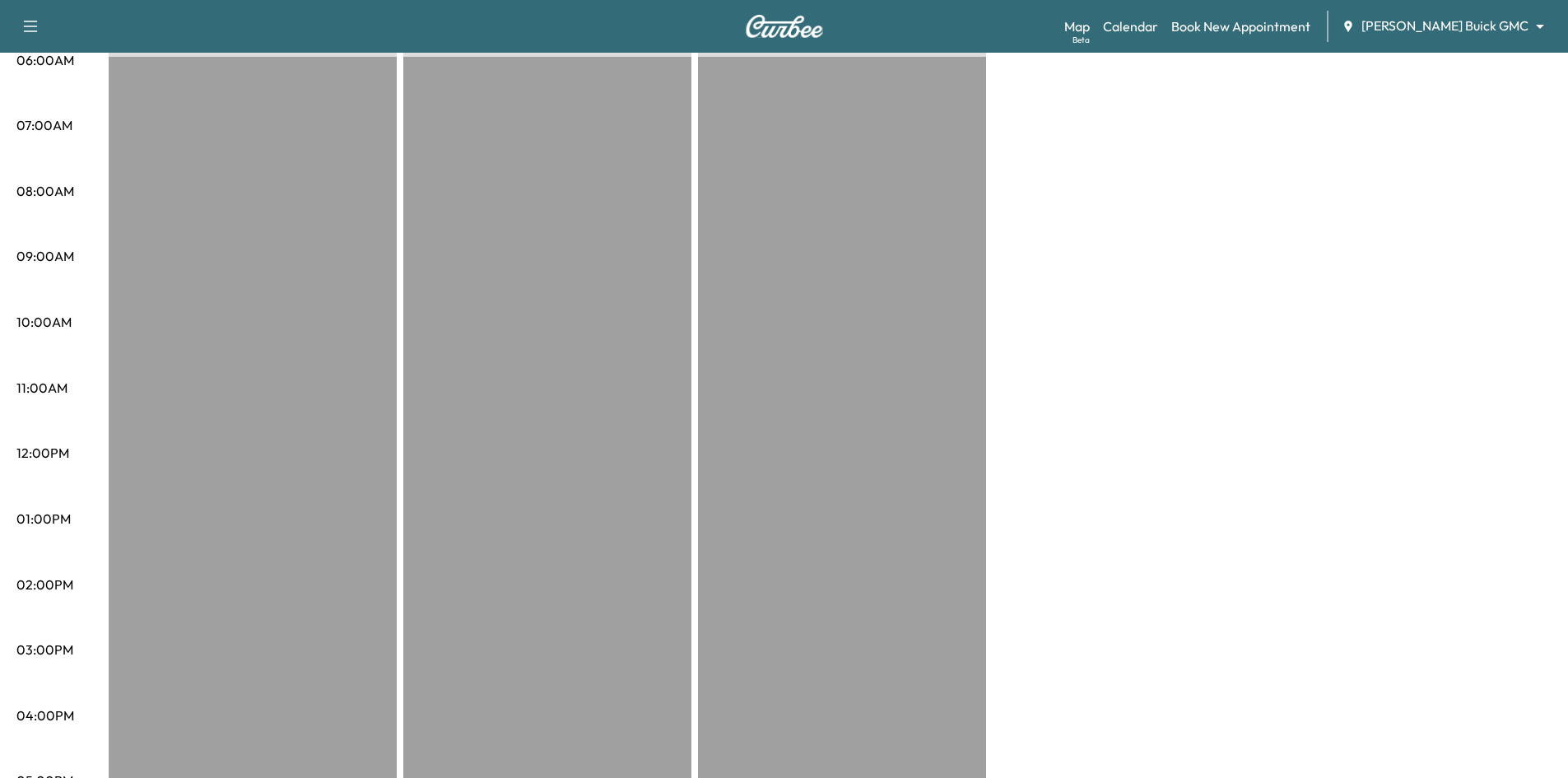
scroll to position [82, 0]
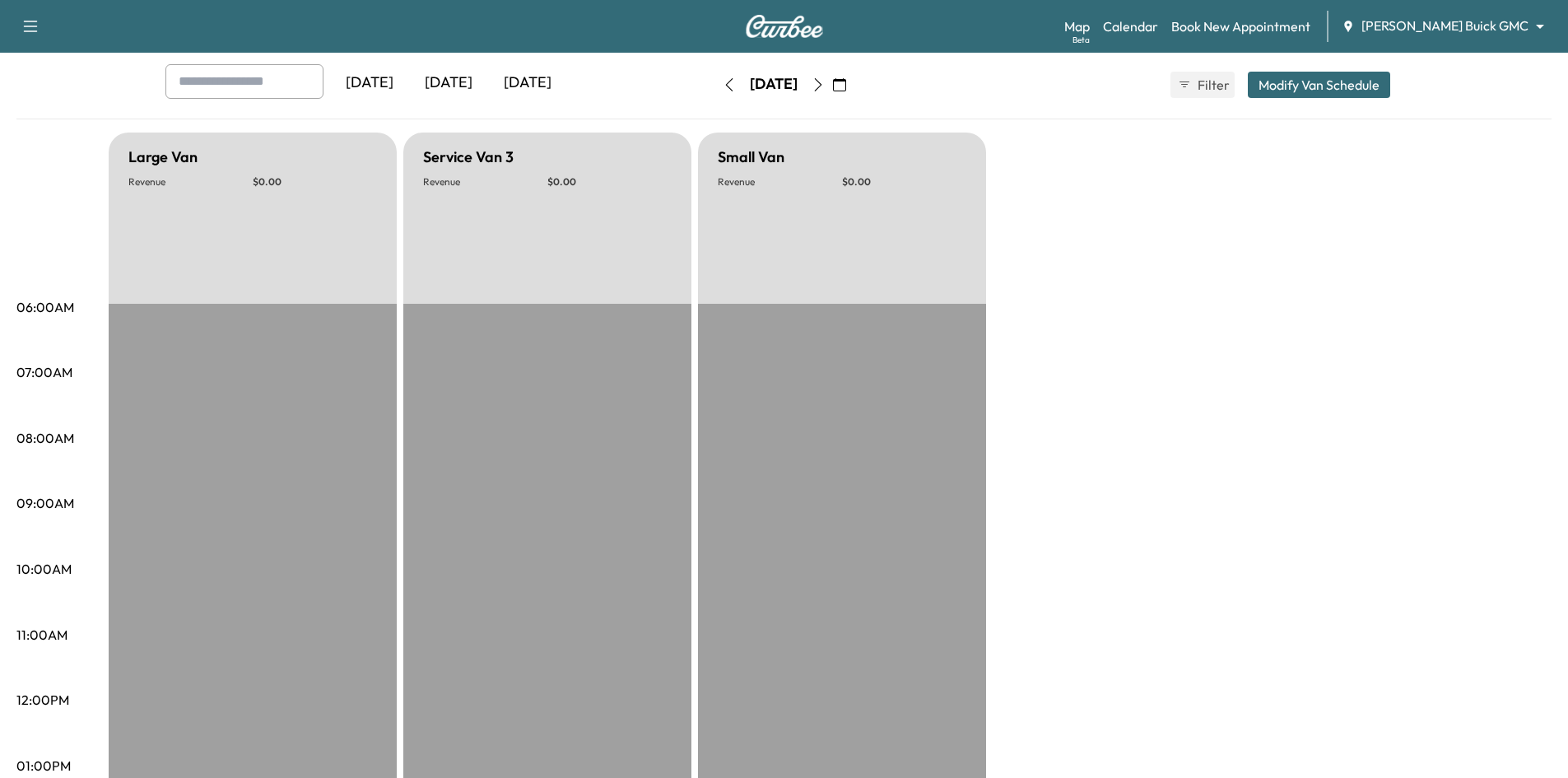
click at [825, 89] on icon "button" at bounding box center [817, 84] width 14 height 14
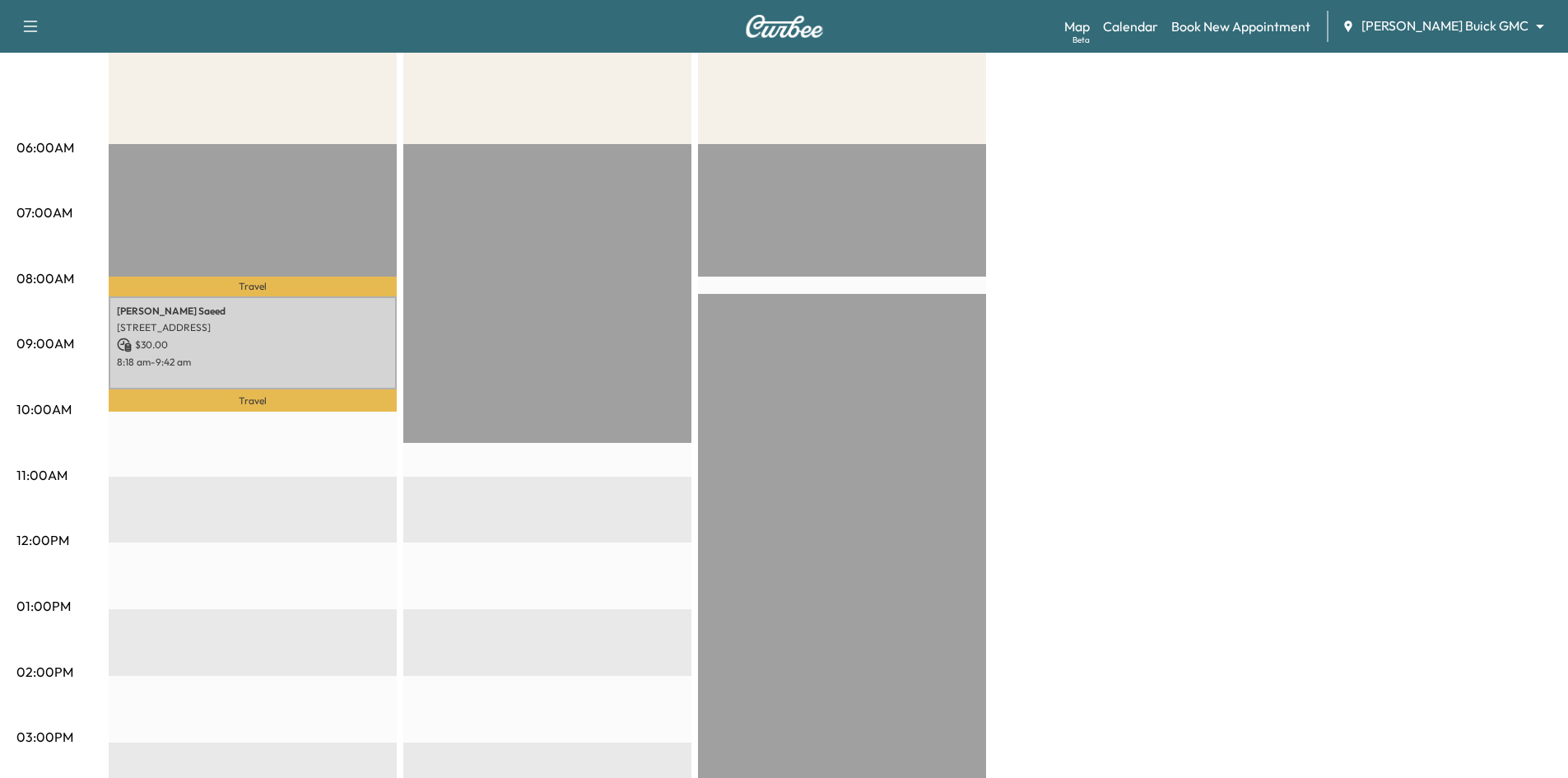
scroll to position [82, 0]
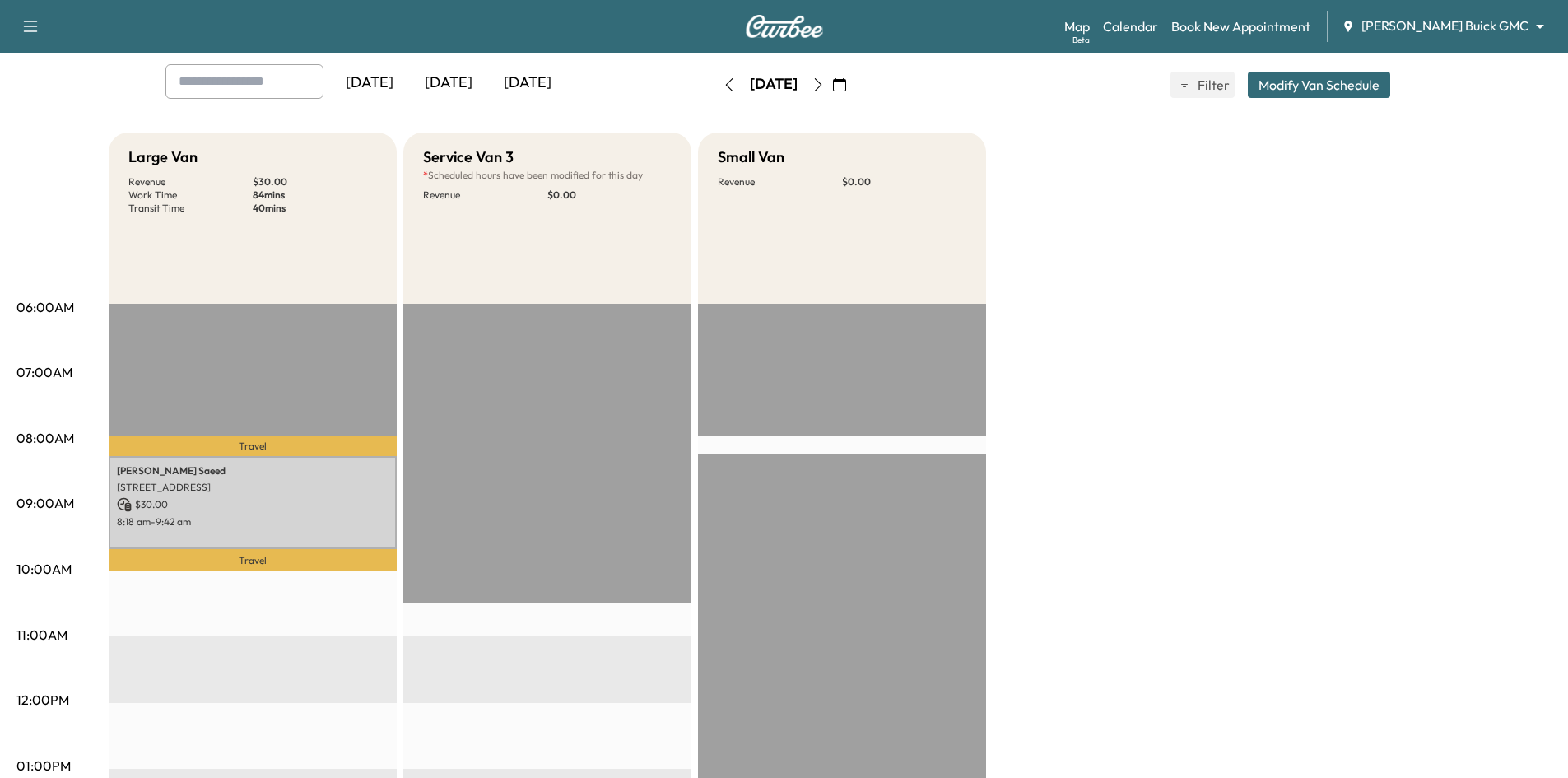
click at [825, 82] on icon "button" at bounding box center [817, 84] width 14 height 14
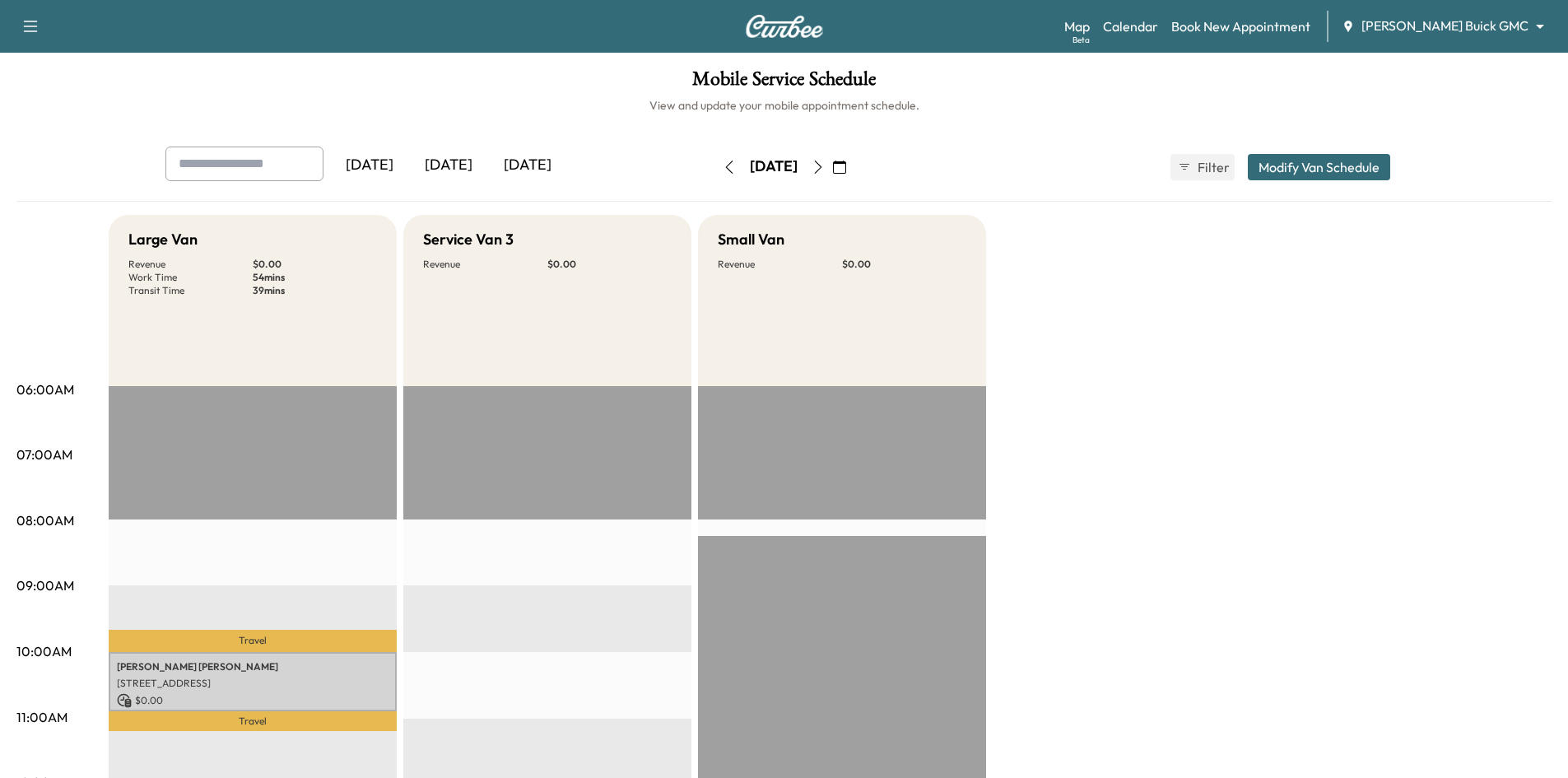
click at [825, 169] on icon "button" at bounding box center [817, 167] width 14 height 14
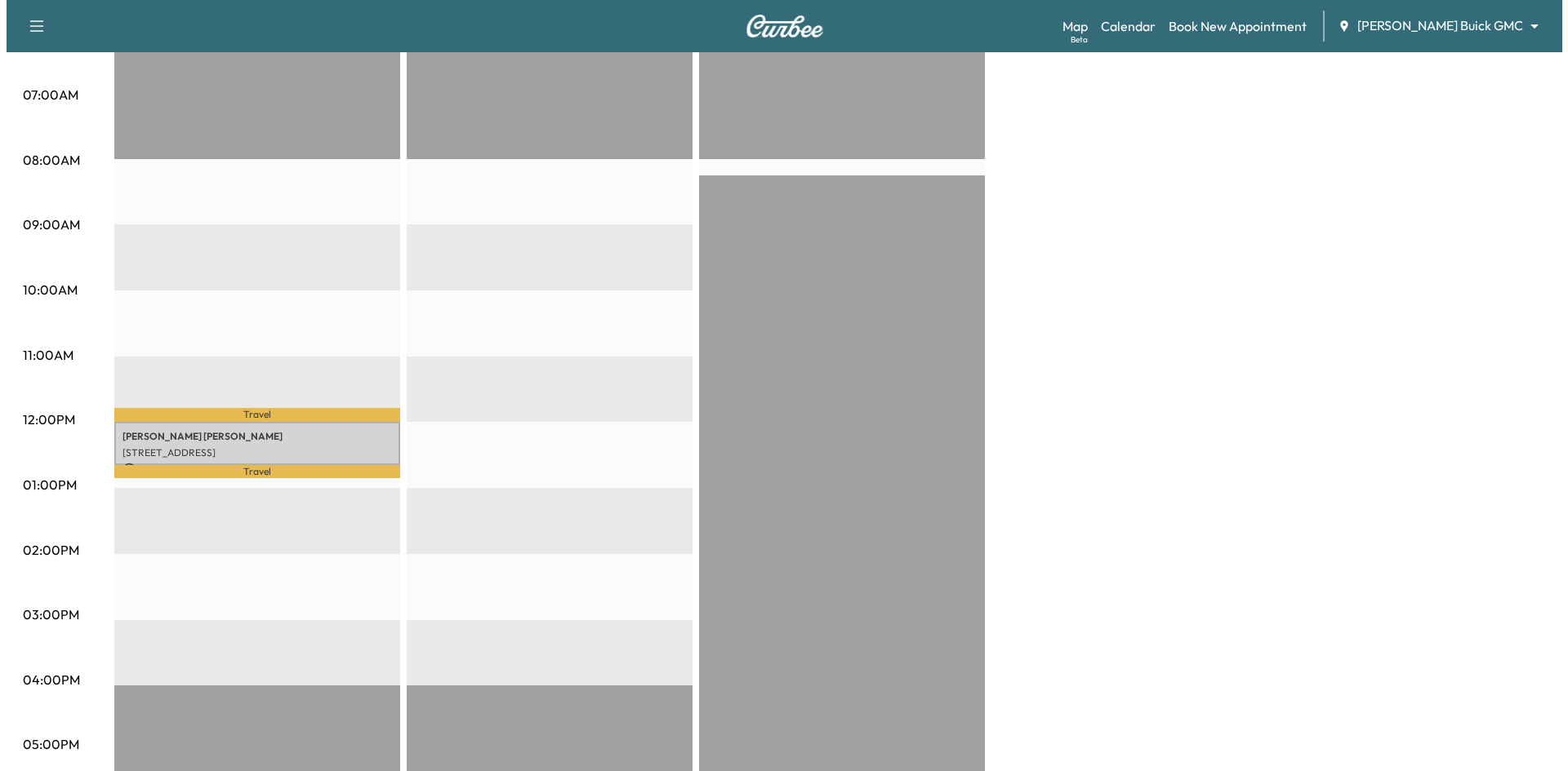
scroll to position [327, 0]
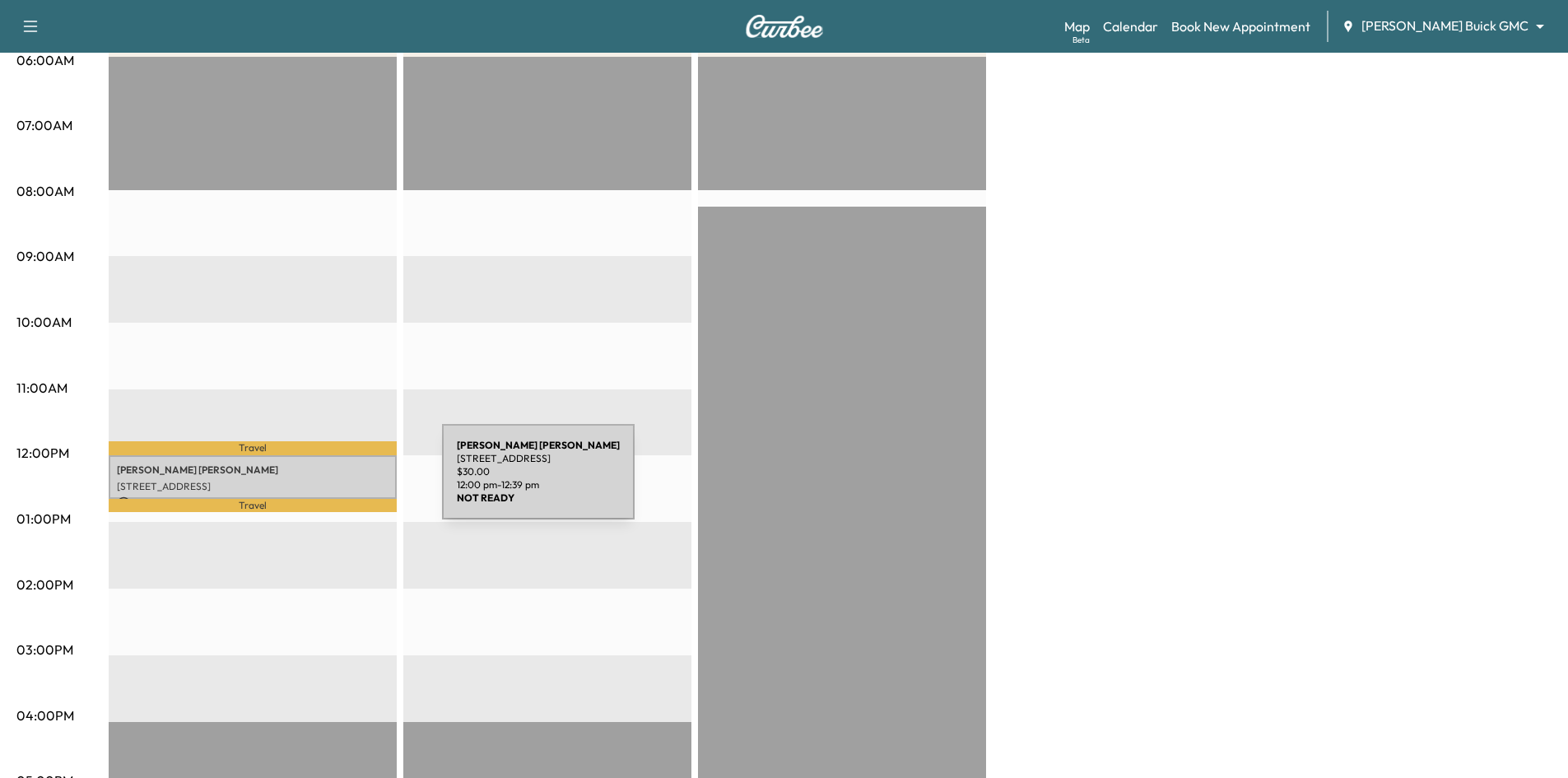
click at [319, 482] on p "1011 AVALON DR, LEWISVILLE, TX 75056, USA" at bounding box center [253, 486] width 272 height 14
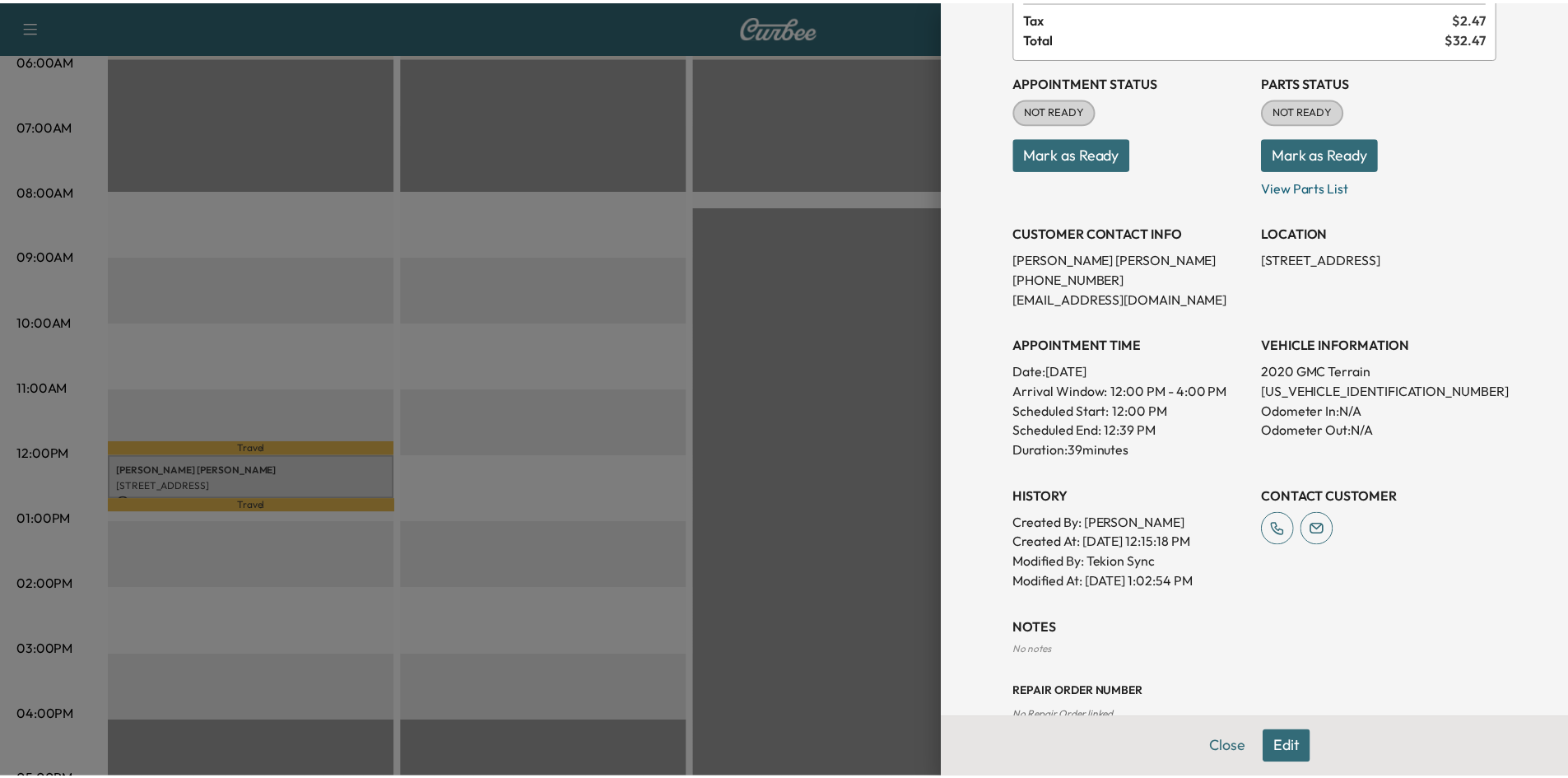
scroll to position [0, 0]
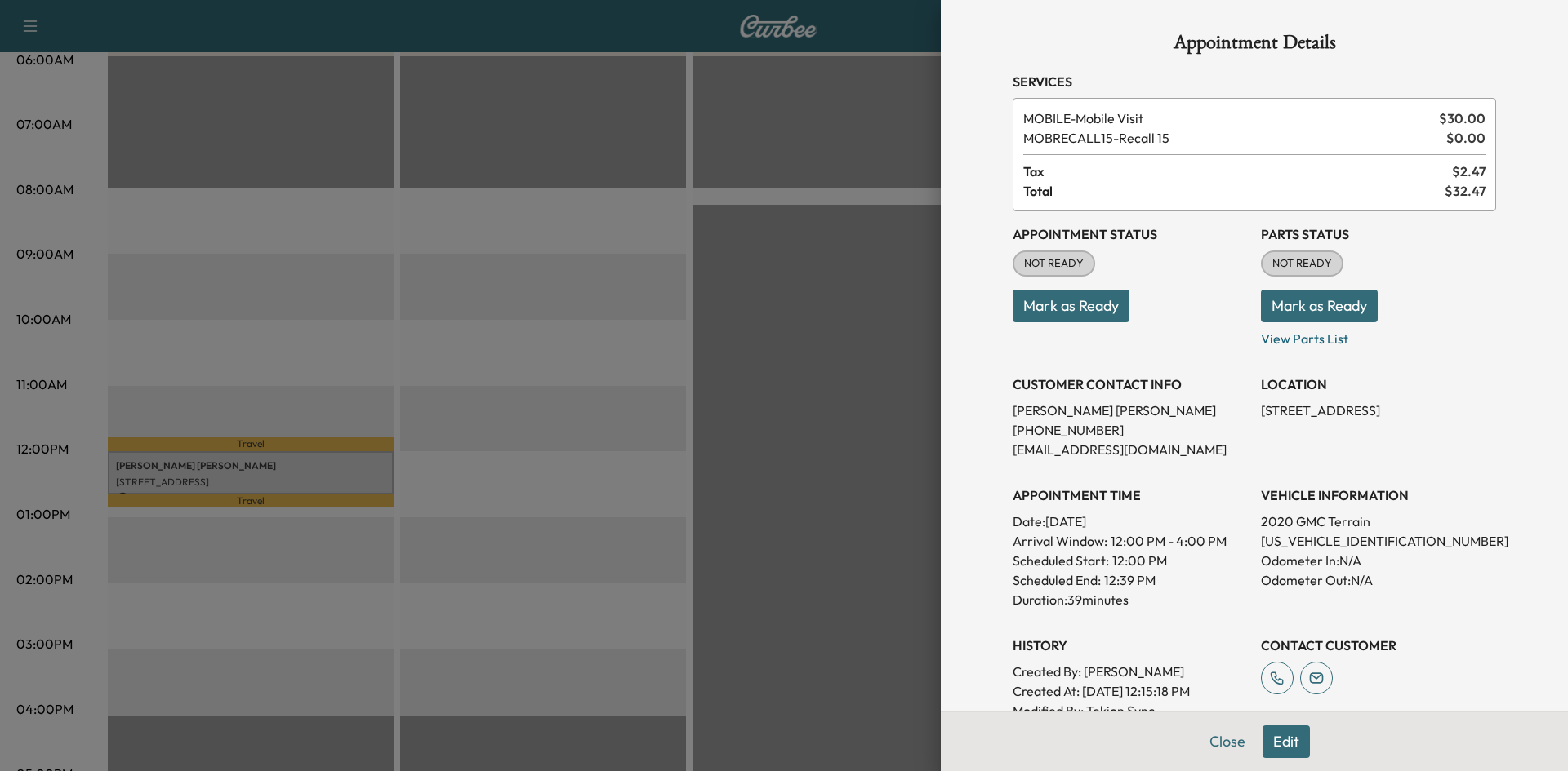
click at [725, 416] on div at bounding box center [784, 385] width 1568 height 771
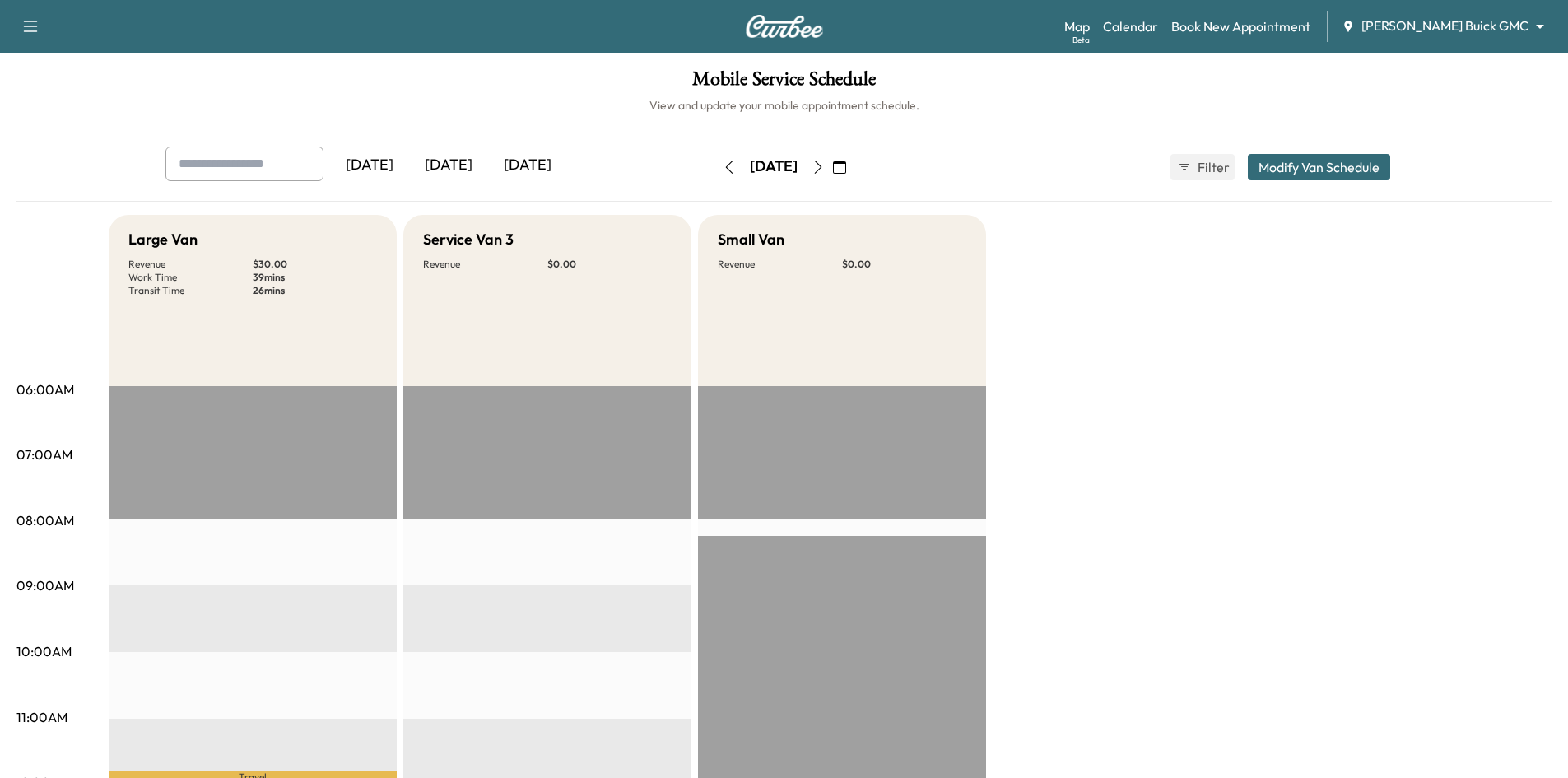
click at [825, 165] on icon "button" at bounding box center [817, 167] width 14 height 14
click at [825, 168] on icon "button" at bounding box center [817, 167] width 14 height 14
click at [825, 164] on icon "button" at bounding box center [817, 167] width 14 height 14
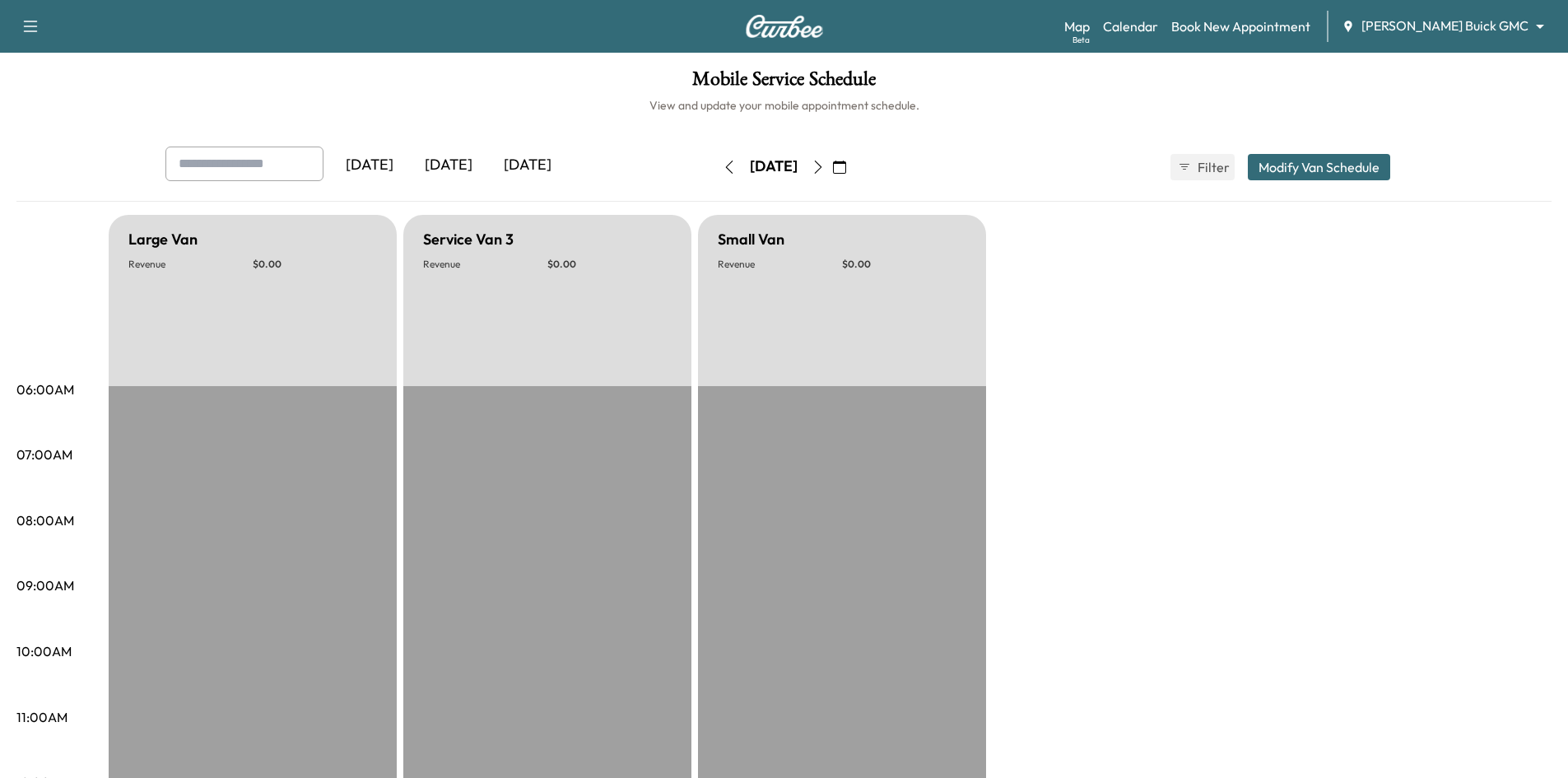
click at [825, 160] on icon "button" at bounding box center [817, 167] width 14 height 14
click at [846, 168] on icon "button" at bounding box center [839, 167] width 14 height 14
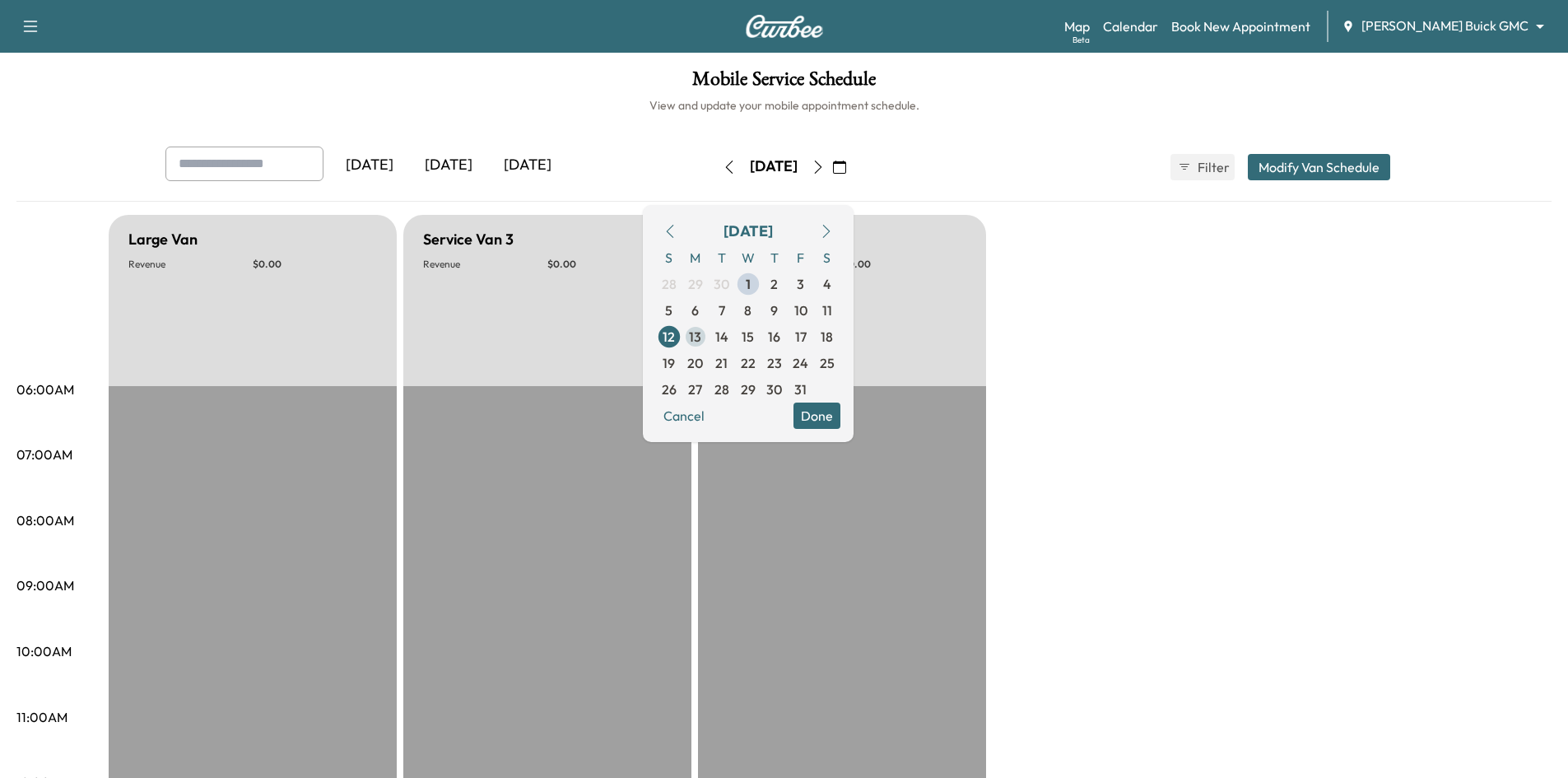
click at [702, 341] on span "13" at bounding box center [695, 337] width 13 height 20
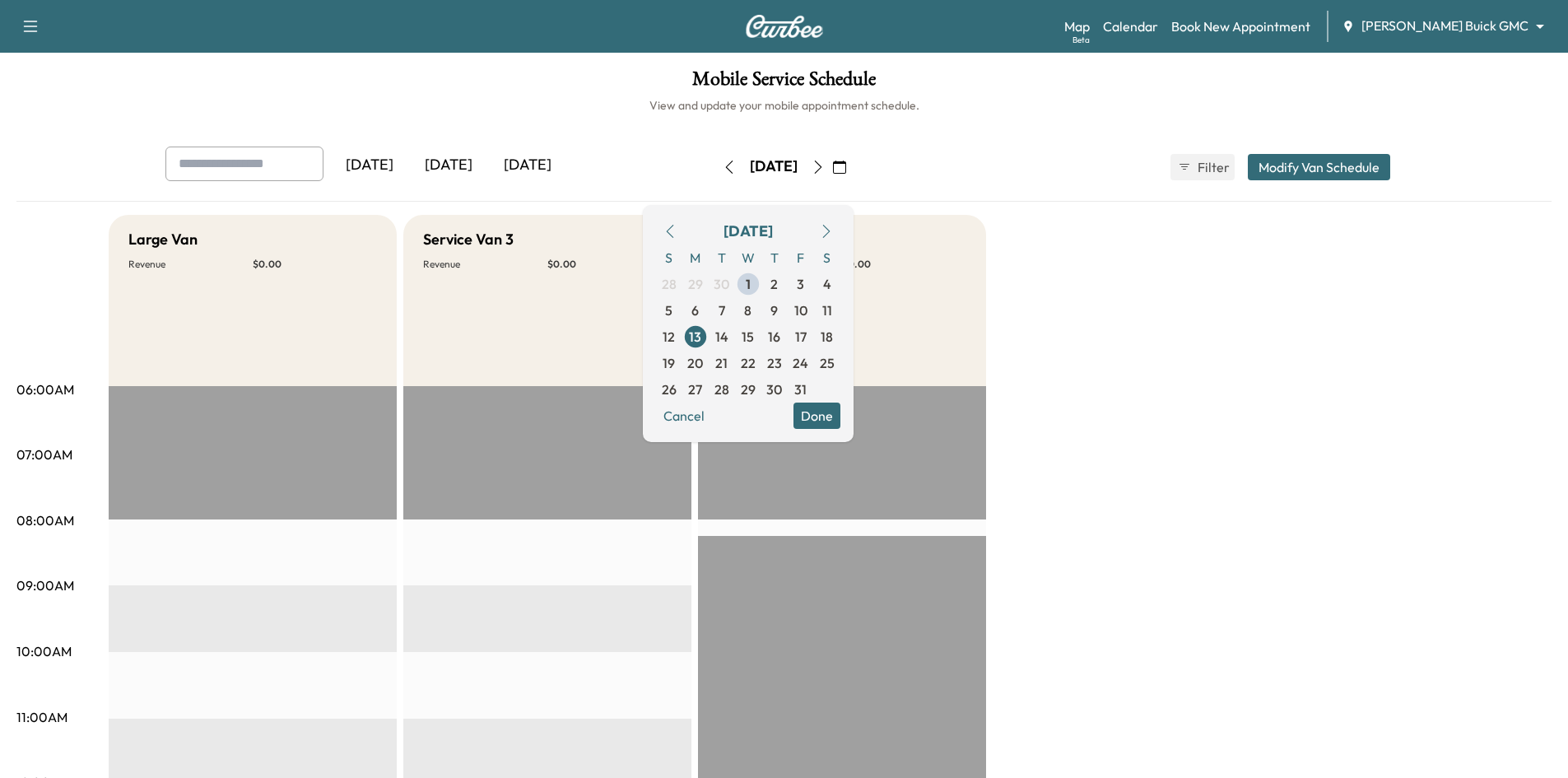
click at [623, 116] on div "Mobile Service Schedule View and update your mobile appointment schedule. Yeste…" at bounding box center [784, 759] width 1568 height 1414
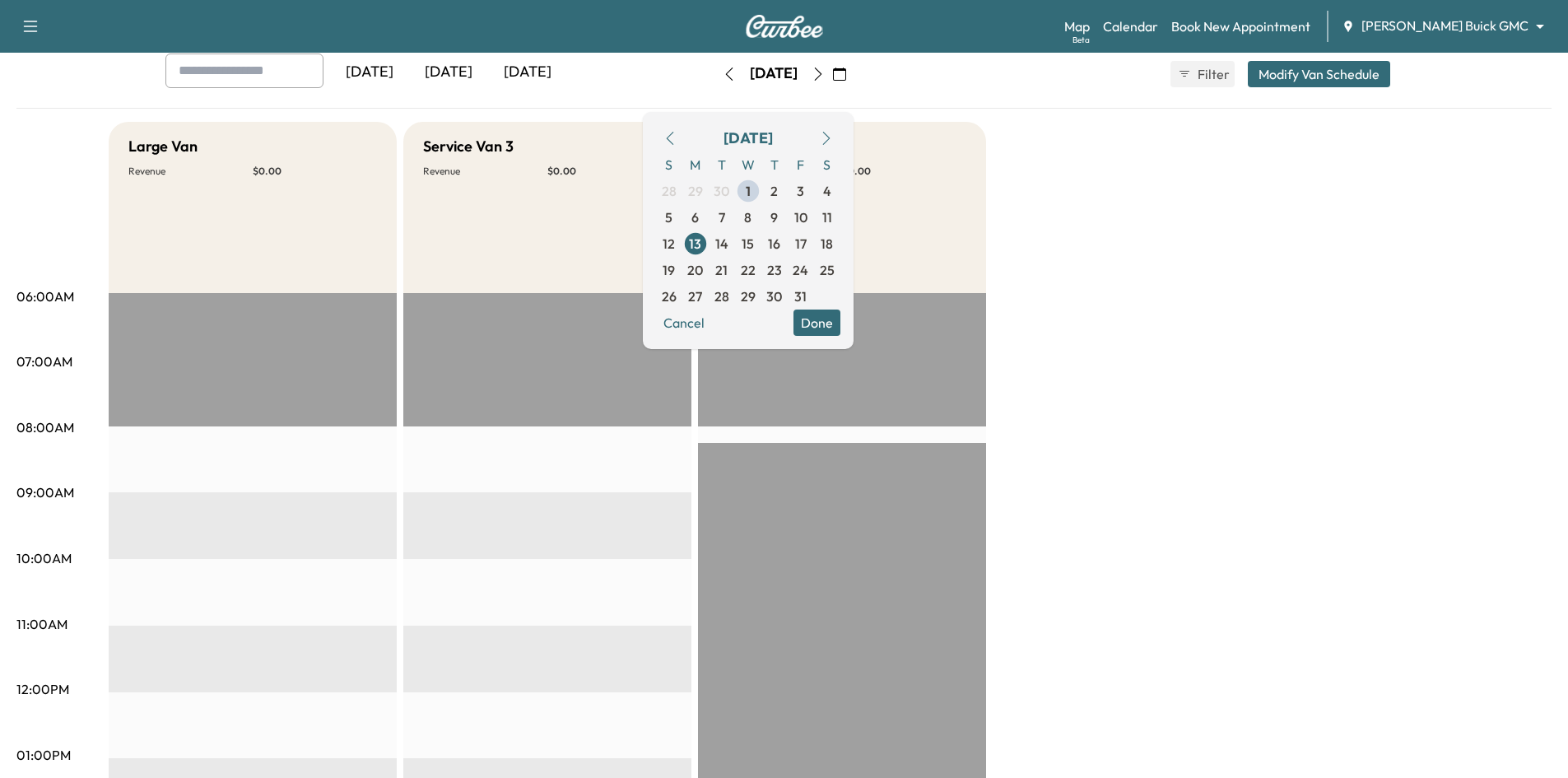
scroll to position [82, 0]
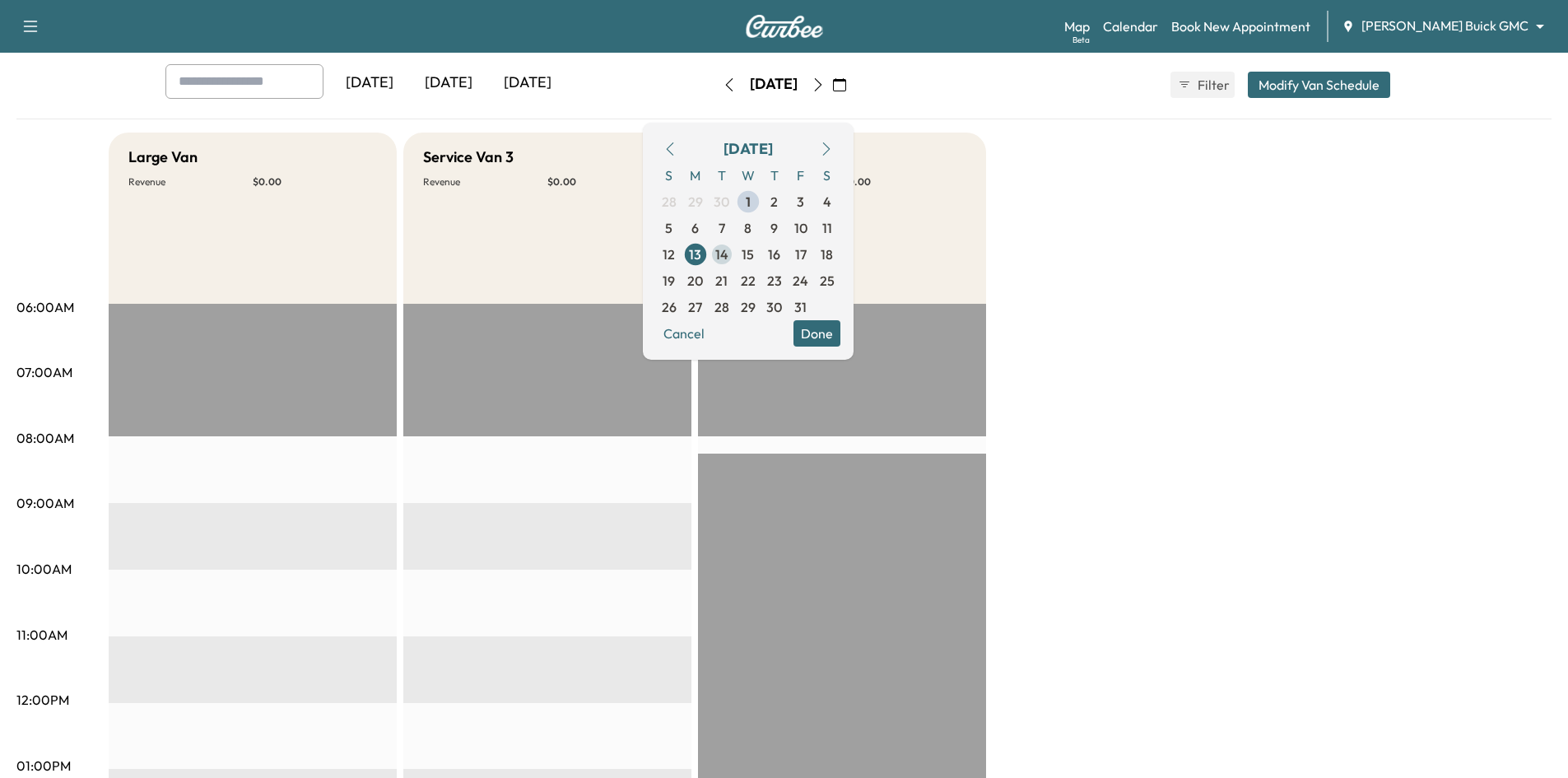
click at [729, 260] on span "14" at bounding box center [722, 255] width 14 height 20
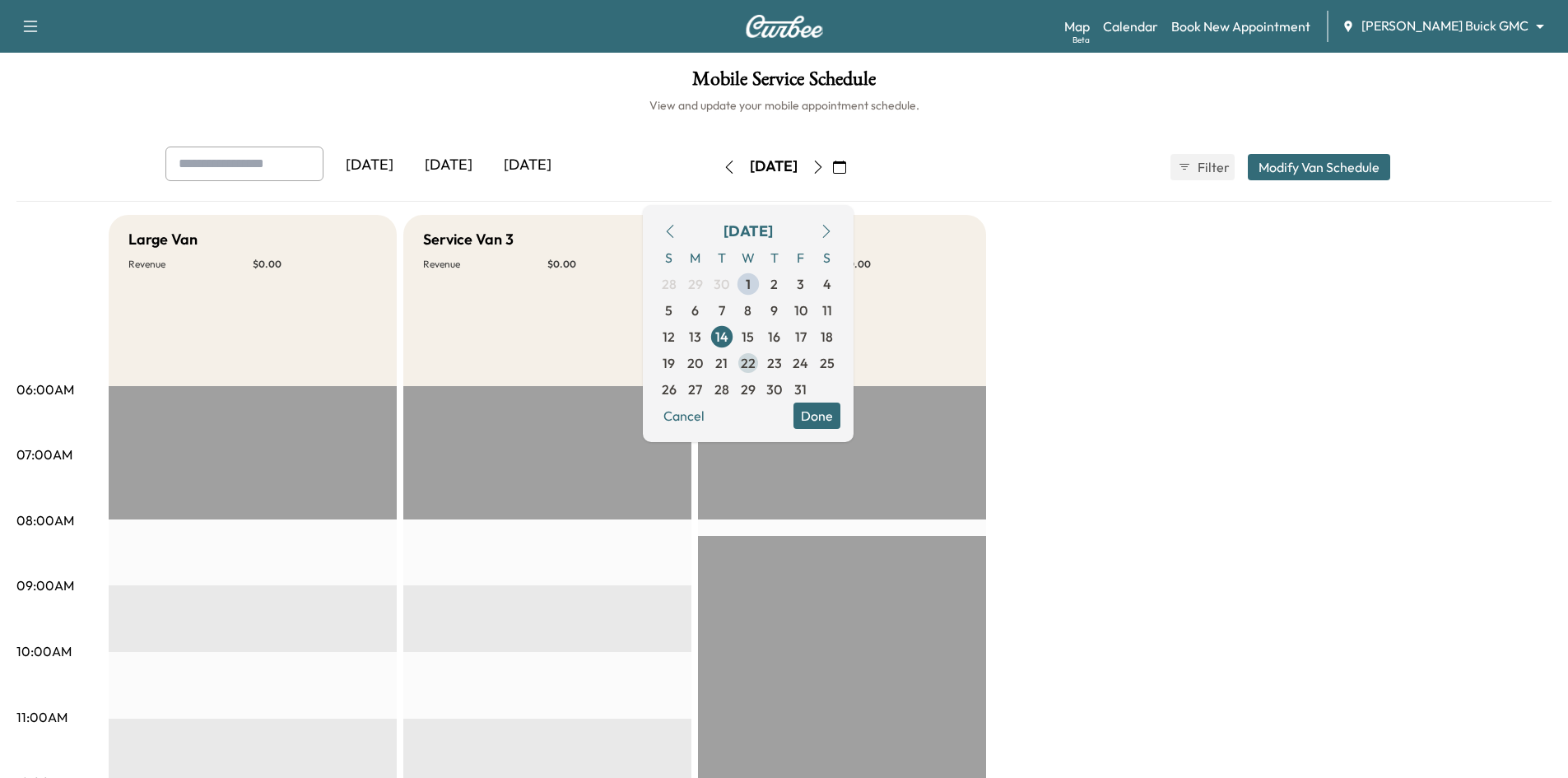
drag, startPoint x: 795, startPoint y: 340, endPoint x: 809, endPoint y: 354, distance: 19.8
click at [754, 342] on span "15" at bounding box center [748, 337] width 13 height 20
click at [780, 340] on span "16" at bounding box center [774, 337] width 13 height 20
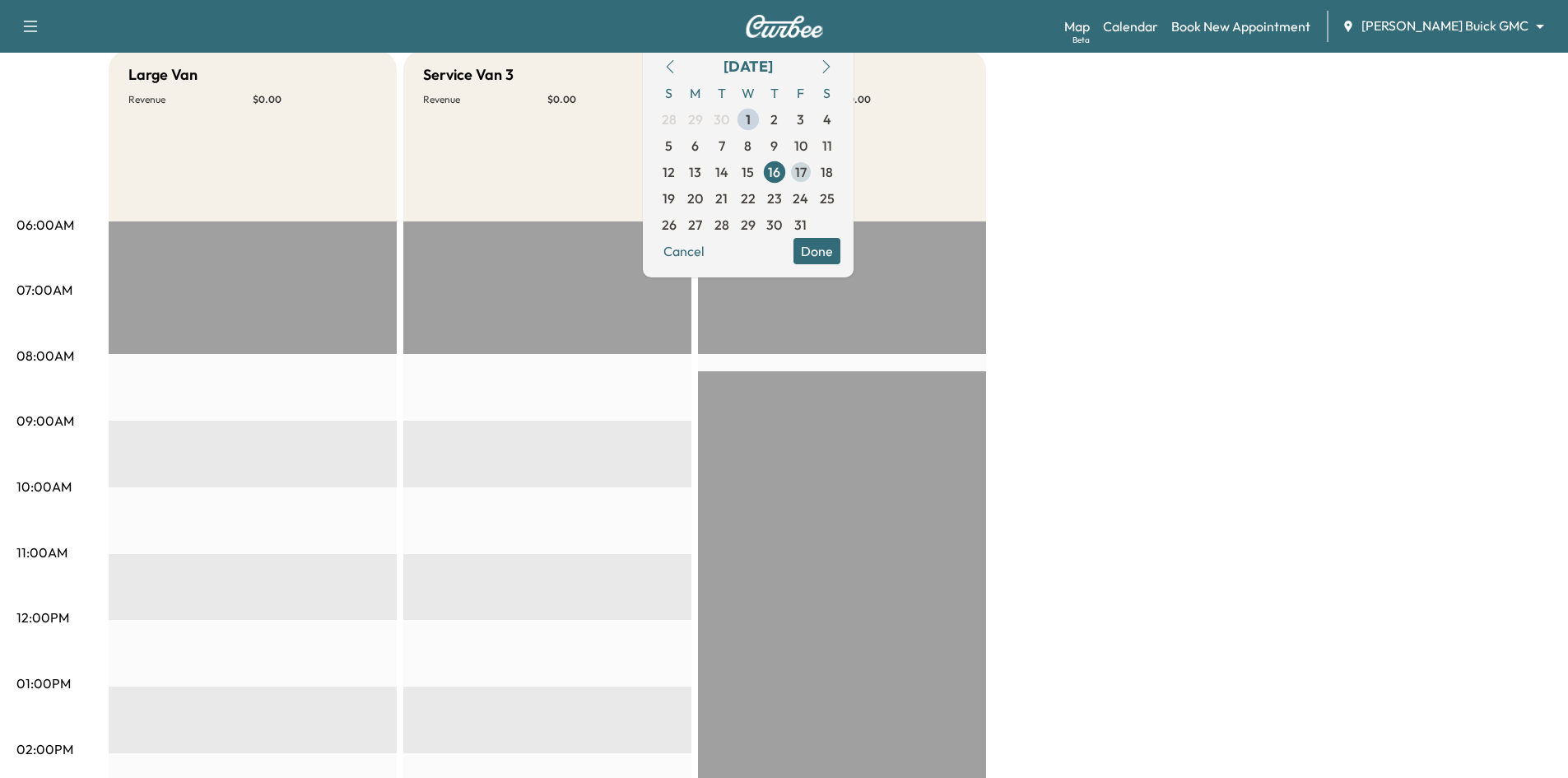
click at [807, 168] on span "17" at bounding box center [800, 172] width 12 height 20
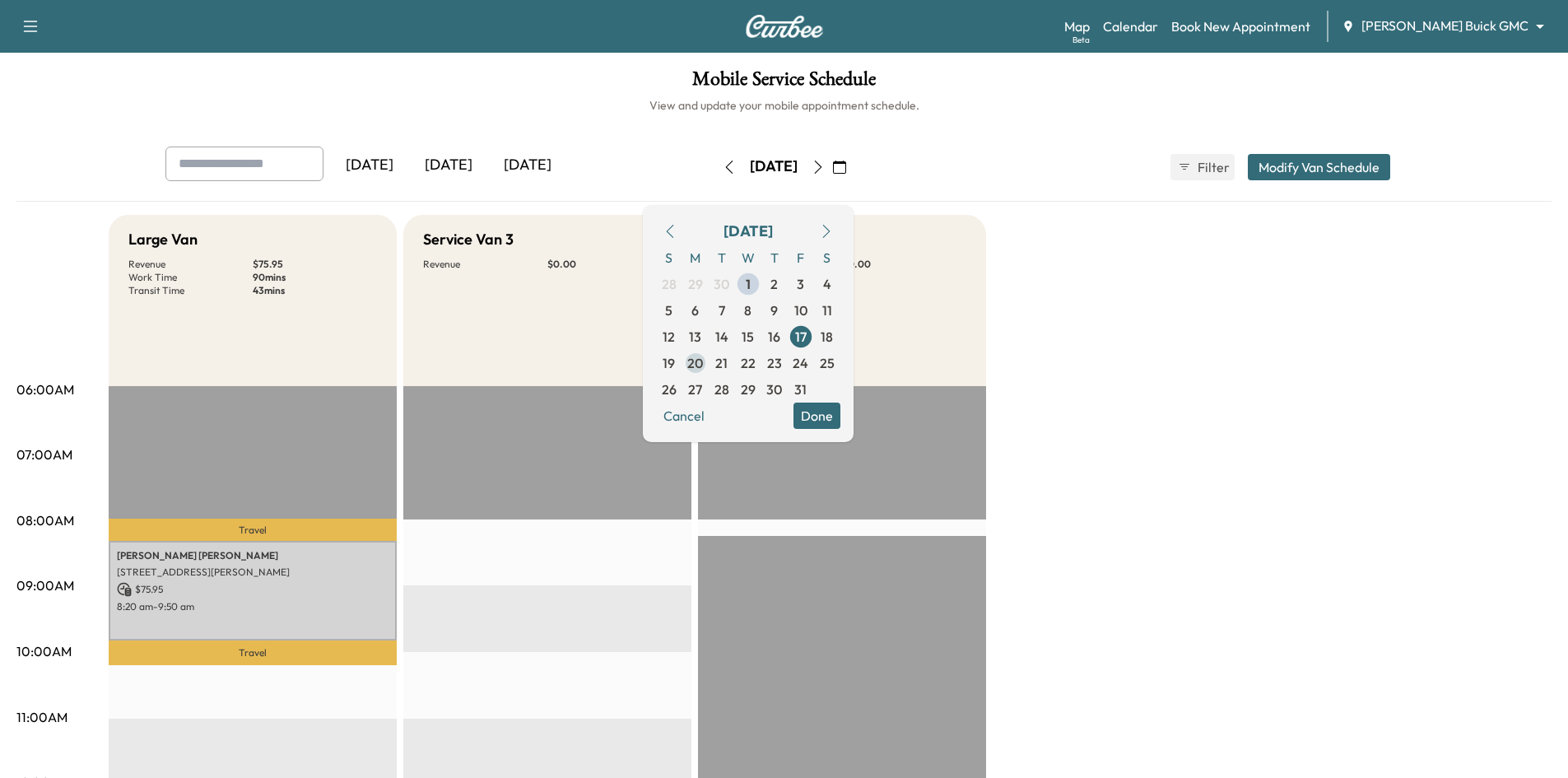
click at [709, 367] on span "20" at bounding box center [695, 362] width 26 height 26
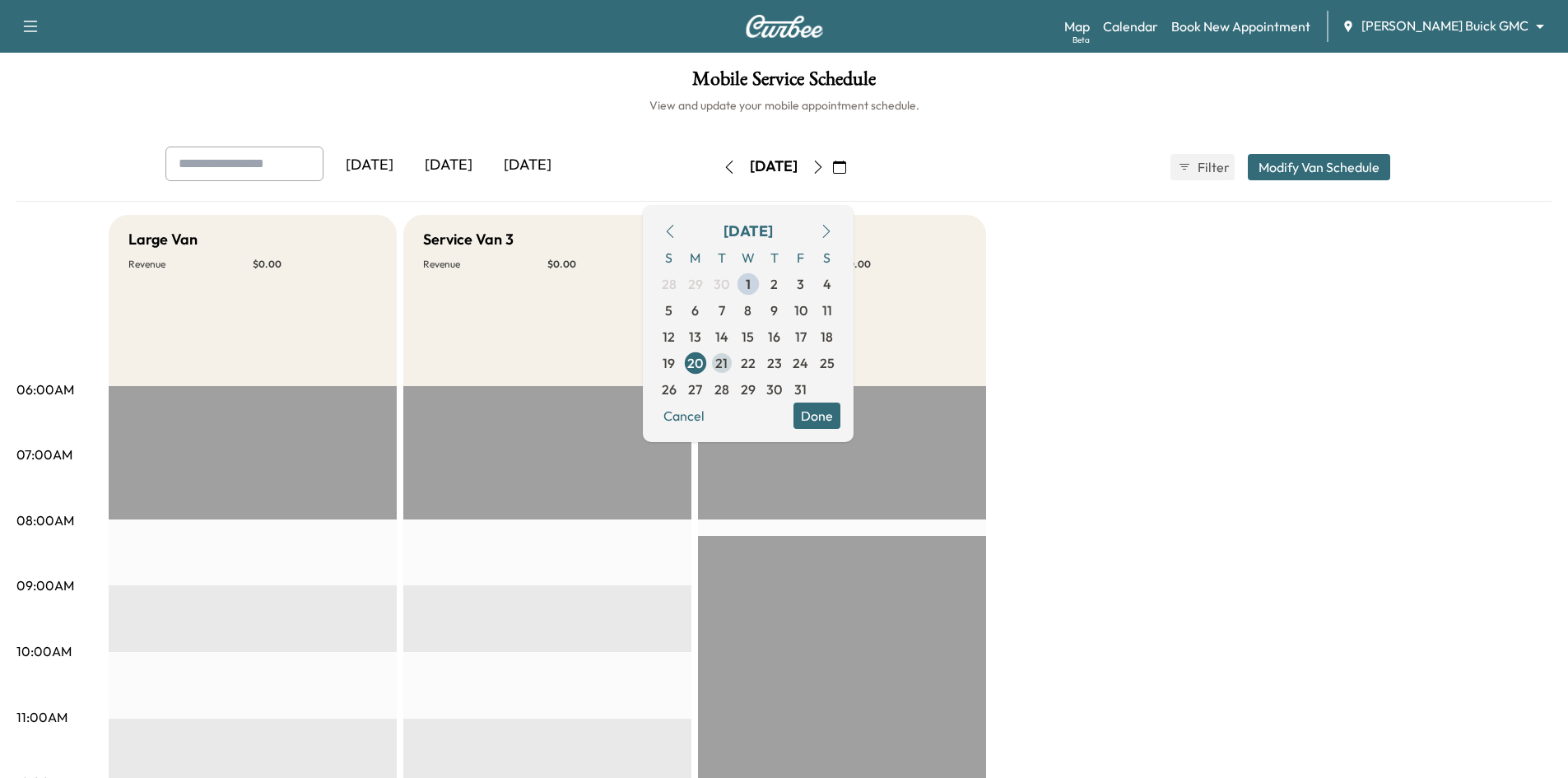
click at [735, 374] on span "21" at bounding box center [722, 362] width 26 height 26
click at [756, 364] on span "22" at bounding box center [748, 363] width 14 height 20
click at [782, 368] on span "23" at bounding box center [774, 363] width 14 height 20
click at [808, 364] on span "24" at bounding box center [800, 363] width 15 height 20
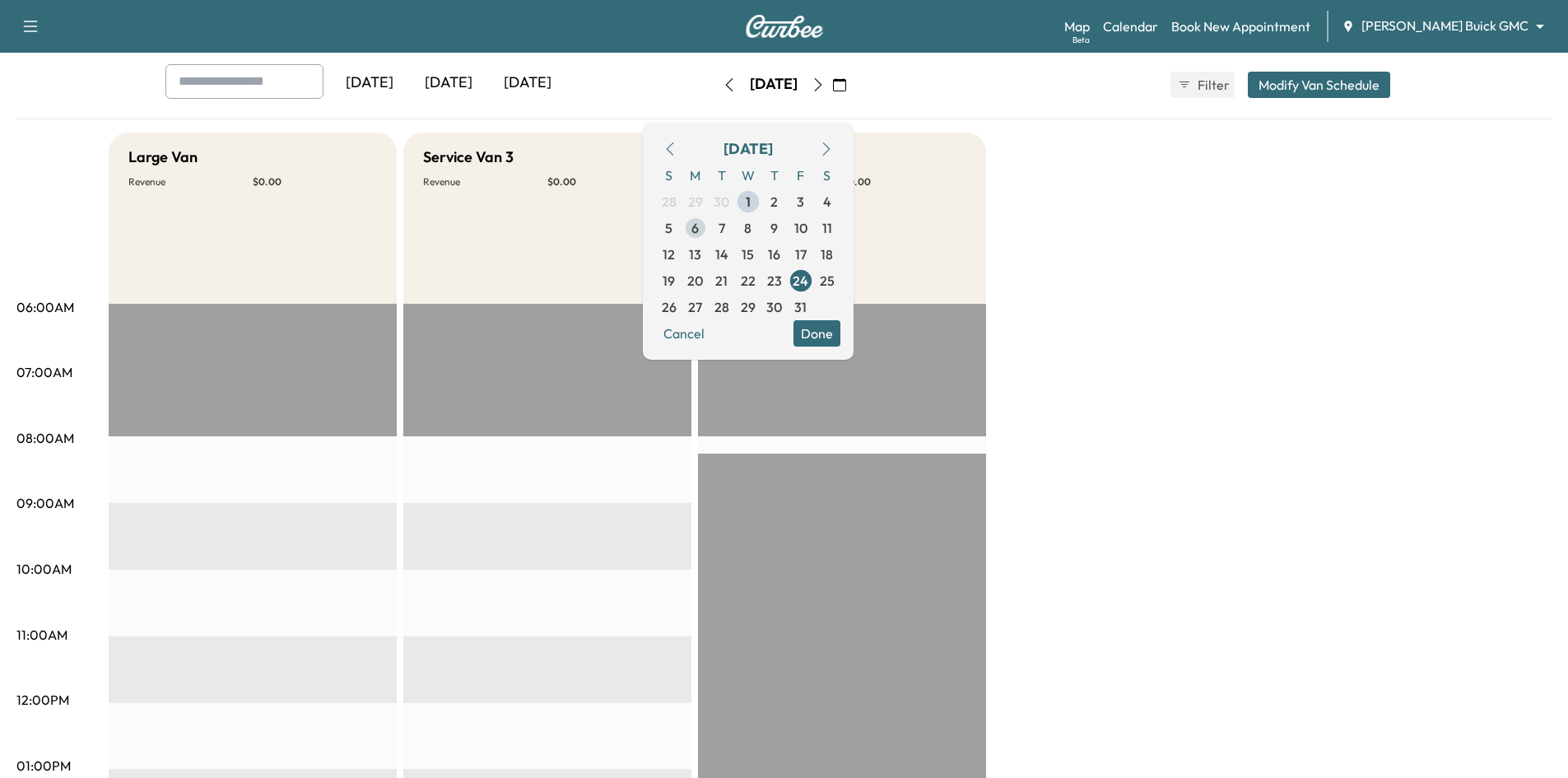
click at [709, 312] on span "27" at bounding box center [695, 307] width 26 height 26
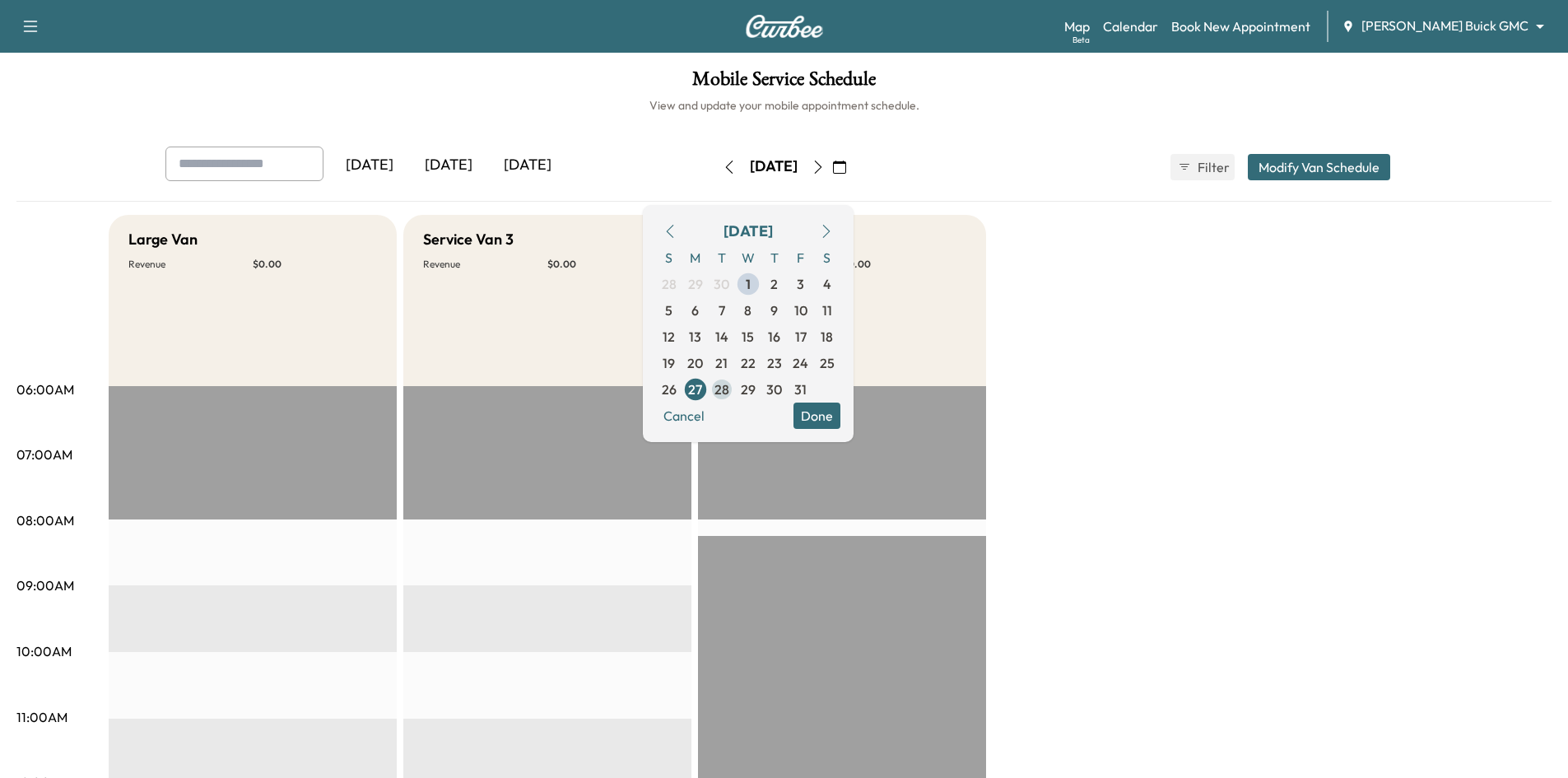
click at [730, 397] on span "28" at bounding box center [722, 389] width 14 height 20
click at [756, 389] on span "29" at bounding box center [748, 389] width 14 height 20
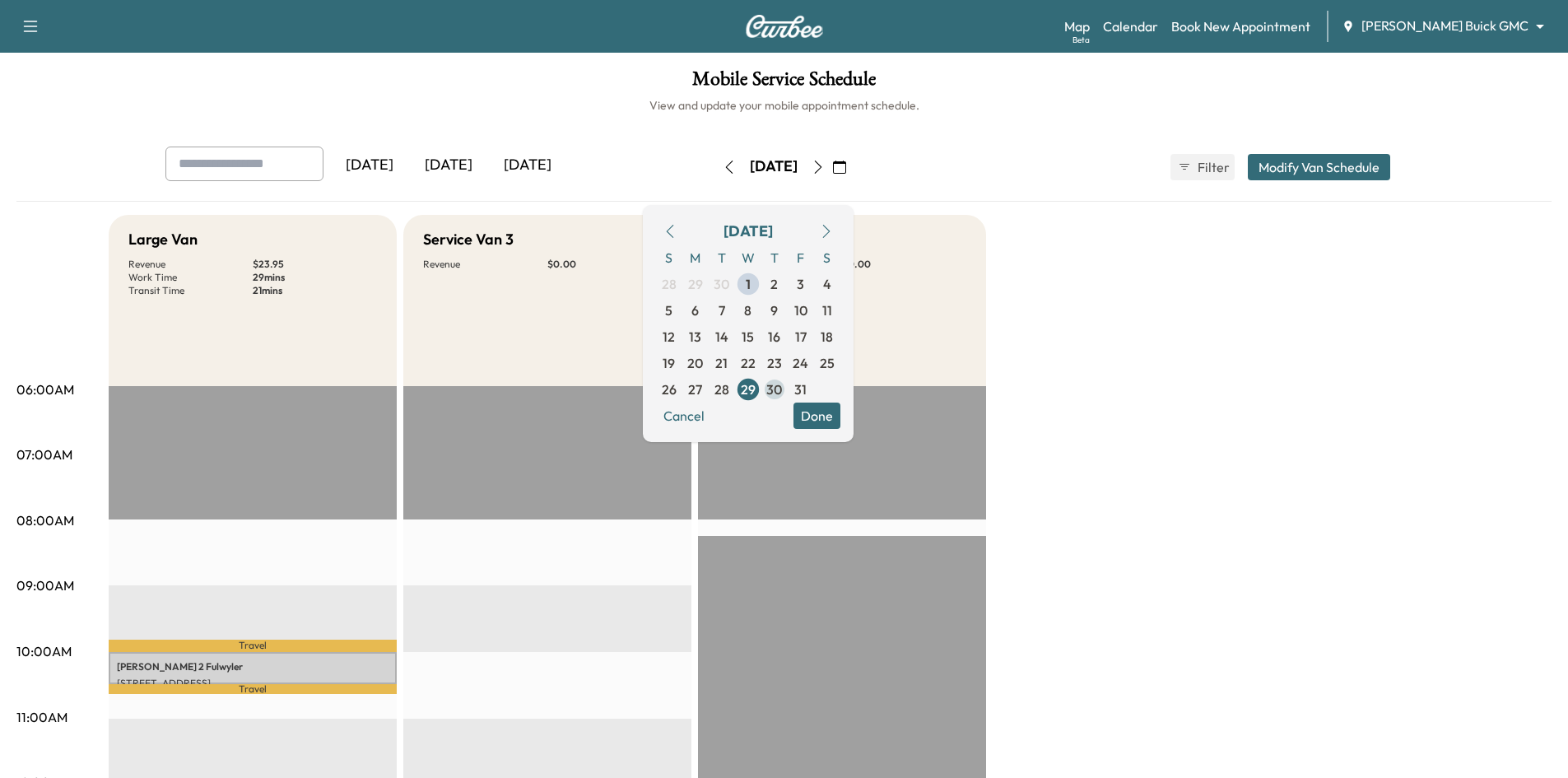
click at [782, 389] on span "30" at bounding box center [773, 389] width 15 height 20
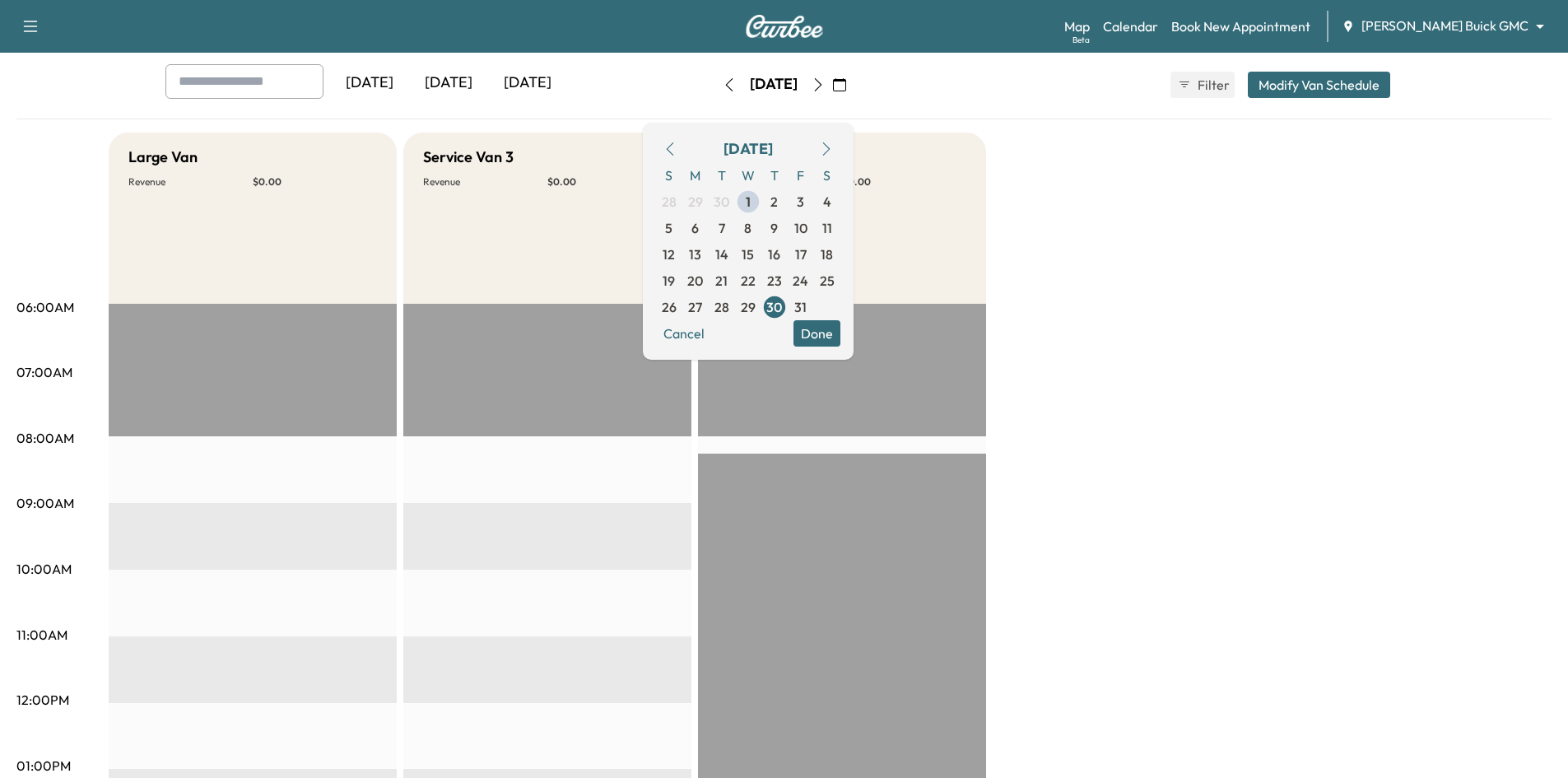
drag, startPoint x: 900, startPoint y: 418, endPoint x: 881, endPoint y: 387, distance: 36.4
click at [445, 85] on div "[DATE]" at bounding box center [448, 83] width 79 height 38
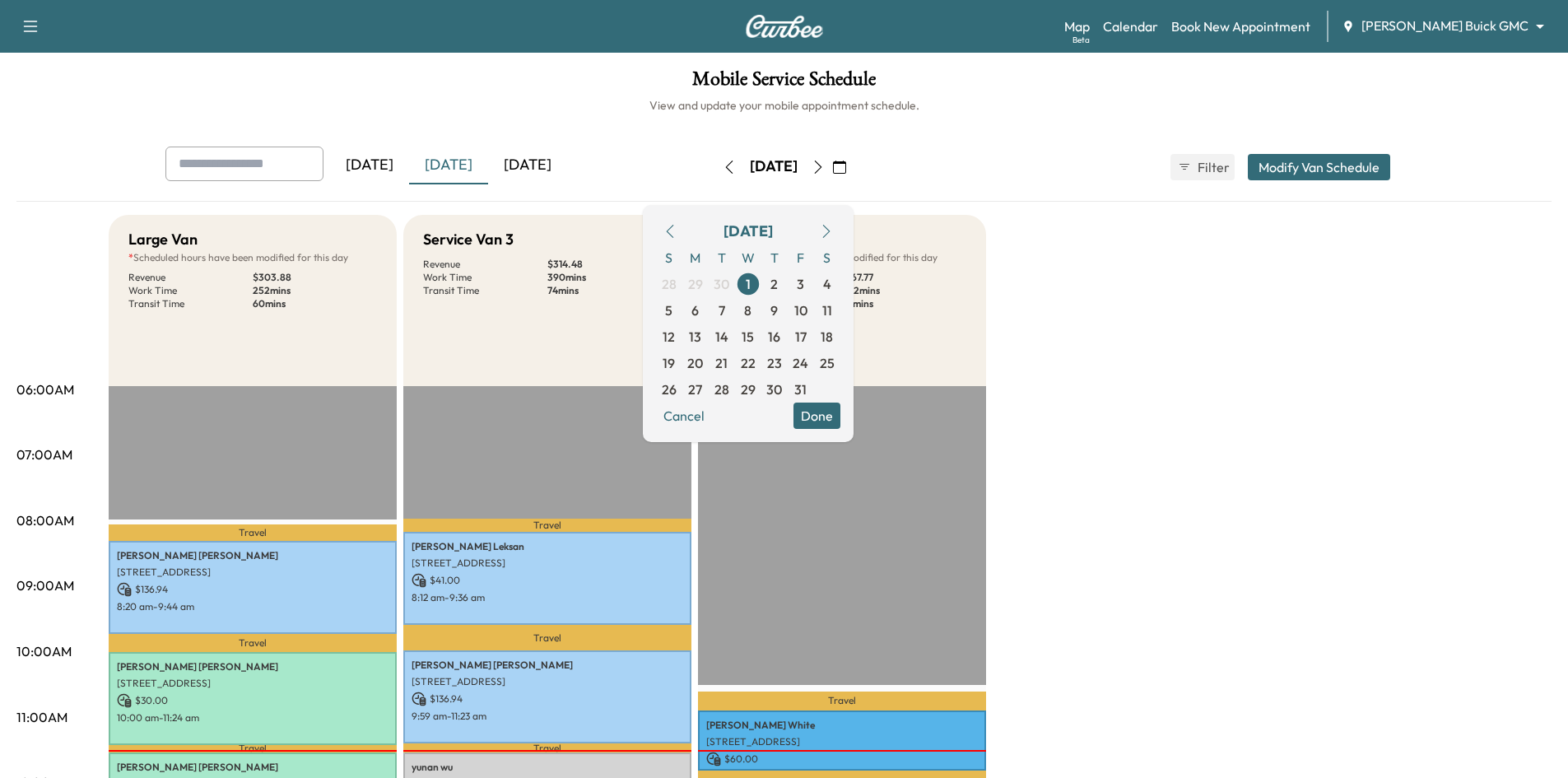
click at [840, 417] on button "Done" at bounding box center [817, 416] width 47 height 26
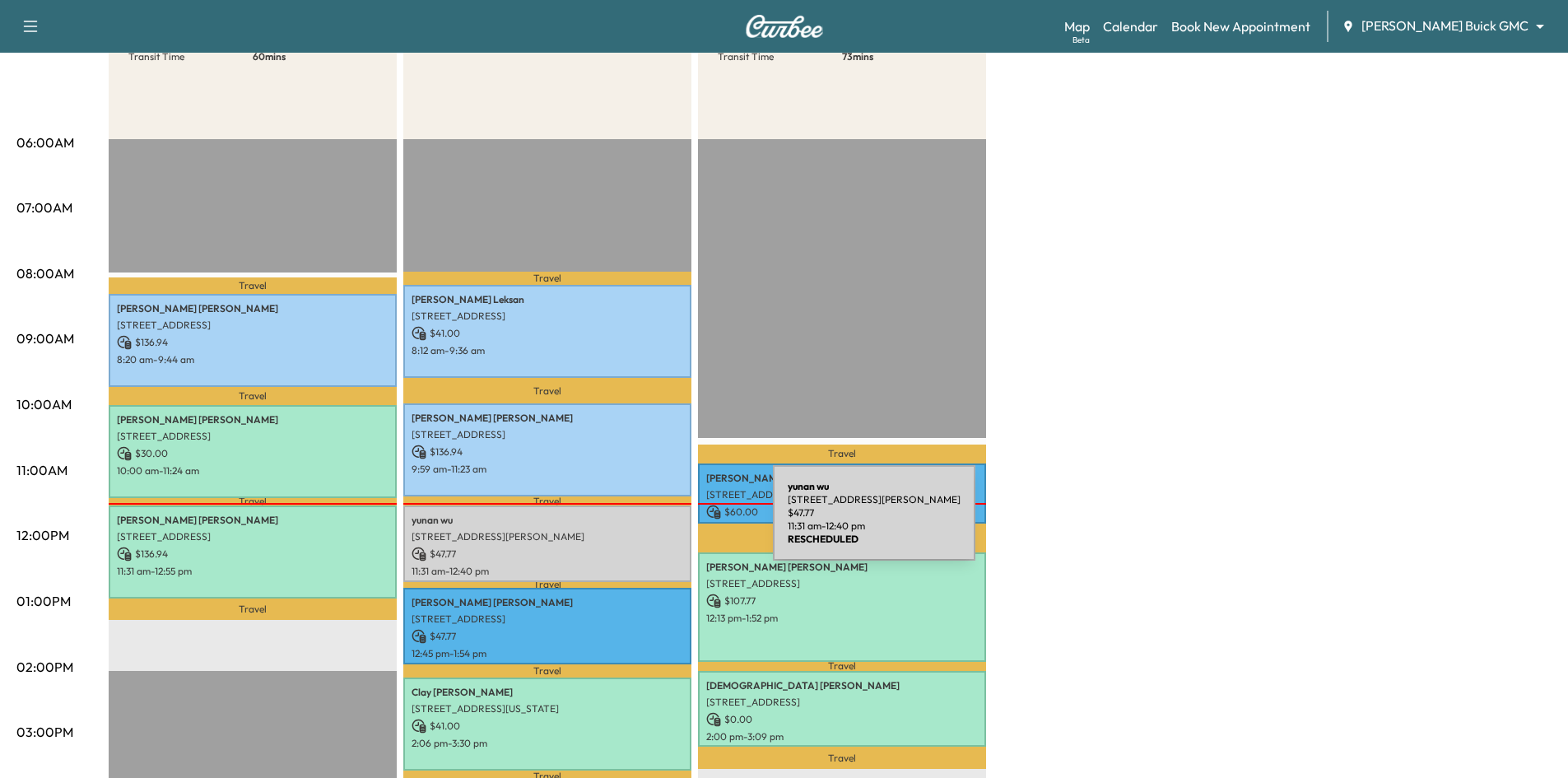
click at [639, 532] on p "601 Patton Blvd, Plano, TX 75075, USA" at bounding box center [548, 537] width 272 height 14
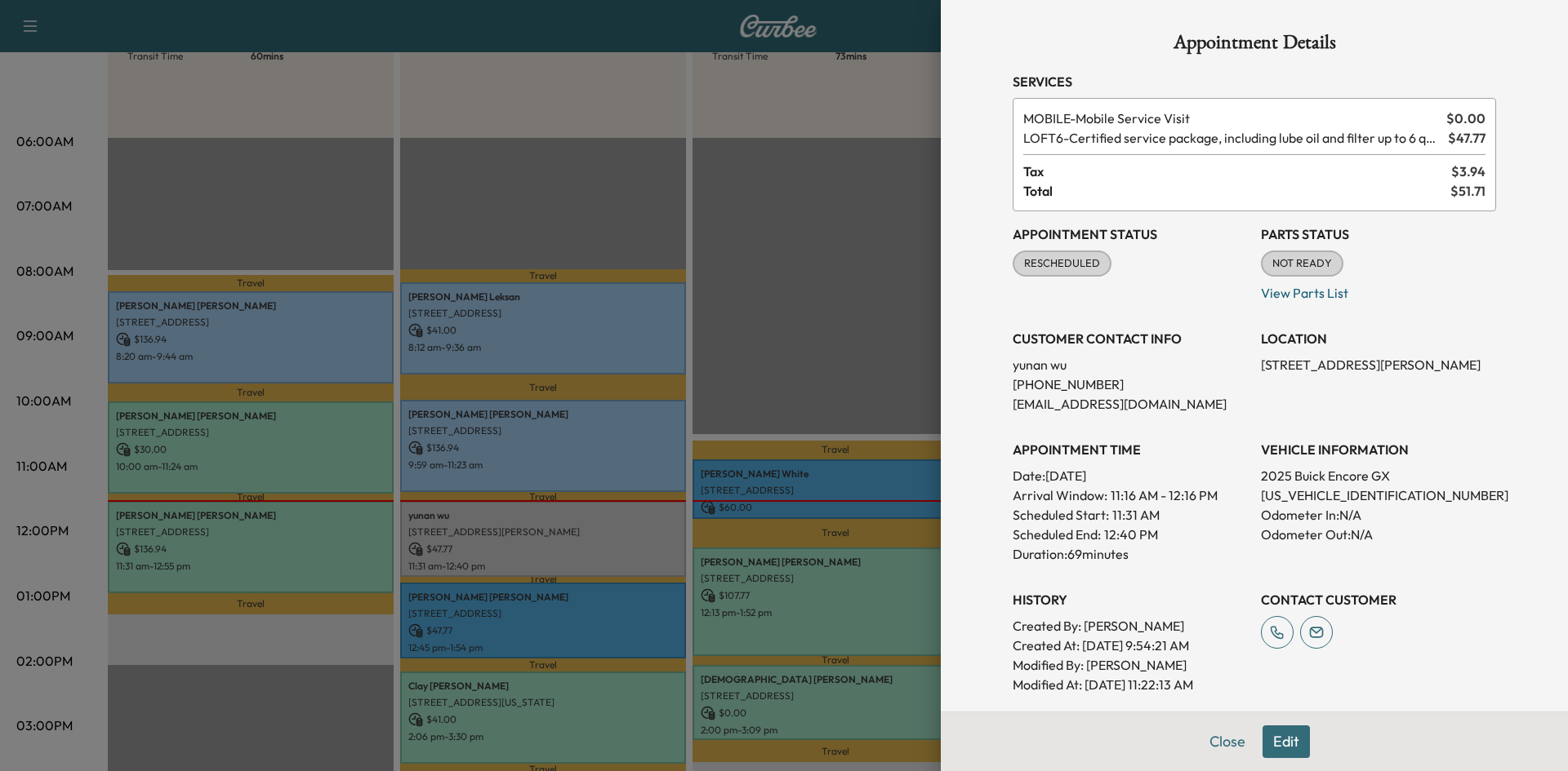
click at [607, 525] on div at bounding box center [784, 385] width 1568 height 771
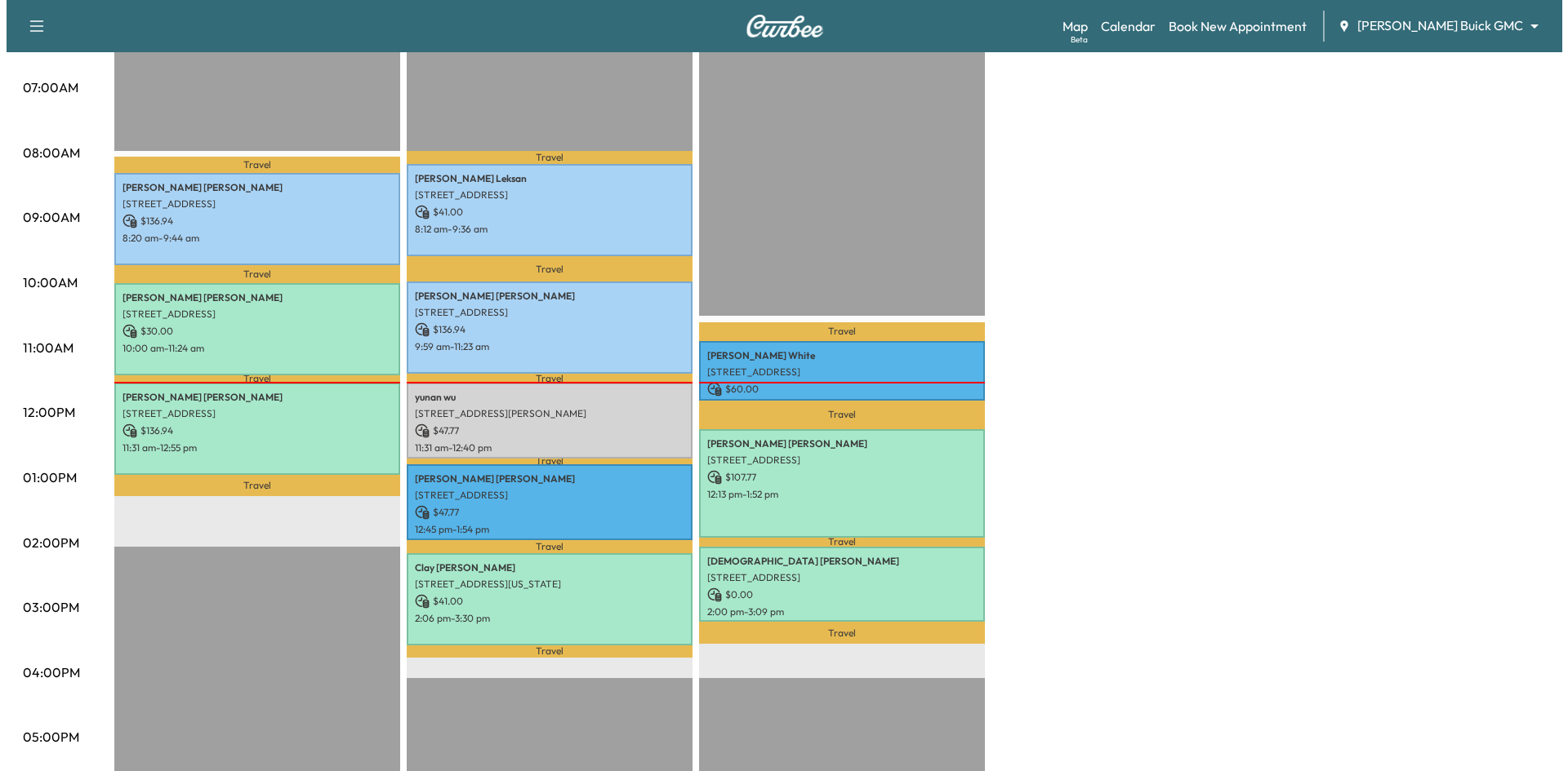
scroll to position [327, 0]
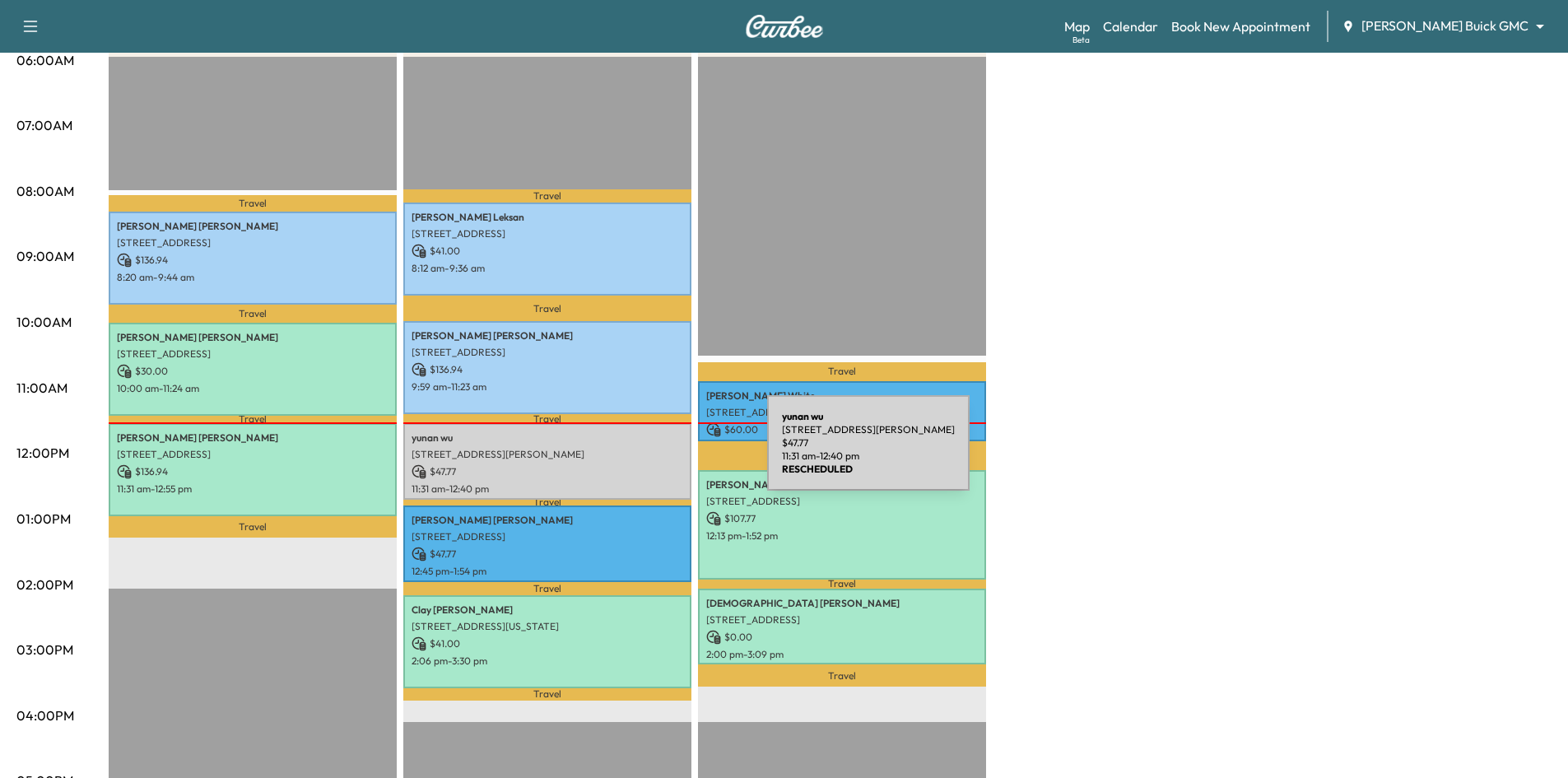
click at [644, 453] on p "601 Patton Blvd, Plano, TX 75075, USA" at bounding box center [548, 455] width 272 height 14
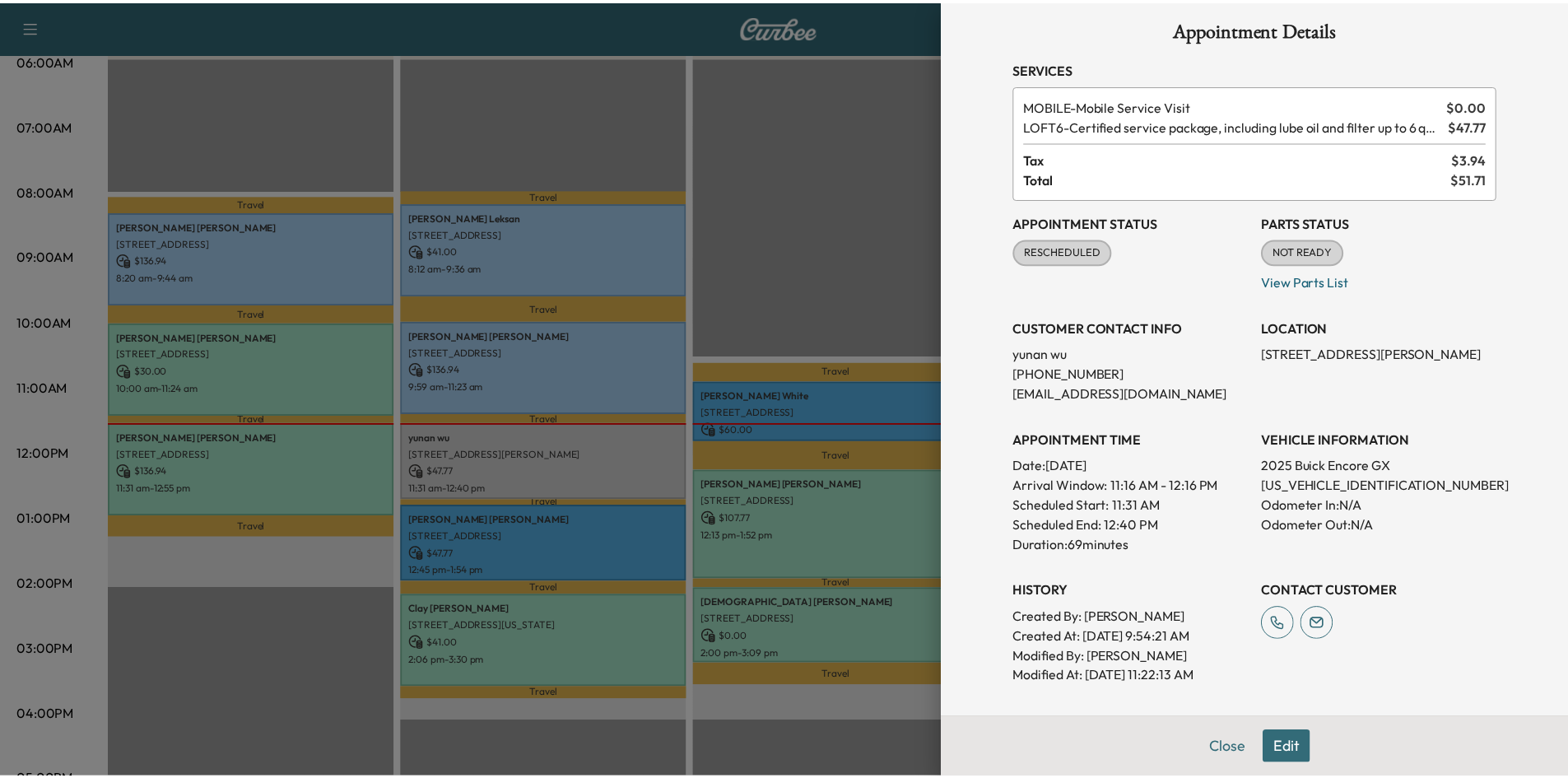
scroll to position [0, 0]
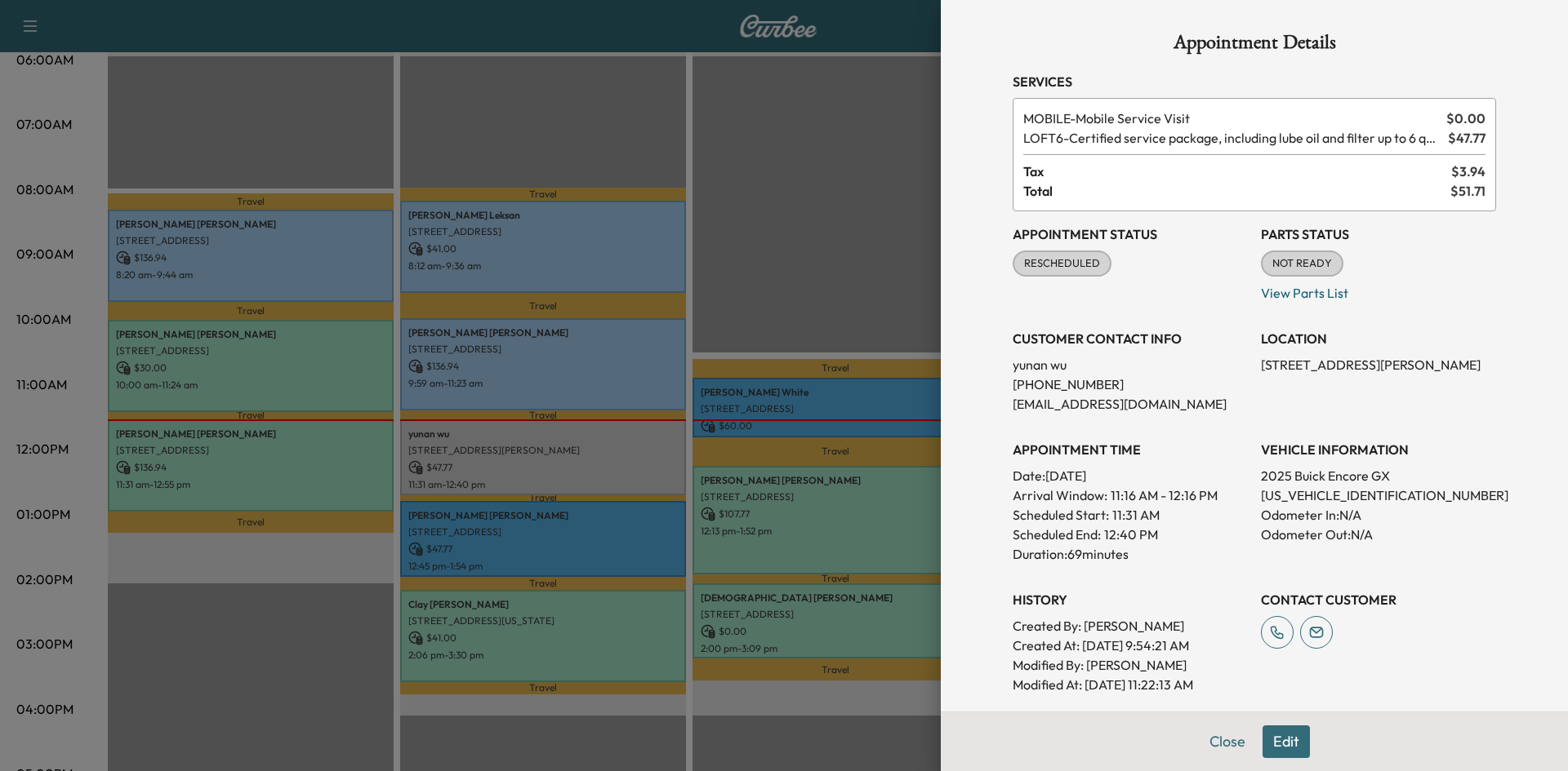
click at [844, 209] on div at bounding box center [784, 385] width 1568 height 771
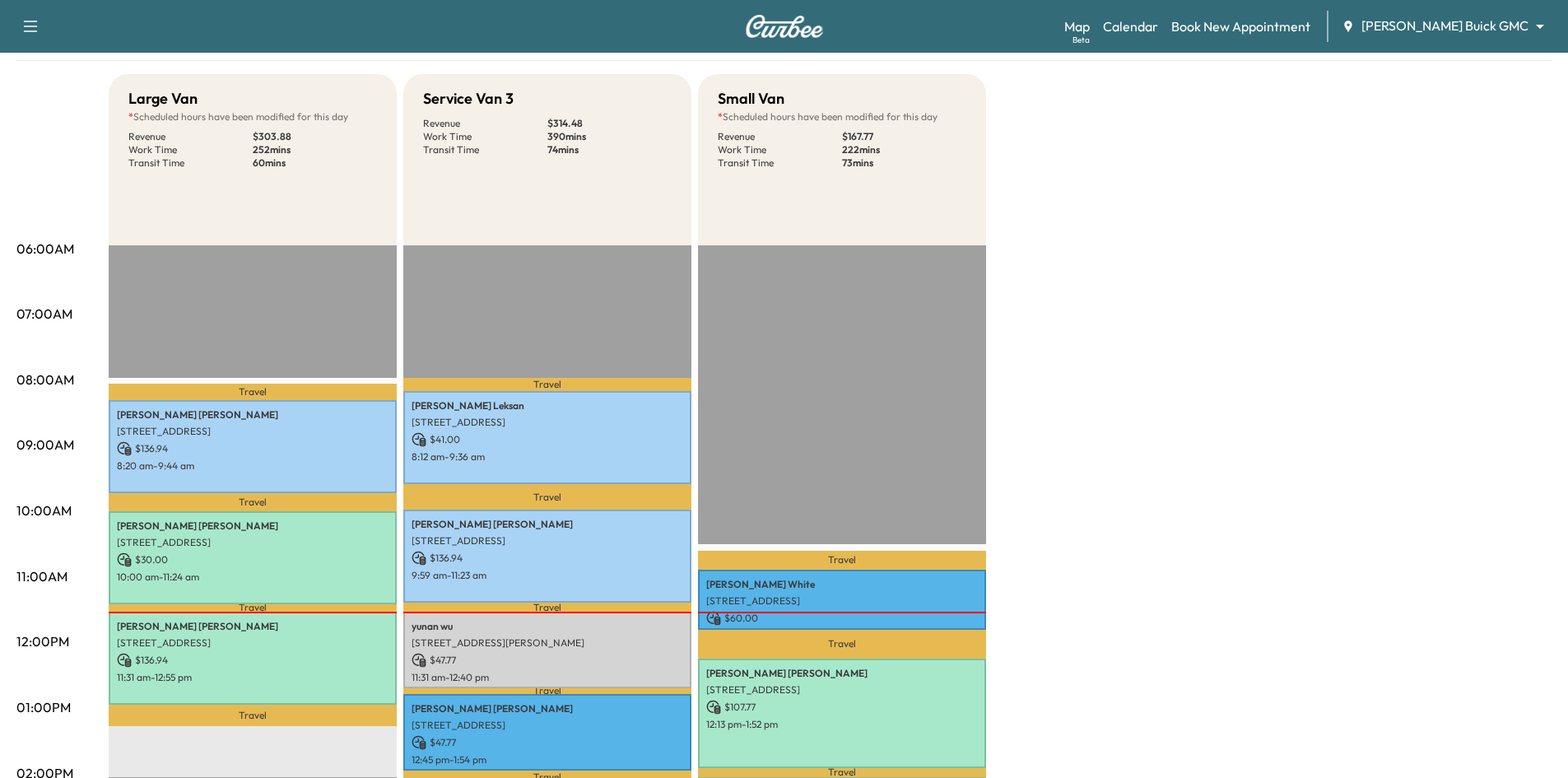
scroll to position [82, 0]
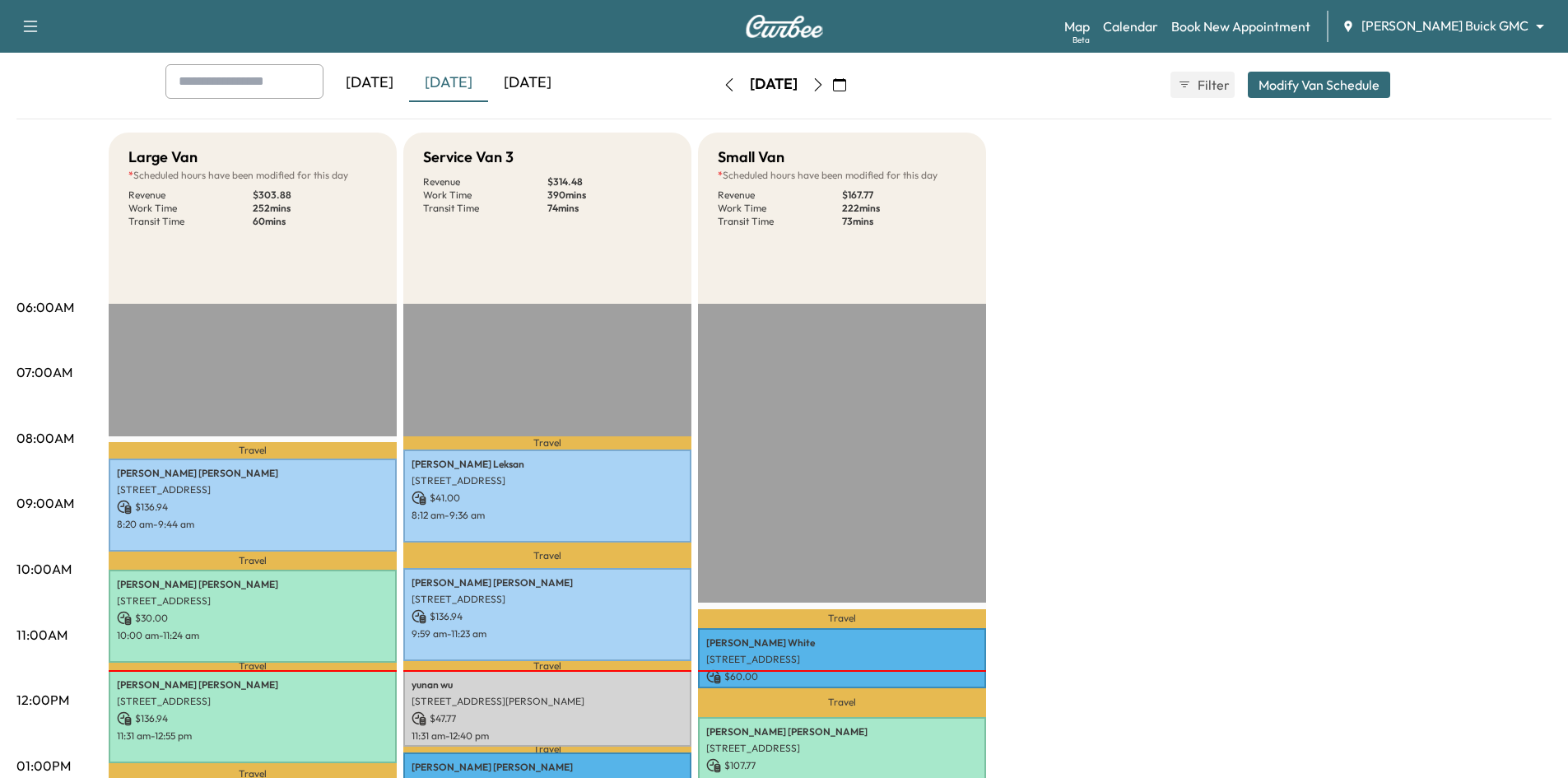
click at [825, 80] on icon "button" at bounding box center [817, 84] width 14 height 14
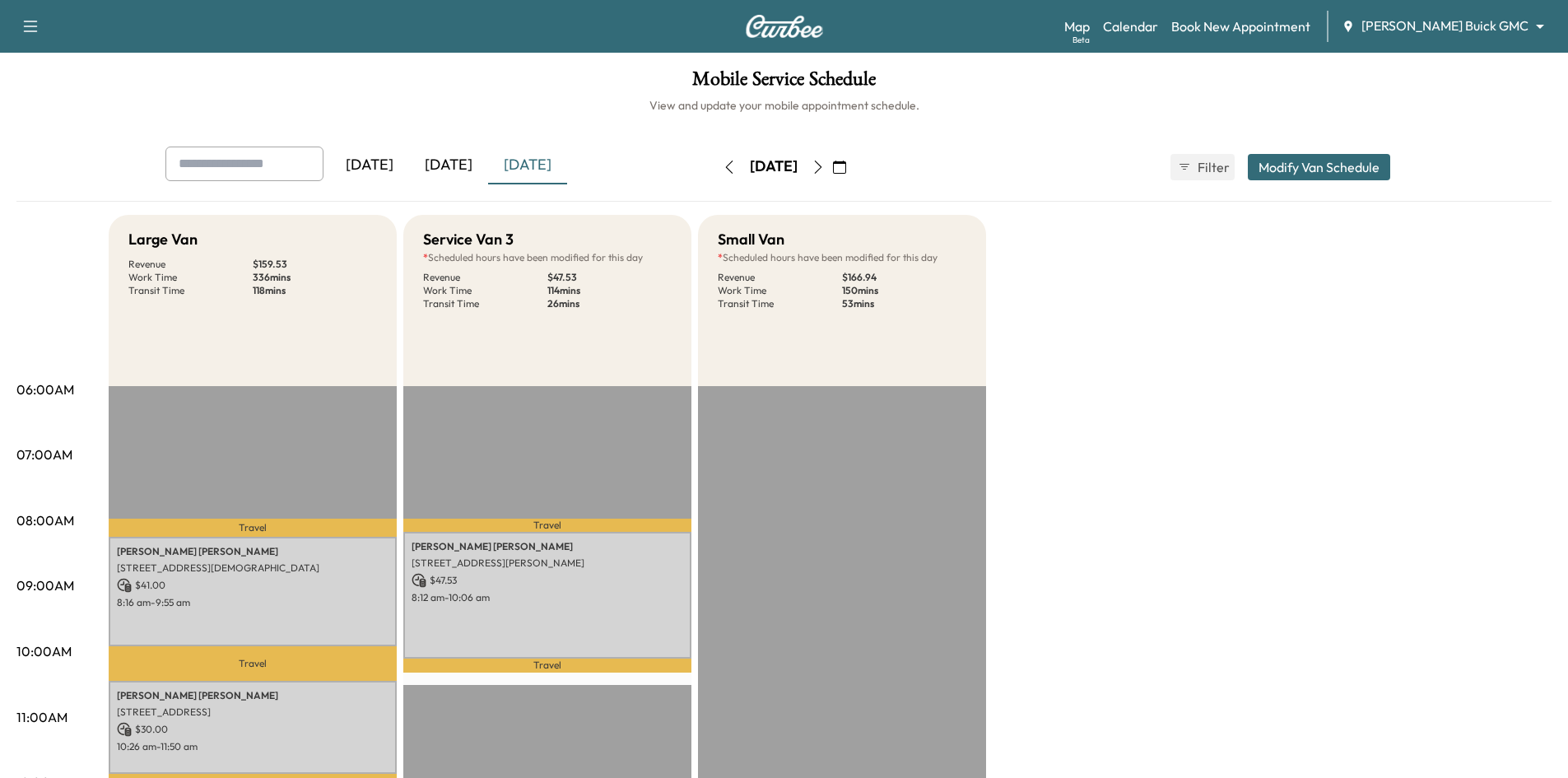
click at [825, 168] on icon "button" at bounding box center [817, 167] width 14 height 14
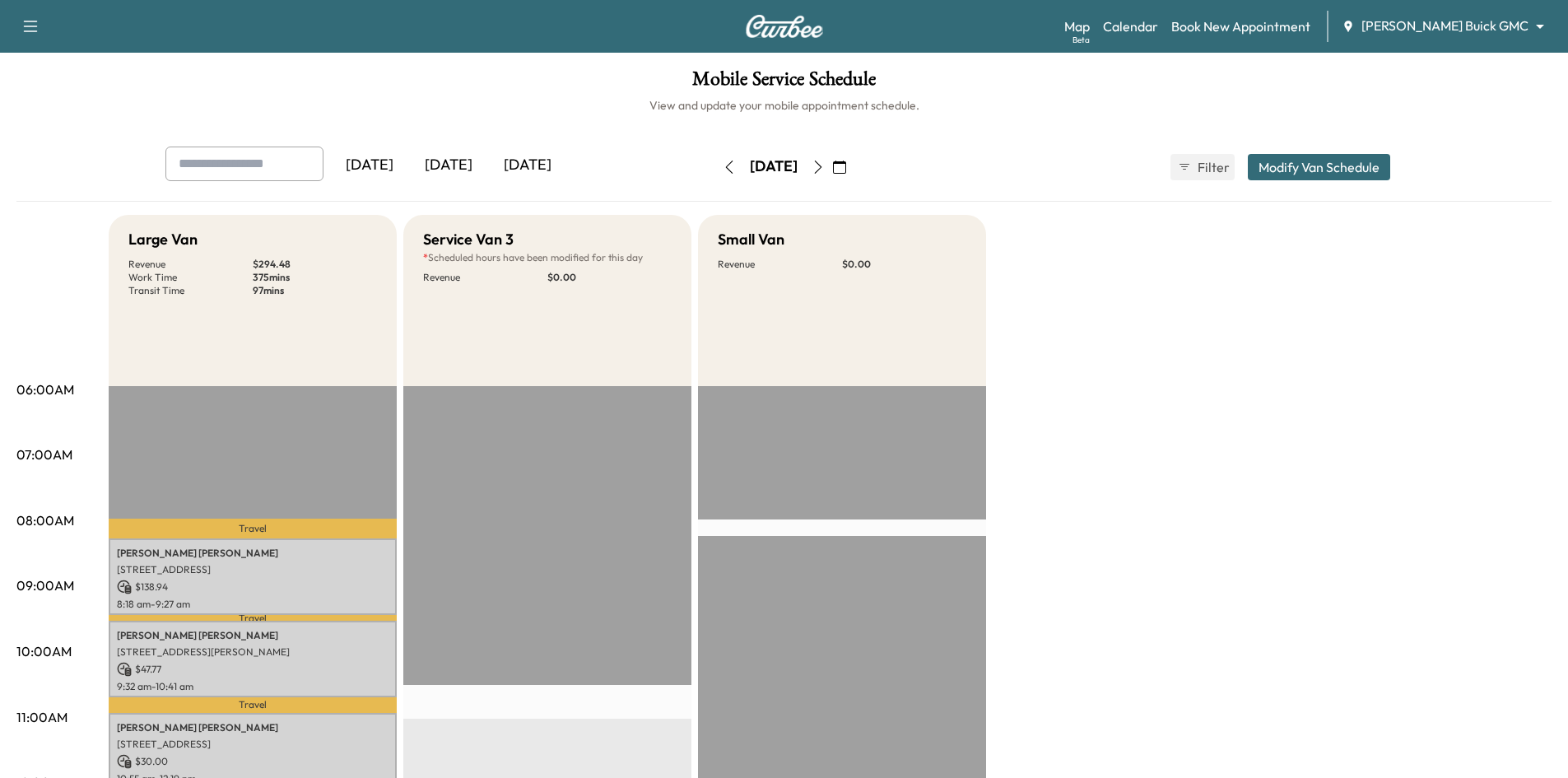
click at [832, 174] on button "button" at bounding box center [817, 167] width 28 height 26
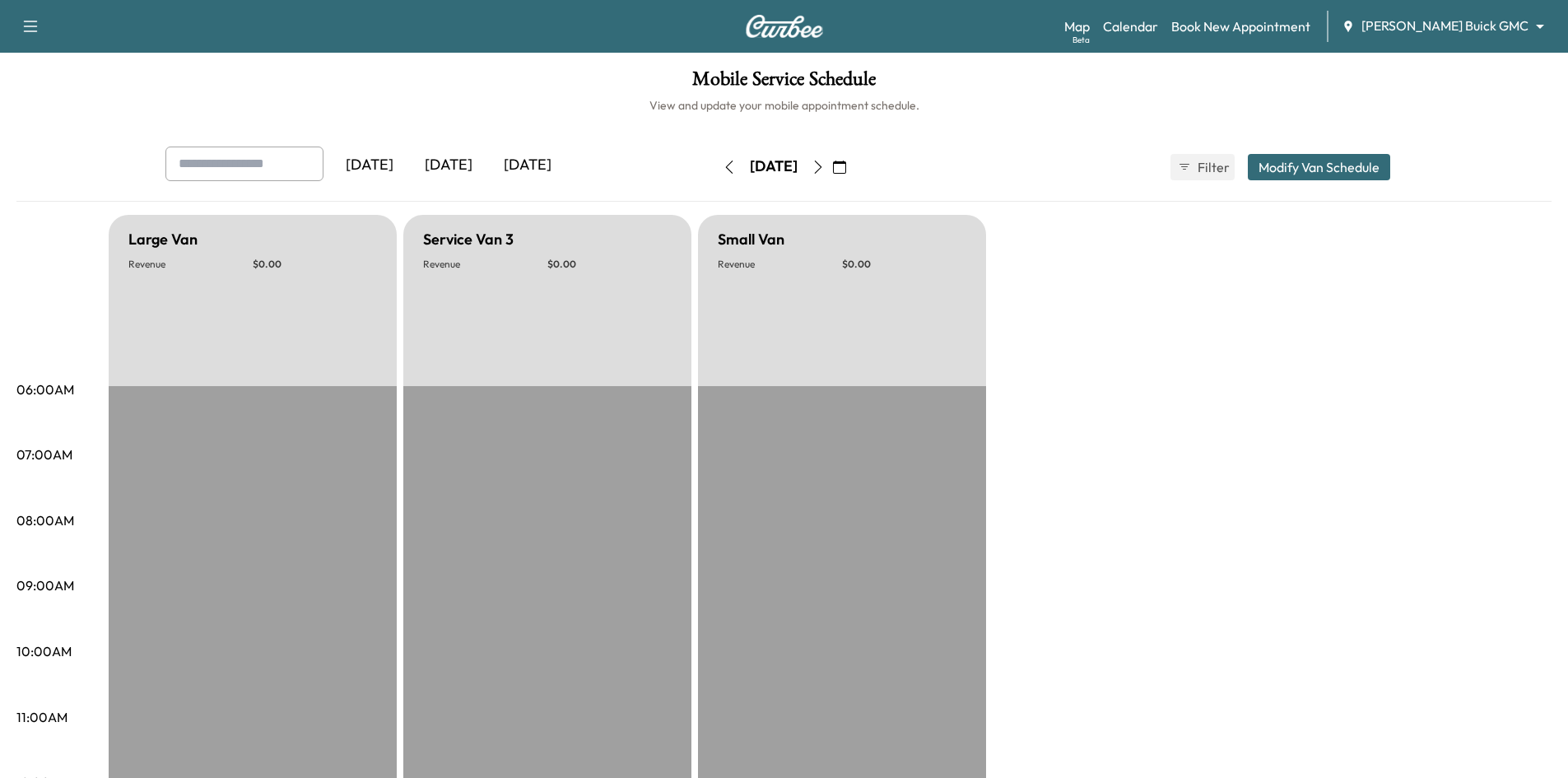
click at [509, 162] on div "[DATE]" at bounding box center [527, 166] width 79 height 38
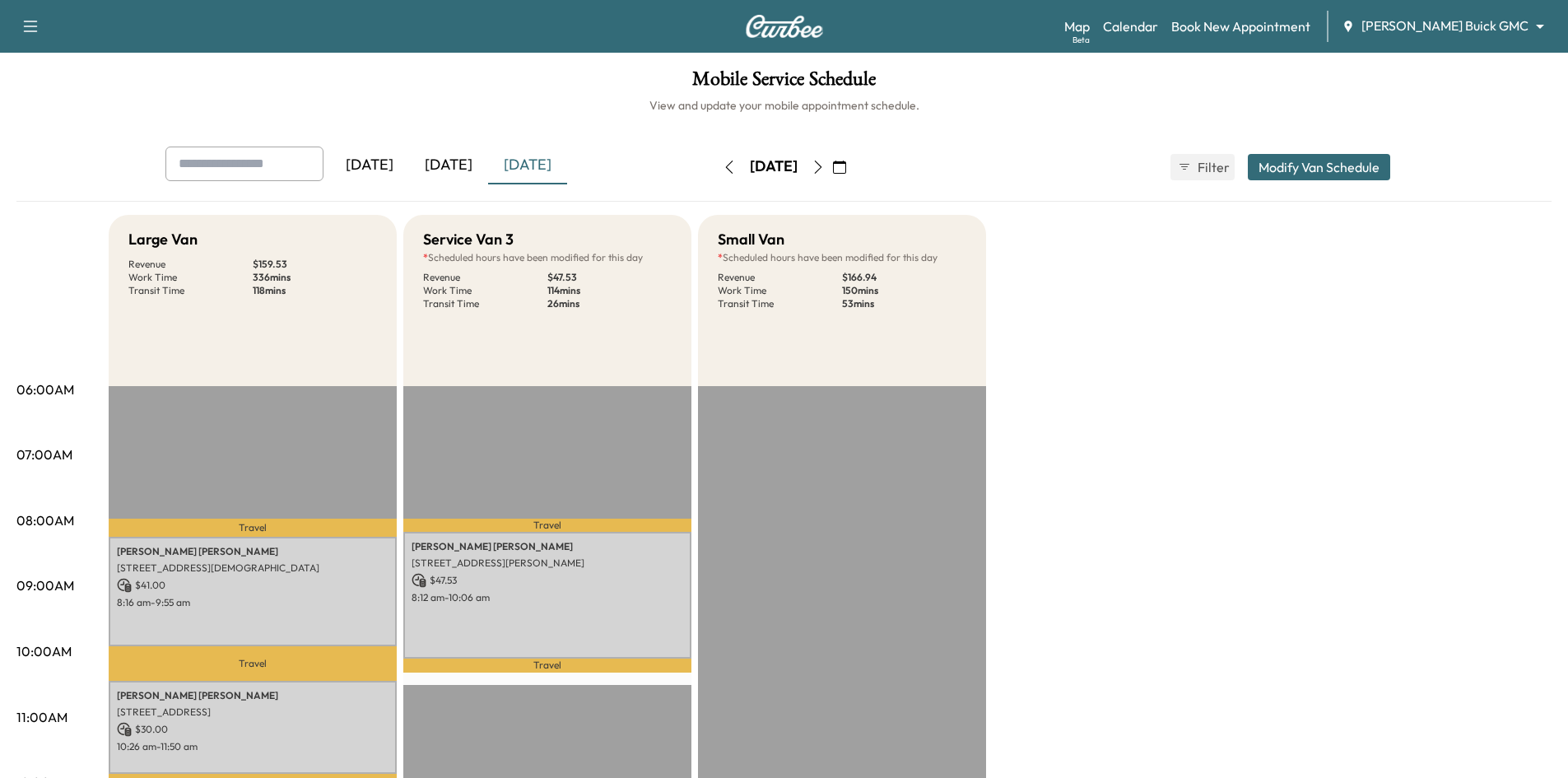
click at [454, 160] on div "[DATE]" at bounding box center [448, 166] width 79 height 38
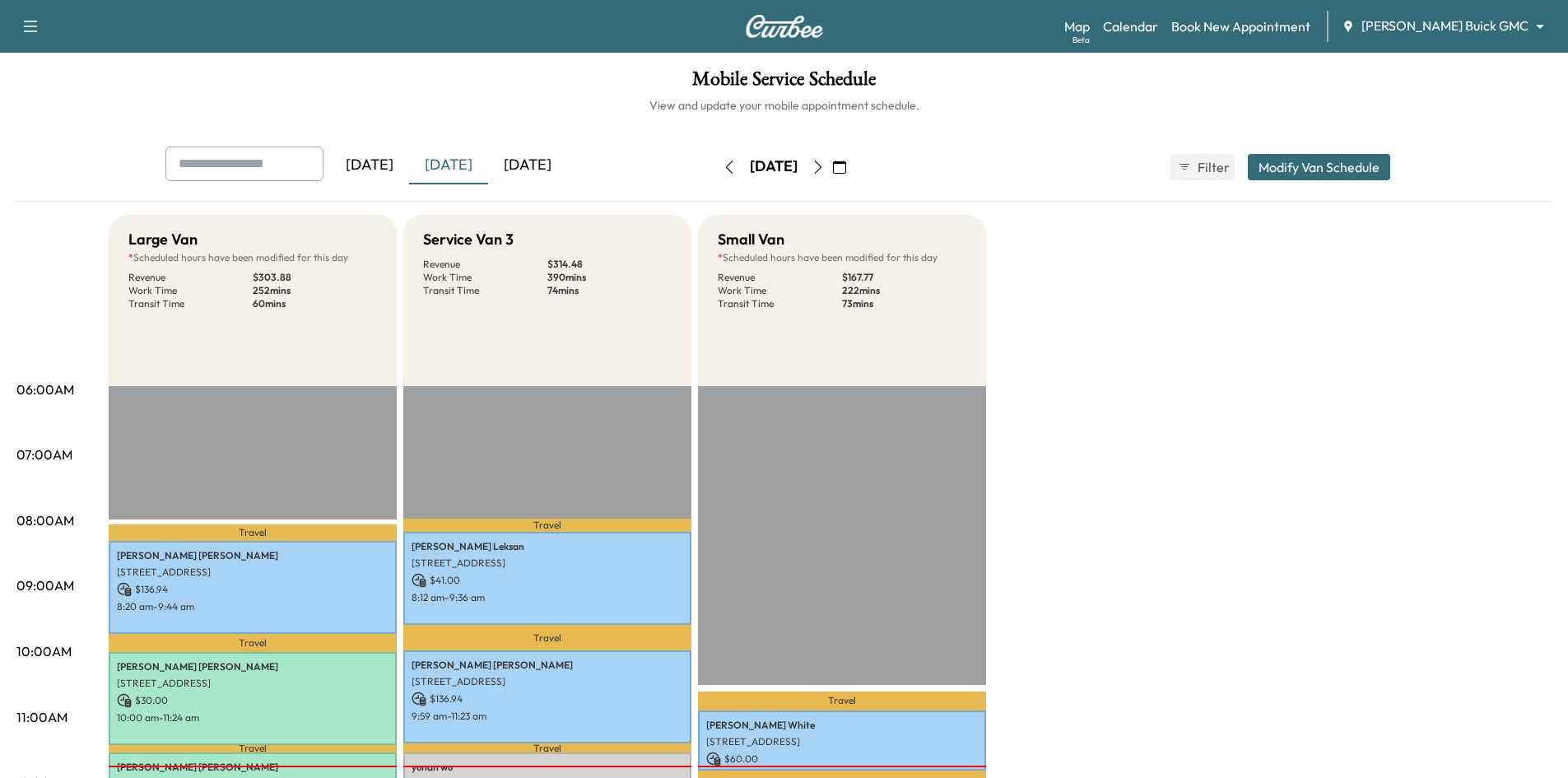
click at [395, 168] on div "[DATE]" at bounding box center [369, 166] width 79 height 38
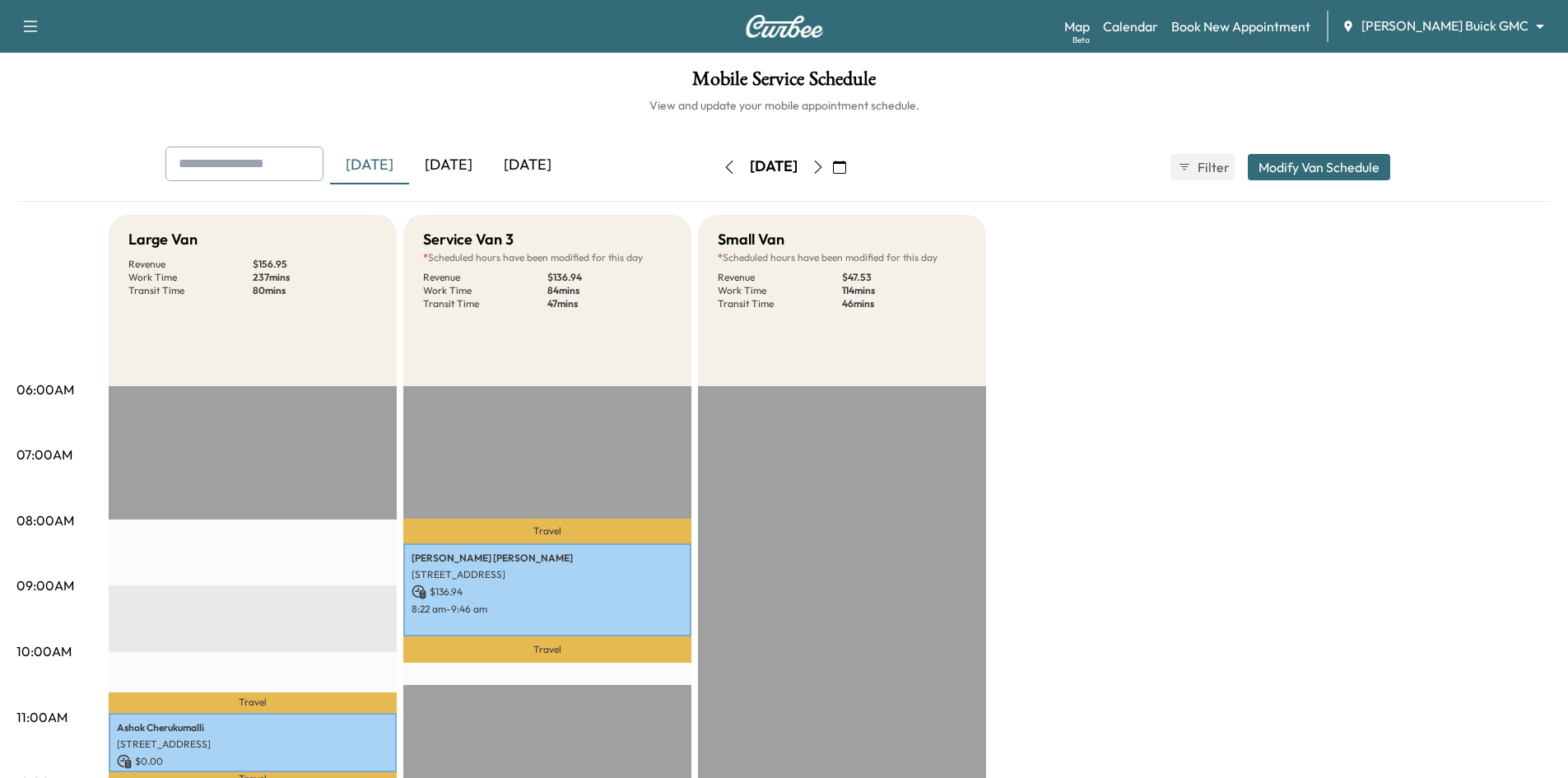
click at [466, 163] on div "[DATE]" at bounding box center [448, 166] width 79 height 38
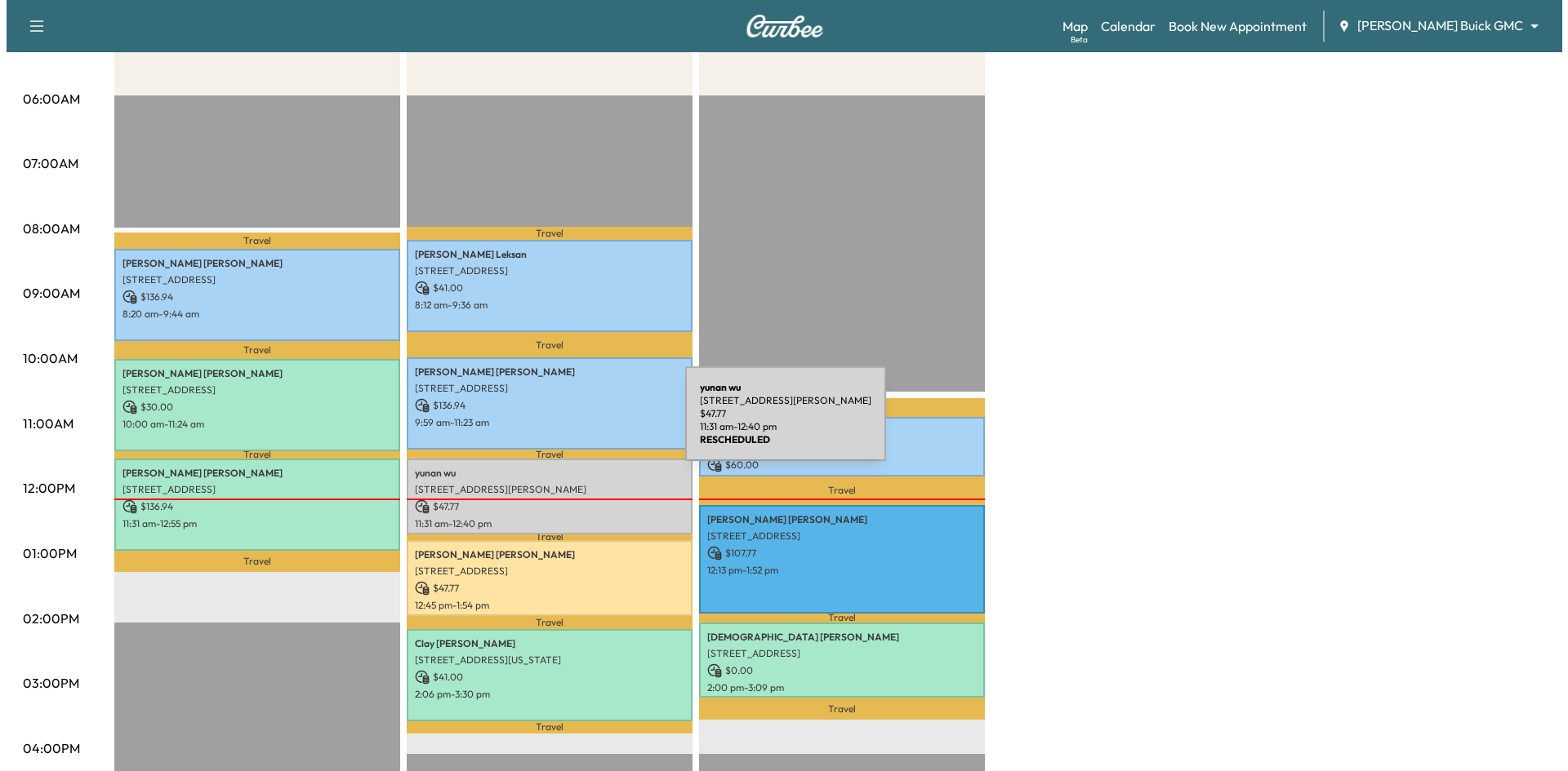
scroll to position [327, 0]
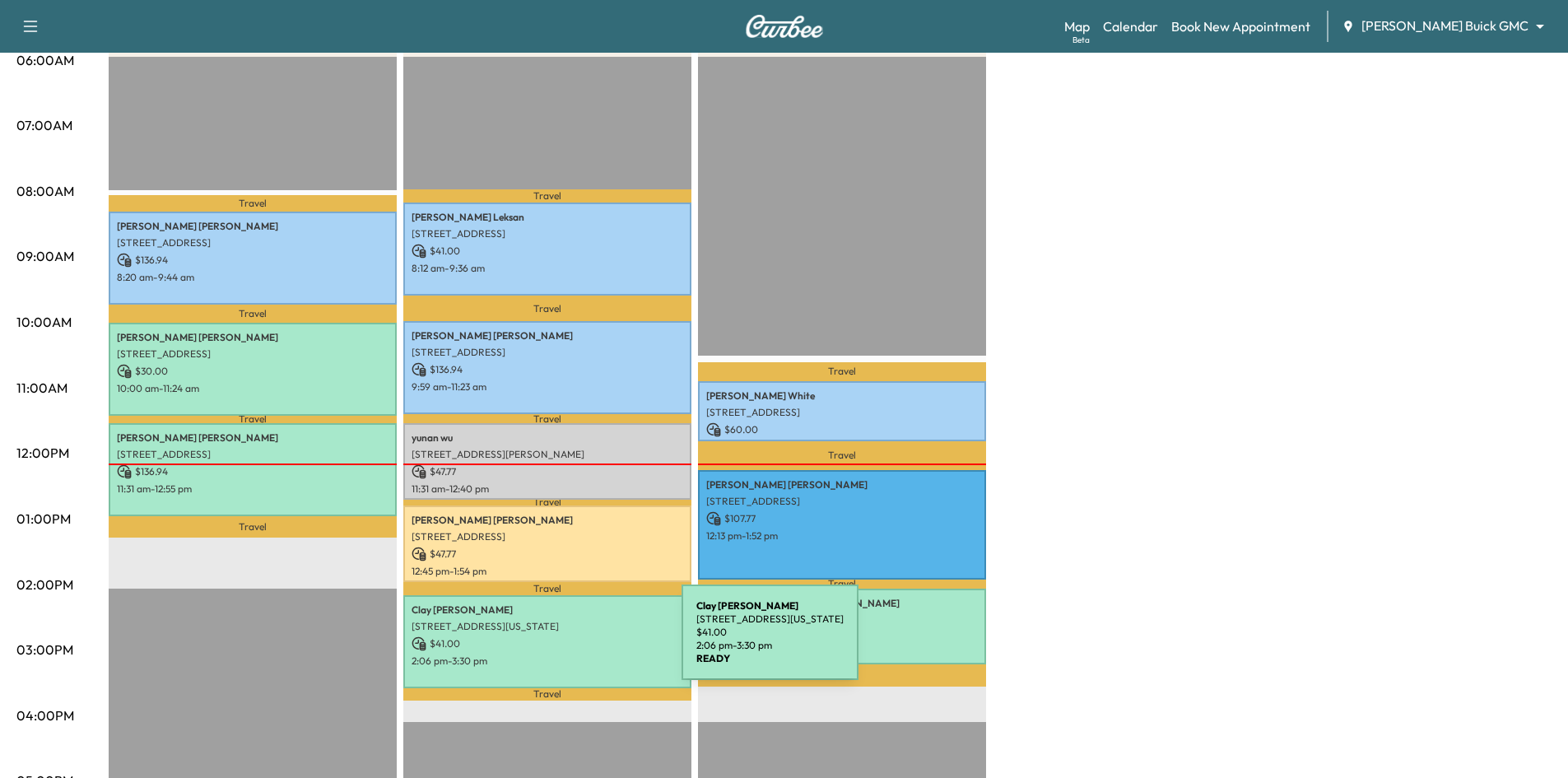
click at [558, 642] on p "$ 41.00" at bounding box center [548, 644] width 272 height 14
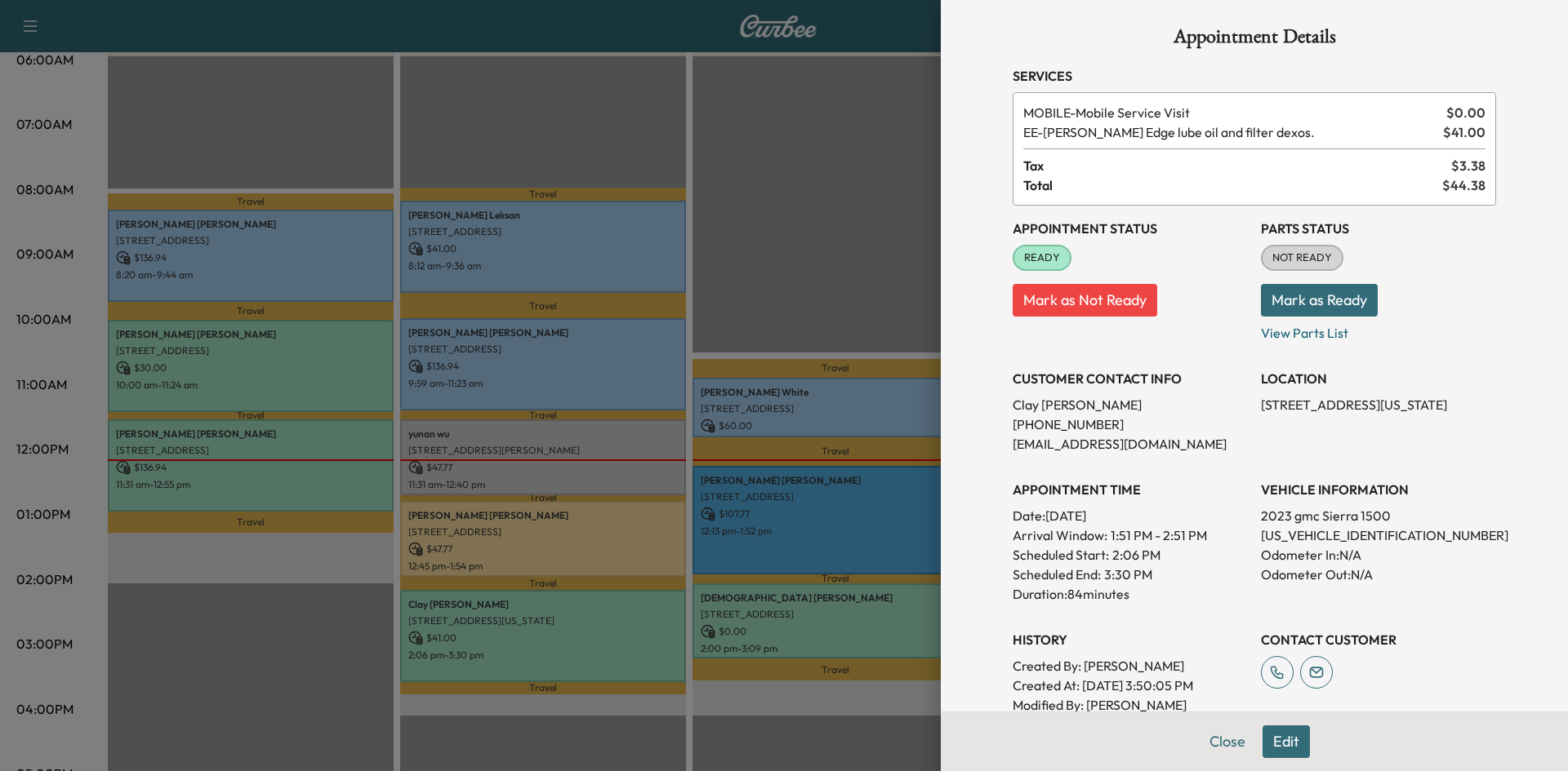
scroll to position [0, 0]
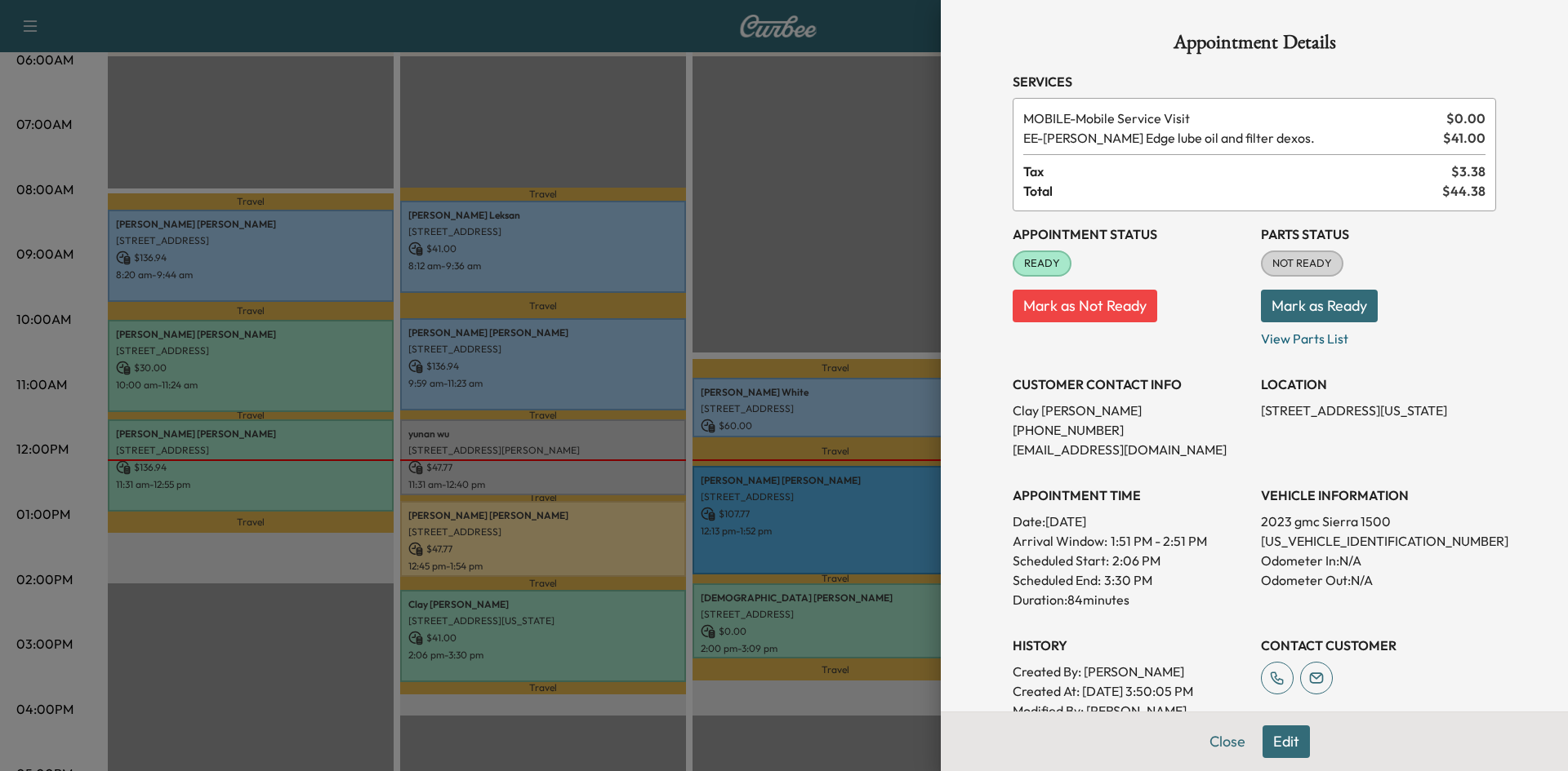
drag, startPoint x: 301, startPoint y: 600, endPoint x: 311, endPoint y: 486, distance: 114.4
click at [302, 594] on div at bounding box center [784, 385] width 1568 height 771
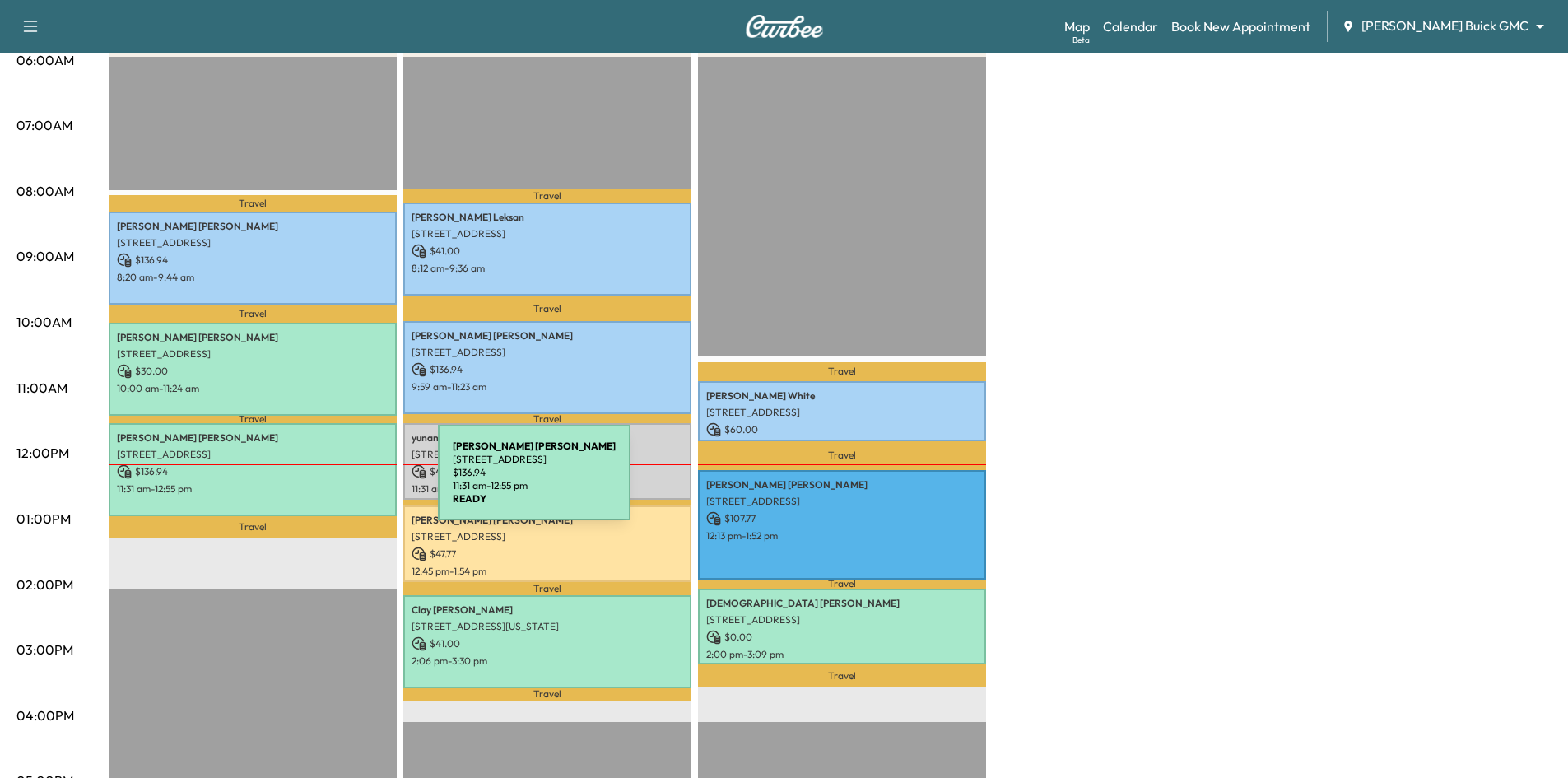
click at [316, 483] on p "11:31 am - 12:55 pm" at bounding box center [253, 489] width 272 height 14
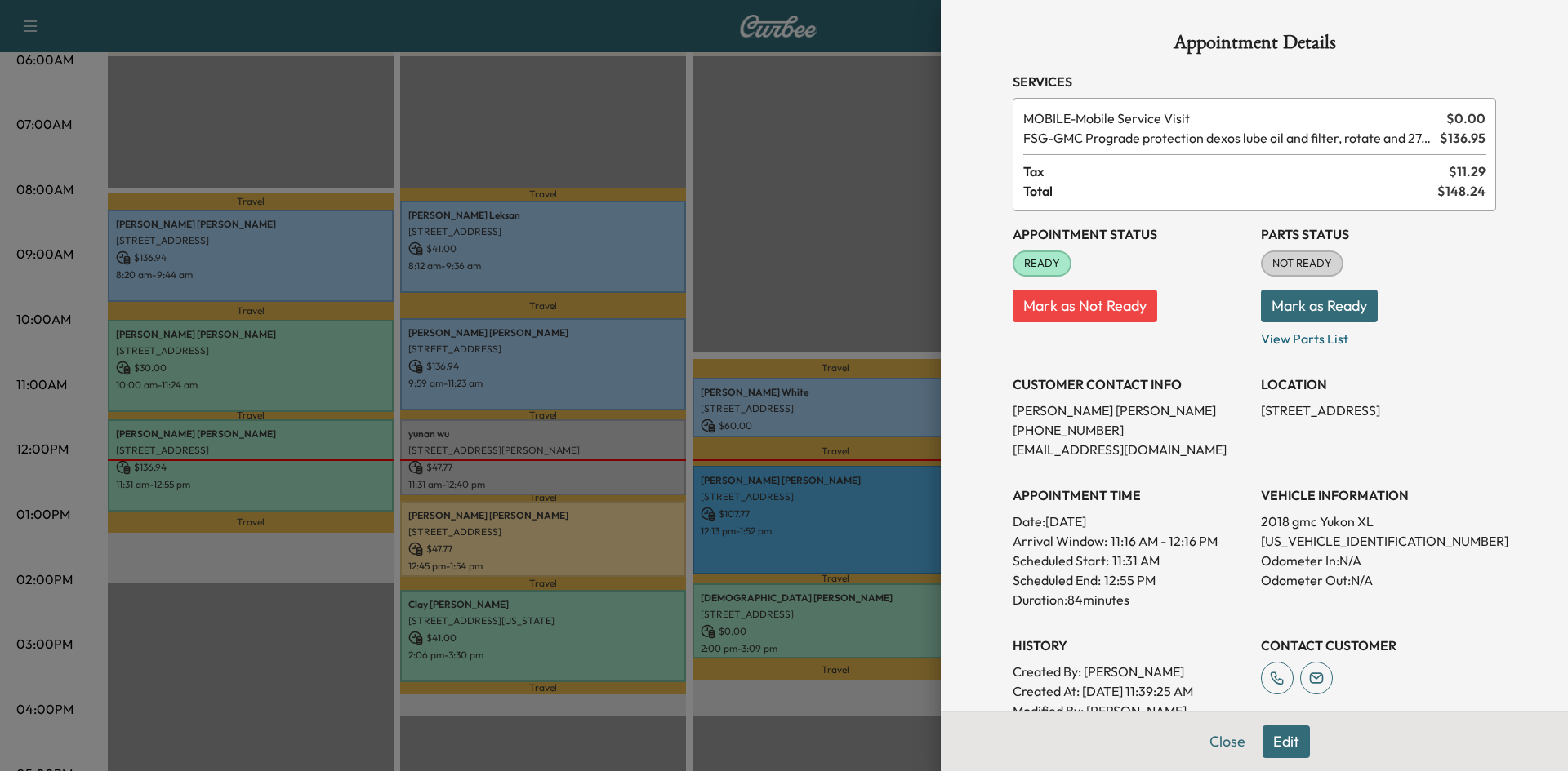
click at [251, 583] on div at bounding box center [784, 385] width 1568 height 771
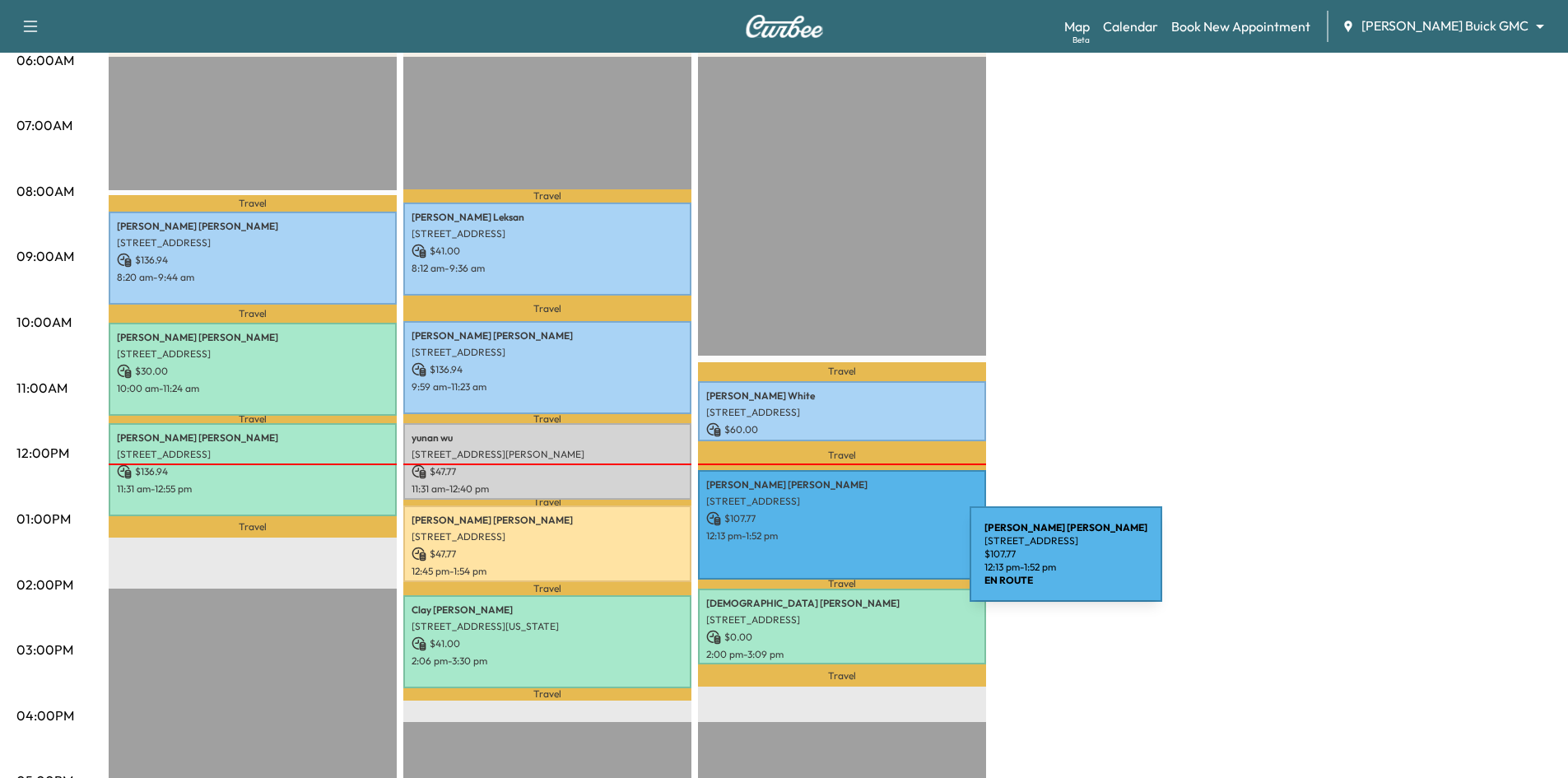
click at [846, 563] on div "Maureen Harms 8129 DAVIDSON DR, PLANO, TX 75025, USA $ 107.77 12:13 pm - 1:52 pm" at bounding box center [842, 524] width 288 height 110
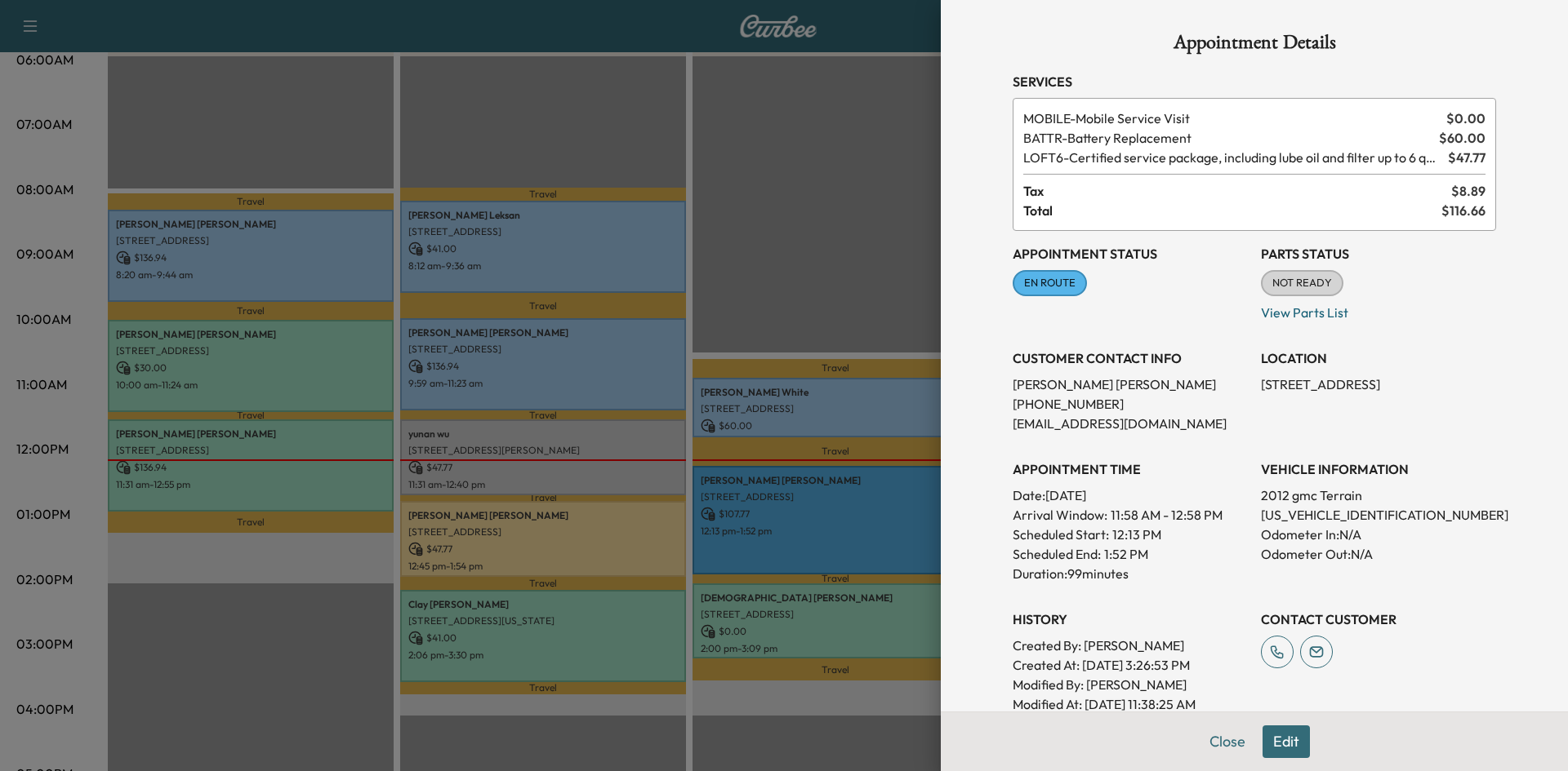
click at [268, 589] on div at bounding box center [784, 385] width 1568 height 771
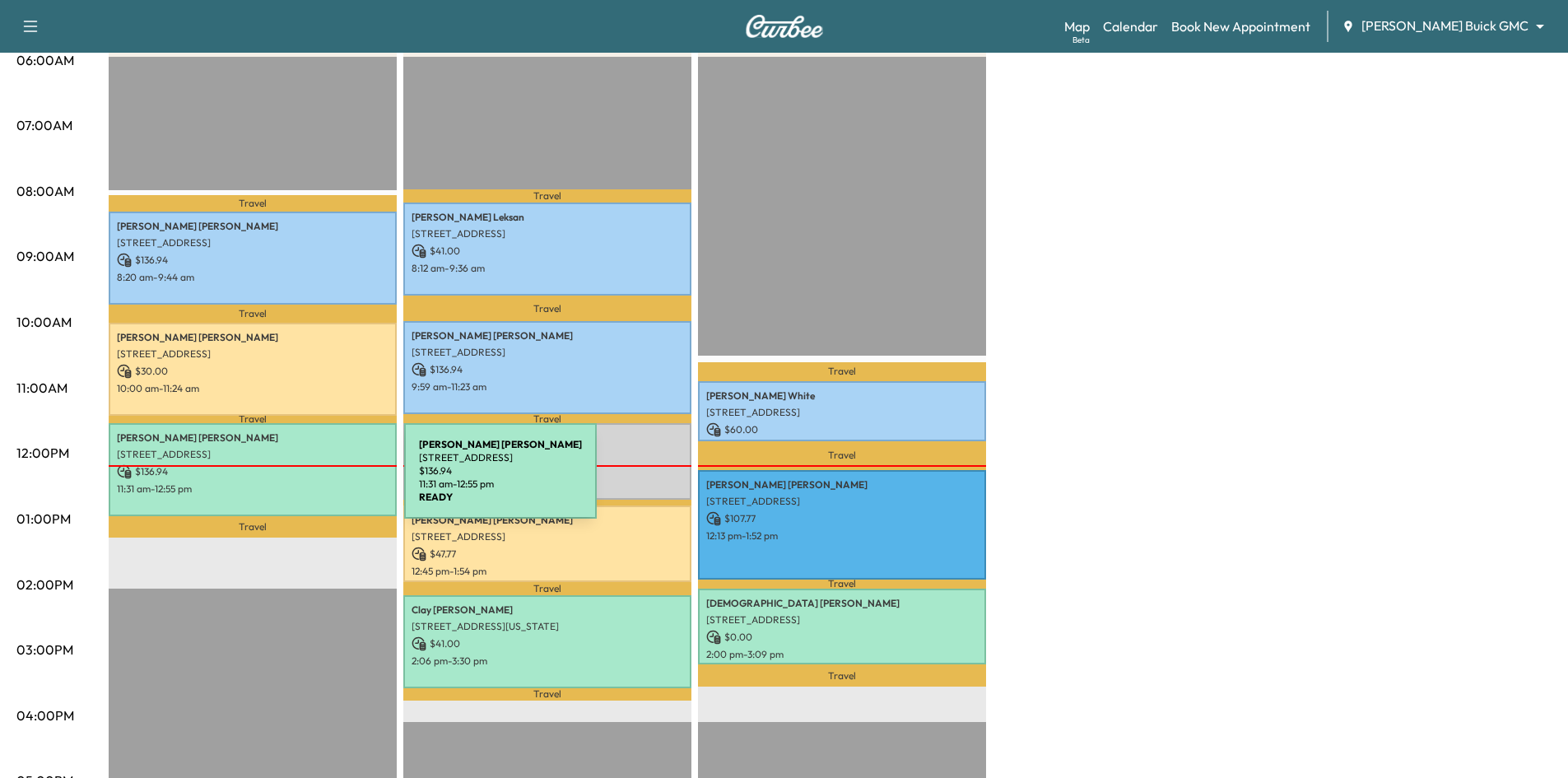
click at [282, 483] on p "11:31 am - 12:55 pm" at bounding box center [253, 489] width 272 height 14
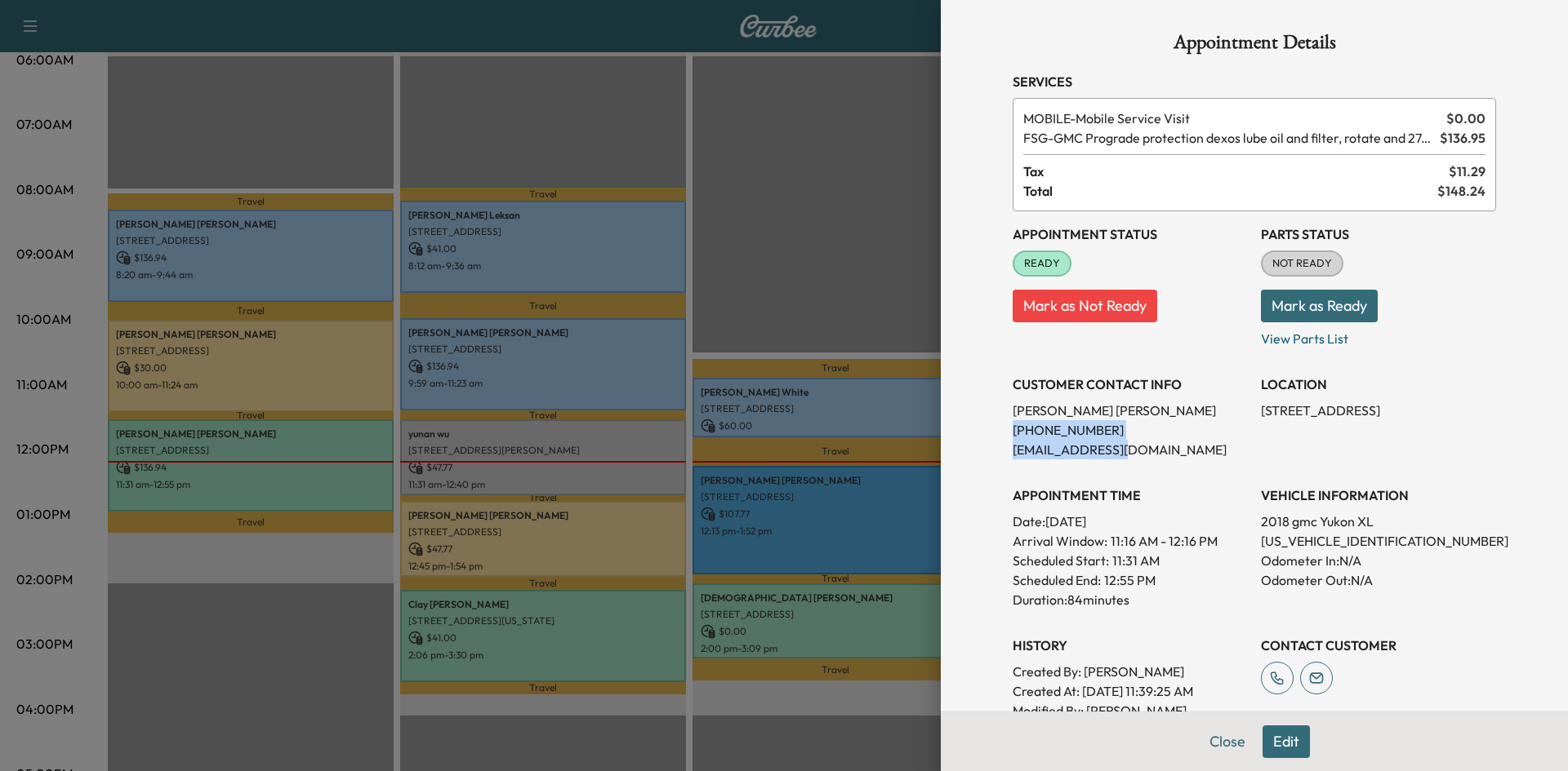
drag, startPoint x: 999, startPoint y: 430, endPoint x: 1138, endPoint y: 442, distance: 139.5
click at [1138, 442] on div "Appointment Details Services MOBILE - Mobile Service Visit $ 0.00 FSG - GMC Pro…" at bounding box center [1255, 489] width 523 height 978
drag, startPoint x: 1138, startPoint y: 442, endPoint x: 1106, endPoint y: 438, distance: 32.2
click at [1137, 442] on p "bpj617@gmail.com" at bounding box center [1130, 450] width 235 height 20
click at [1102, 427] on p "(361) 290-1910" at bounding box center [1130, 430] width 235 height 20
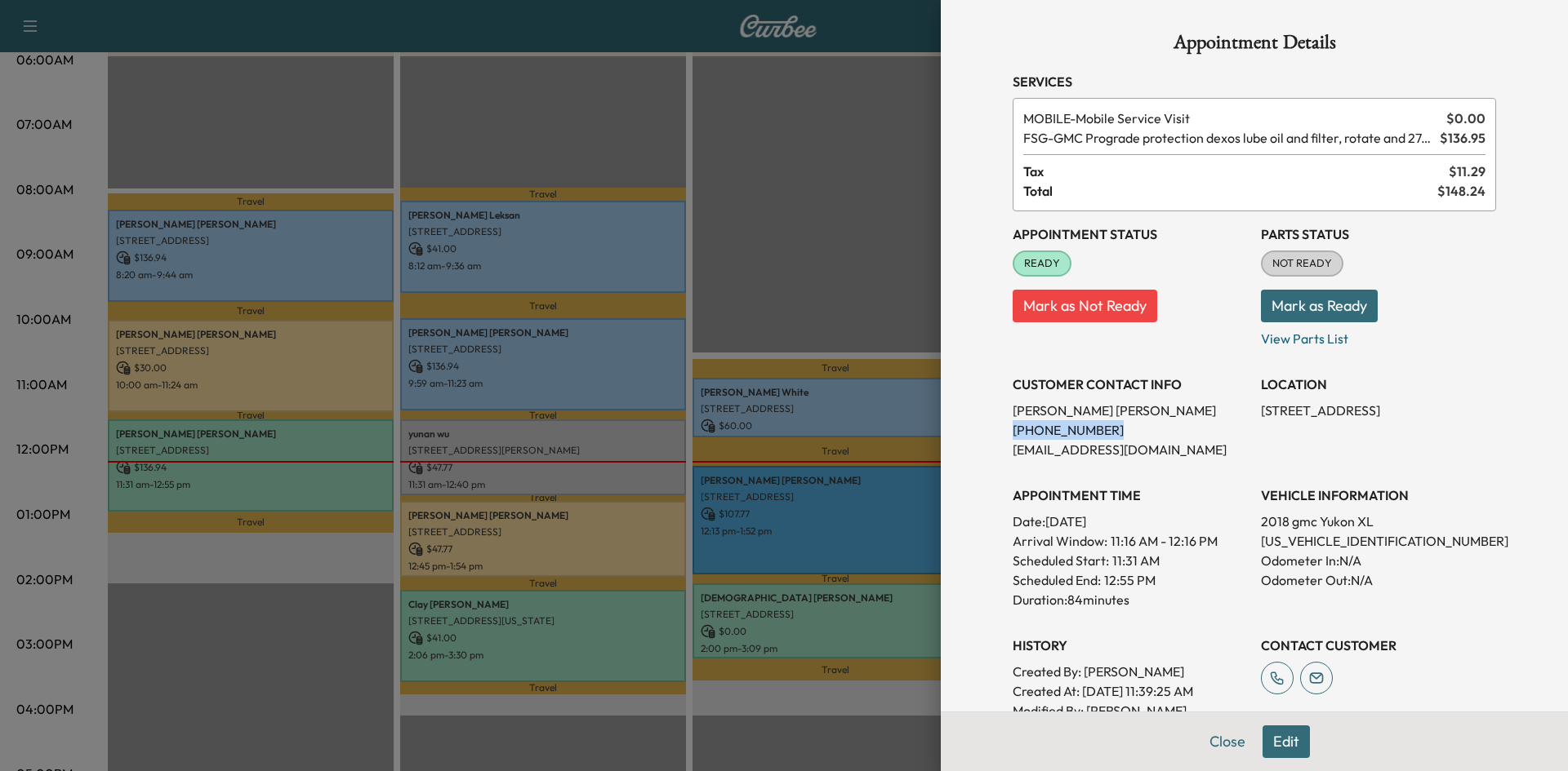
drag, startPoint x: 1014, startPoint y: 428, endPoint x: 1100, endPoint y: 428, distance: 86.0
click at [1100, 428] on p "(361) 290-1910" at bounding box center [1130, 430] width 235 height 20
click at [508, 116] on div at bounding box center [784, 385] width 1568 height 771
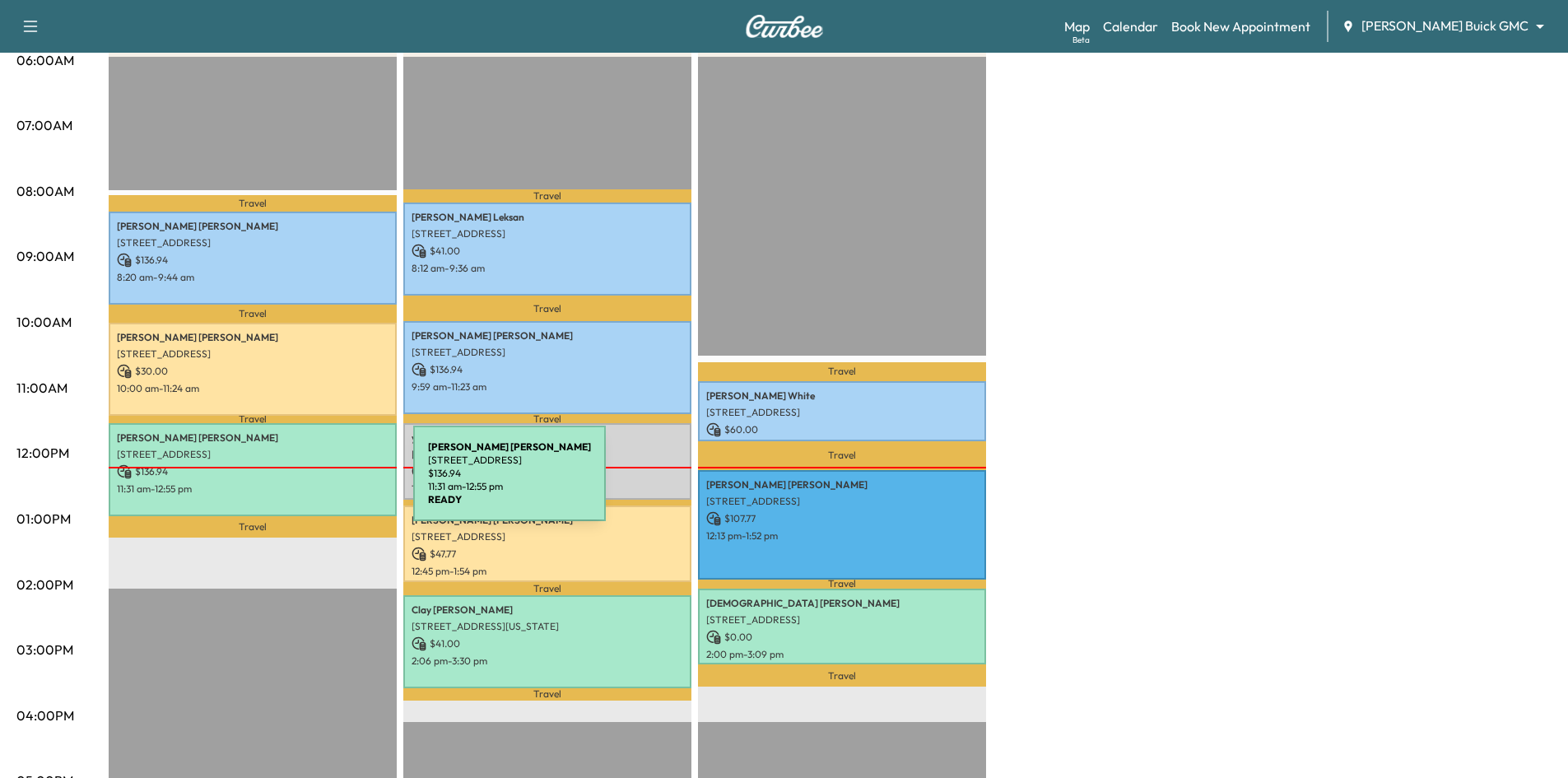
click at [290, 484] on p "11:31 am - 12:55 pm" at bounding box center [253, 489] width 272 height 14
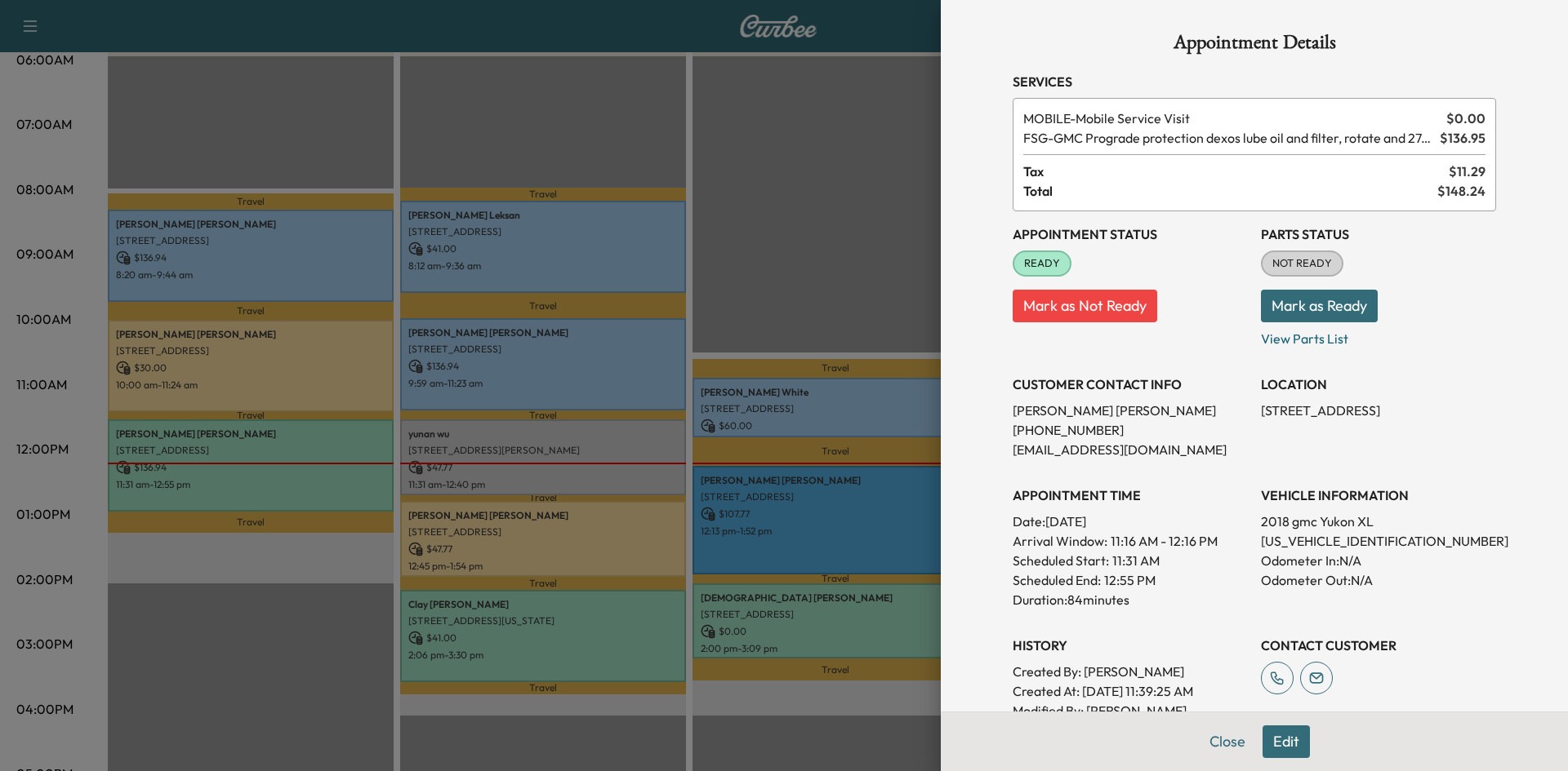
click at [307, 133] on div at bounding box center [784, 385] width 1568 height 771
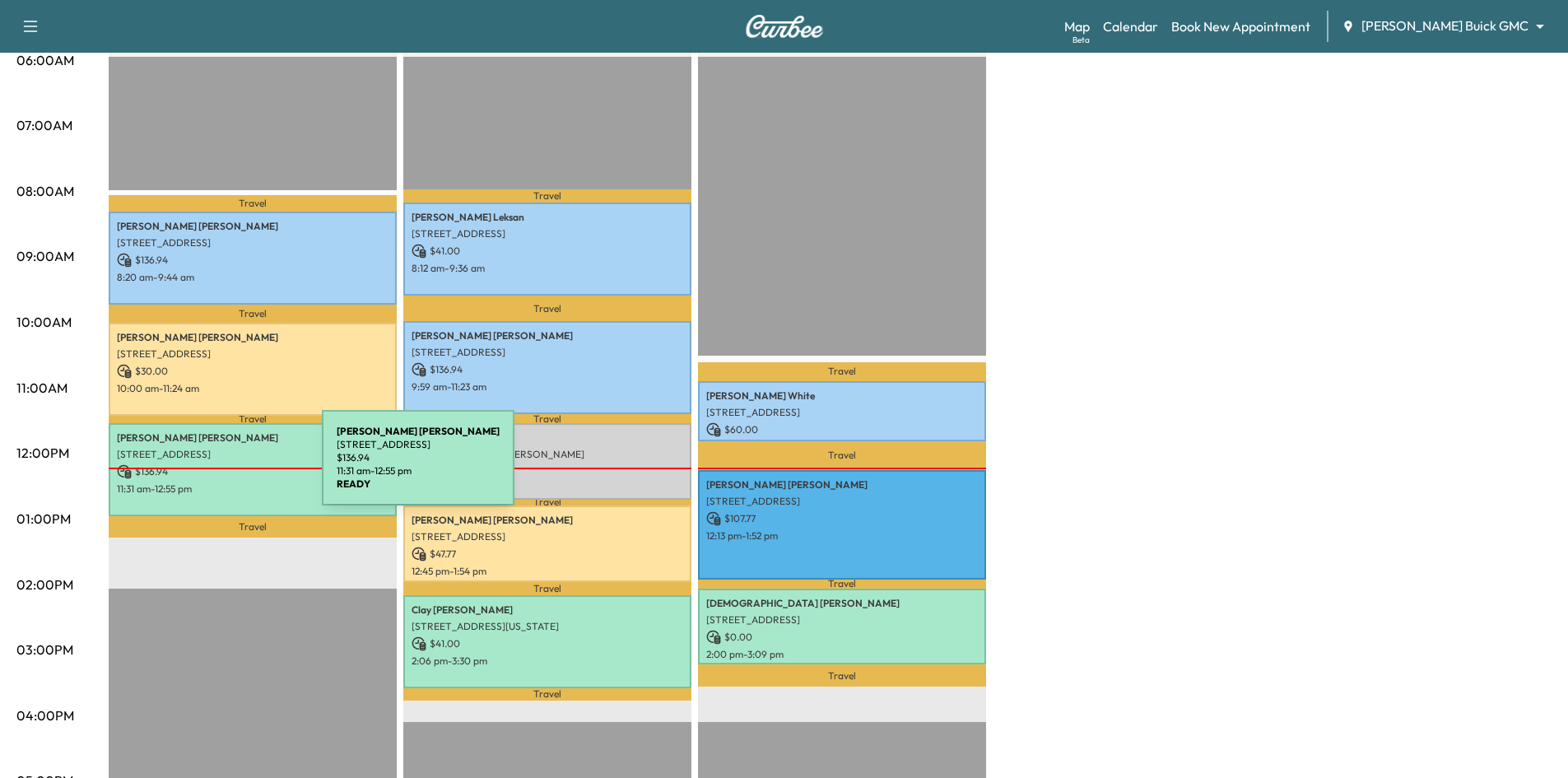
click at [213, 465] on p "$ 136.94" at bounding box center [253, 472] width 272 height 14
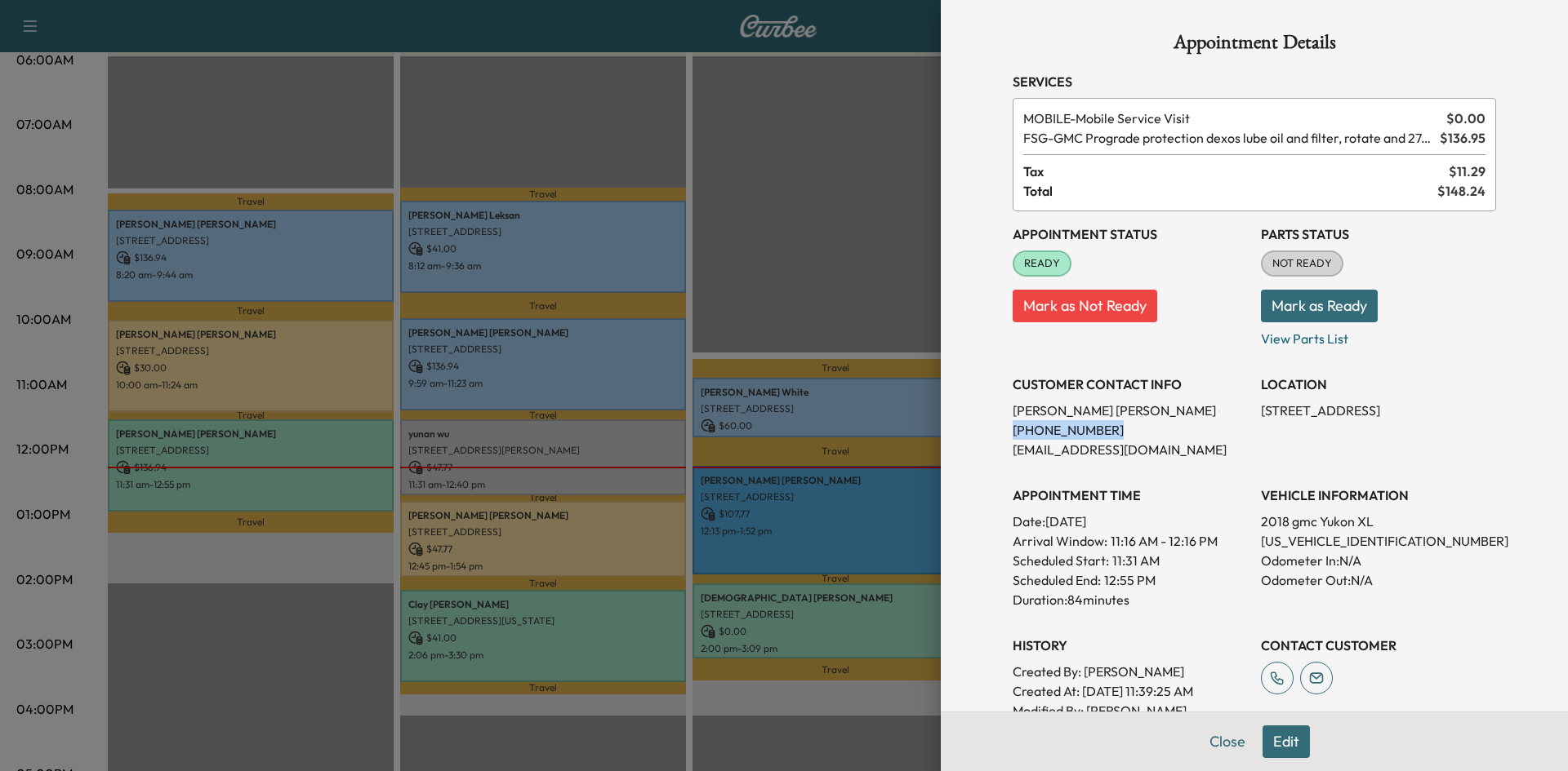
drag, startPoint x: 1094, startPoint y: 432, endPoint x: 960, endPoint y: 436, distance: 134.1
click at [963, 436] on div "Appointment Details Services MOBILE - Mobile Service Visit $ 0.00 FSG - GMC Pro…" at bounding box center [1254, 385] width 627 height 771
copy p "(361) 290-1910"
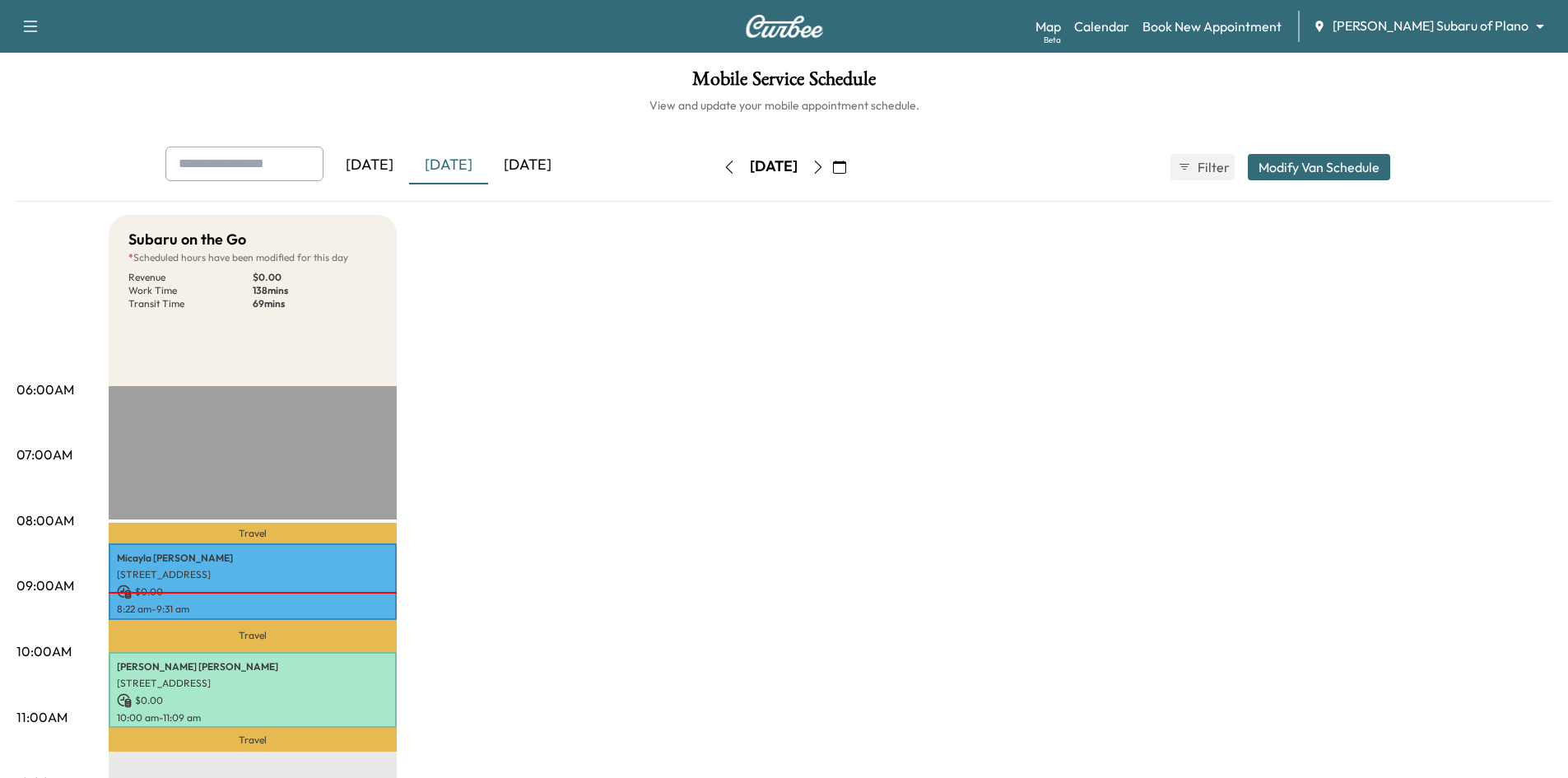
click at [542, 167] on div "[DATE]" at bounding box center [527, 166] width 79 height 38
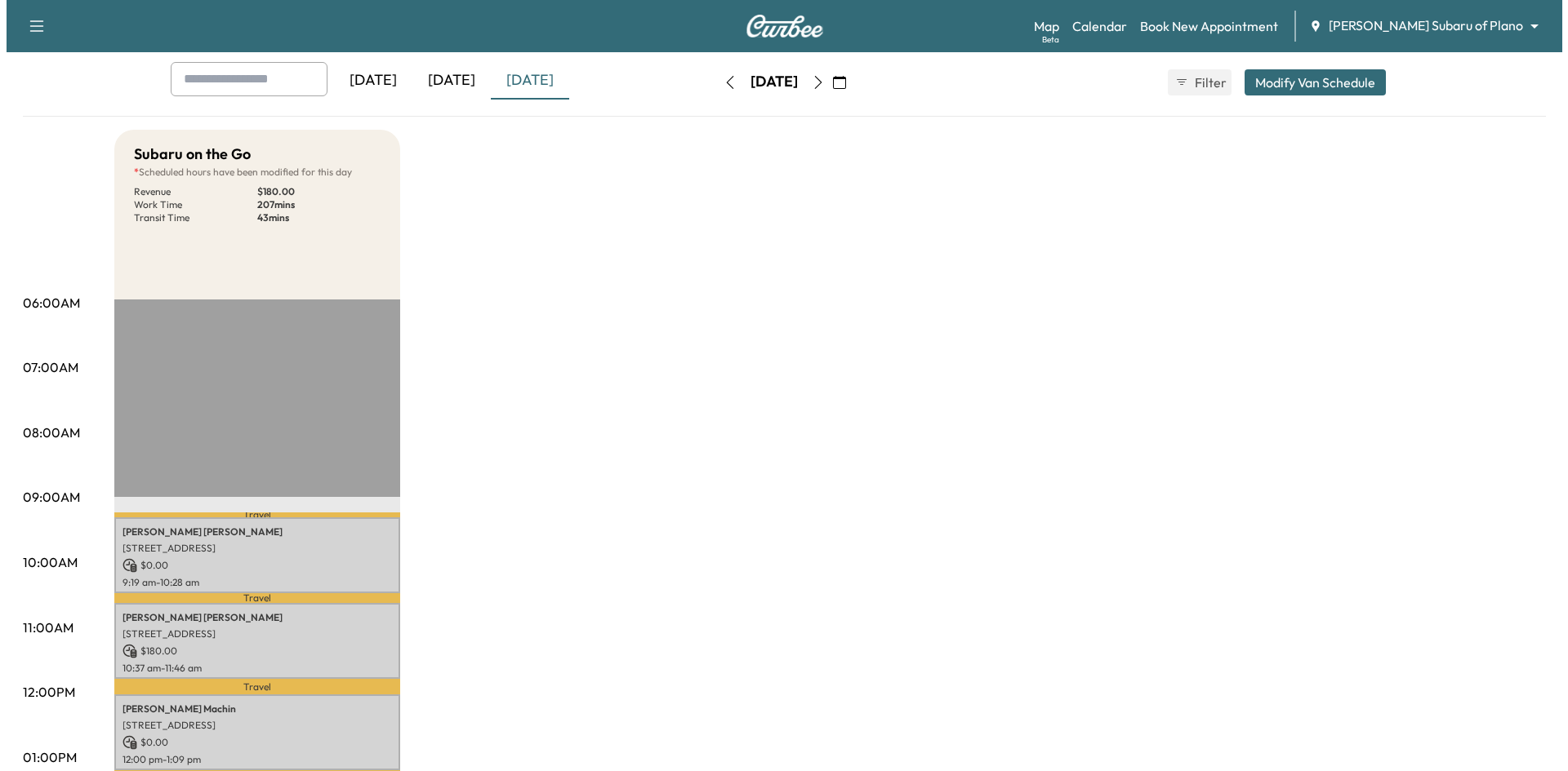
scroll to position [163, 0]
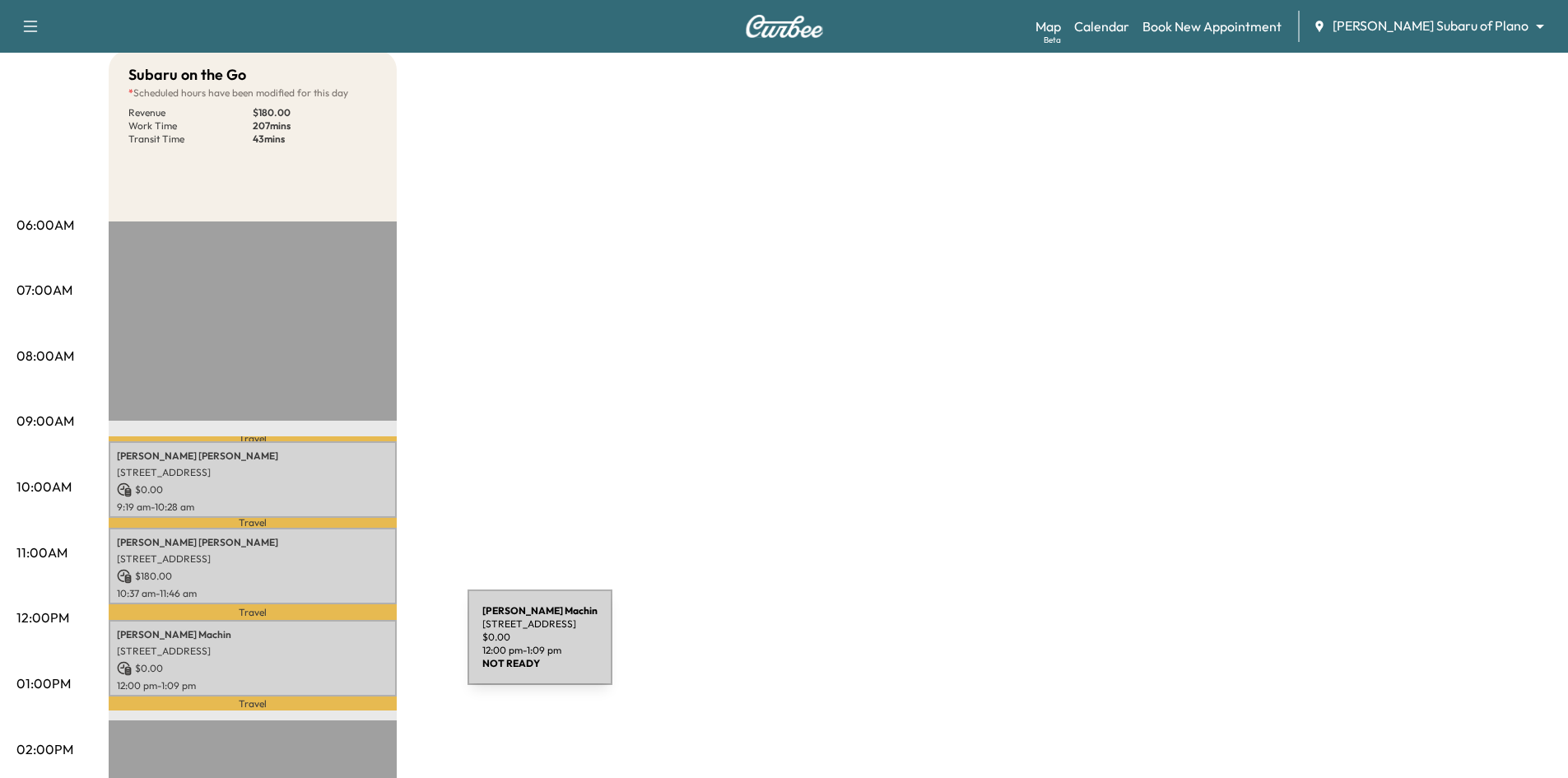
click at [358, 648] on p "6042 Breakpoint Trail, Dallas, TX 75252, USA" at bounding box center [253, 651] width 272 height 14
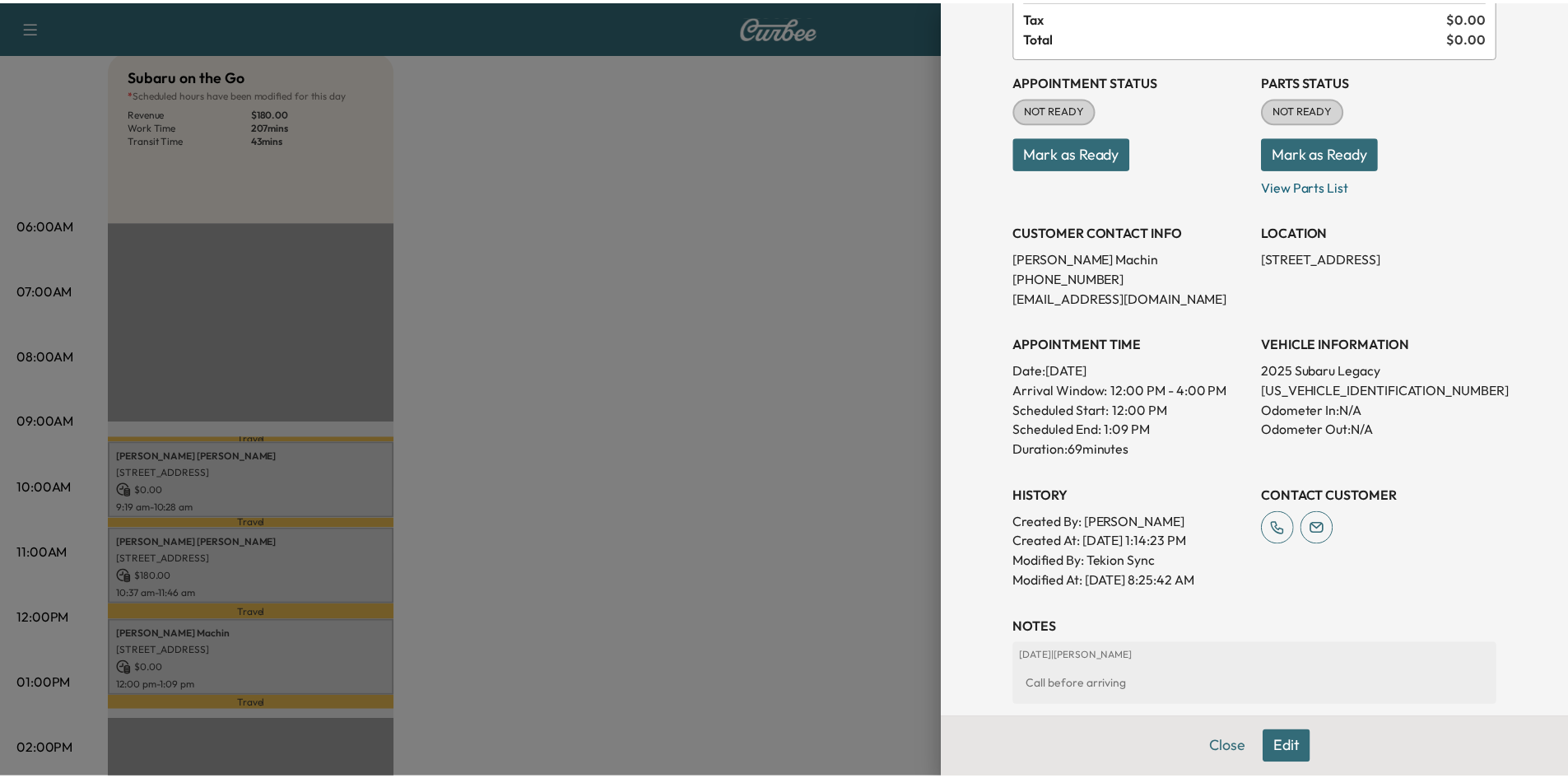
scroll to position [3, 0]
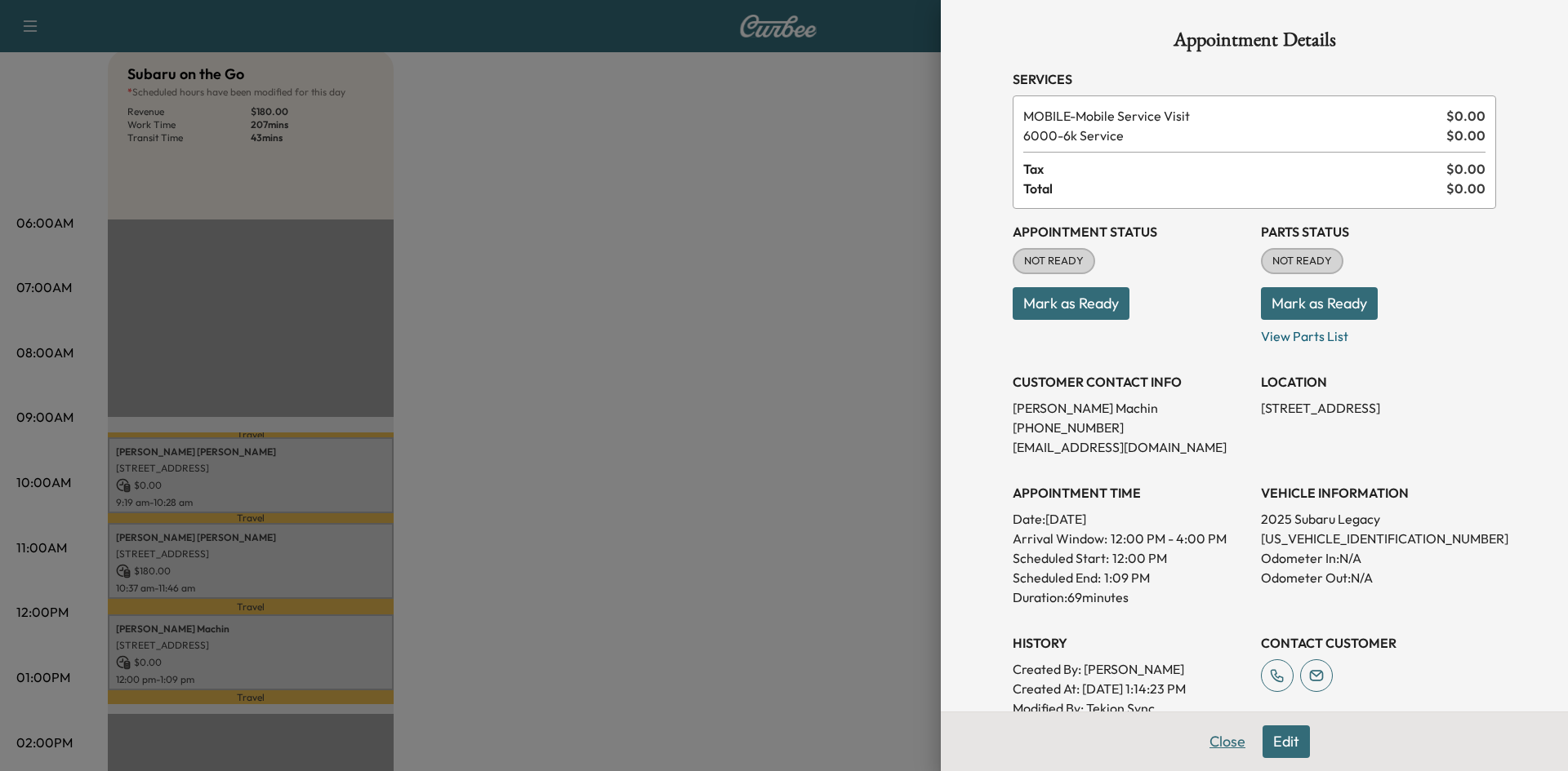
click at [1209, 740] on button "Close" at bounding box center [1228, 741] width 57 height 32
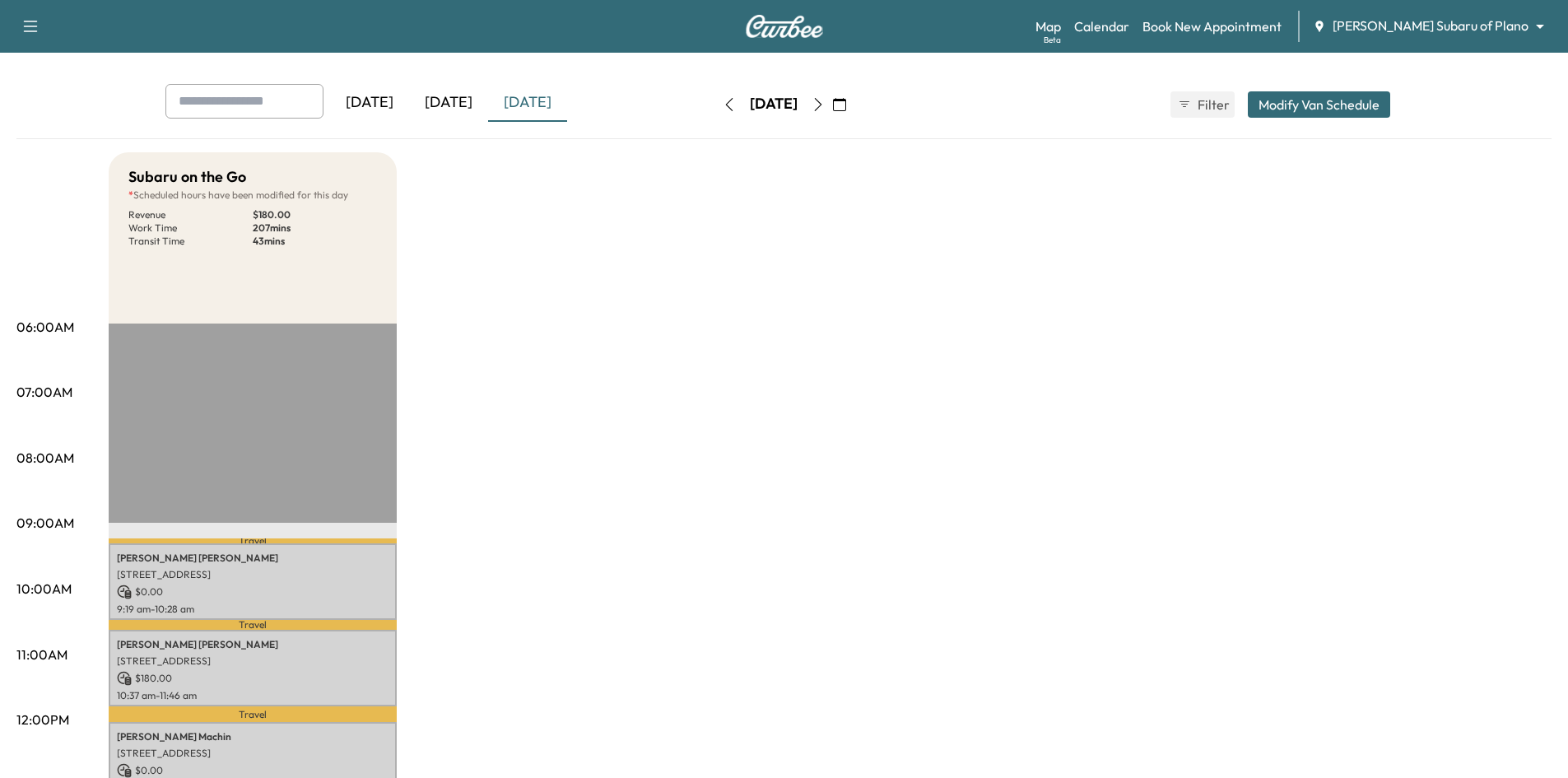
scroll to position [0, 0]
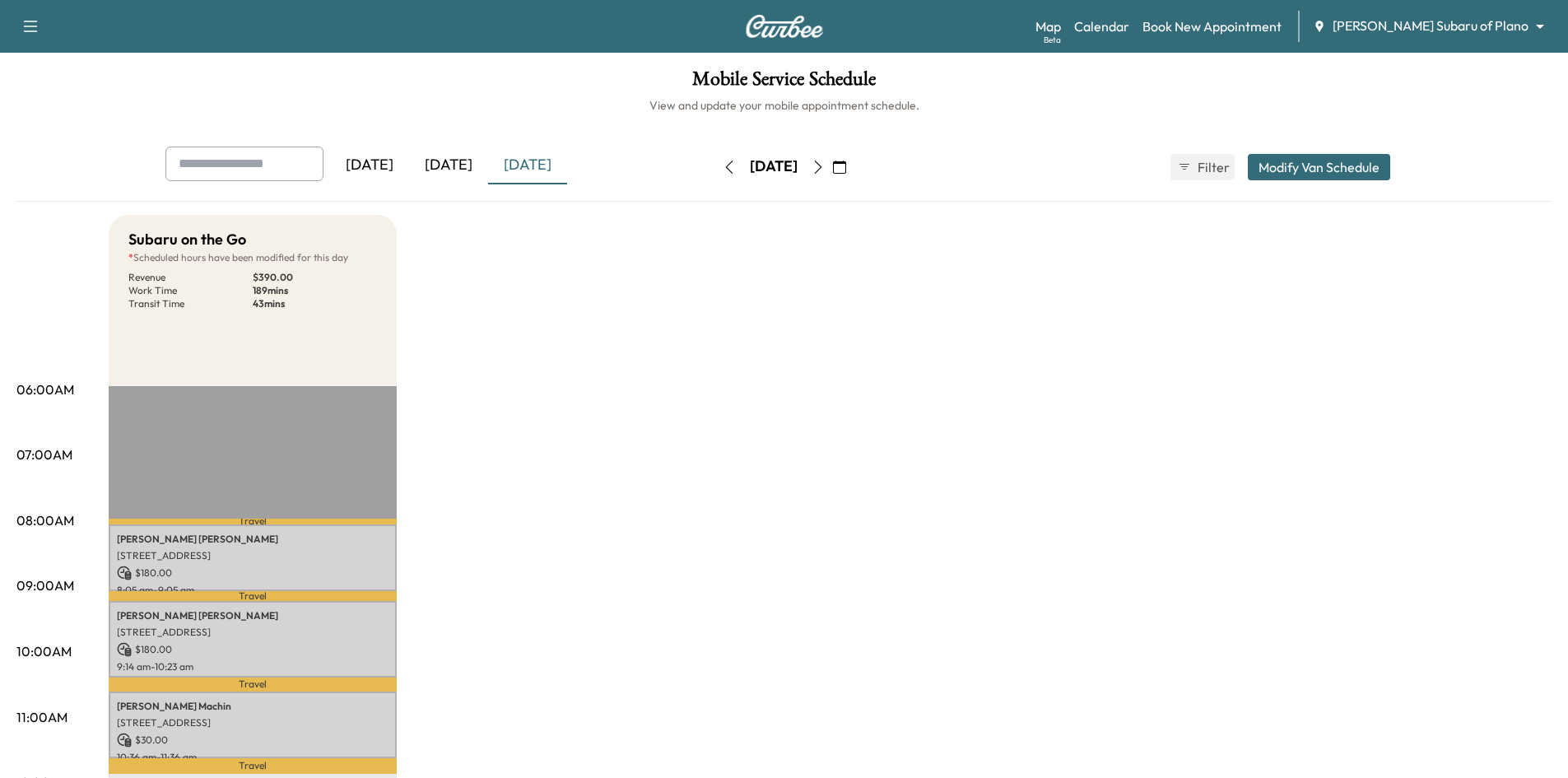
click at [455, 160] on div "[DATE]" at bounding box center [448, 166] width 79 height 38
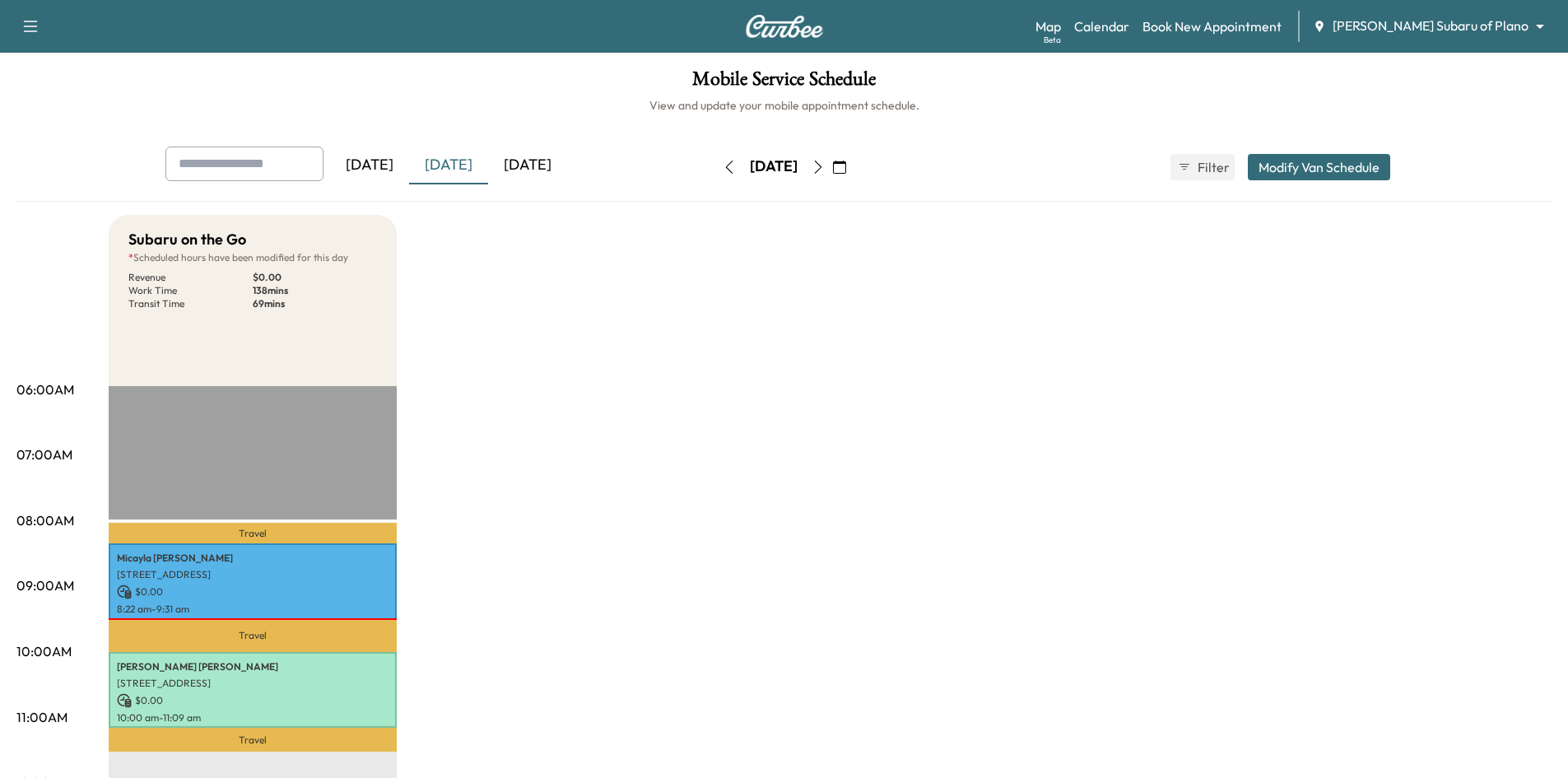
click at [520, 166] on div "[DATE]" at bounding box center [527, 166] width 79 height 38
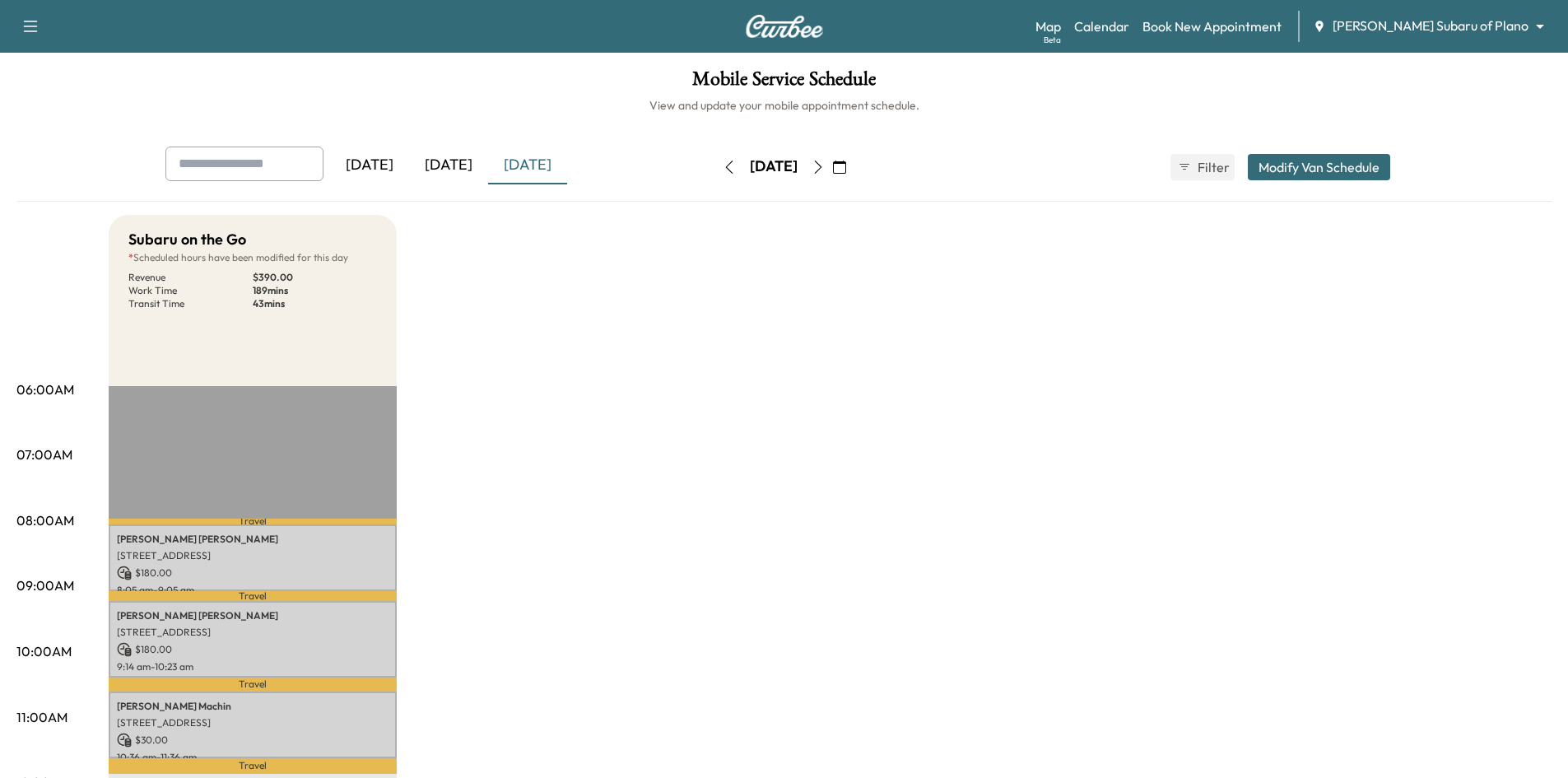
click at [454, 168] on div "[DATE]" at bounding box center [448, 166] width 79 height 38
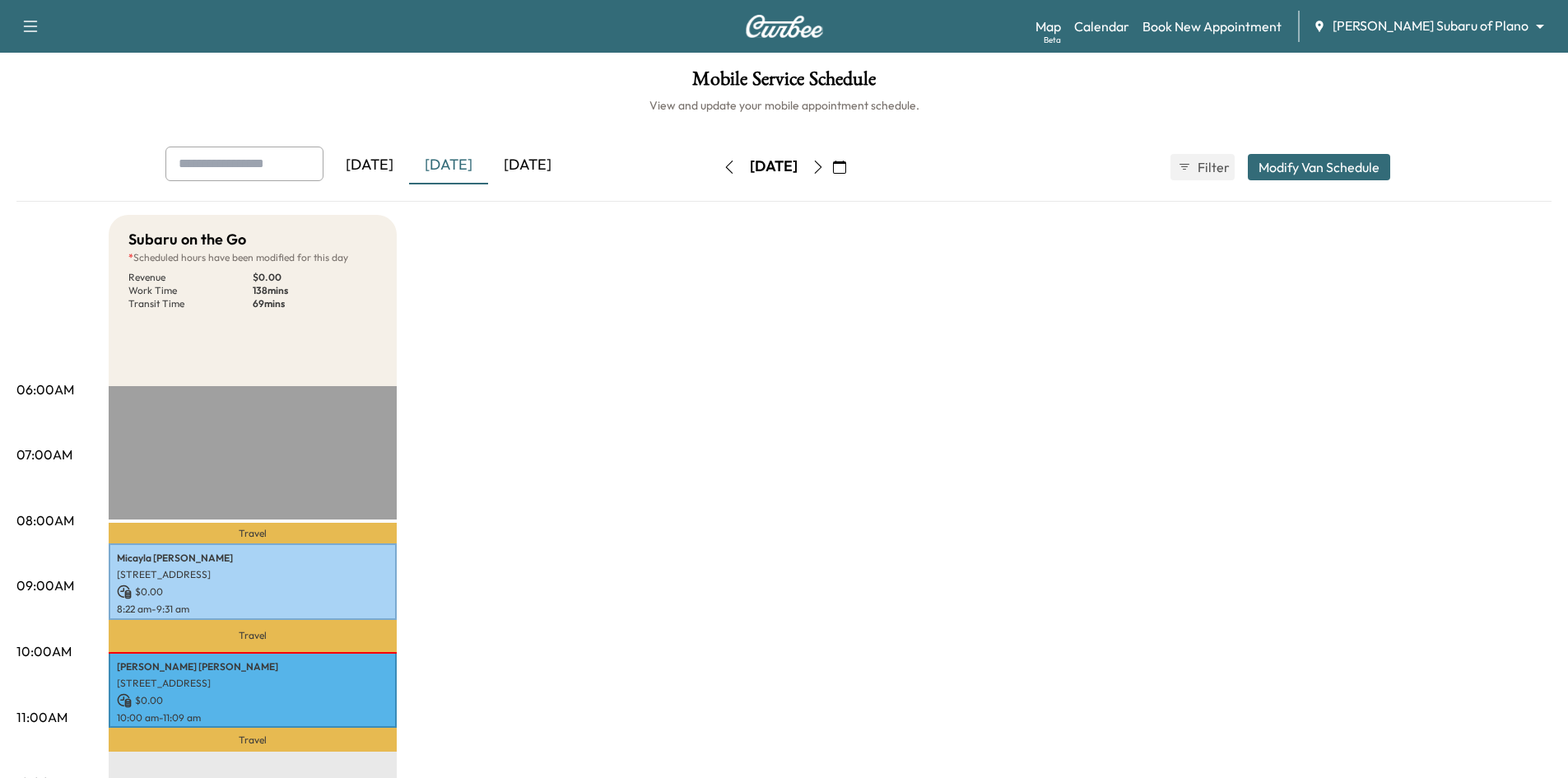
click at [540, 163] on div "[DATE]" at bounding box center [527, 166] width 79 height 38
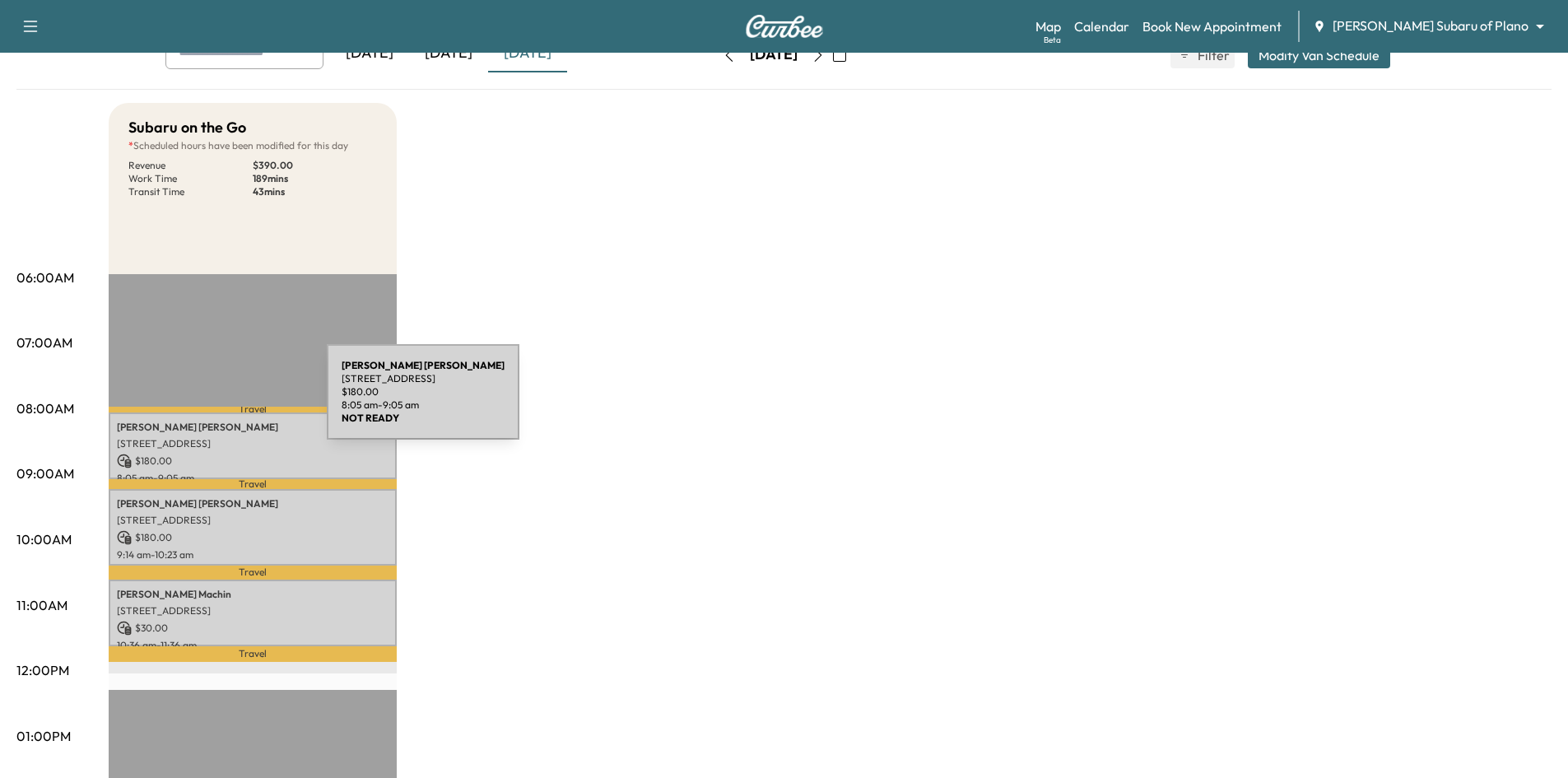
scroll to position [82, 0]
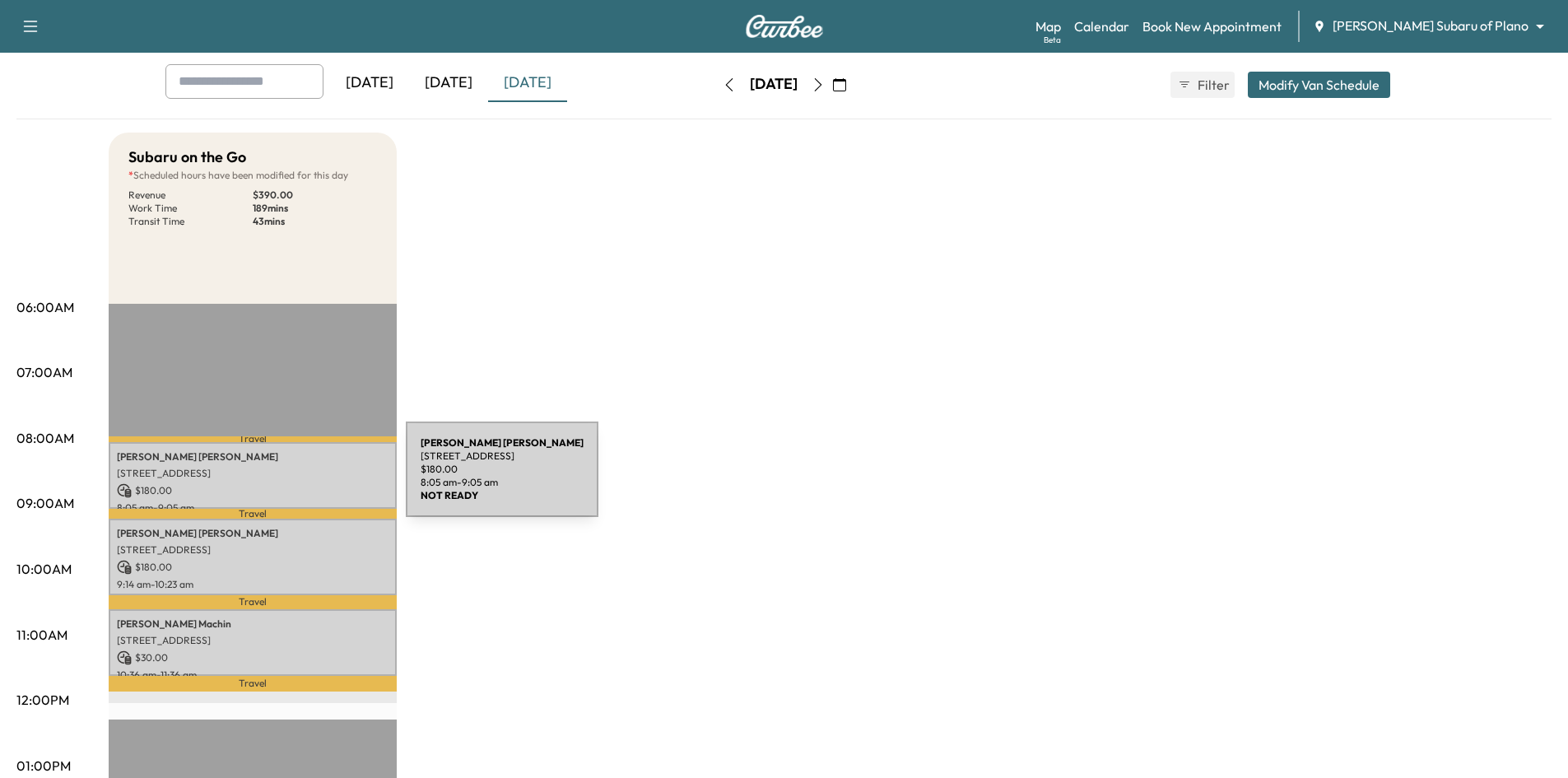
click at [282, 479] on div "Gentry Denney 2400 Dallas Pkwy, Plano, TX 75093, USA $ 180.00 8:05 am - 9:05 am" at bounding box center [253, 475] width 288 height 67
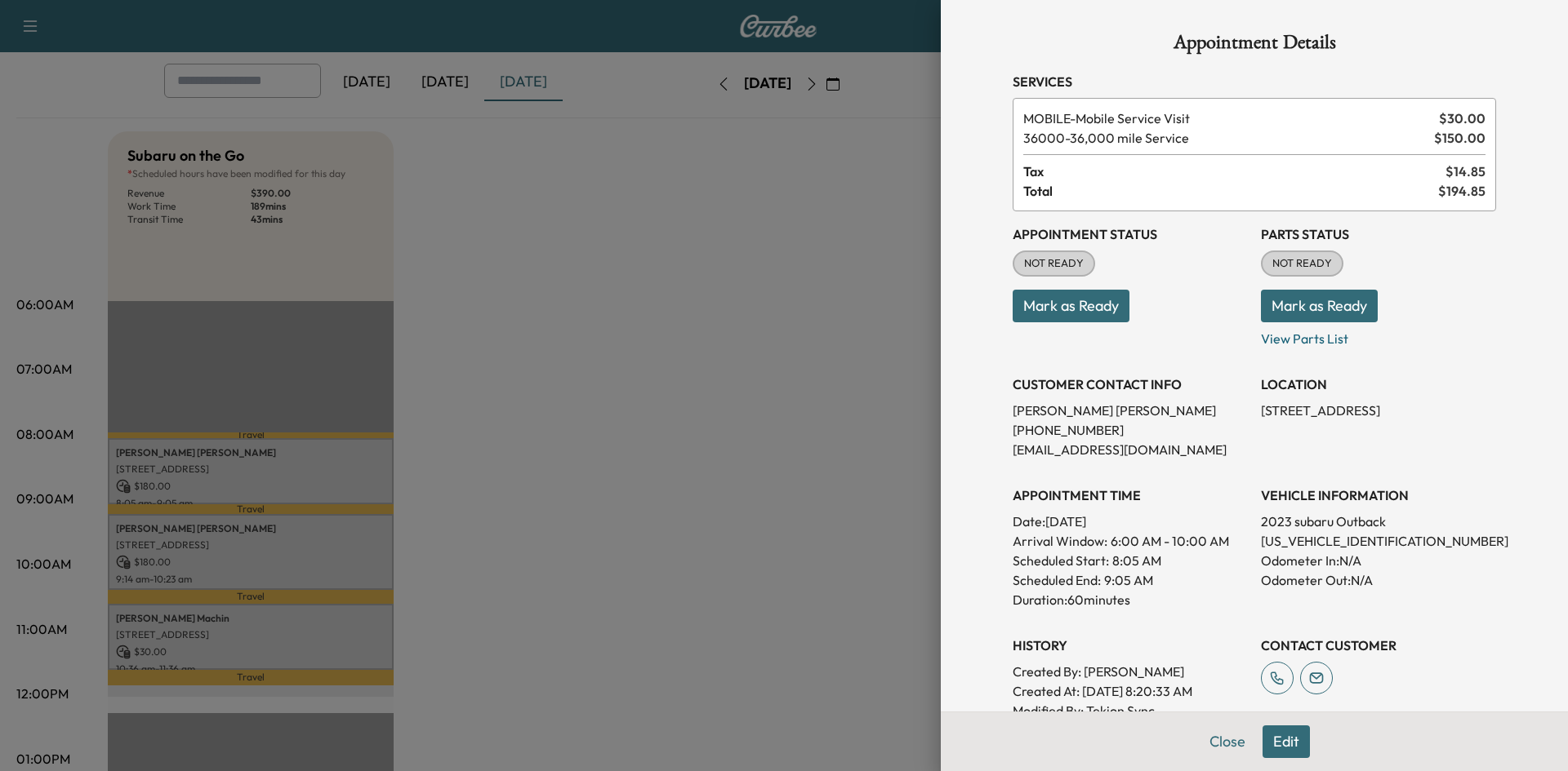
click at [684, 229] on div at bounding box center [784, 385] width 1568 height 771
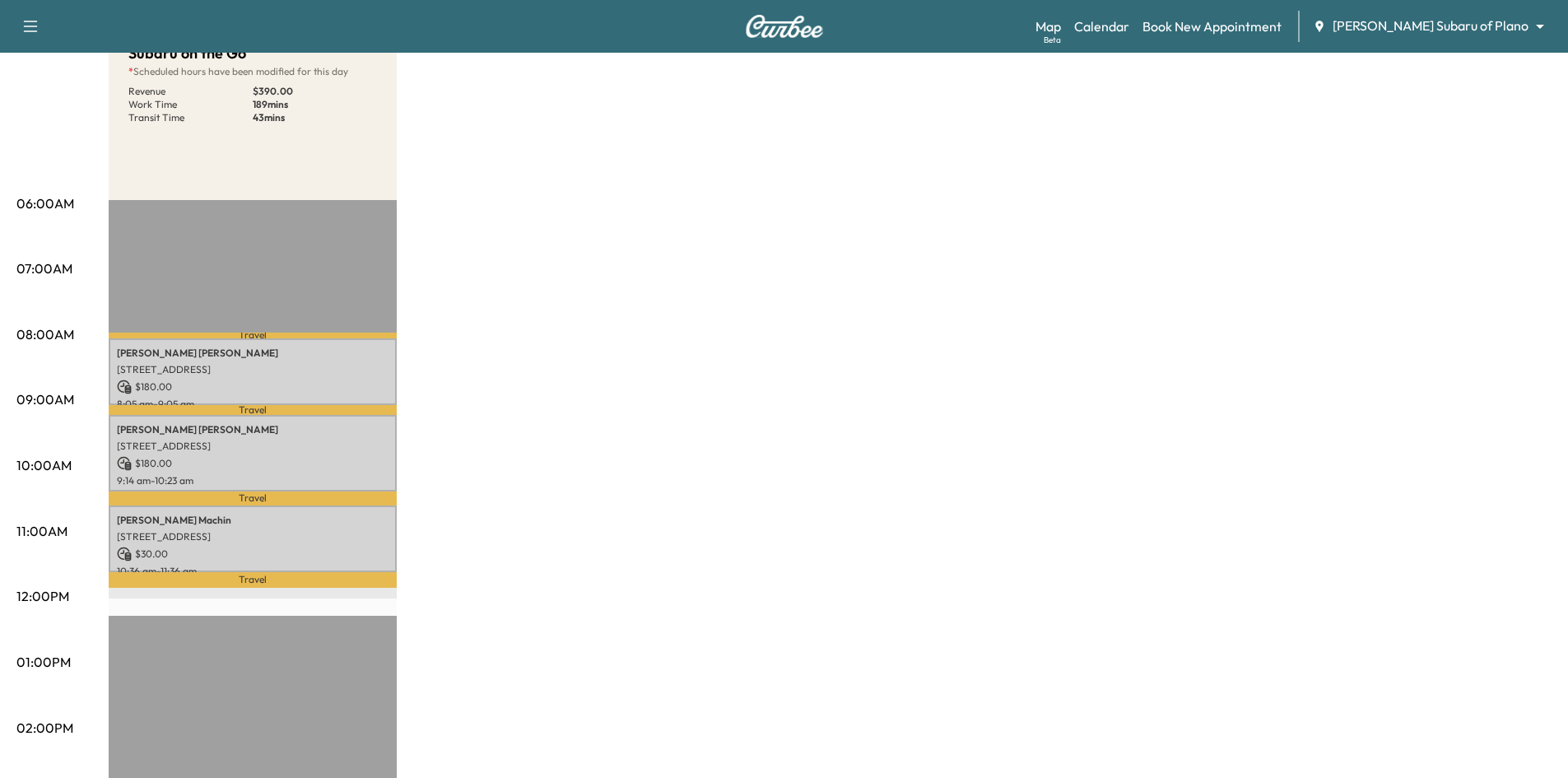
scroll to position [247, 0]
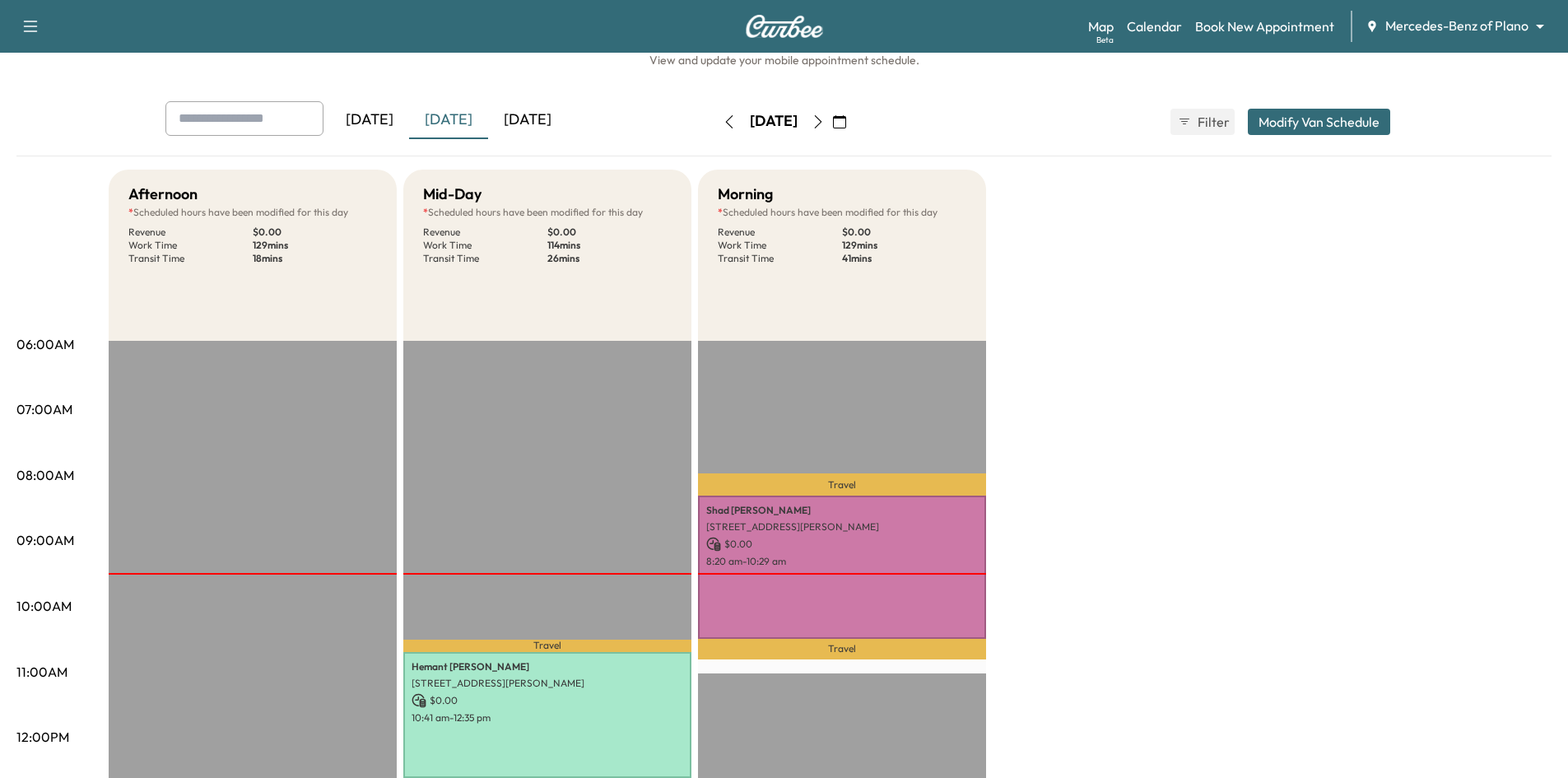
scroll to position [82, 0]
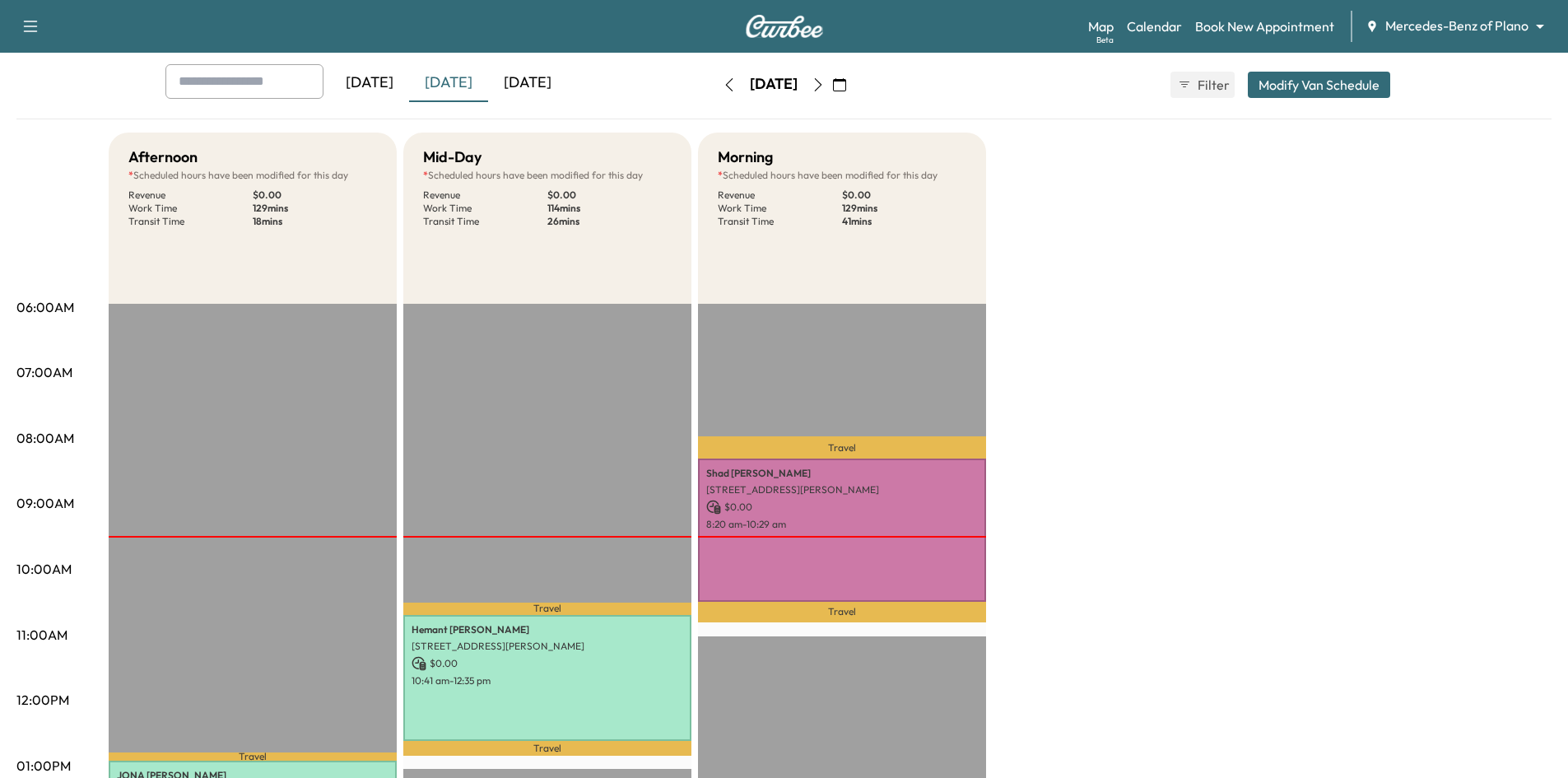
click at [521, 78] on div "[DATE]" at bounding box center [527, 83] width 79 height 38
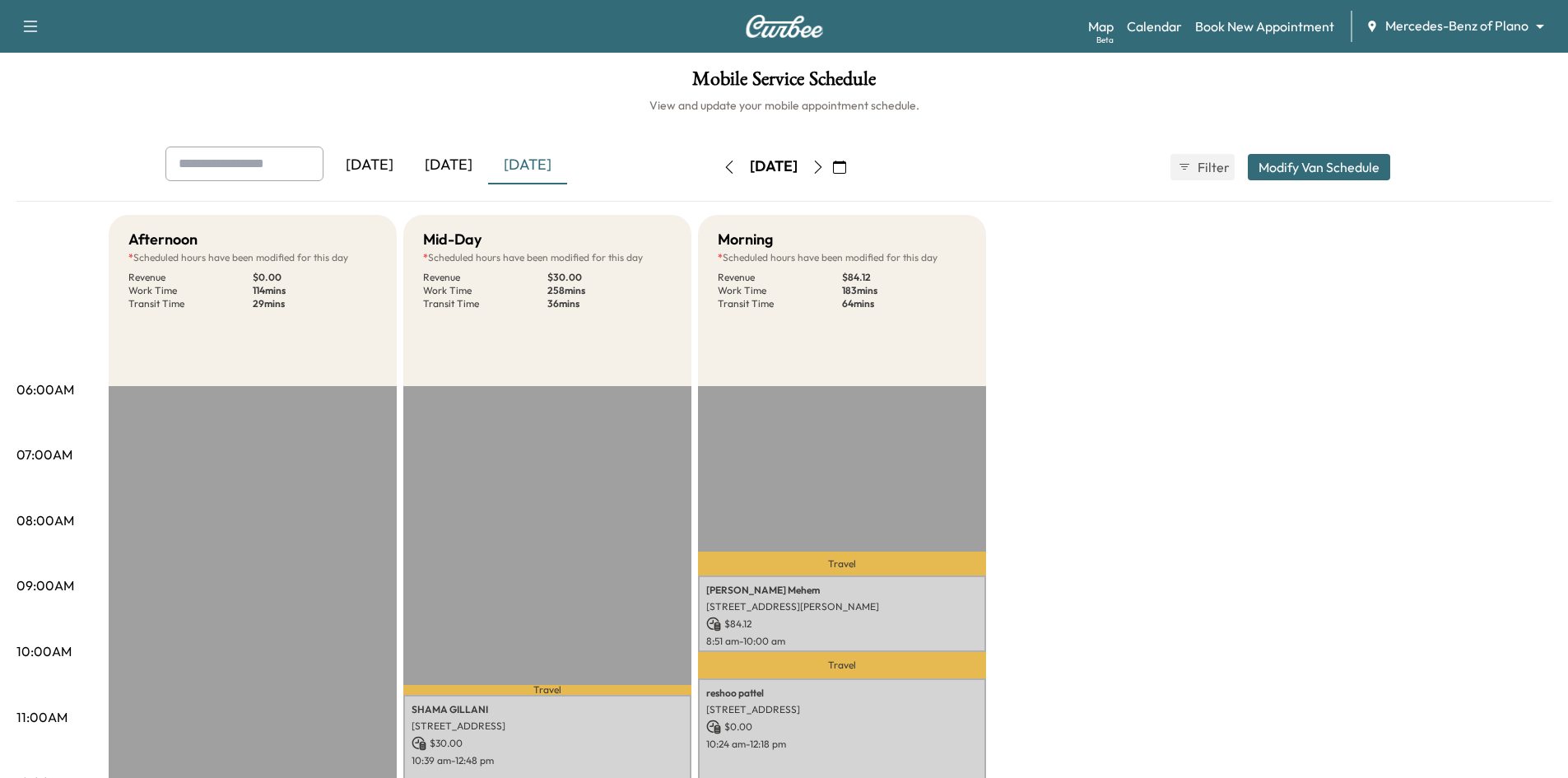
click at [457, 168] on div "[DATE]" at bounding box center [448, 166] width 79 height 38
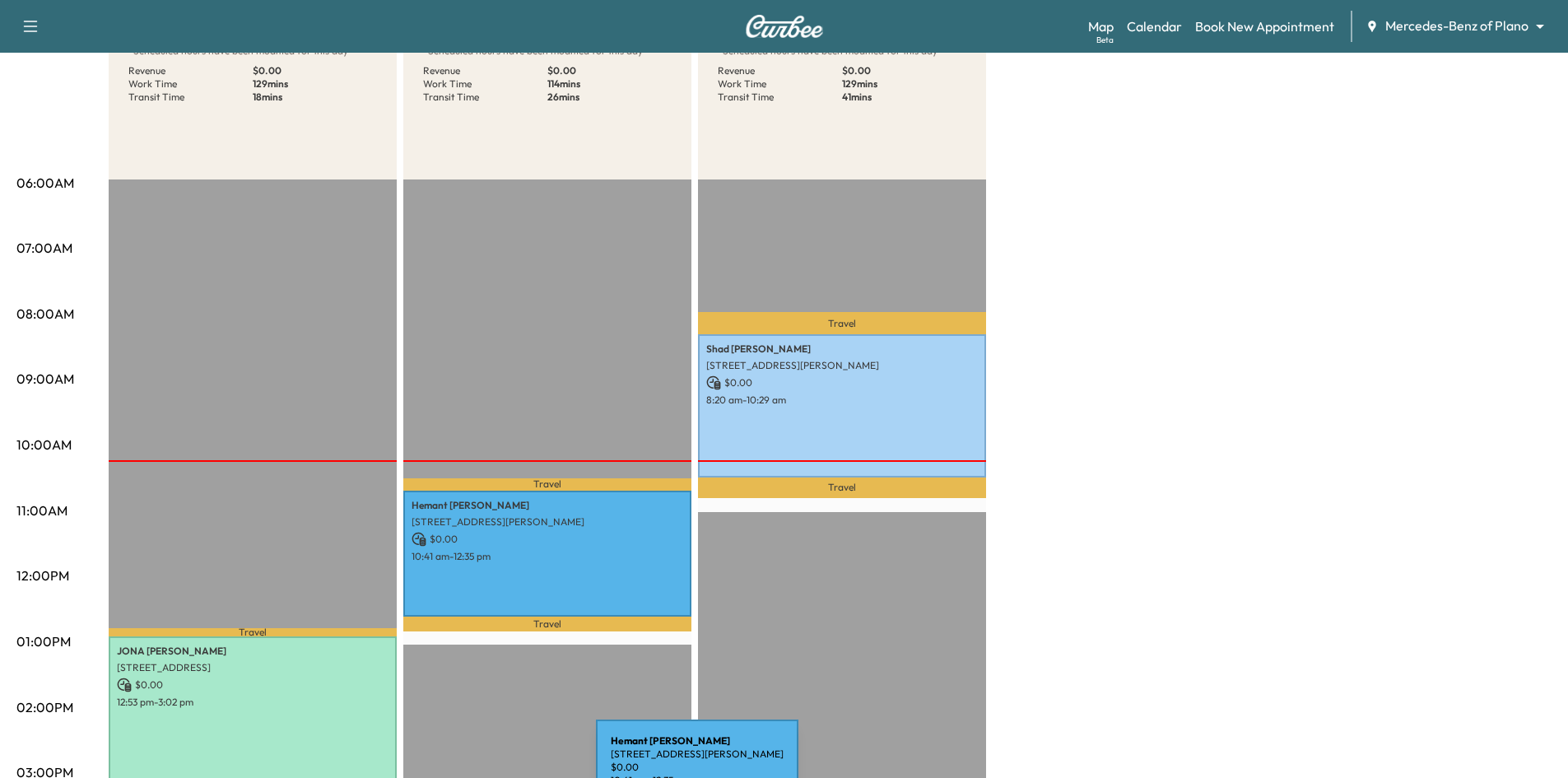
scroll to position [330, 0]
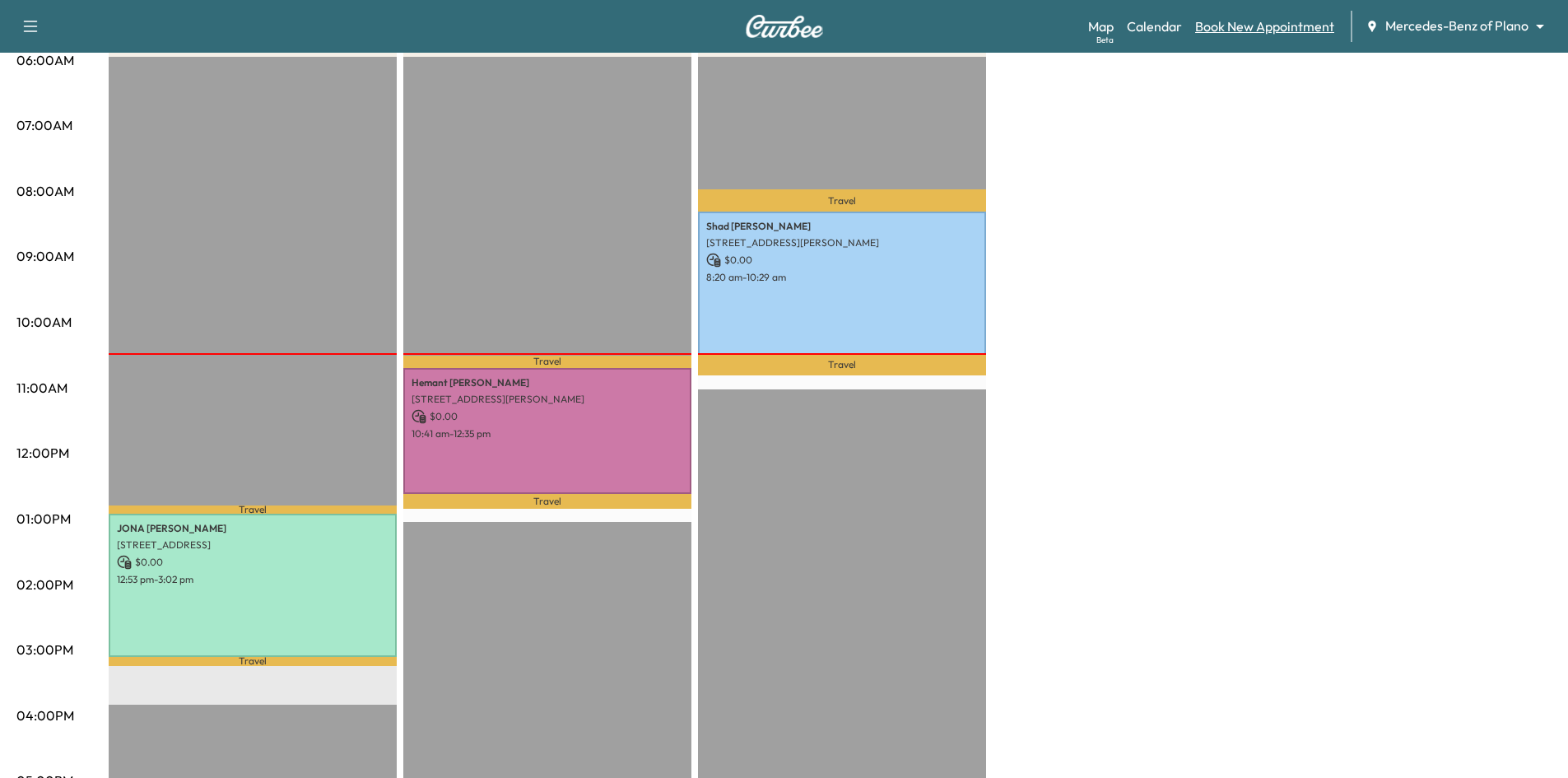
click at [1263, 24] on link "Book New Appointment" at bounding box center [1265, 26] width 139 height 20
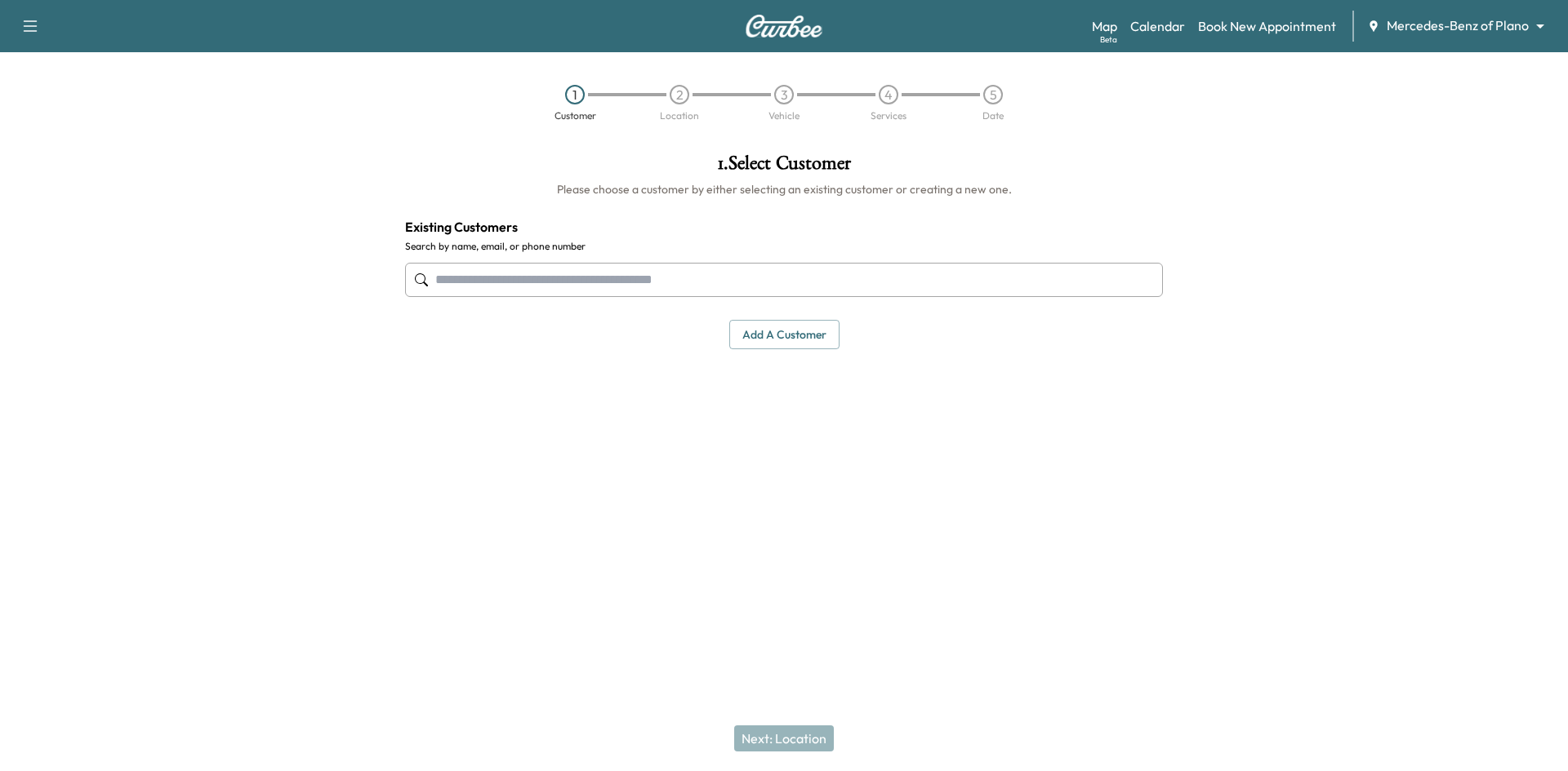
drag, startPoint x: 696, startPoint y: 263, endPoint x: 794, endPoint y: 203, distance: 114.9
click at [740, 231] on div "1 . Select Customer Please choose a customer by either selecting an existing cu…" at bounding box center [783, 250] width 784 height 222
click at [765, 274] on input "text" at bounding box center [784, 280] width 758 height 34
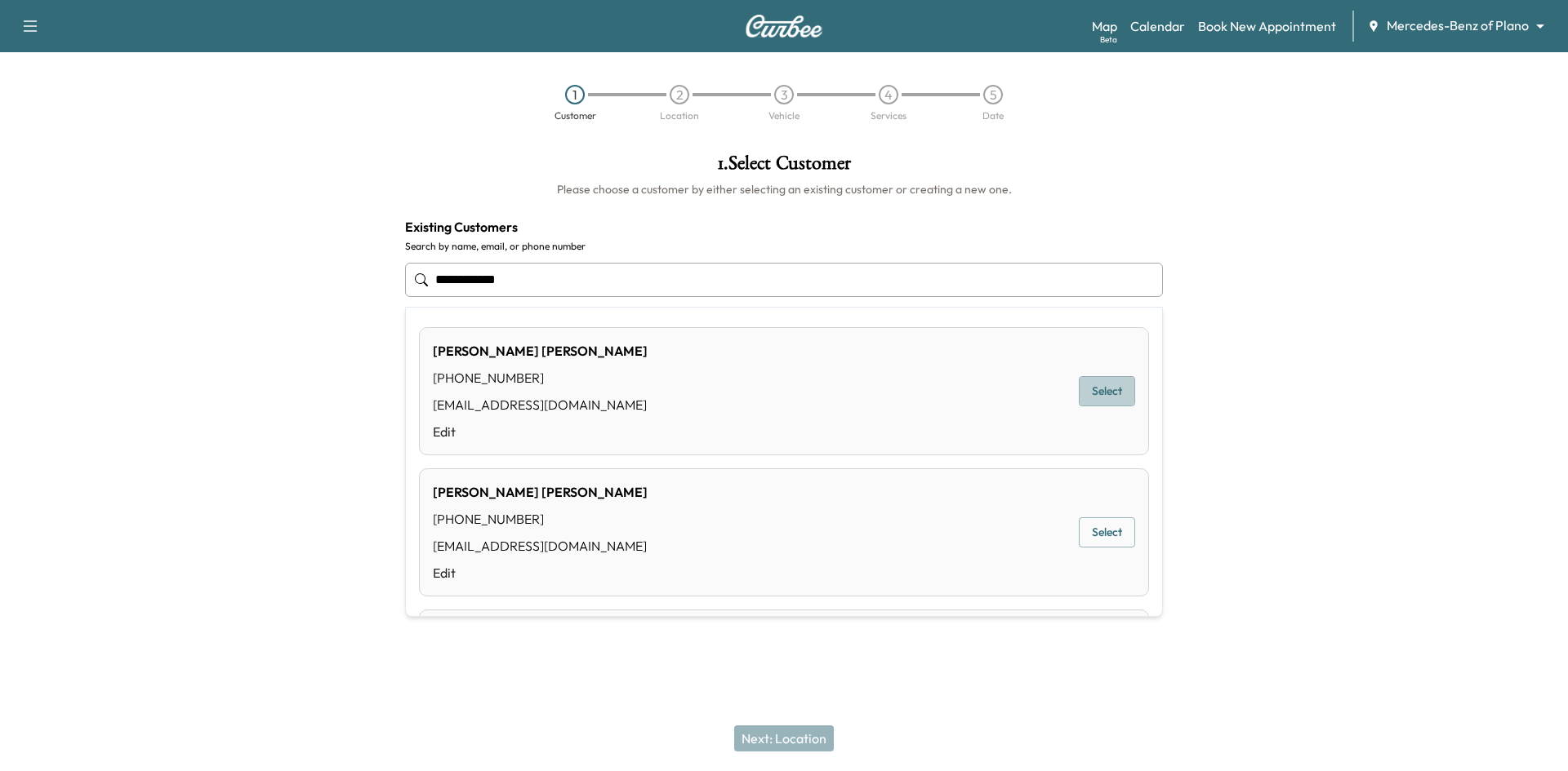
drag, startPoint x: 1097, startPoint y: 394, endPoint x: 964, endPoint y: 504, distance: 172.6
click at [1098, 396] on button "Select" at bounding box center [1106, 391] width 57 height 31
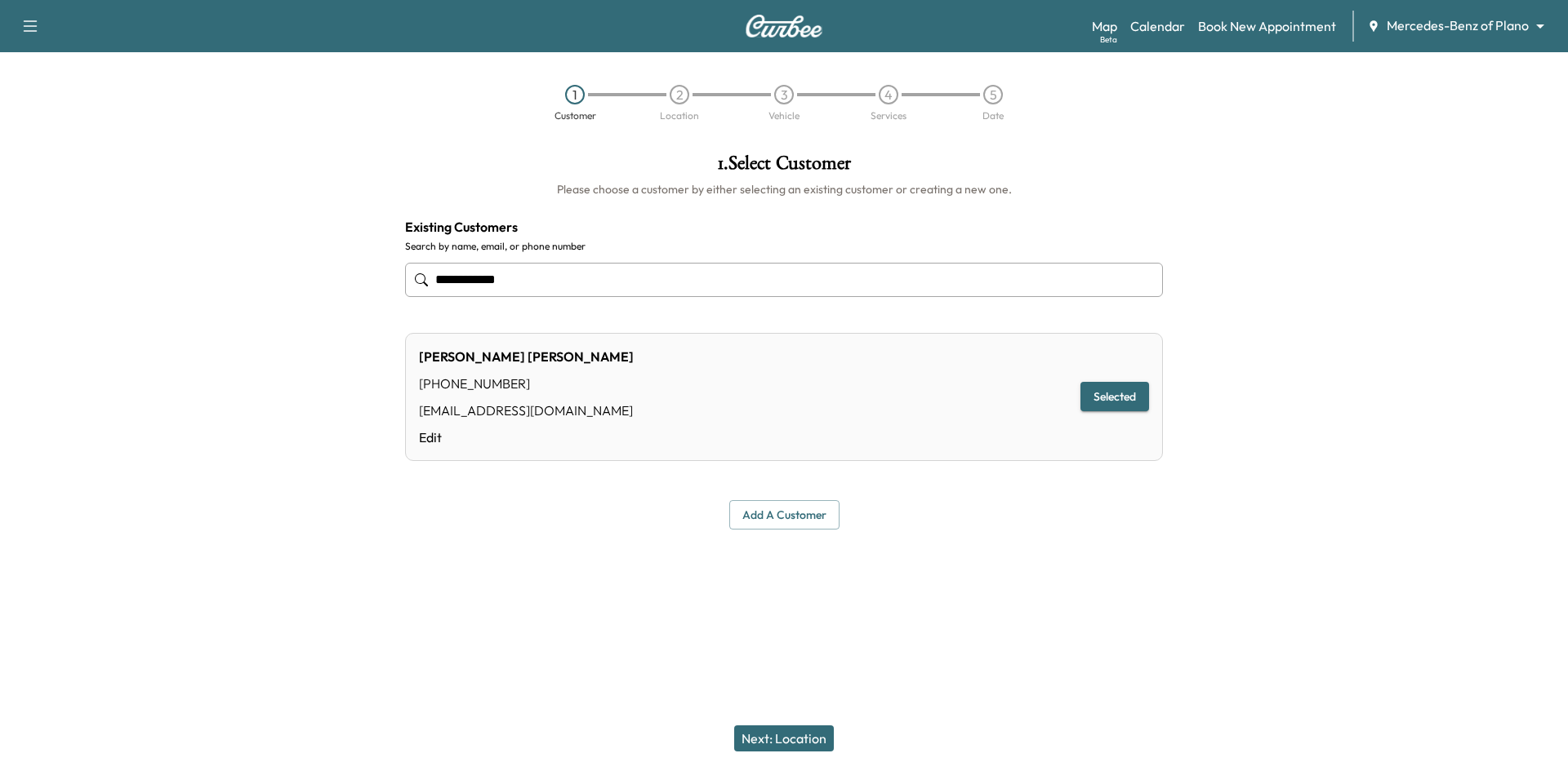
type input "**********"
drag, startPoint x: 815, startPoint y: 748, endPoint x: 823, endPoint y: 641, distance: 107.3
click at [817, 746] on button "Next: Location" at bounding box center [783, 738] width 100 height 26
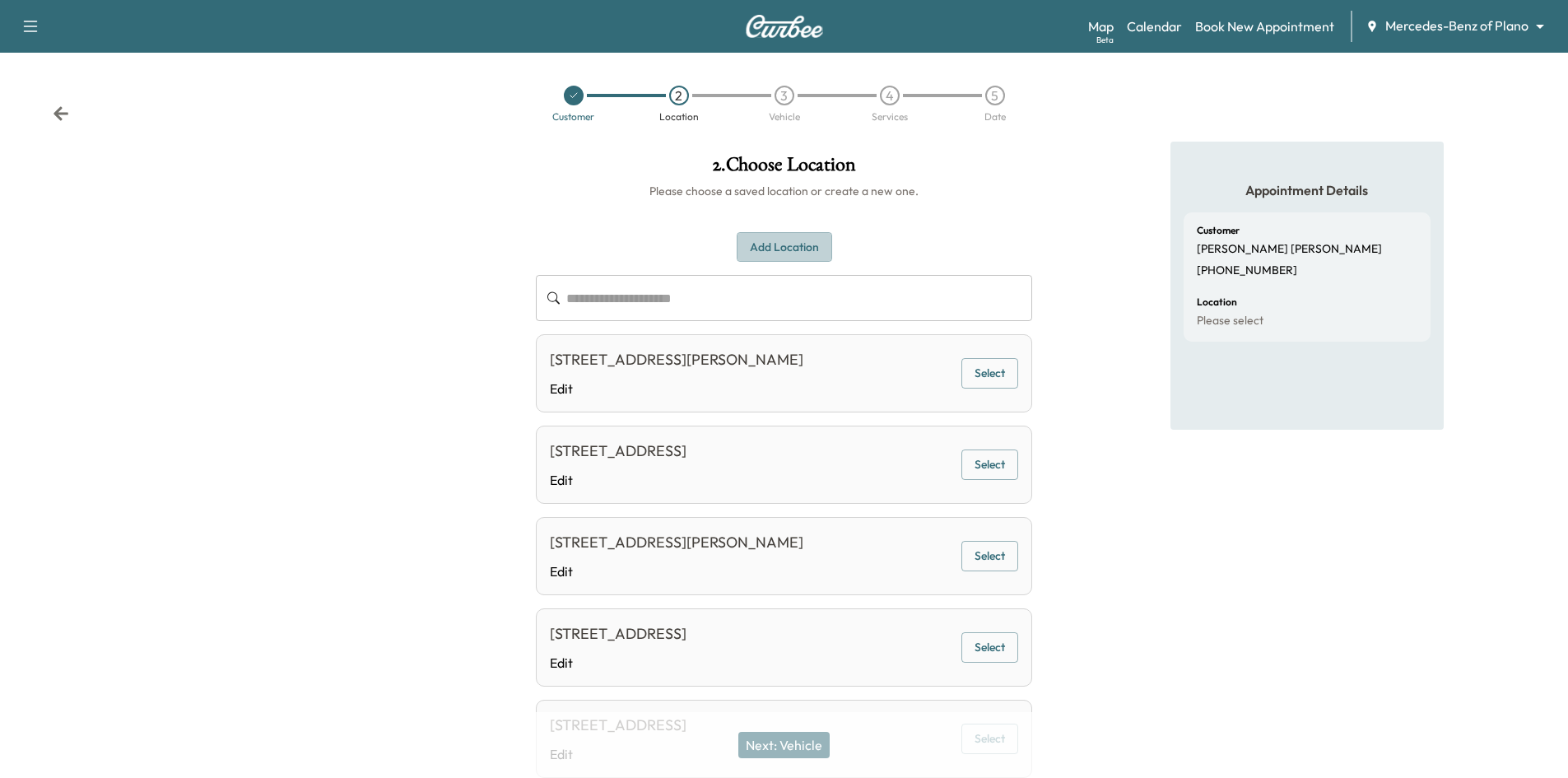
click at [796, 245] on button "Add Location" at bounding box center [784, 247] width 95 height 31
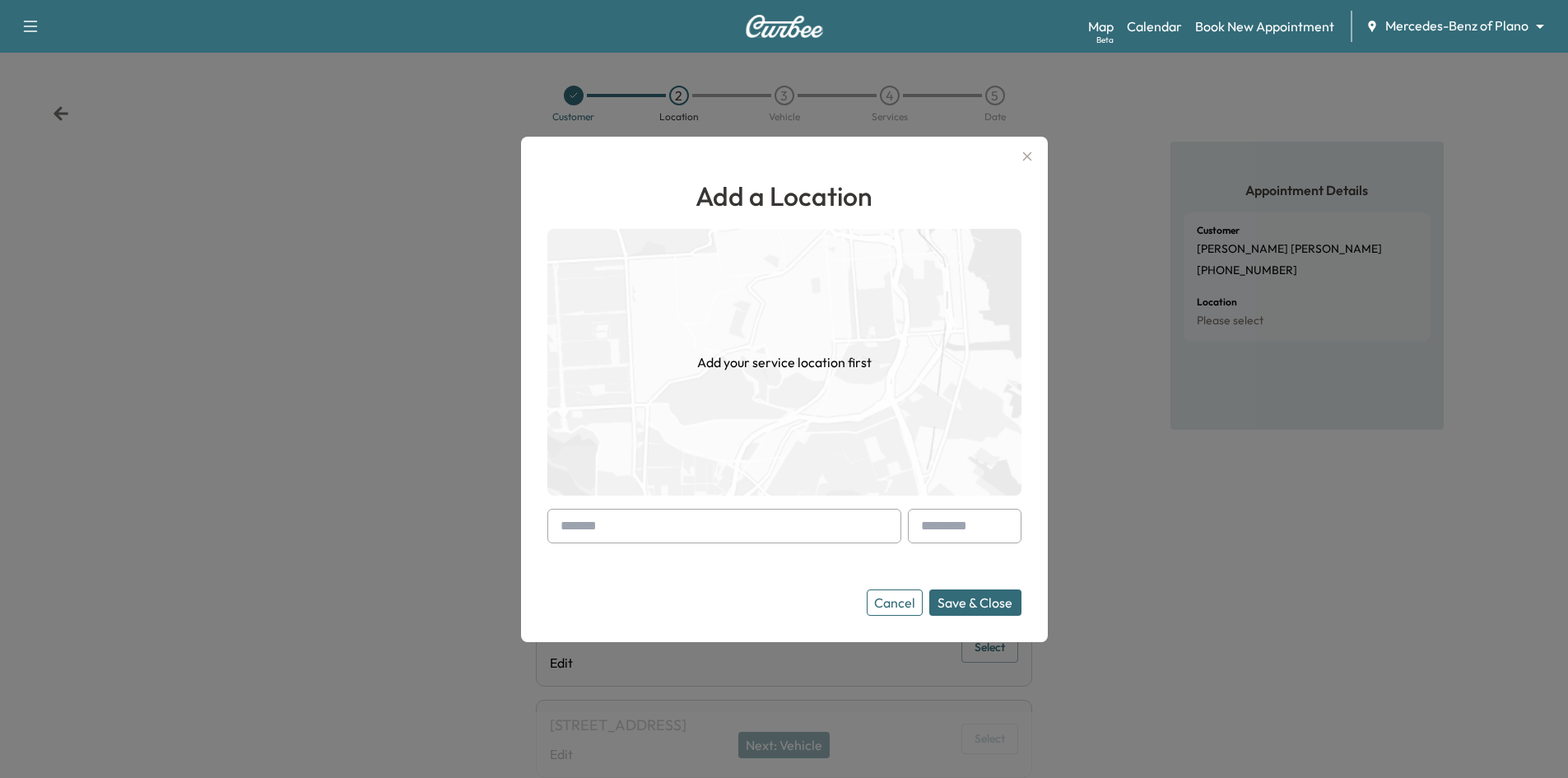
click at [721, 512] on input "text" at bounding box center [724, 526] width 354 height 34
paste input "**********"
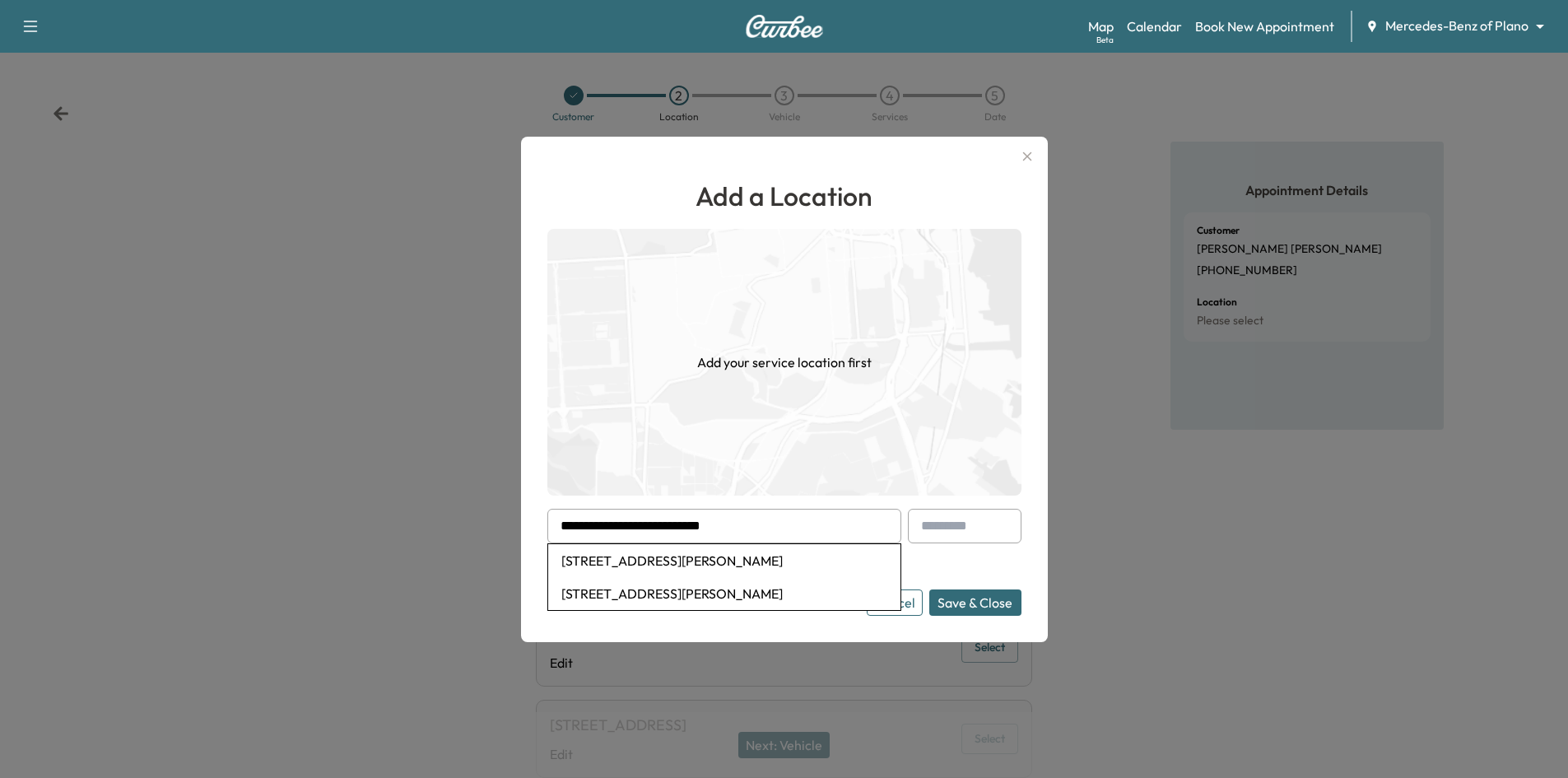
click at [748, 561] on li "959 E Collins Blvd suite 101, Richardson, TX, USA" at bounding box center [724, 561] width 352 height 33
type input "**********"
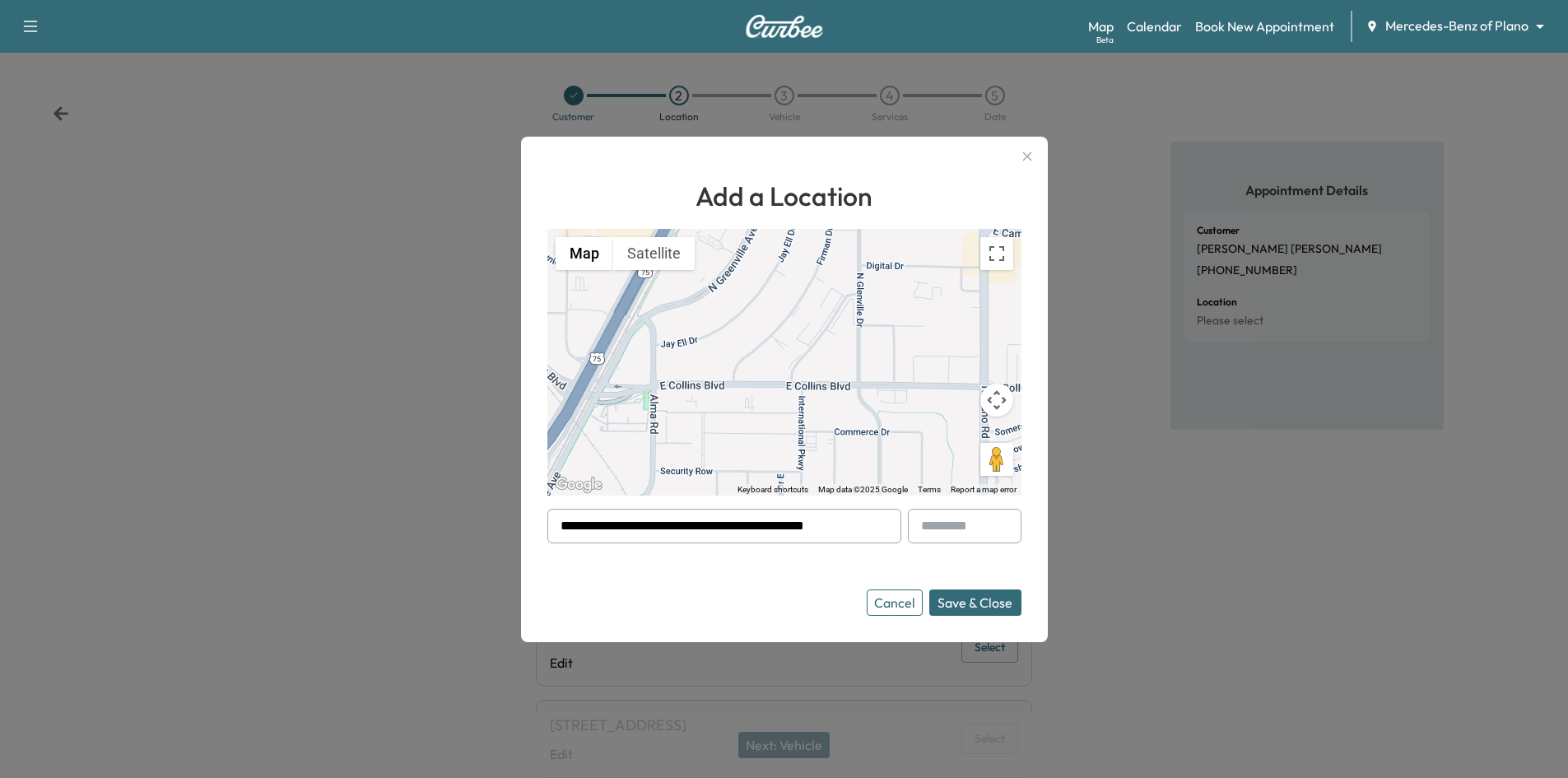
click at [908, 607] on button "Cancel" at bounding box center [894, 602] width 56 height 26
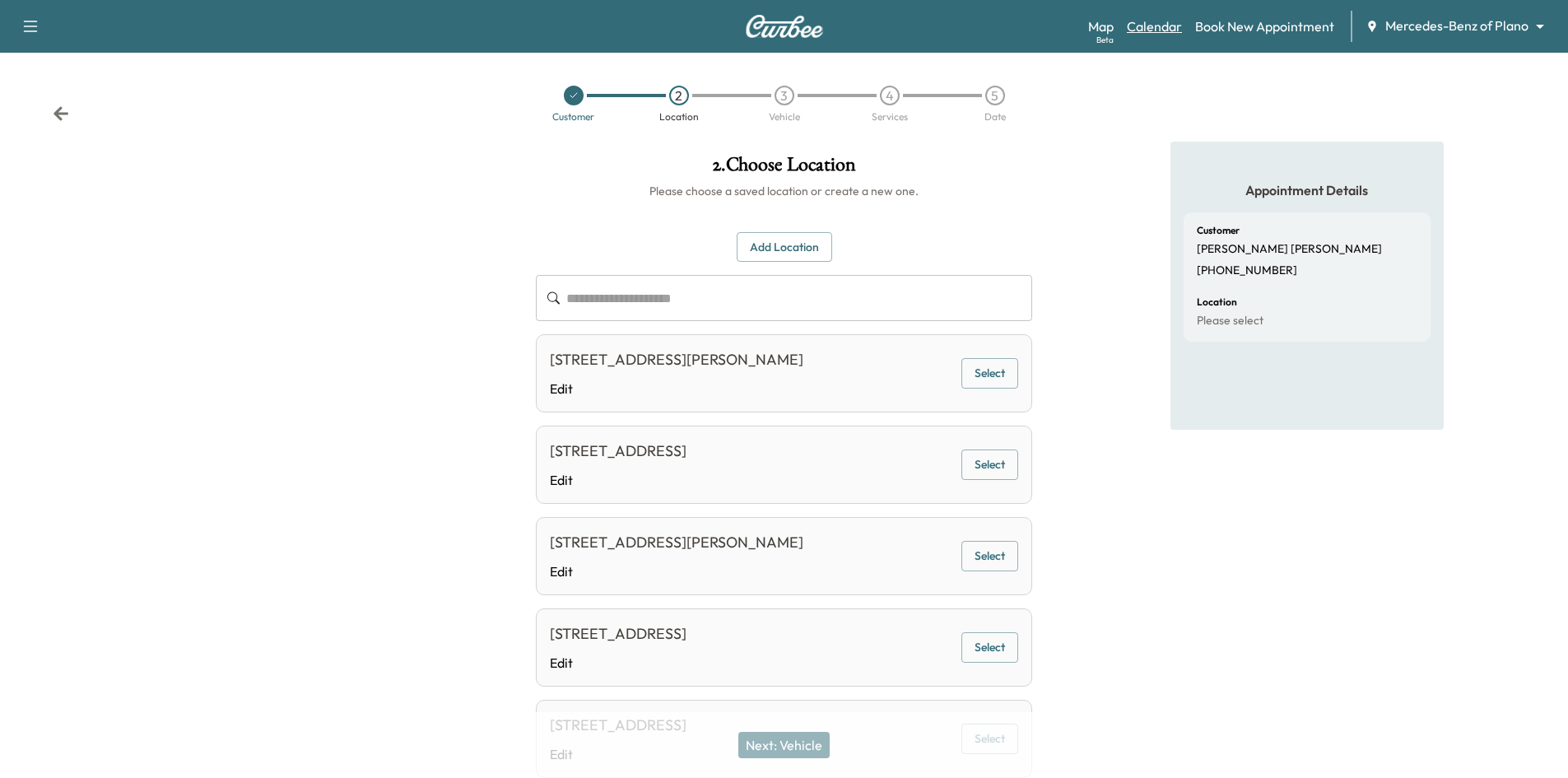
click at [1146, 24] on link "Calendar" at bounding box center [1154, 26] width 55 height 20
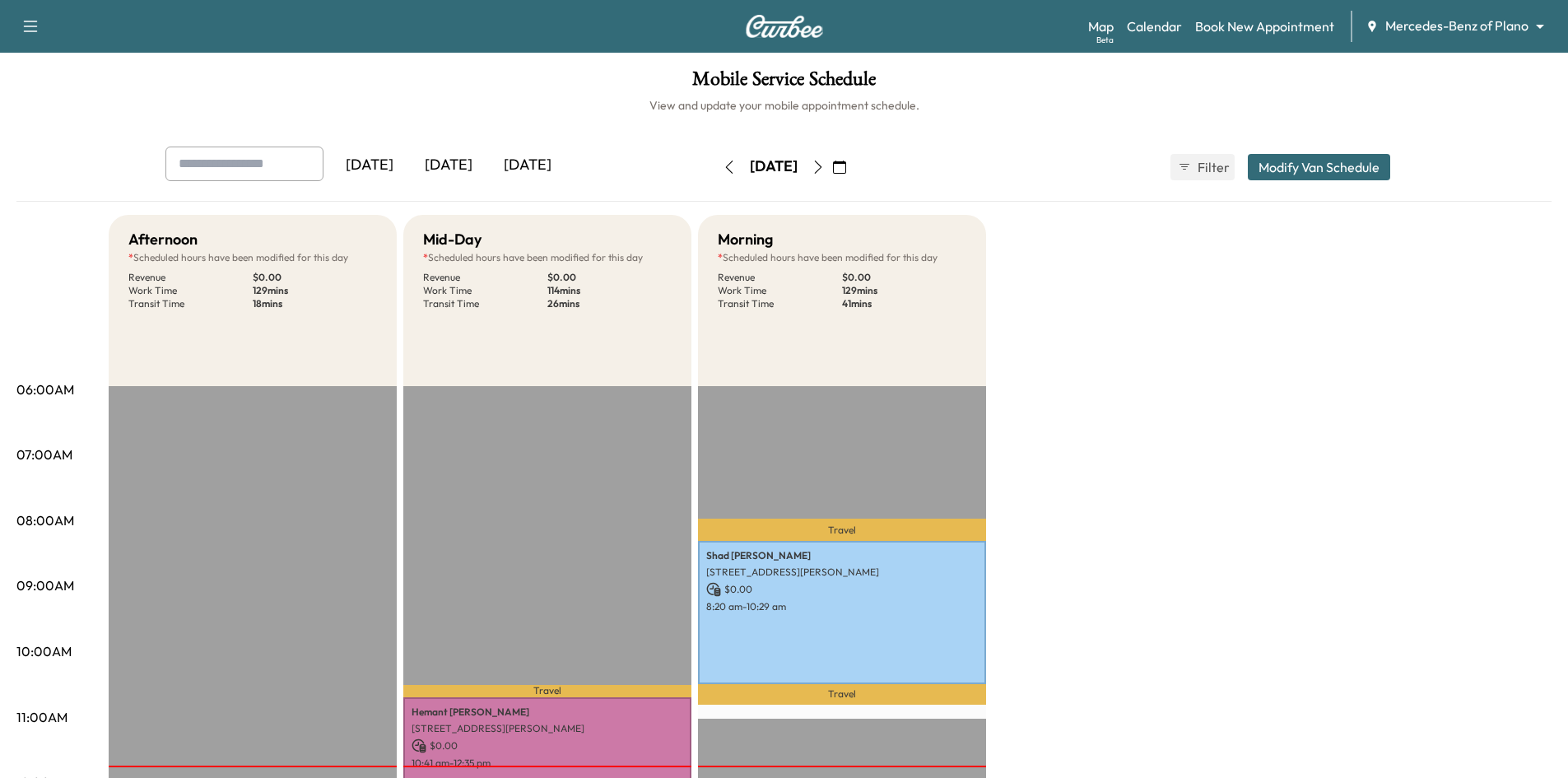
click at [402, 163] on div "[DATE]" at bounding box center [369, 166] width 79 height 38
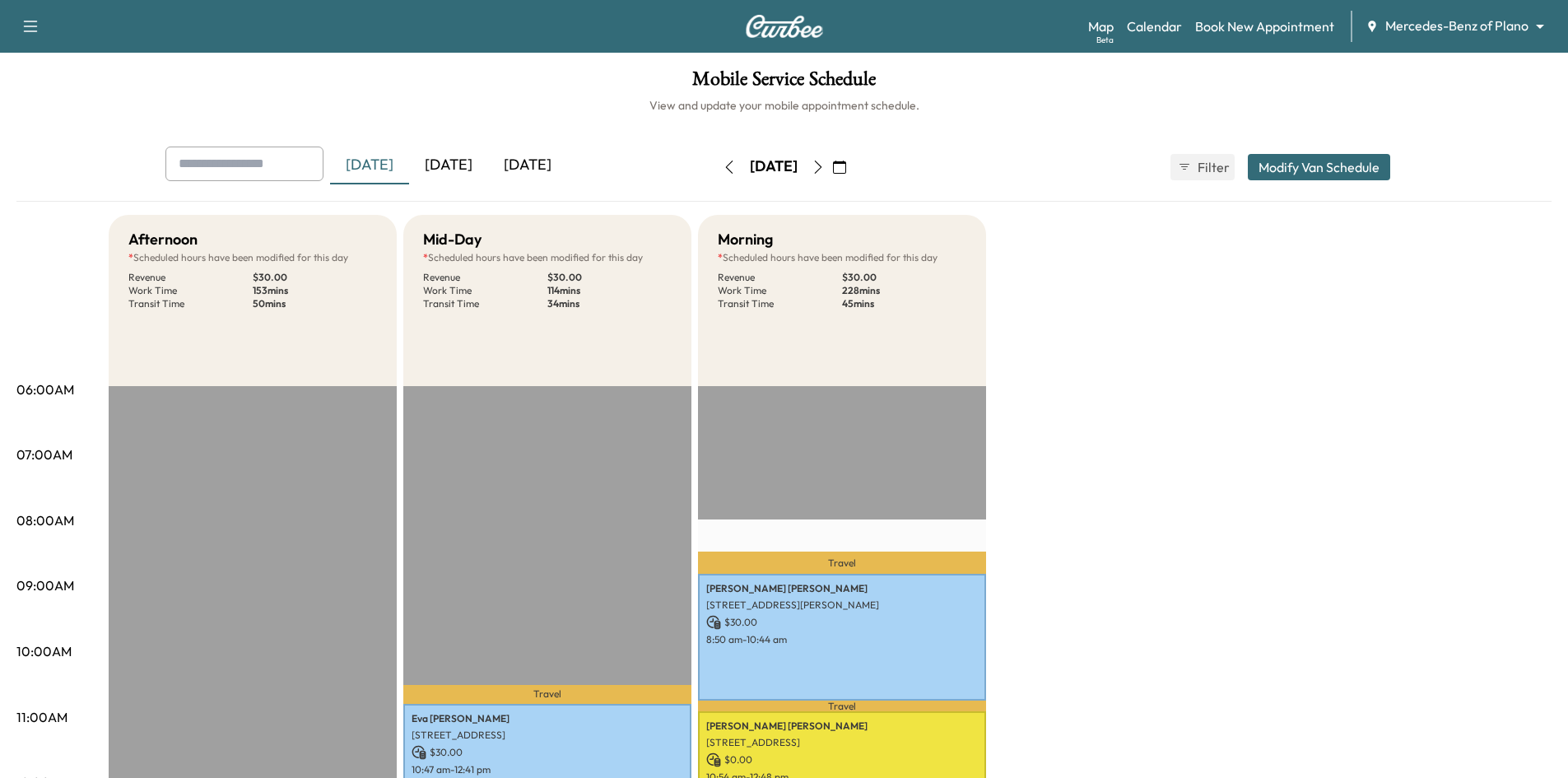
click at [467, 171] on div "[DATE]" at bounding box center [448, 166] width 79 height 38
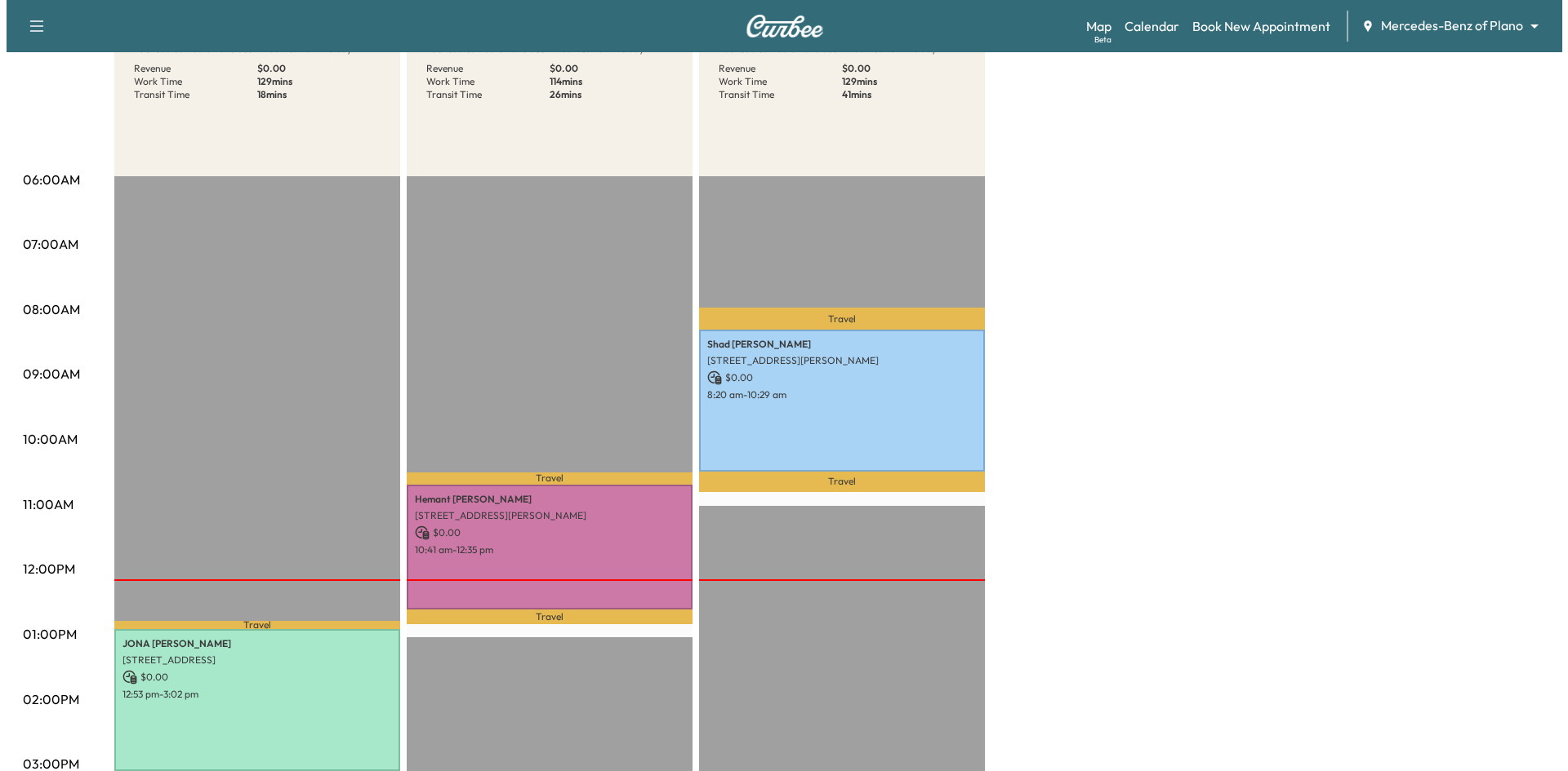
scroll to position [327, 0]
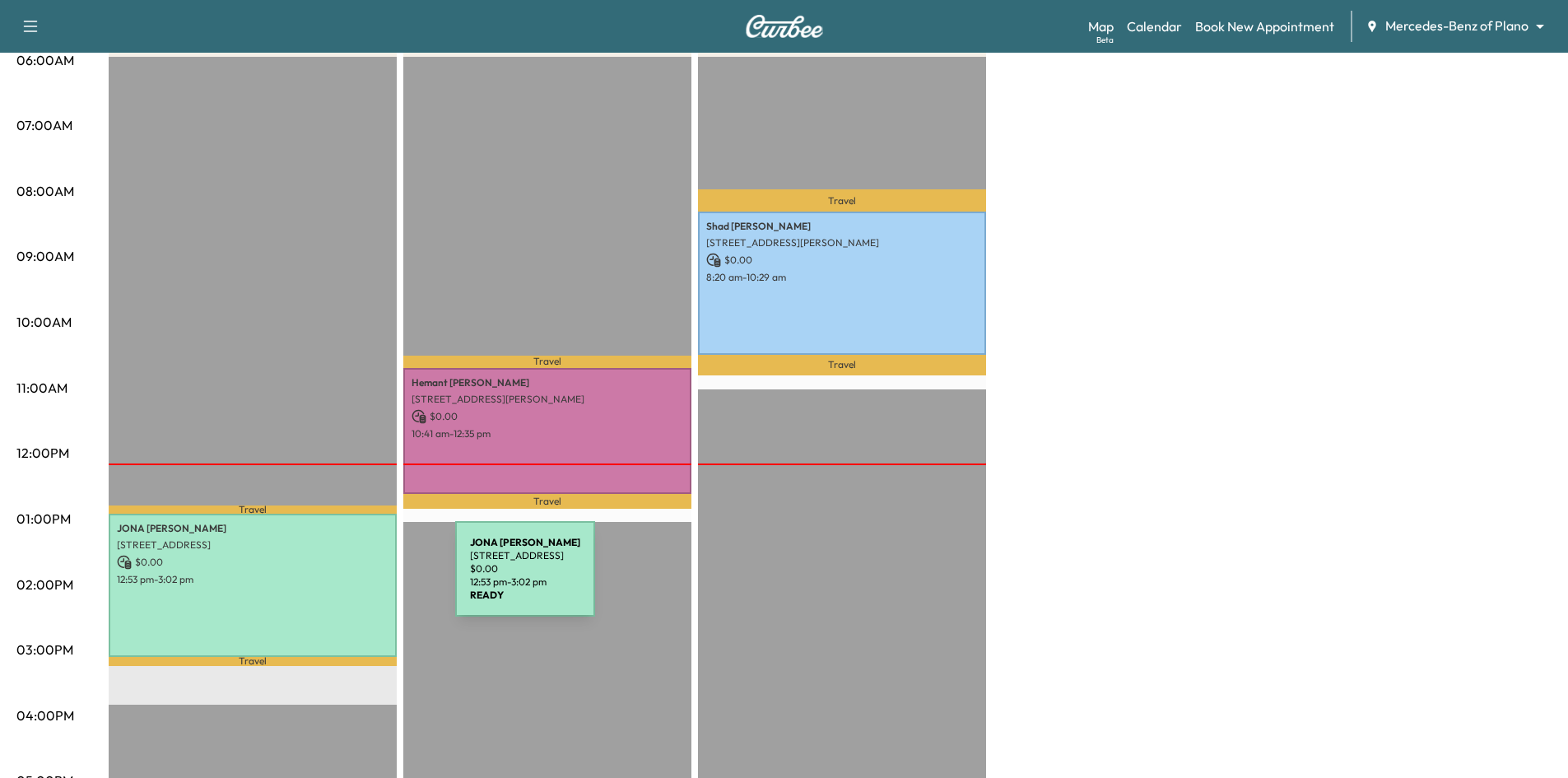
click at [331, 579] on p "12:53 pm - 3:02 pm" at bounding box center [253, 580] width 272 height 14
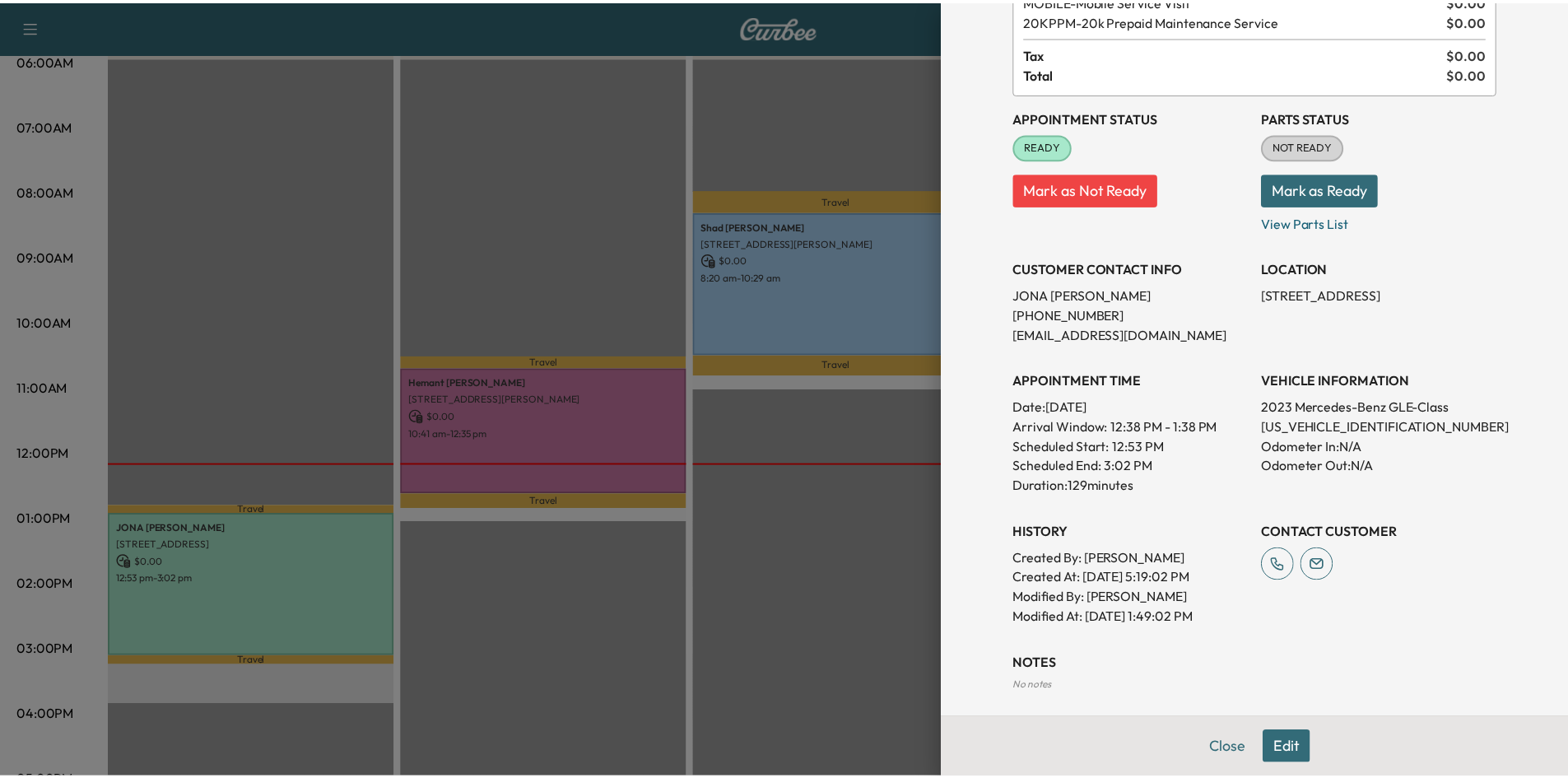
scroll to position [269, 0]
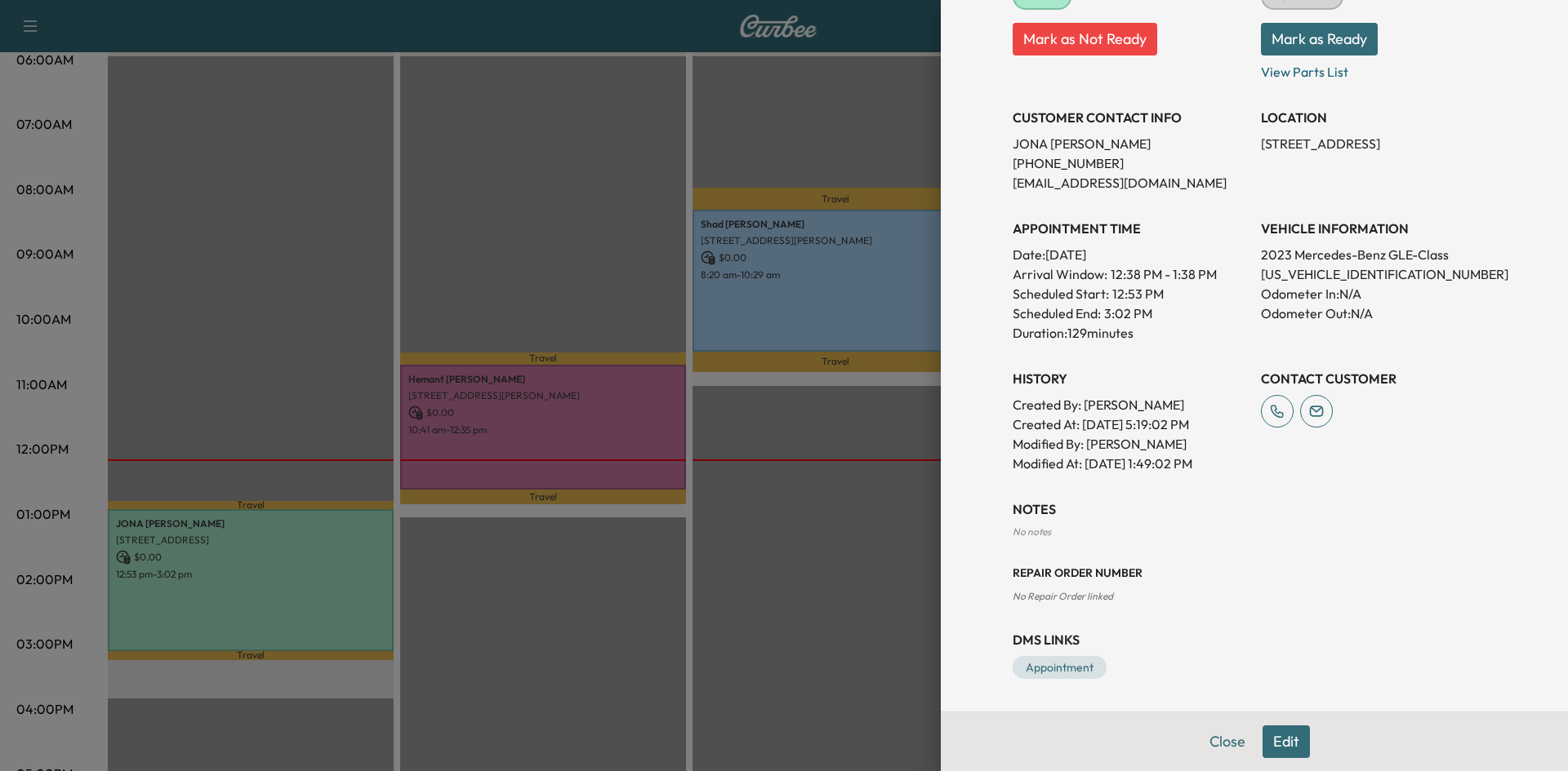
drag, startPoint x: 612, startPoint y: 609, endPoint x: 652, endPoint y: 518, distance: 99.4
click at [614, 608] on div at bounding box center [784, 385] width 1568 height 771
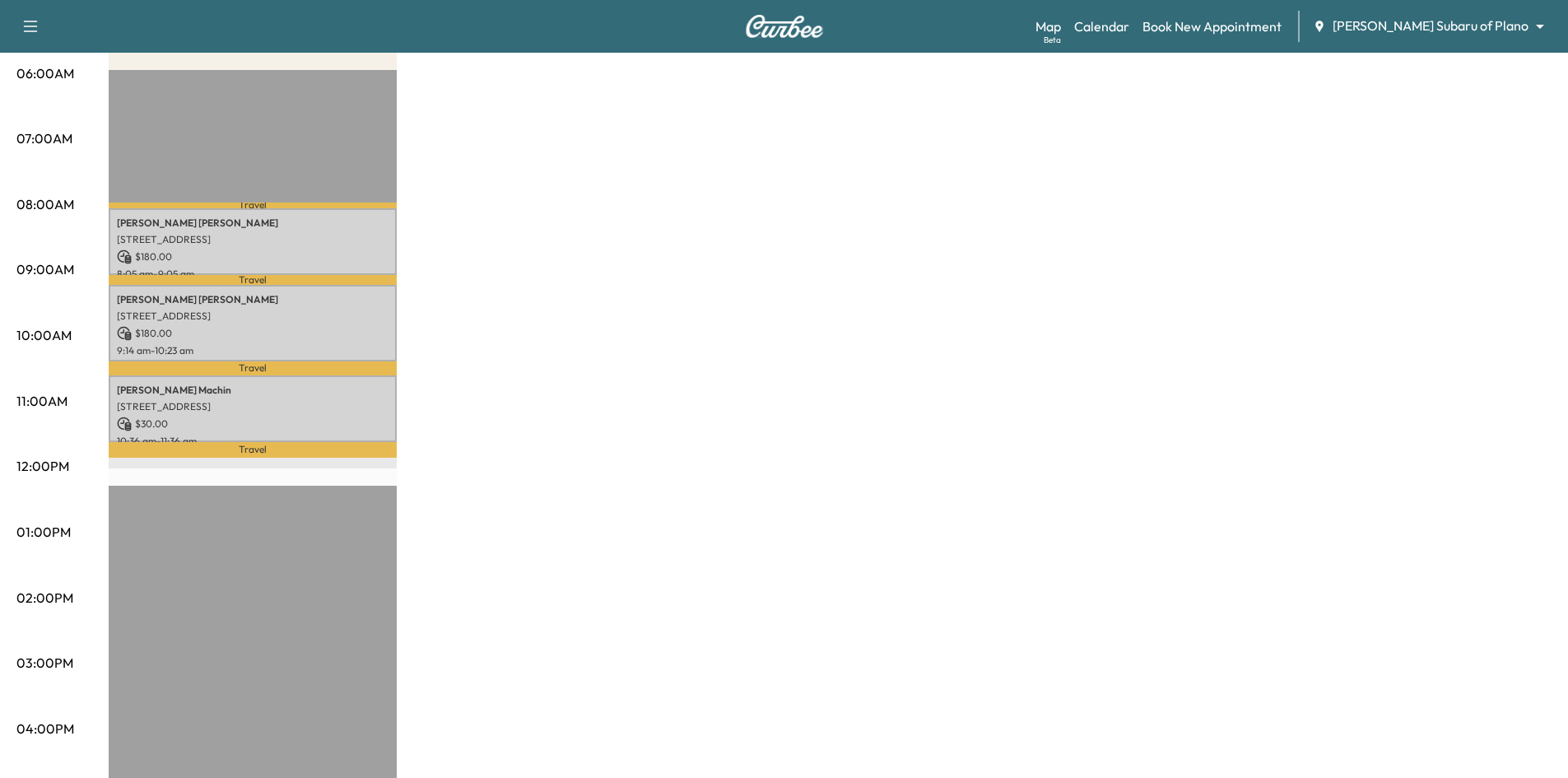
scroll to position [82, 0]
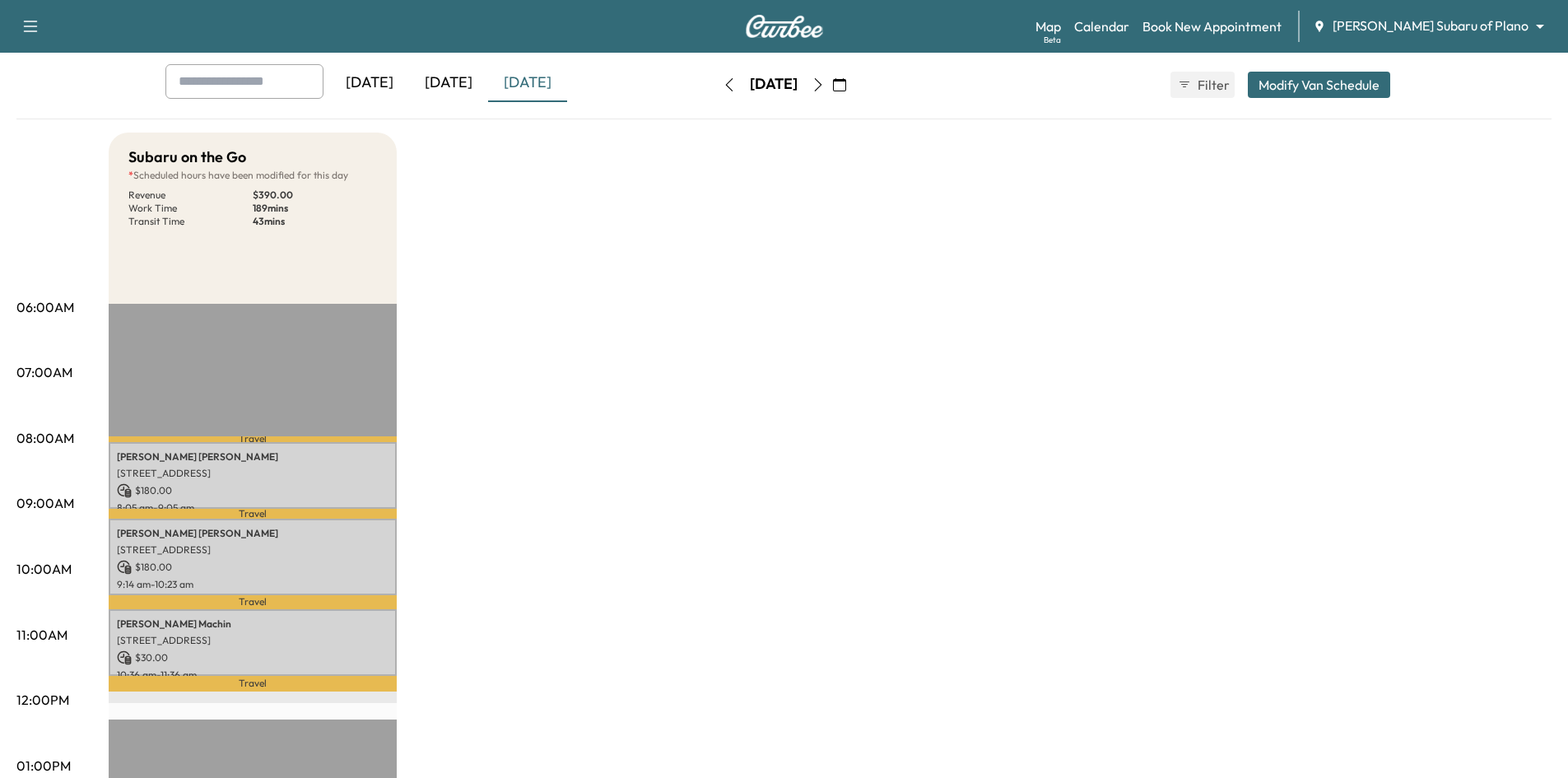
click at [386, 91] on div "[DATE]" at bounding box center [369, 83] width 79 height 38
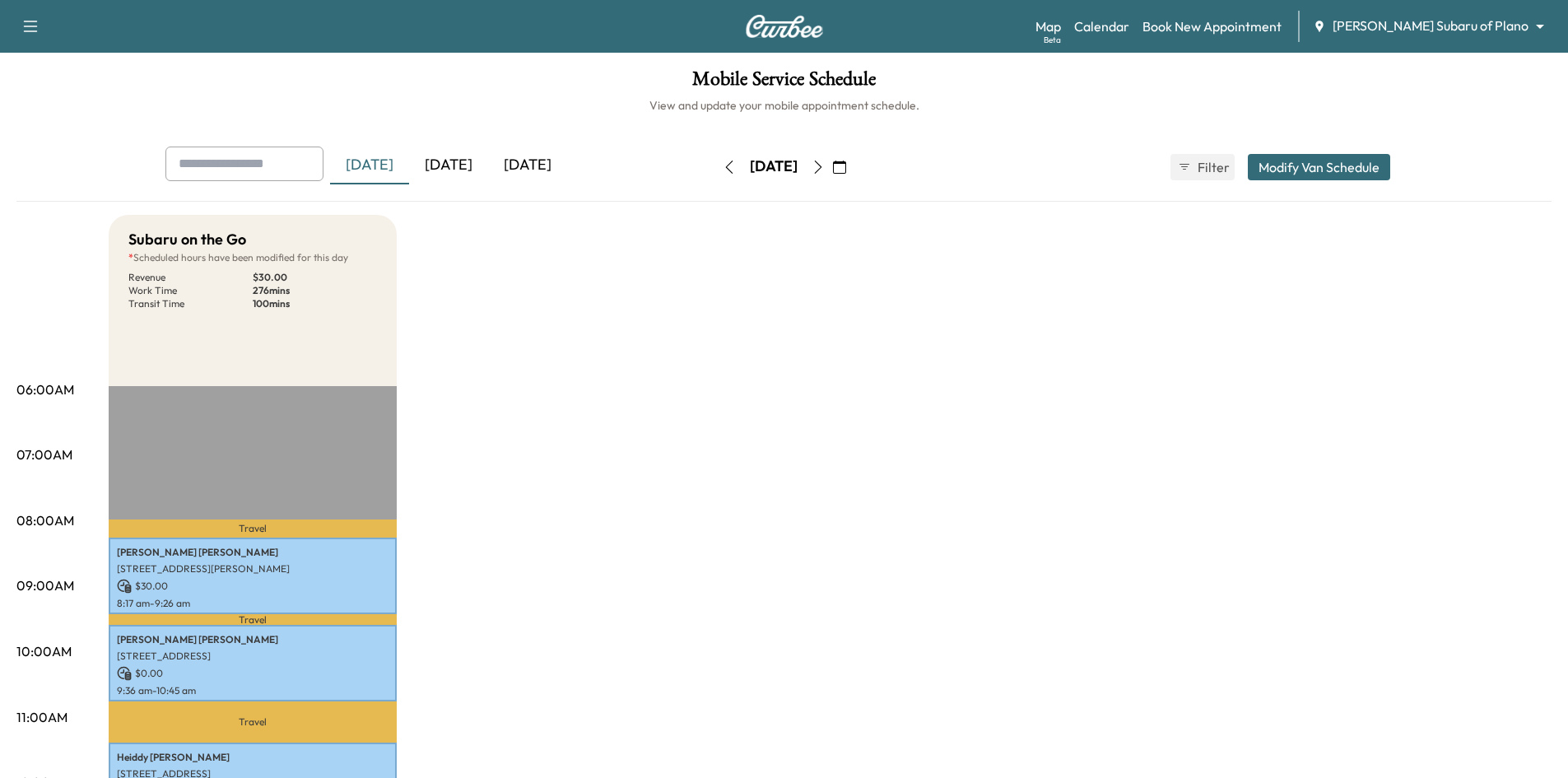
click at [446, 165] on div "[DATE]" at bounding box center [448, 166] width 79 height 38
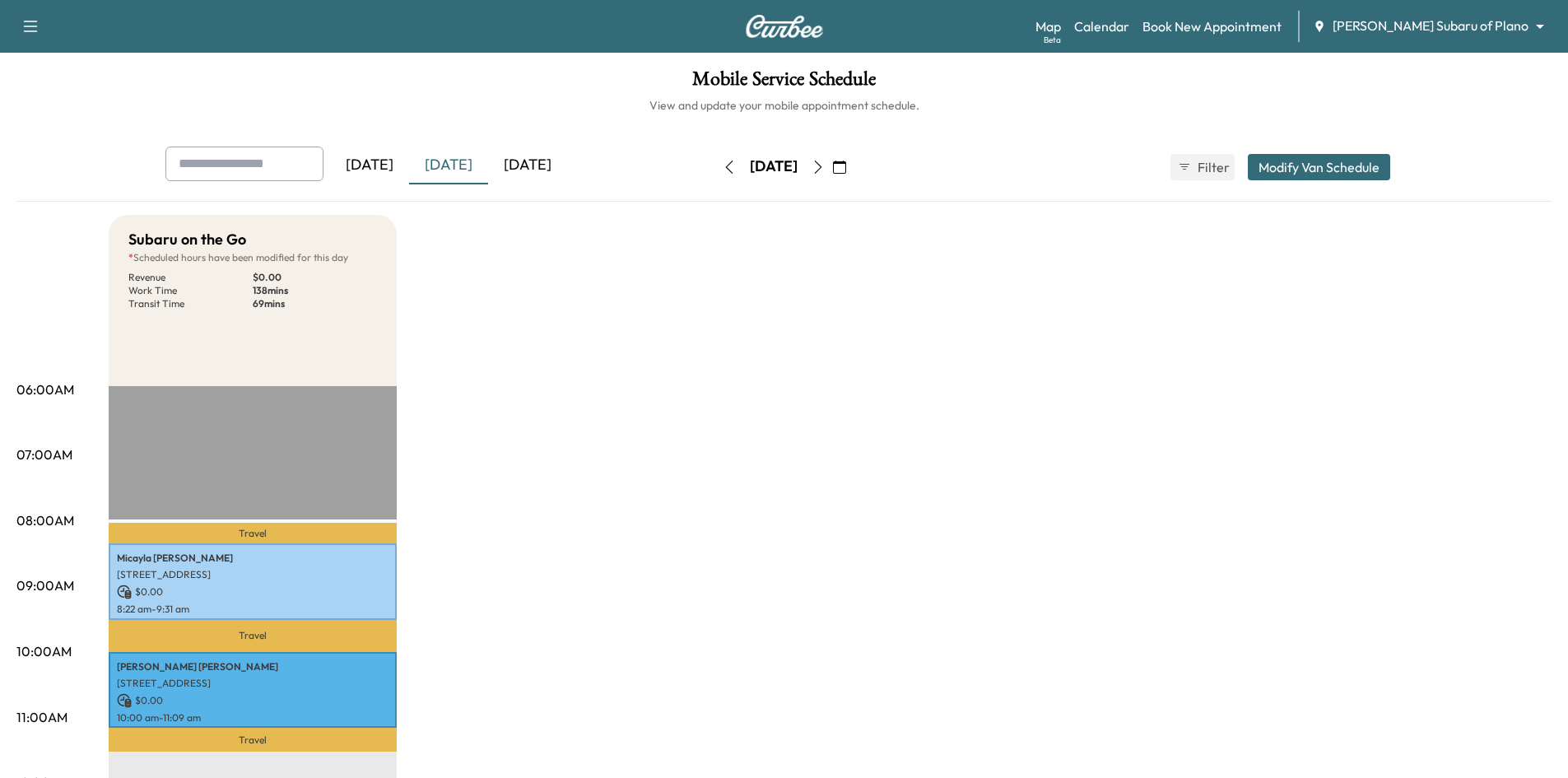
click at [549, 170] on div "[DATE]" at bounding box center [527, 166] width 79 height 38
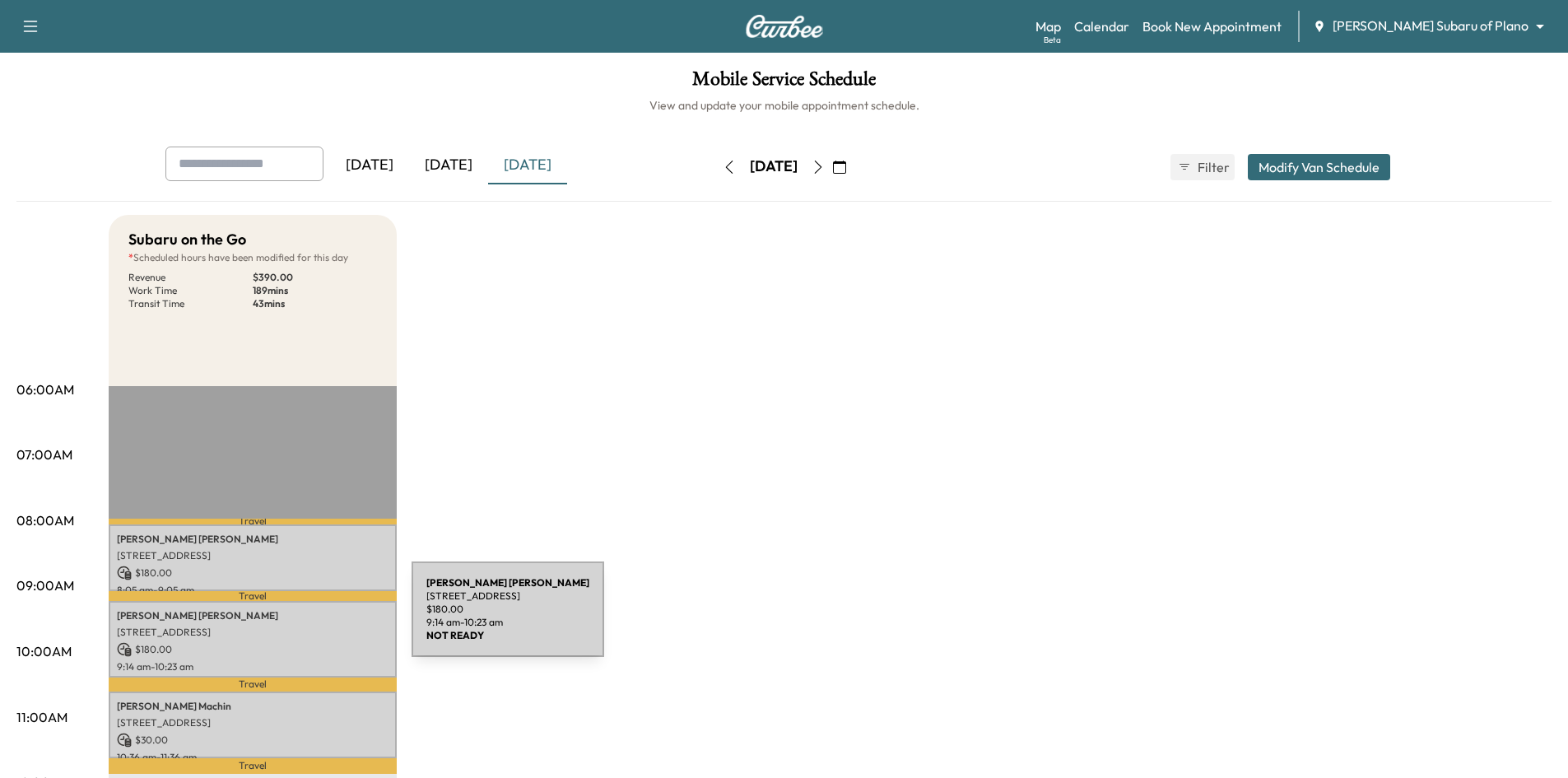
click at [288, 620] on p "[PERSON_NAME]" at bounding box center [253, 616] width 272 height 14
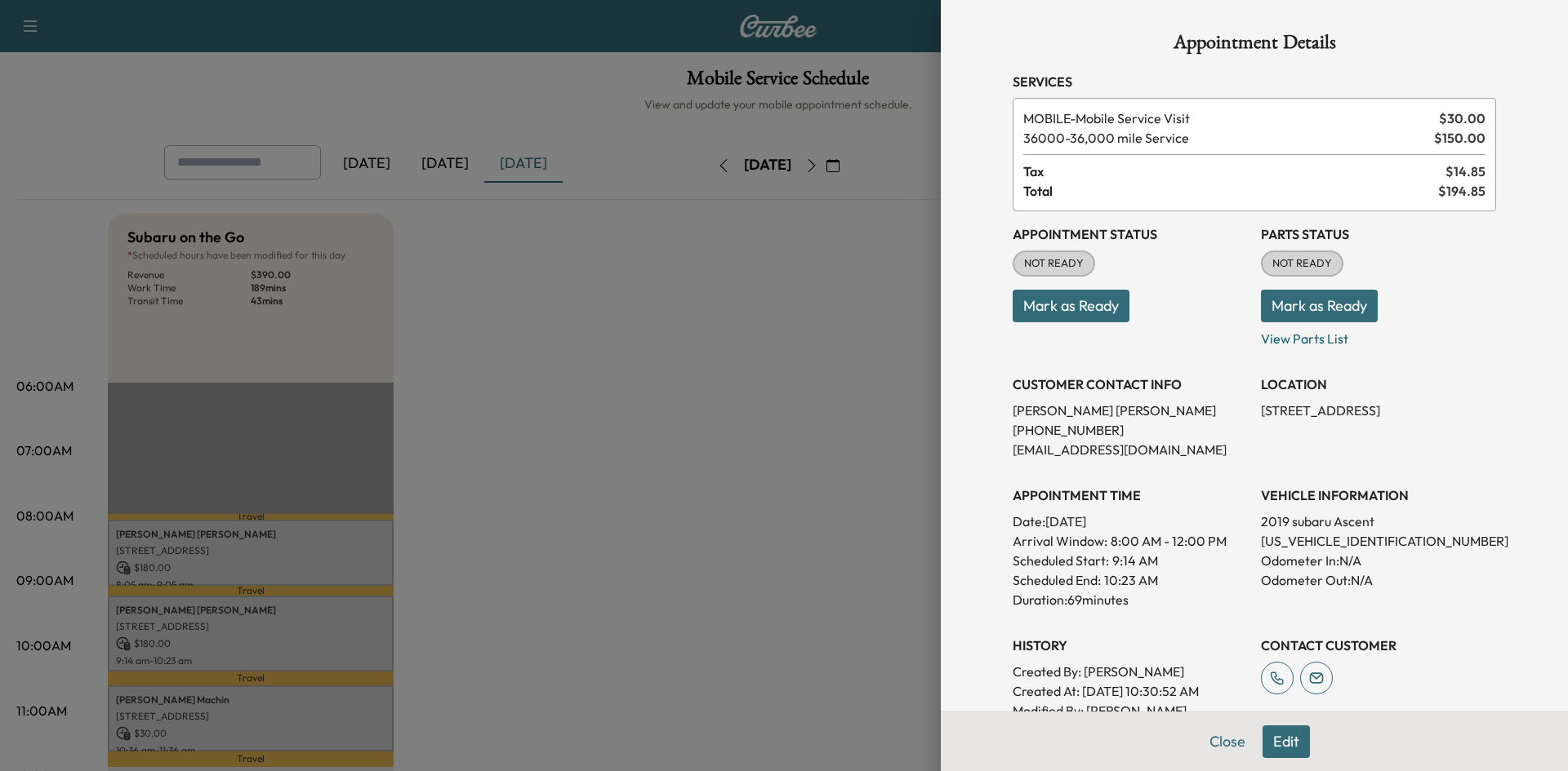
drag, startPoint x: 744, startPoint y: 496, endPoint x: 724, endPoint y: 493, distance: 20.2
click at [744, 495] on div at bounding box center [784, 385] width 1568 height 771
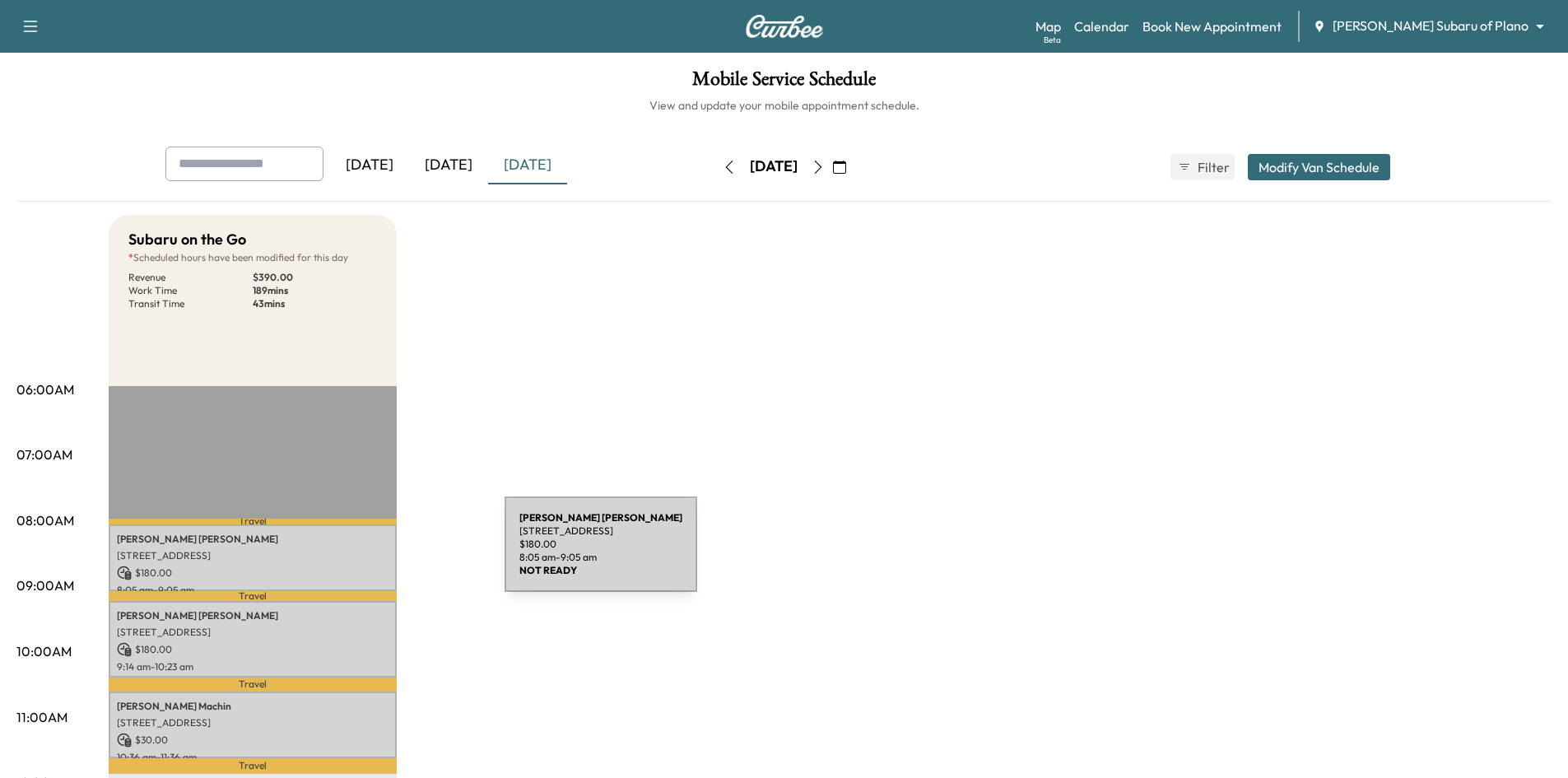
click at [381, 554] on p "[STREET_ADDRESS]" at bounding box center [253, 555] width 272 height 14
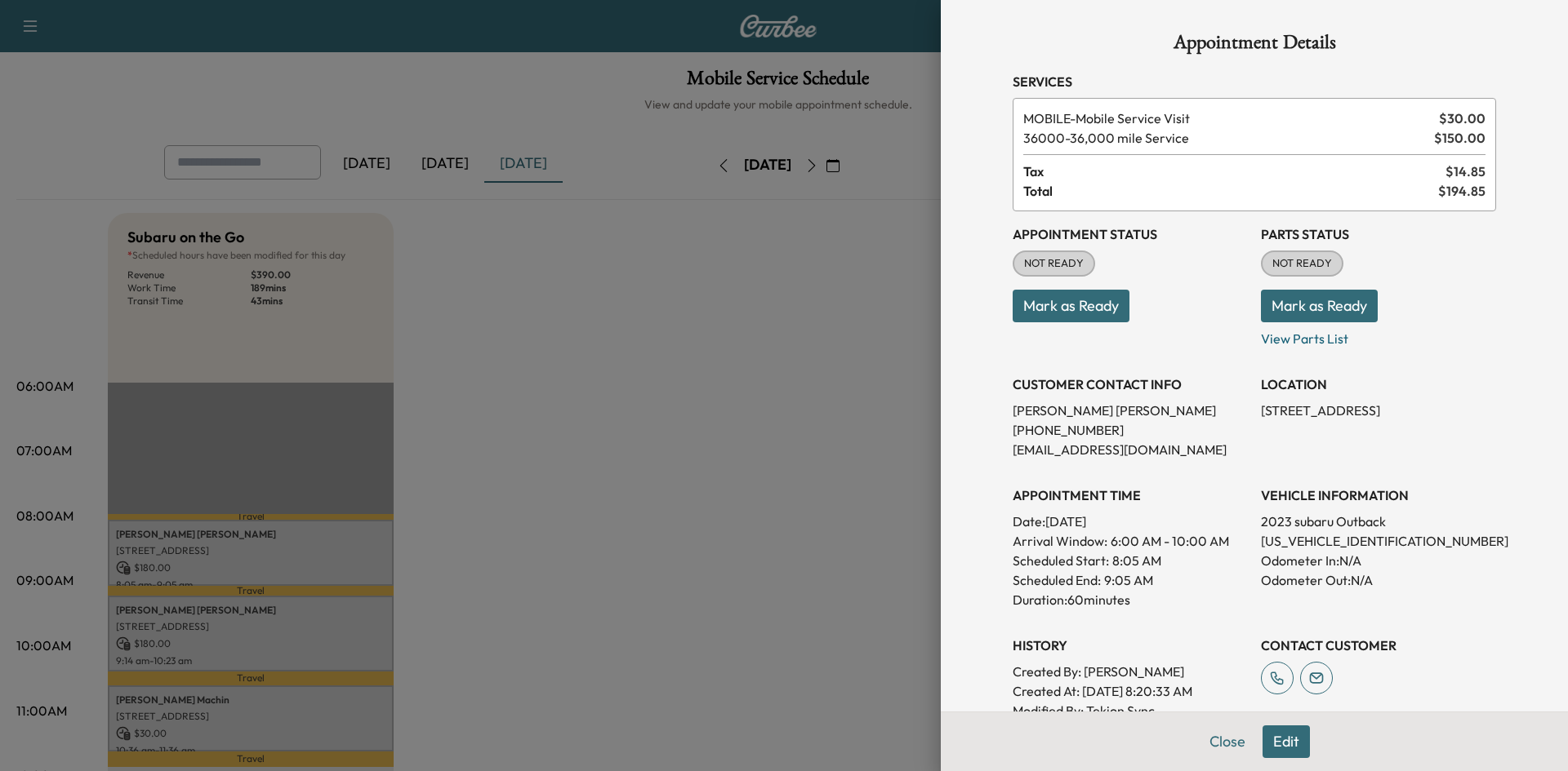
click at [783, 331] on div at bounding box center [784, 385] width 1568 height 771
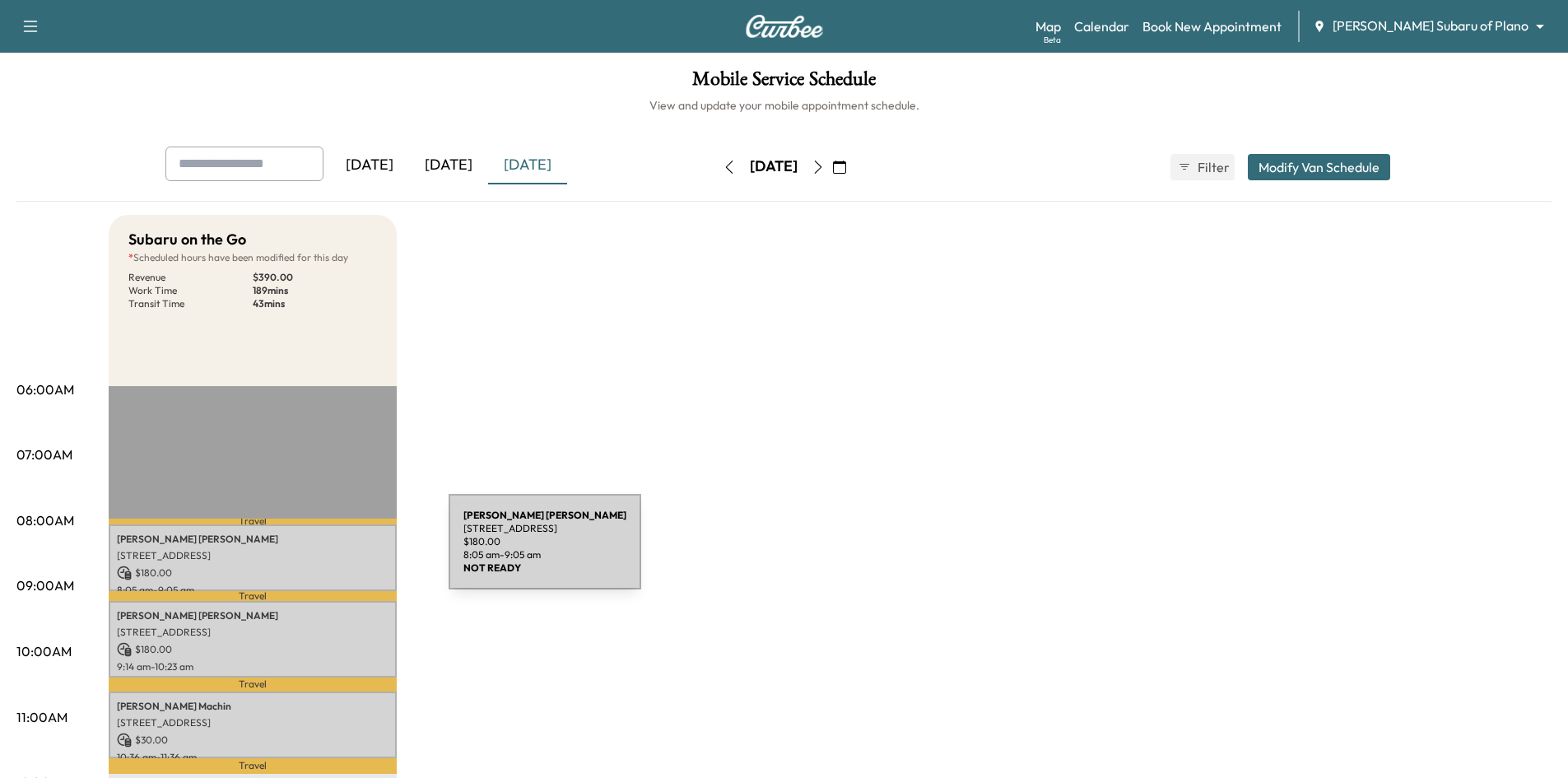
click at [325, 552] on p "[STREET_ADDRESS]" at bounding box center [253, 555] width 272 height 14
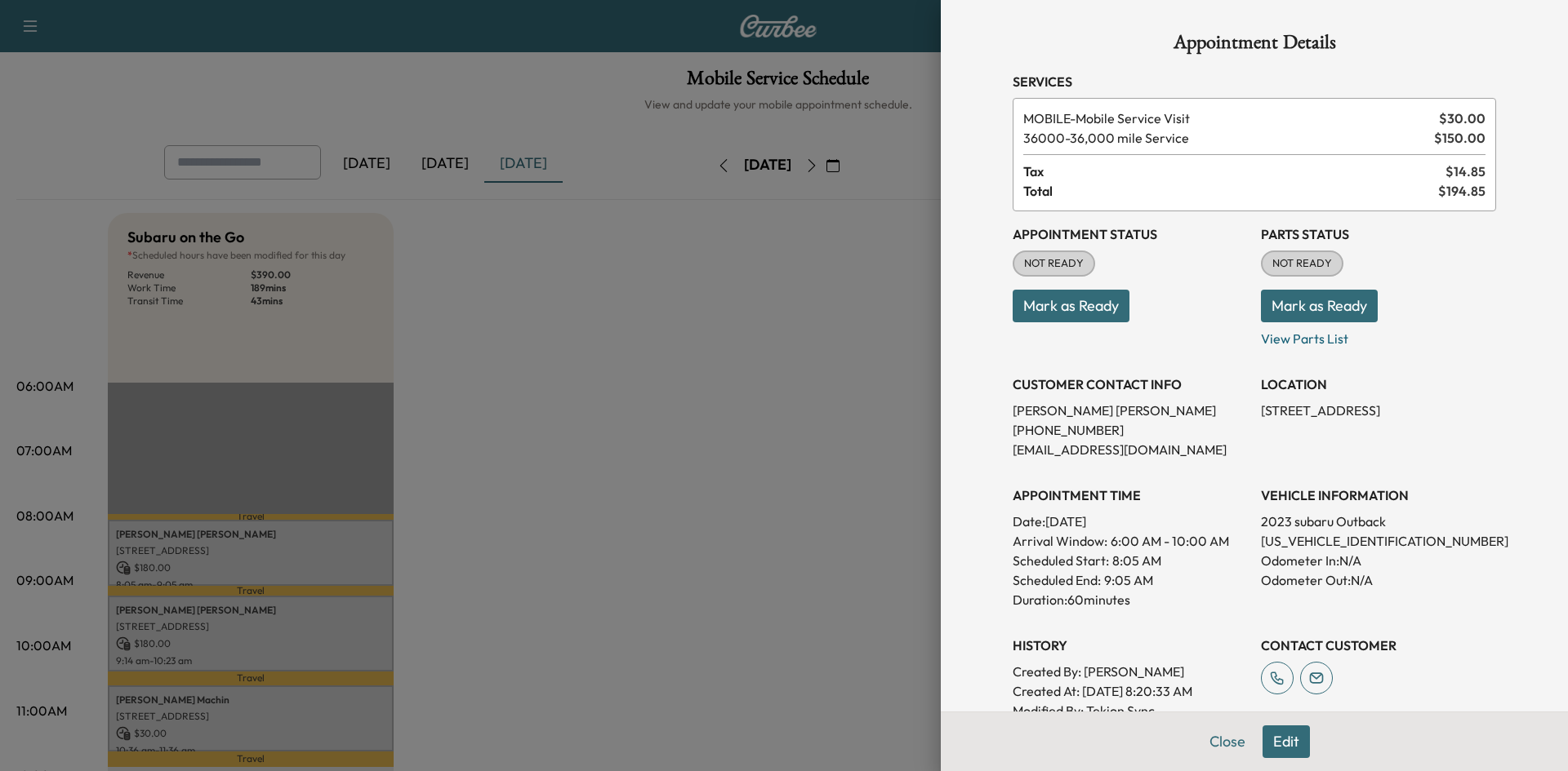
drag, startPoint x: 1035, startPoint y: 308, endPoint x: 878, endPoint y: 320, distance: 157.5
click at [1033, 307] on button "Mark as Ready" at bounding box center [1070, 306] width 117 height 32
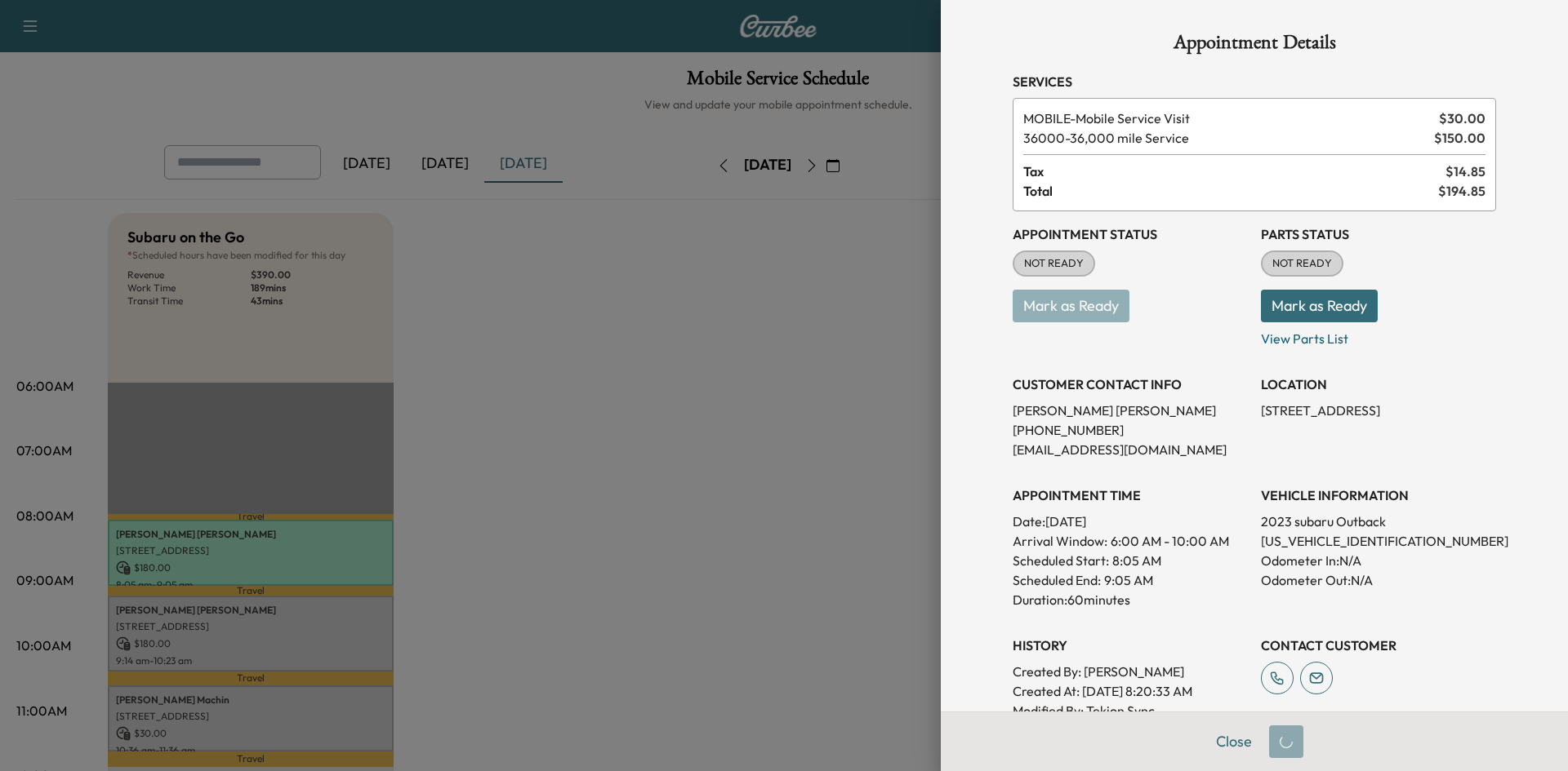
click at [678, 467] on div at bounding box center [784, 385] width 1568 height 771
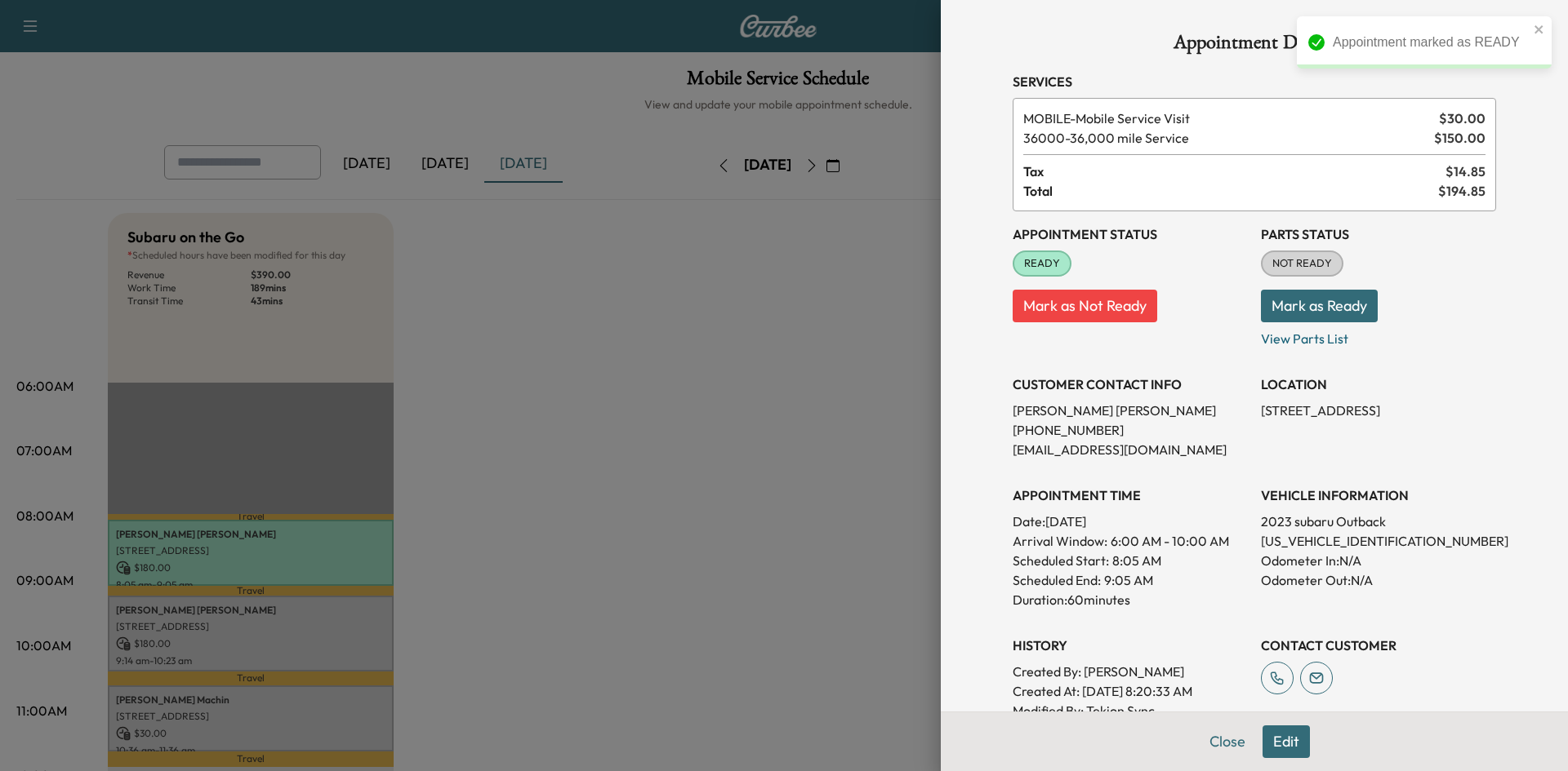
click at [337, 626] on div at bounding box center [784, 385] width 1568 height 771
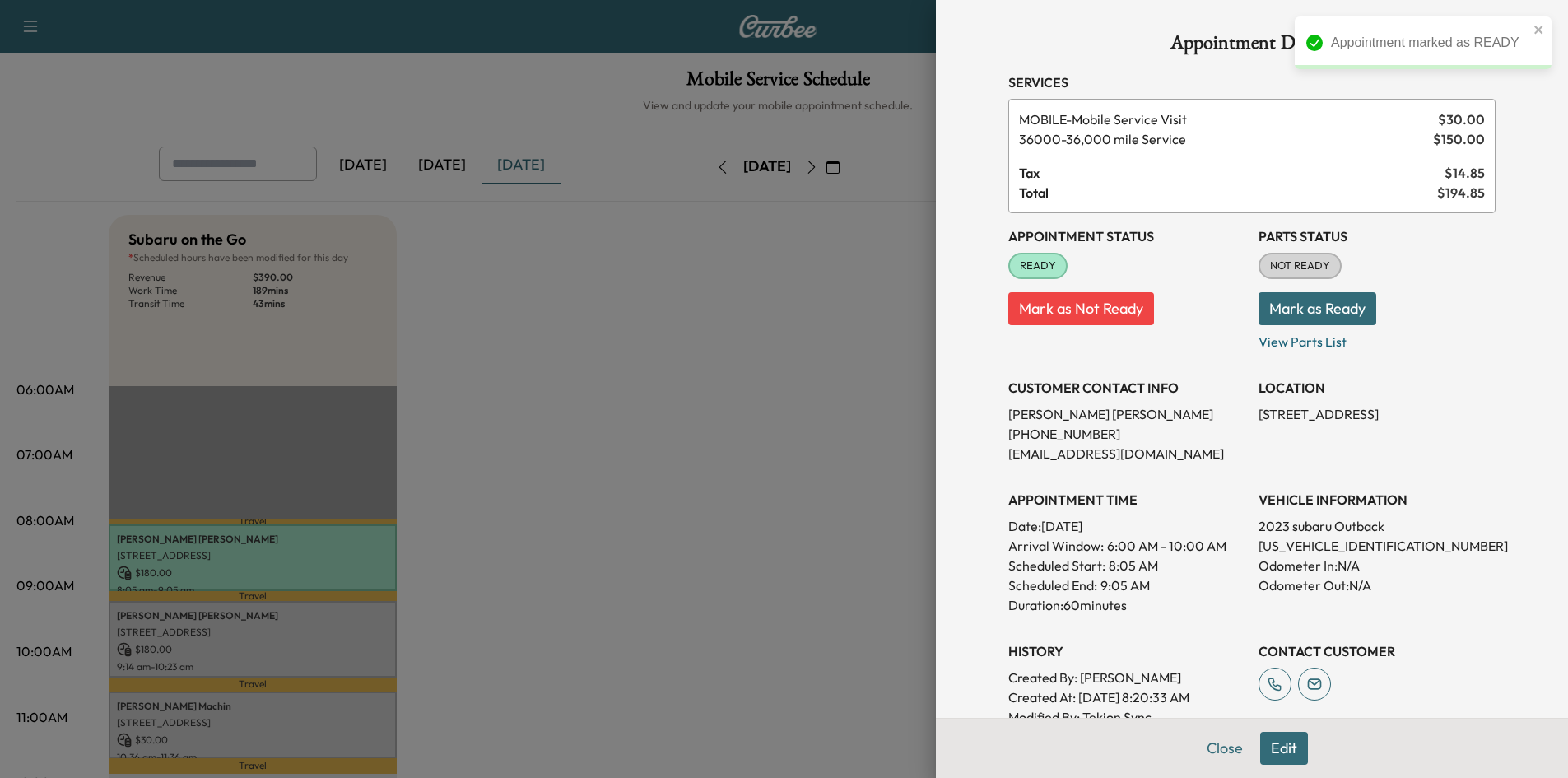
click at [339, 636] on p "[STREET_ADDRESS]" at bounding box center [253, 632] width 272 height 14
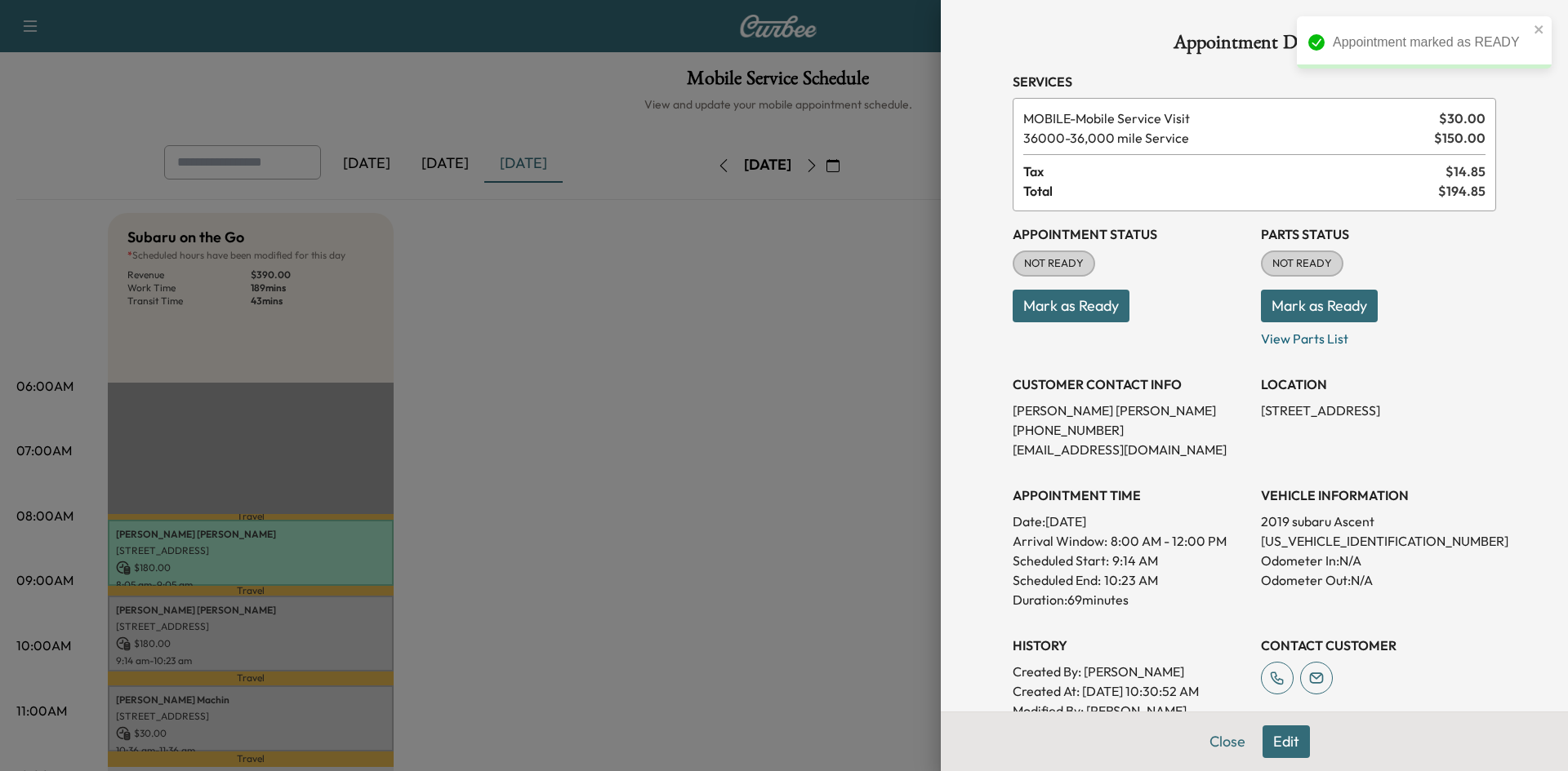
click at [1101, 306] on button "Mark as Ready" at bounding box center [1070, 306] width 117 height 32
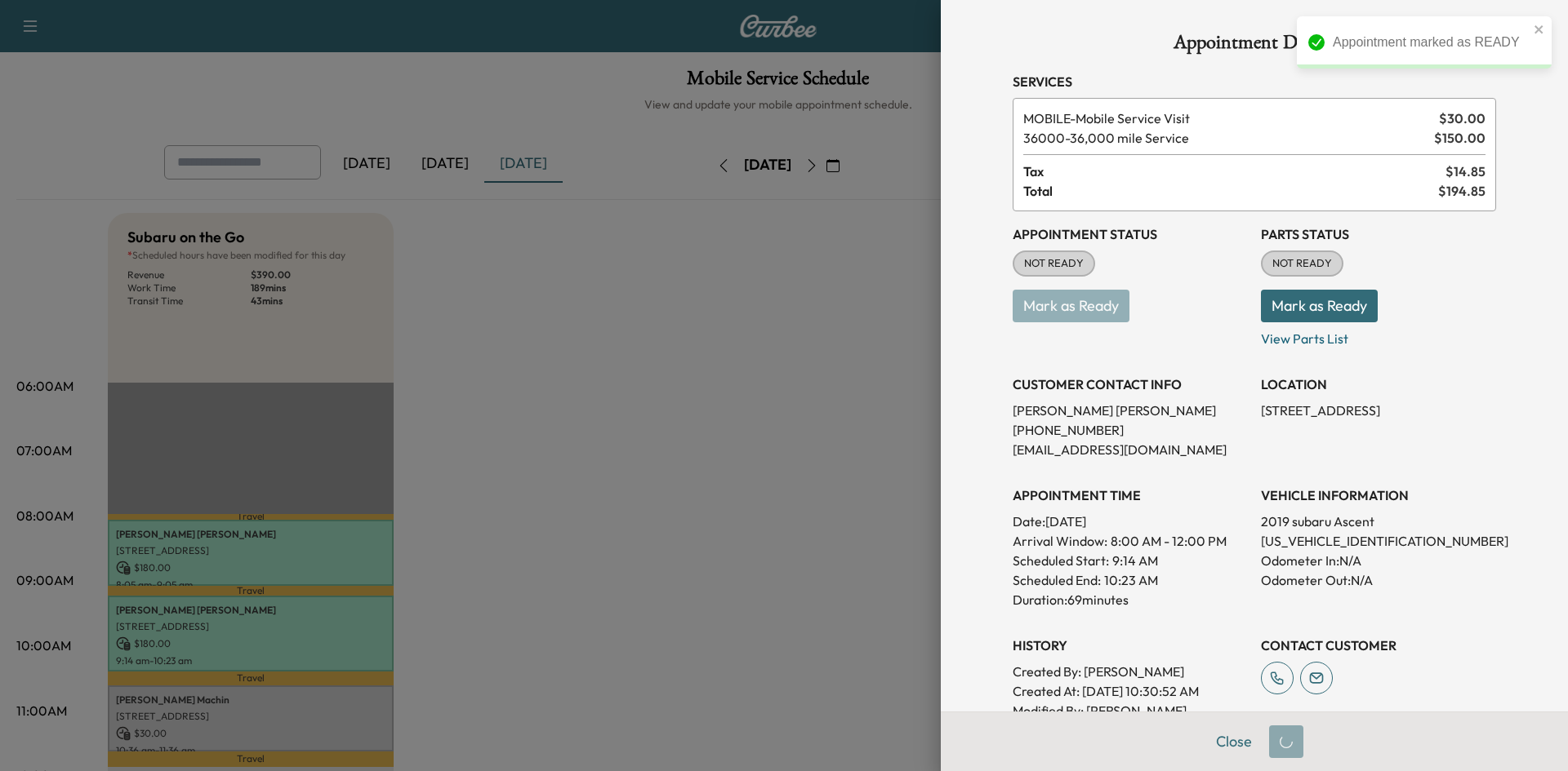
drag, startPoint x: 658, startPoint y: 530, endPoint x: 481, endPoint y: 591, distance: 187.2
click at [655, 526] on div at bounding box center [784, 385] width 1568 height 771
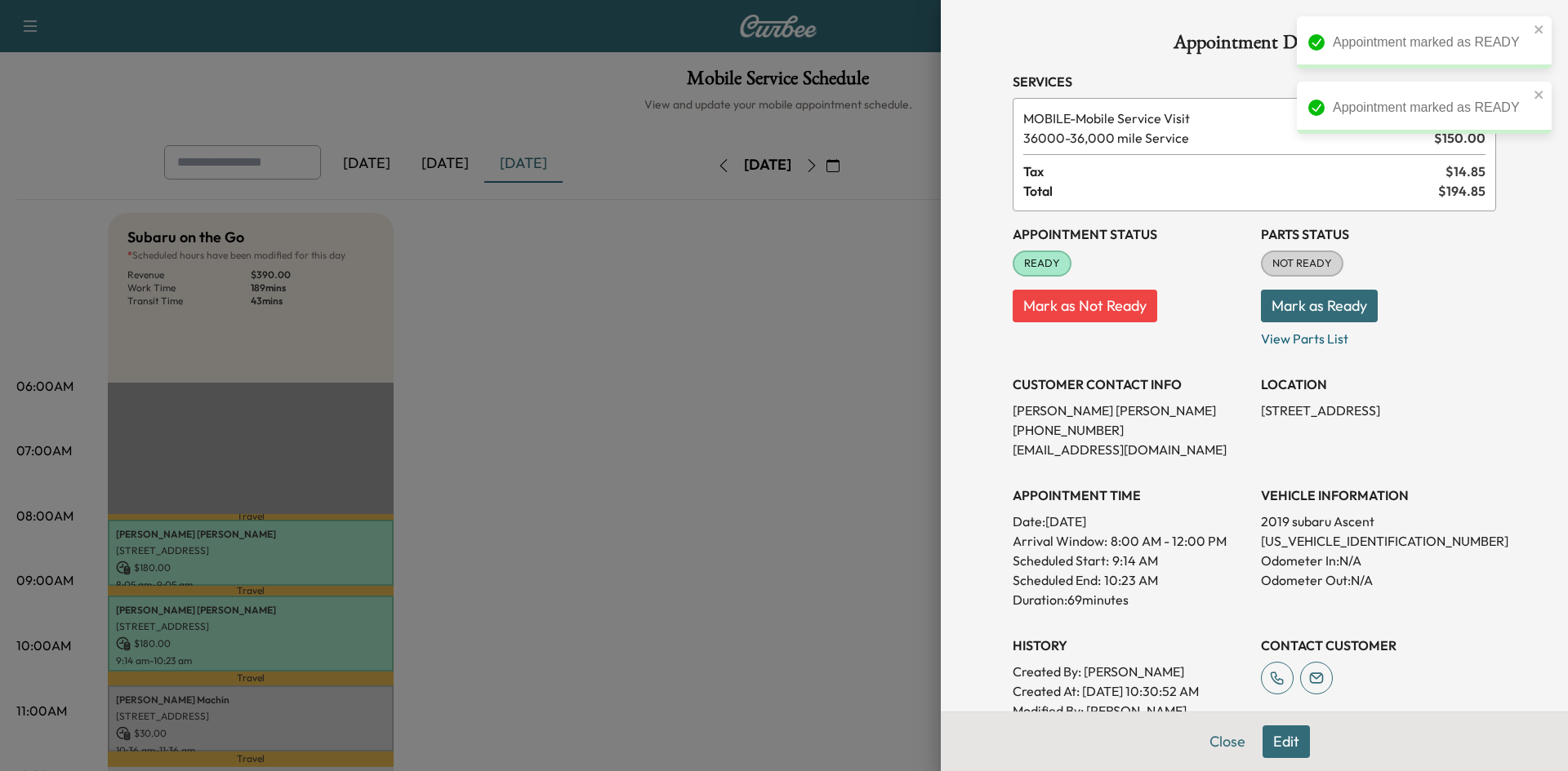
click at [312, 722] on div at bounding box center [784, 385] width 1568 height 771
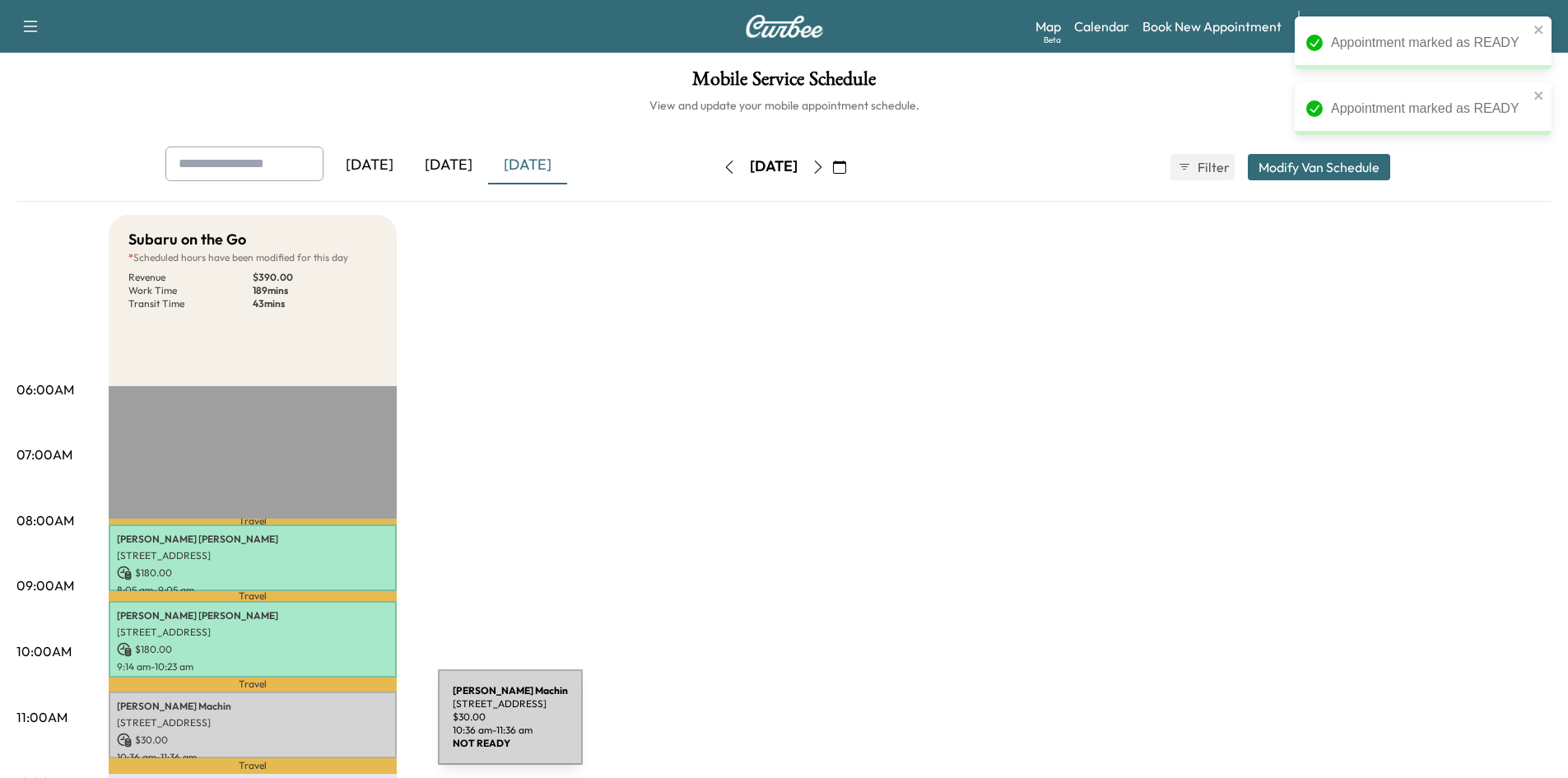
click at [317, 725] on p "[STREET_ADDRESS]" at bounding box center [253, 723] width 272 height 14
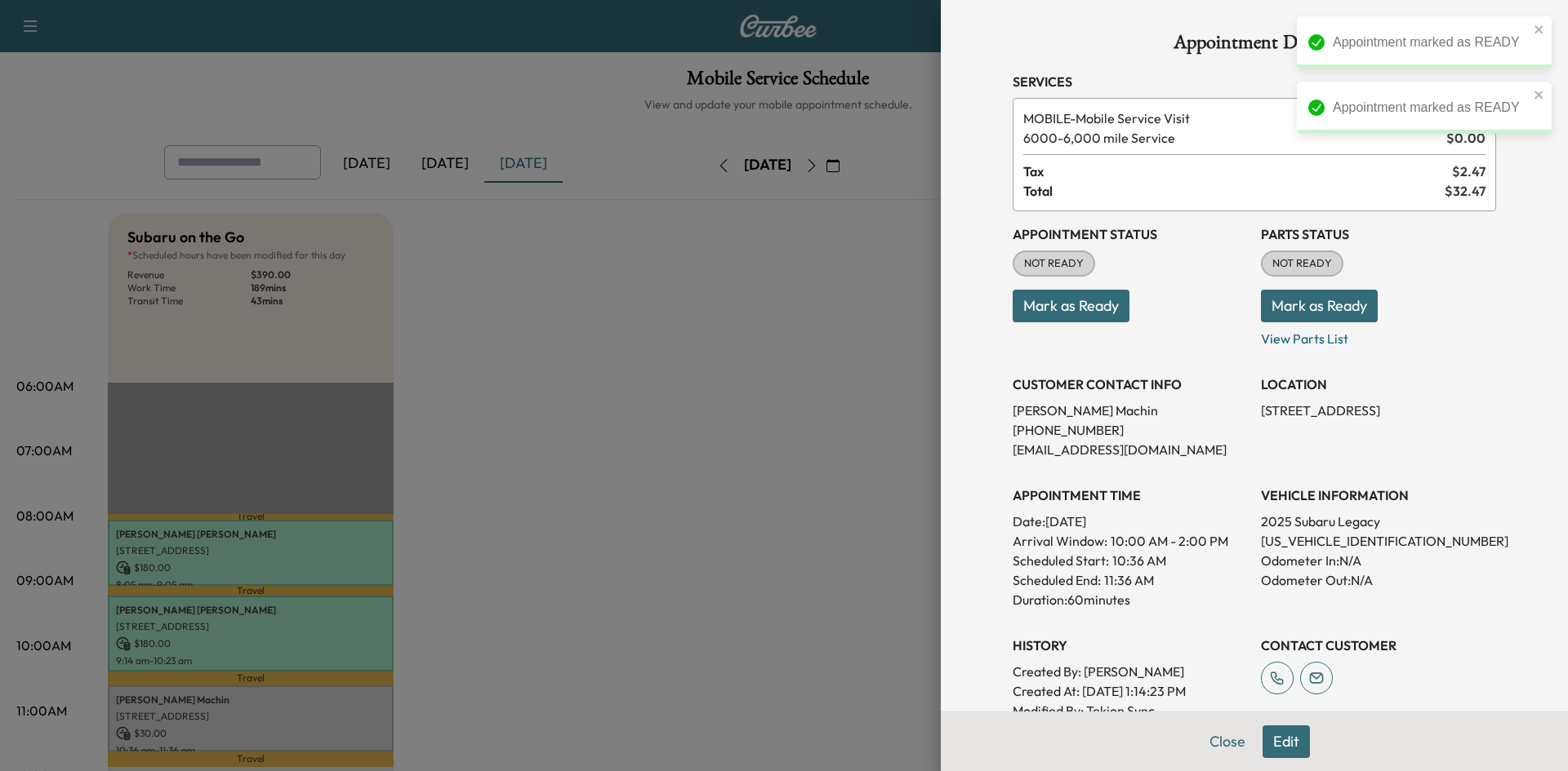
click at [1045, 309] on button "Mark as Ready" at bounding box center [1070, 306] width 117 height 32
click at [645, 467] on div at bounding box center [784, 385] width 1568 height 771
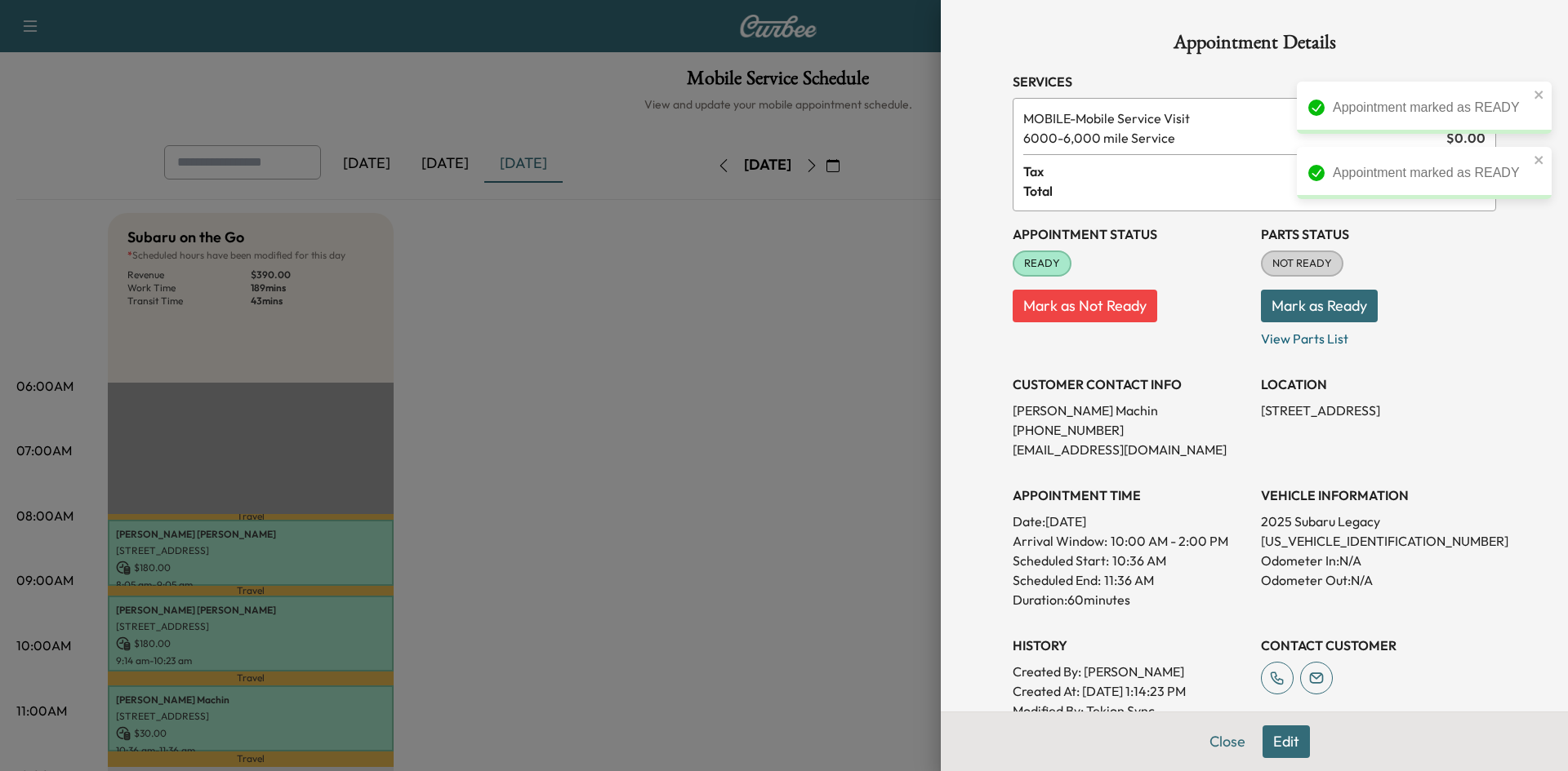
click at [646, 463] on div at bounding box center [784, 385] width 1568 height 771
